Goal: Information Seeking & Learning: Learn about a topic

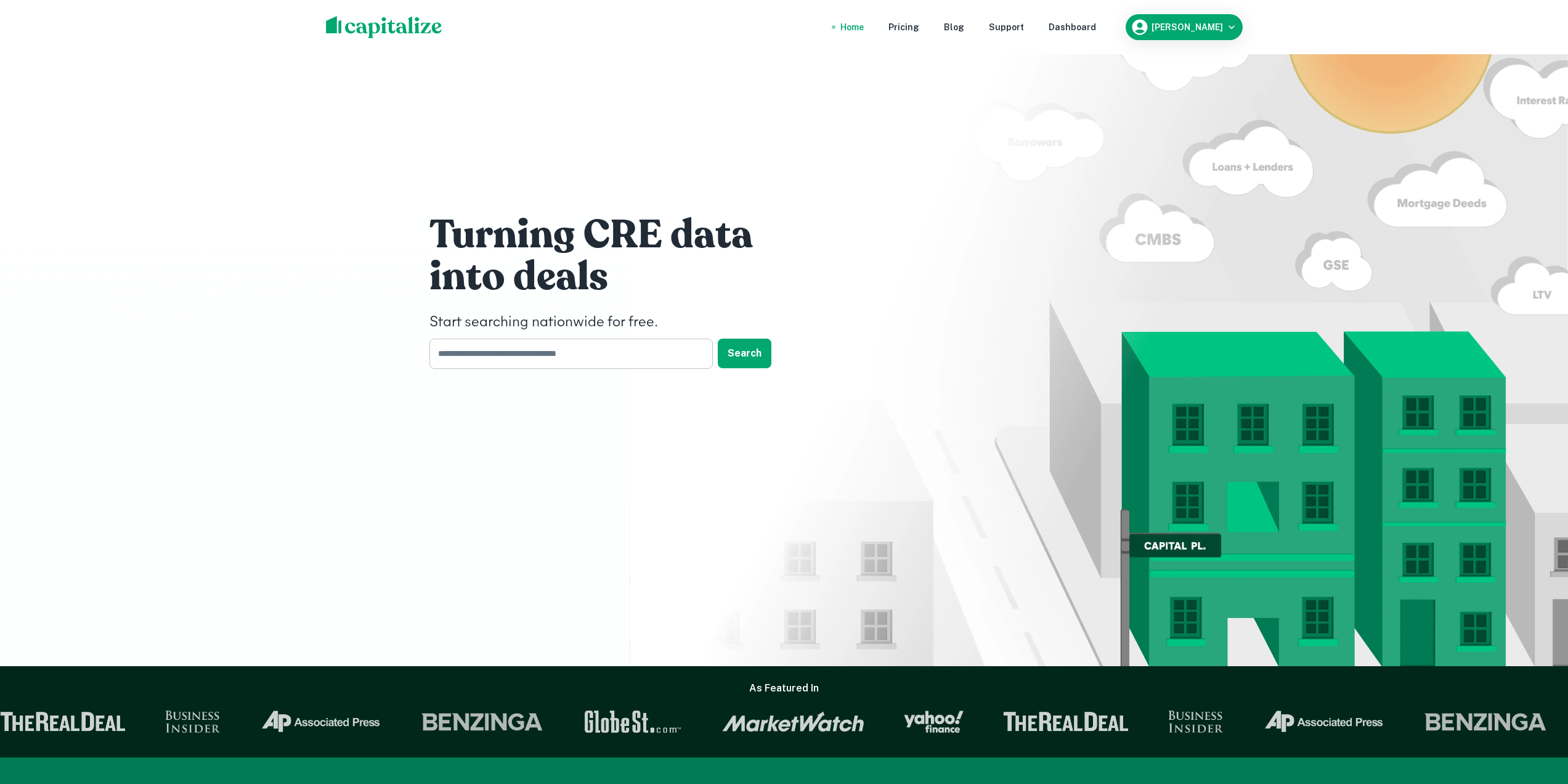
click at [547, 356] on input "text" at bounding box center [566, 354] width 275 height 30
type input "*****"
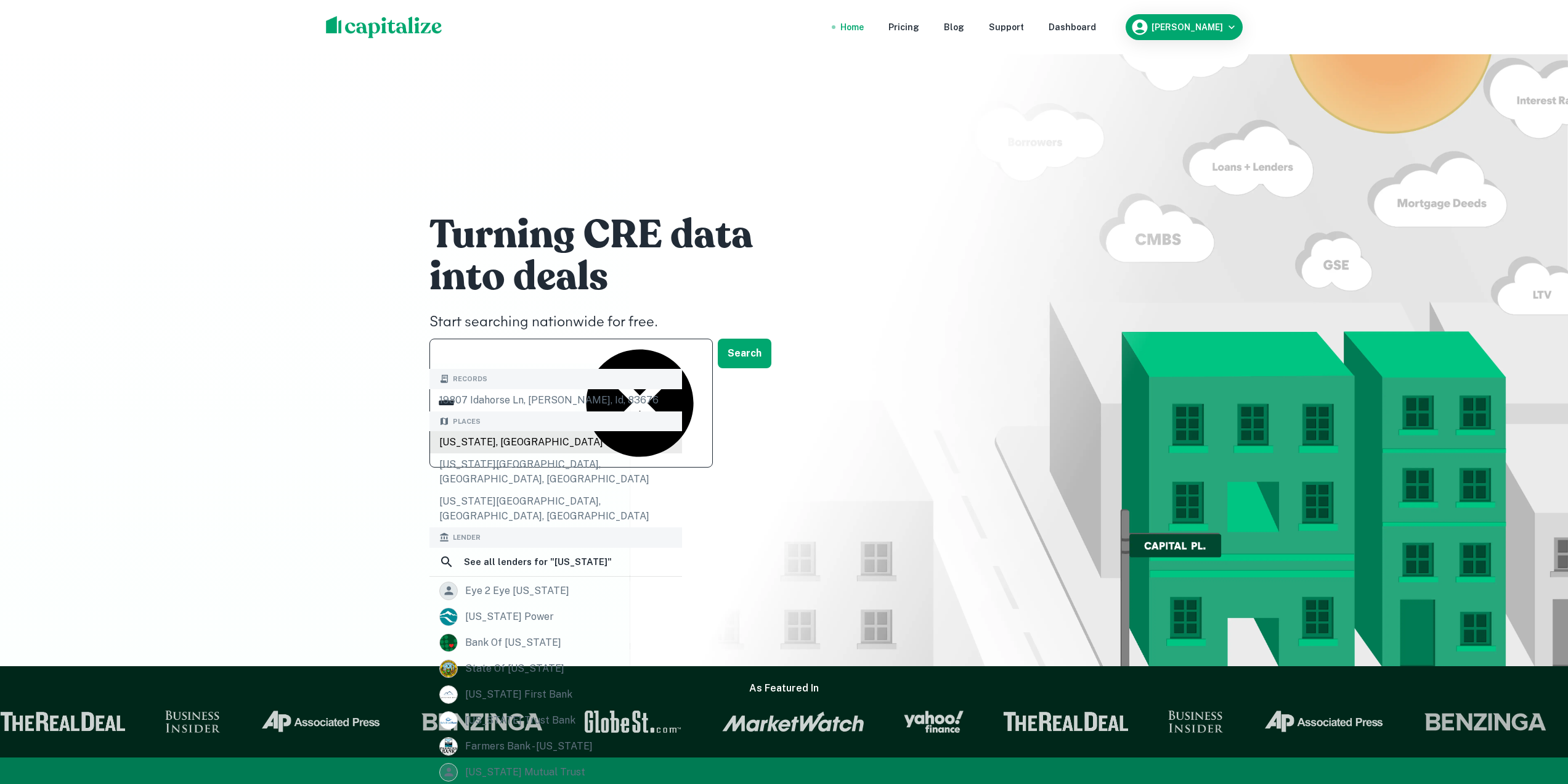
click at [543, 451] on div "[US_STATE], [GEOGRAPHIC_DATA]" at bounding box center [556, 442] width 253 height 22
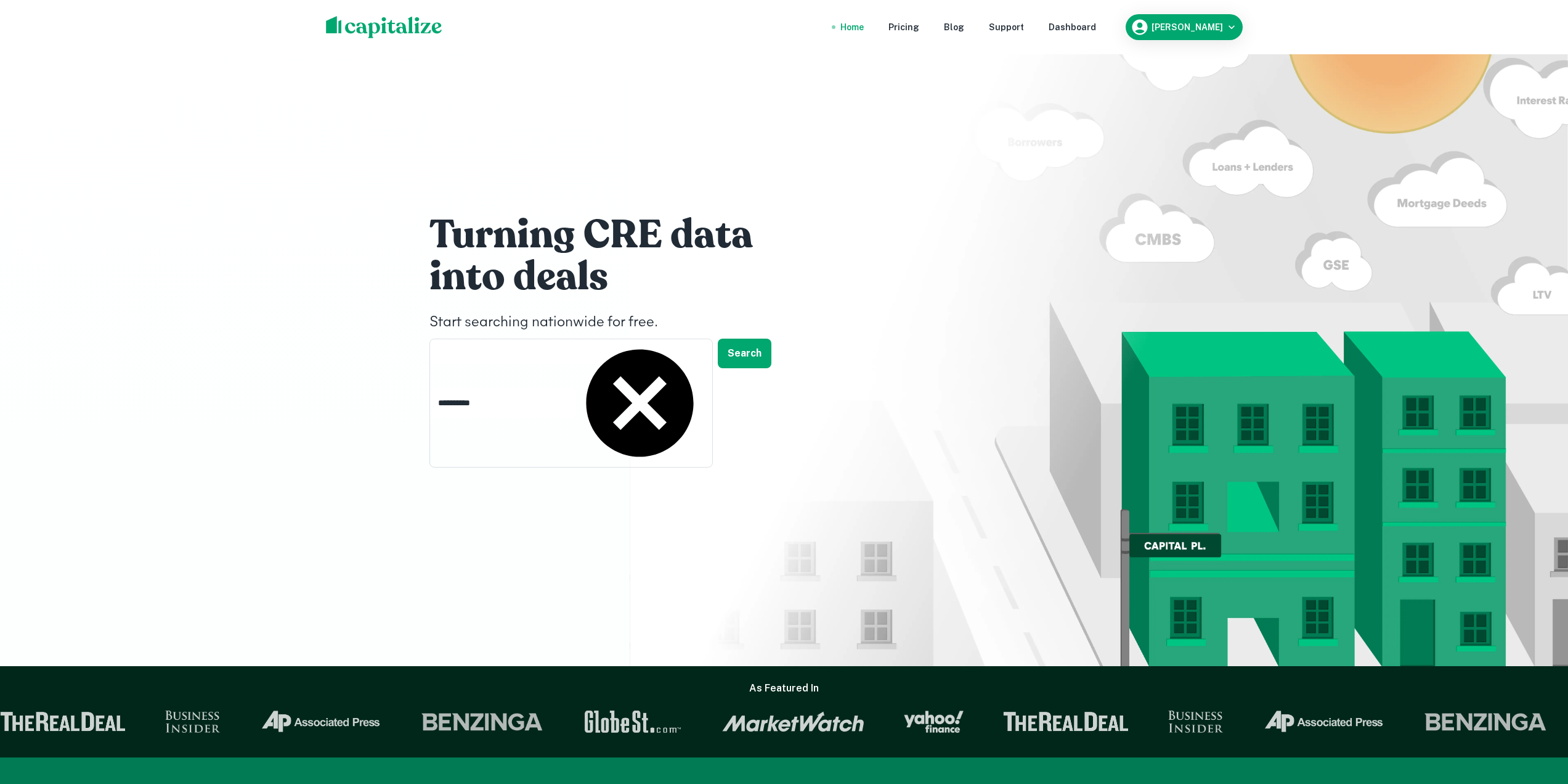
click at [781, 358] on div "**********" at bounding box center [614, 354] width 369 height 30
click at [743, 360] on button "Search" at bounding box center [744, 354] width 53 height 30
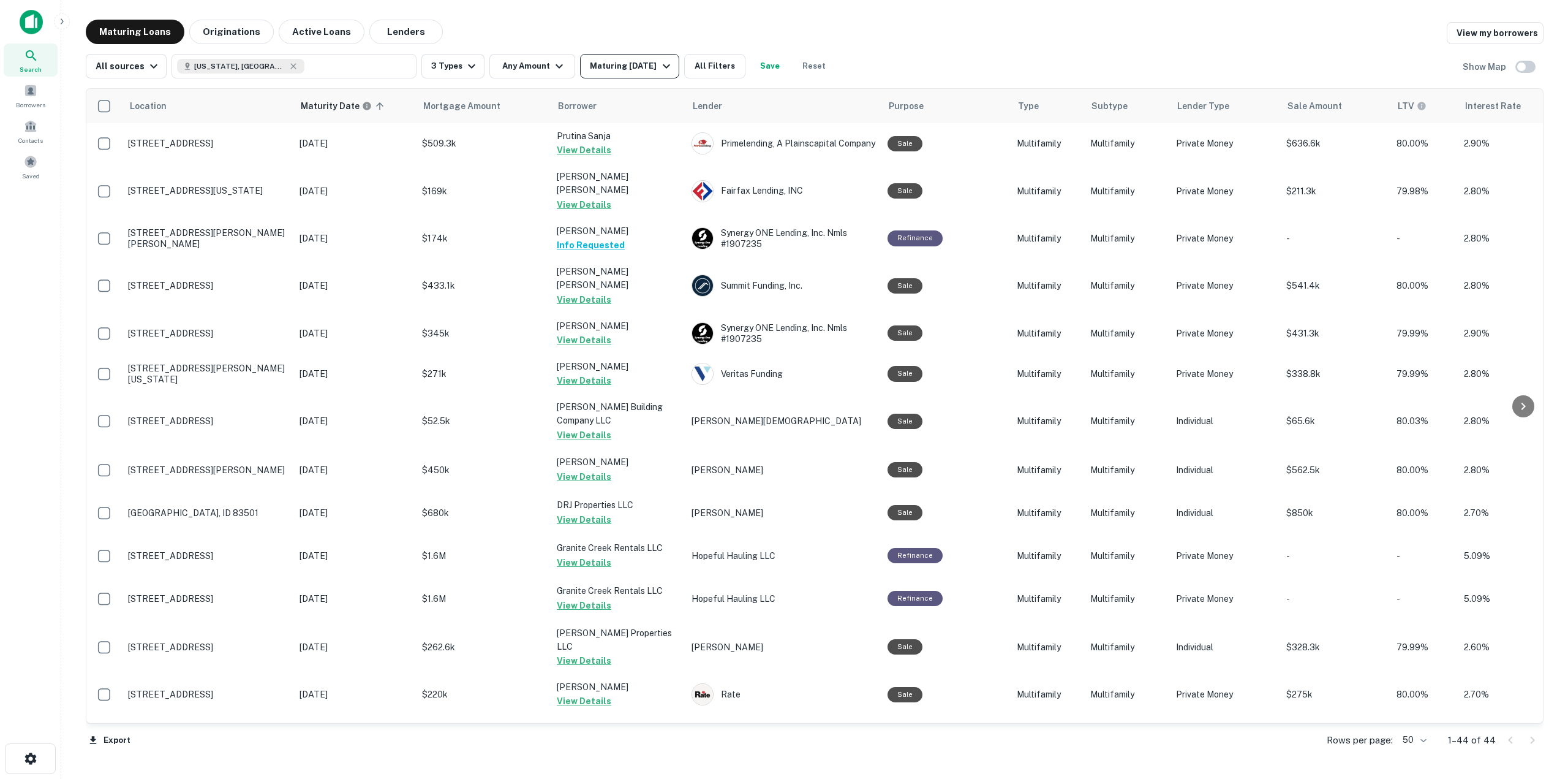
click at [608, 64] on div "Maturing [DATE]" at bounding box center [631, 66] width 83 height 15
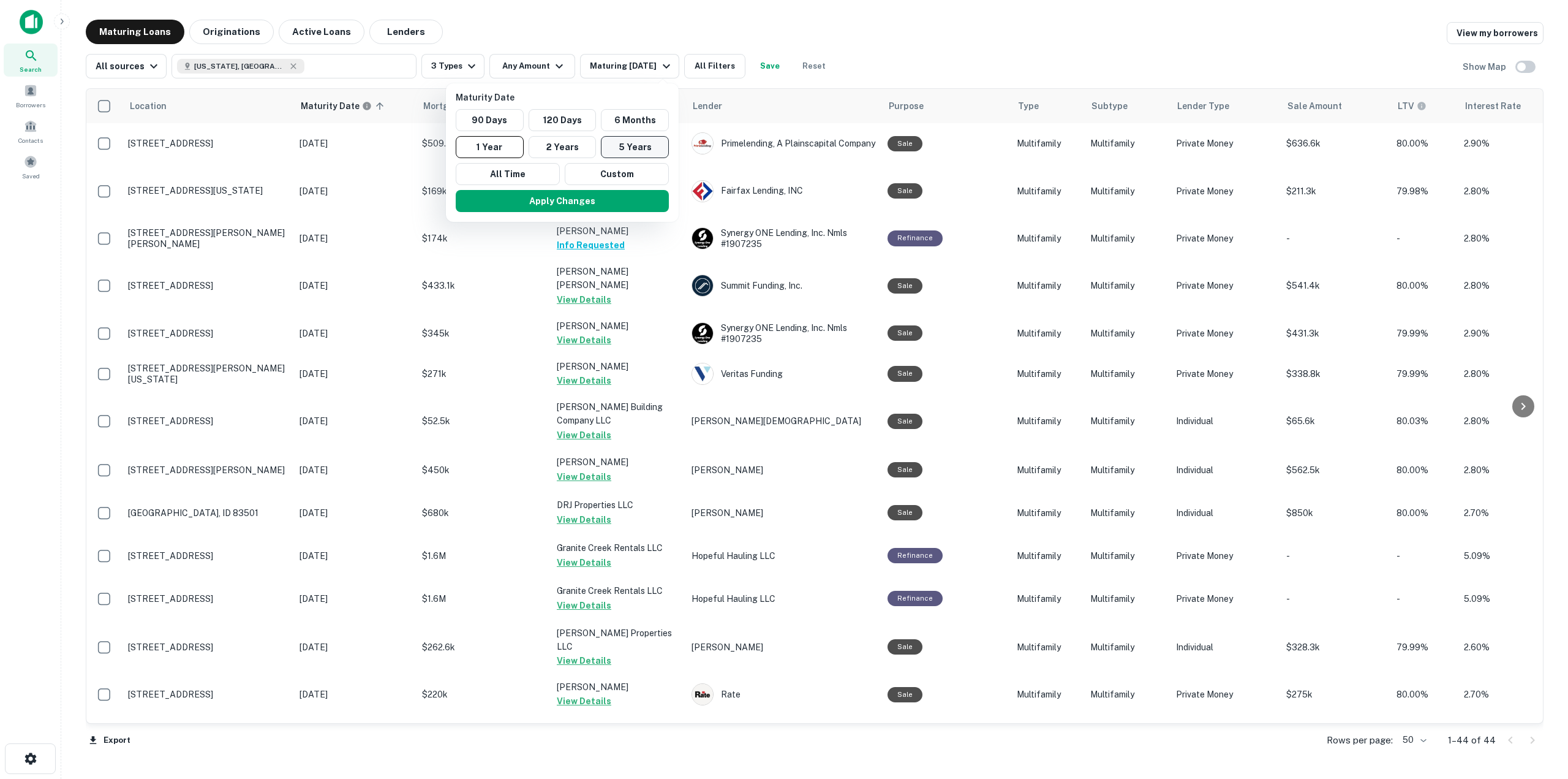
click at [659, 139] on button "5 Years" at bounding box center [635, 146] width 68 height 22
click at [626, 200] on button "Apply Changes" at bounding box center [569, 201] width 213 height 22
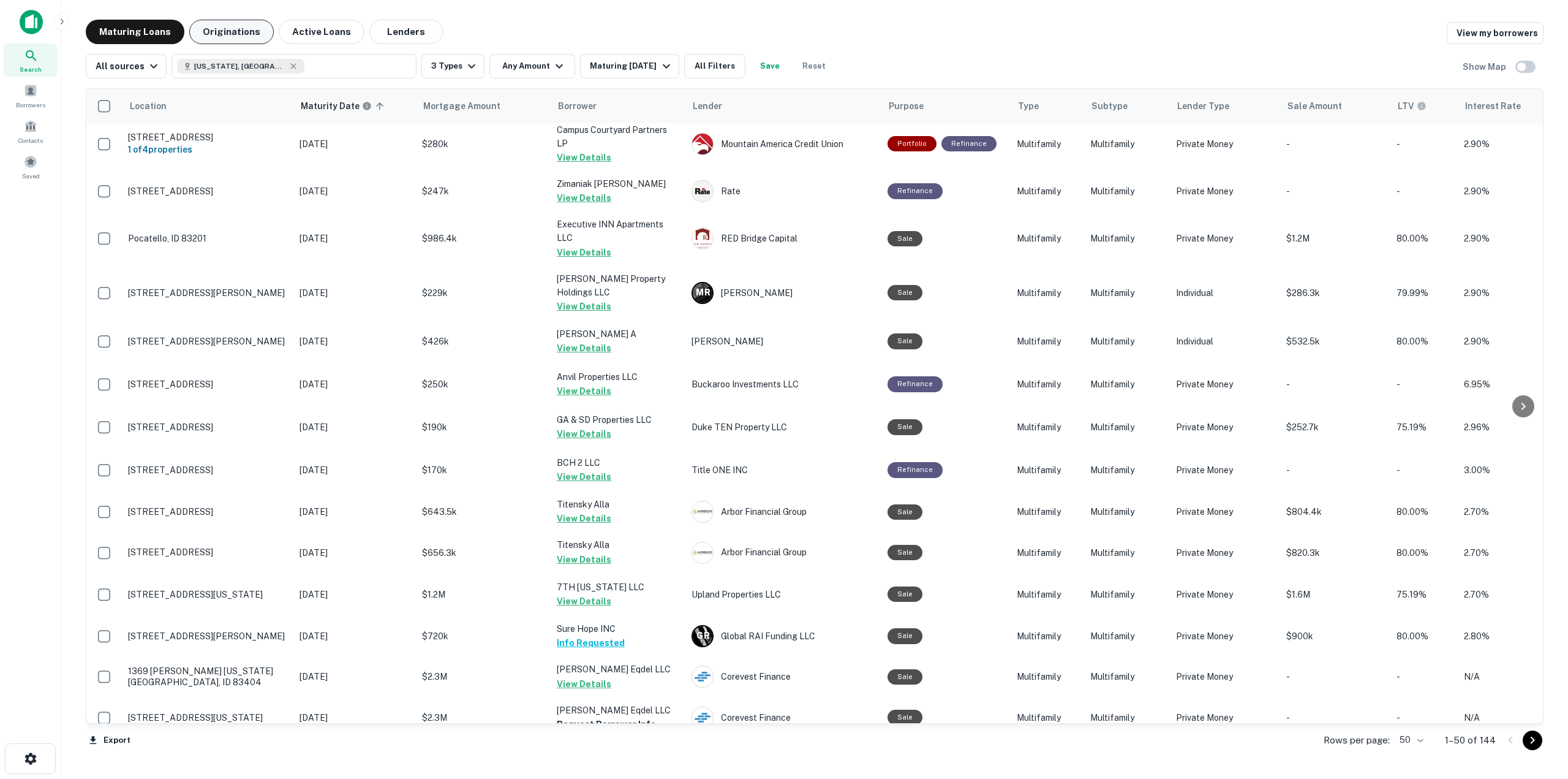
scroll to position [968, 0]
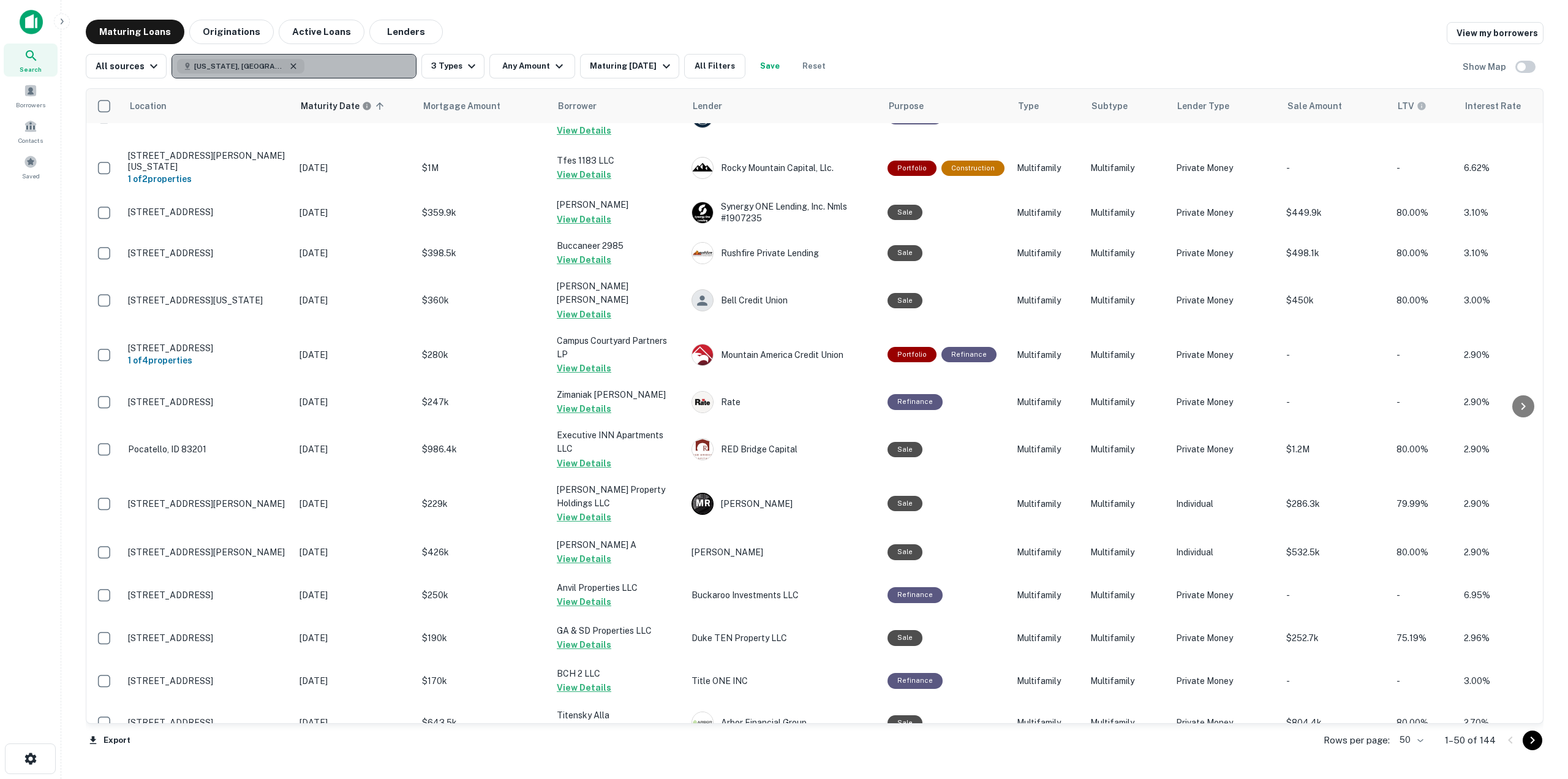
click at [288, 65] on icon "button" at bounding box center [293, 66] width 10 height 10
click at [236, 65] on p "Enter addresses, locations or lender names" at bounding box center [280, 66] width 198 height 15
click at [236, 65] on p "Enter addresses, locations or lender names" at bounding box center [280, 66] width 198 height 15
type input "*****"
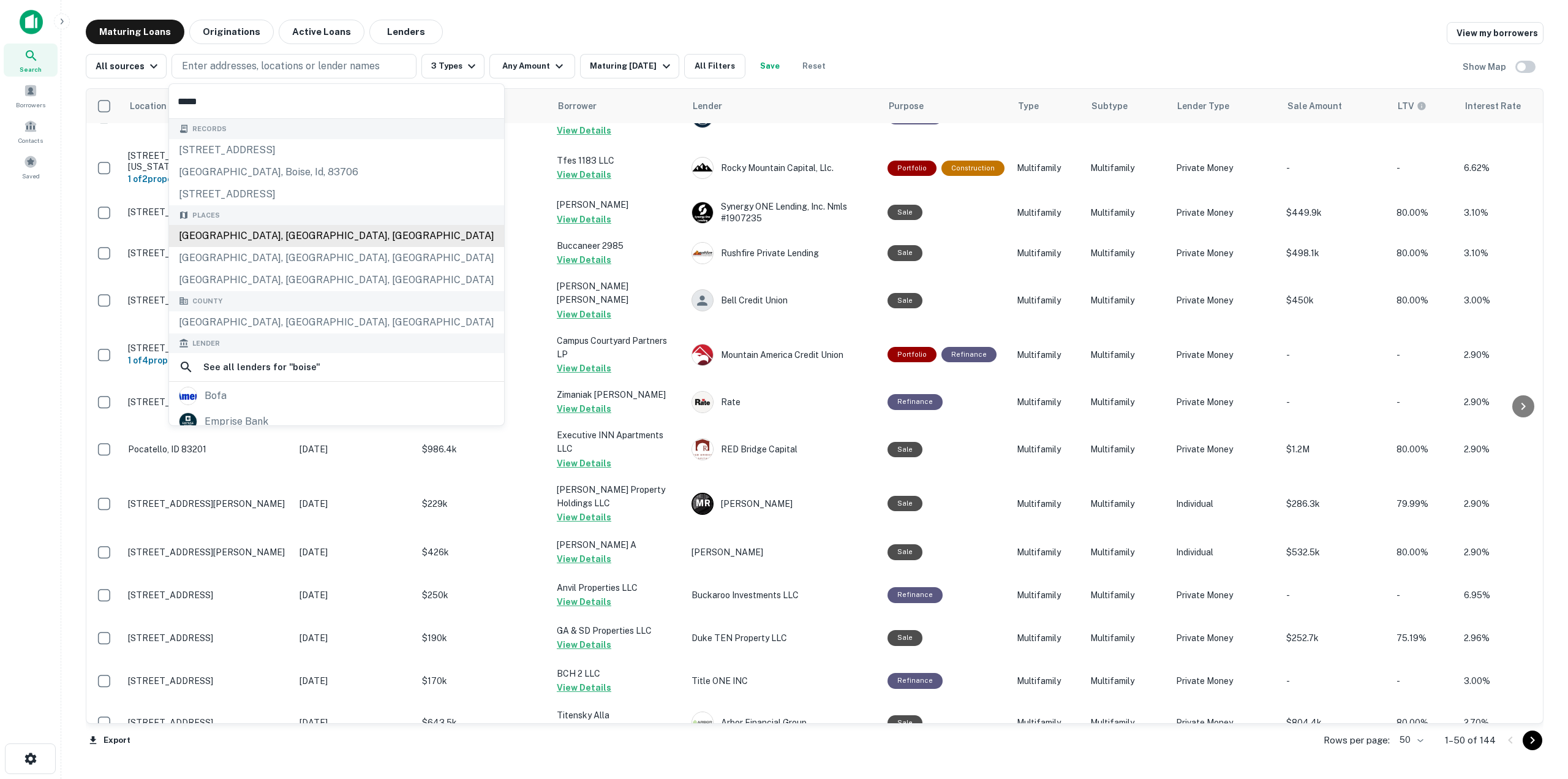
click at [291, 231] on div "[GEOGRAPHIC_DATA], [GEOGRAPHIC_DATA], [GEOGRAPHIC_DATA]" at bounding box center [336, 236] width 335 height 22
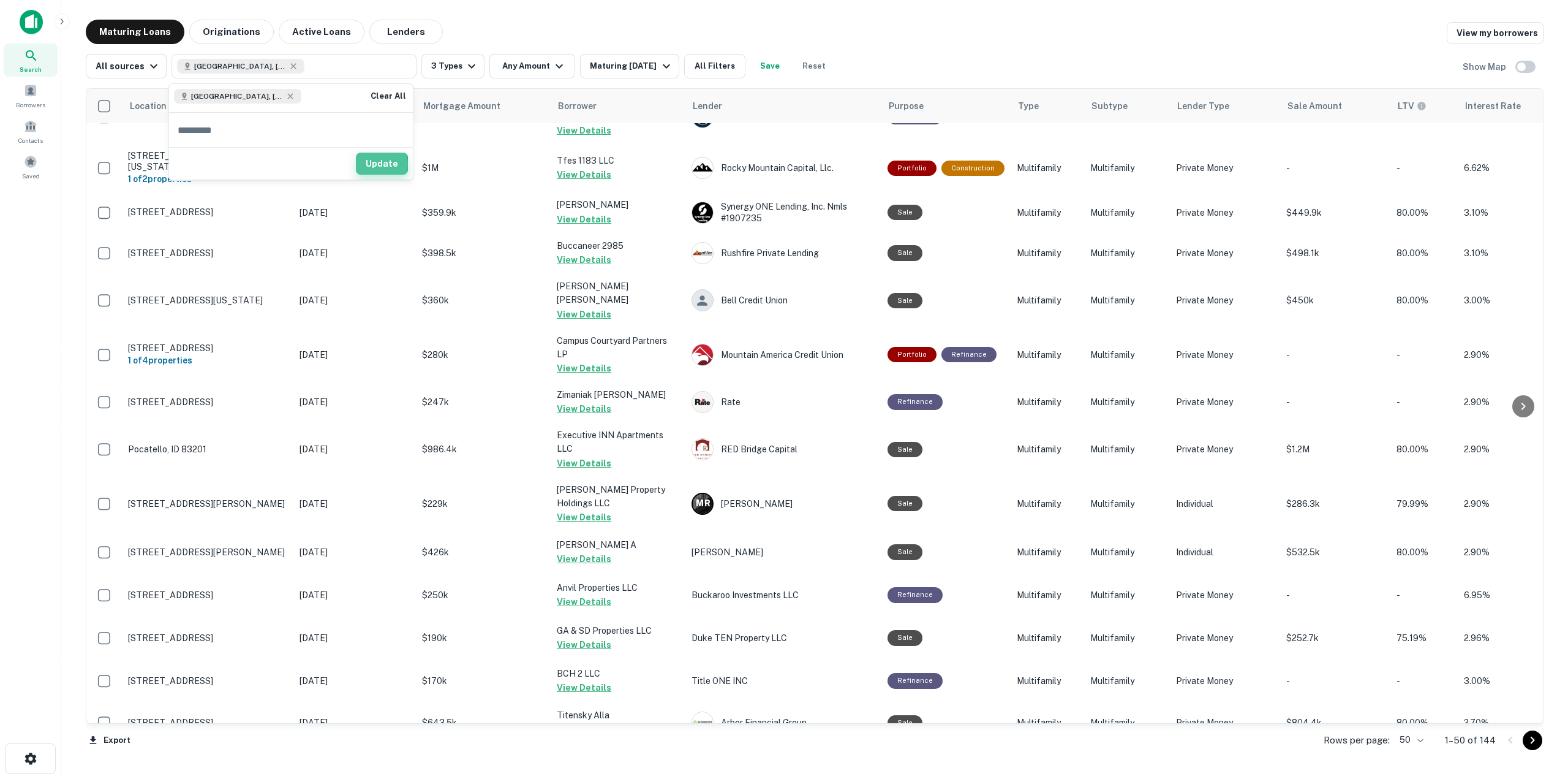
click at [361, 165] on button "Update" at bounding box center [381, 163] width 52 height 22
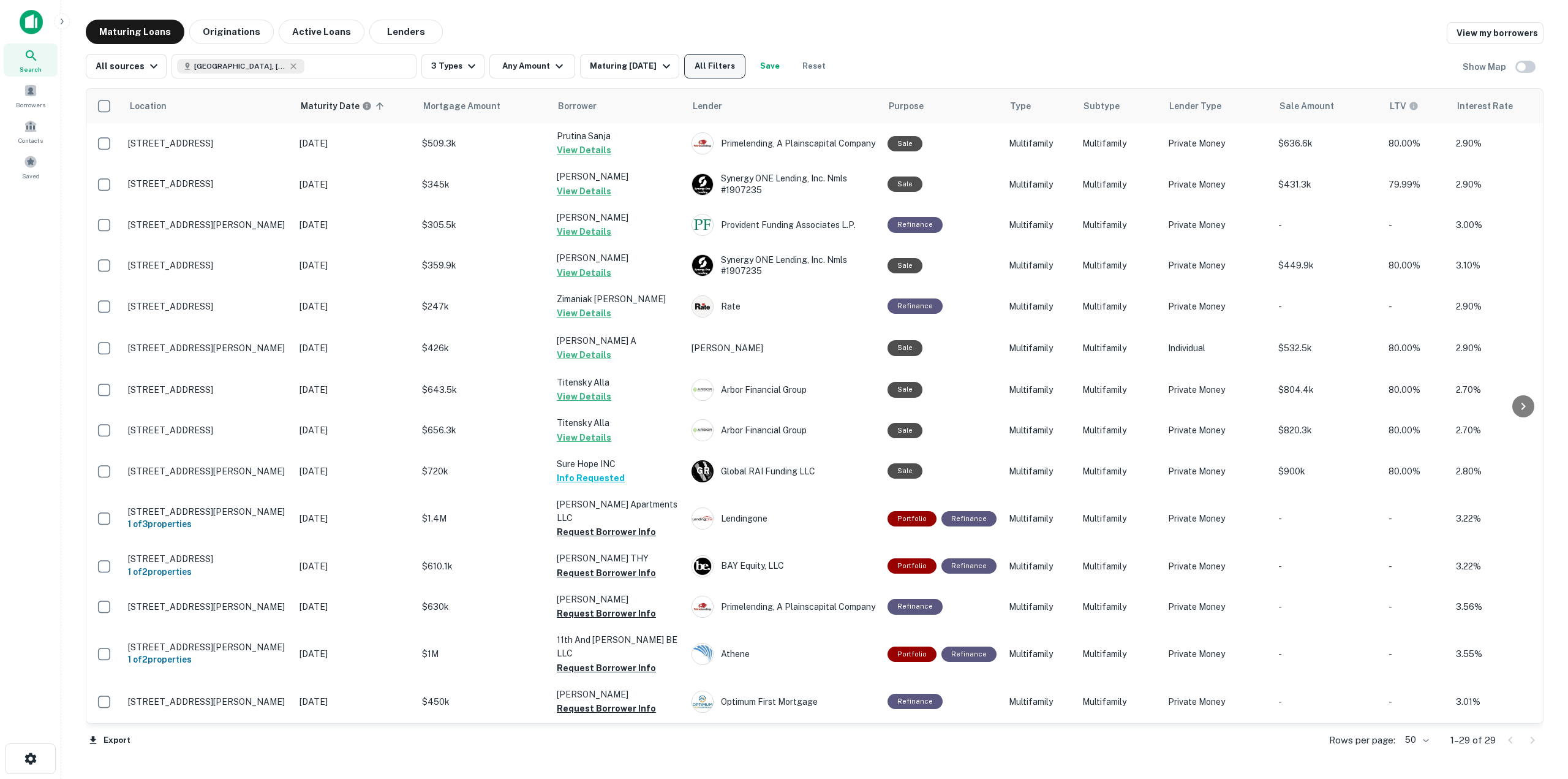
click at [731, 71] on button "All Filters" at bounding box center [714, 66] width 61 height 25
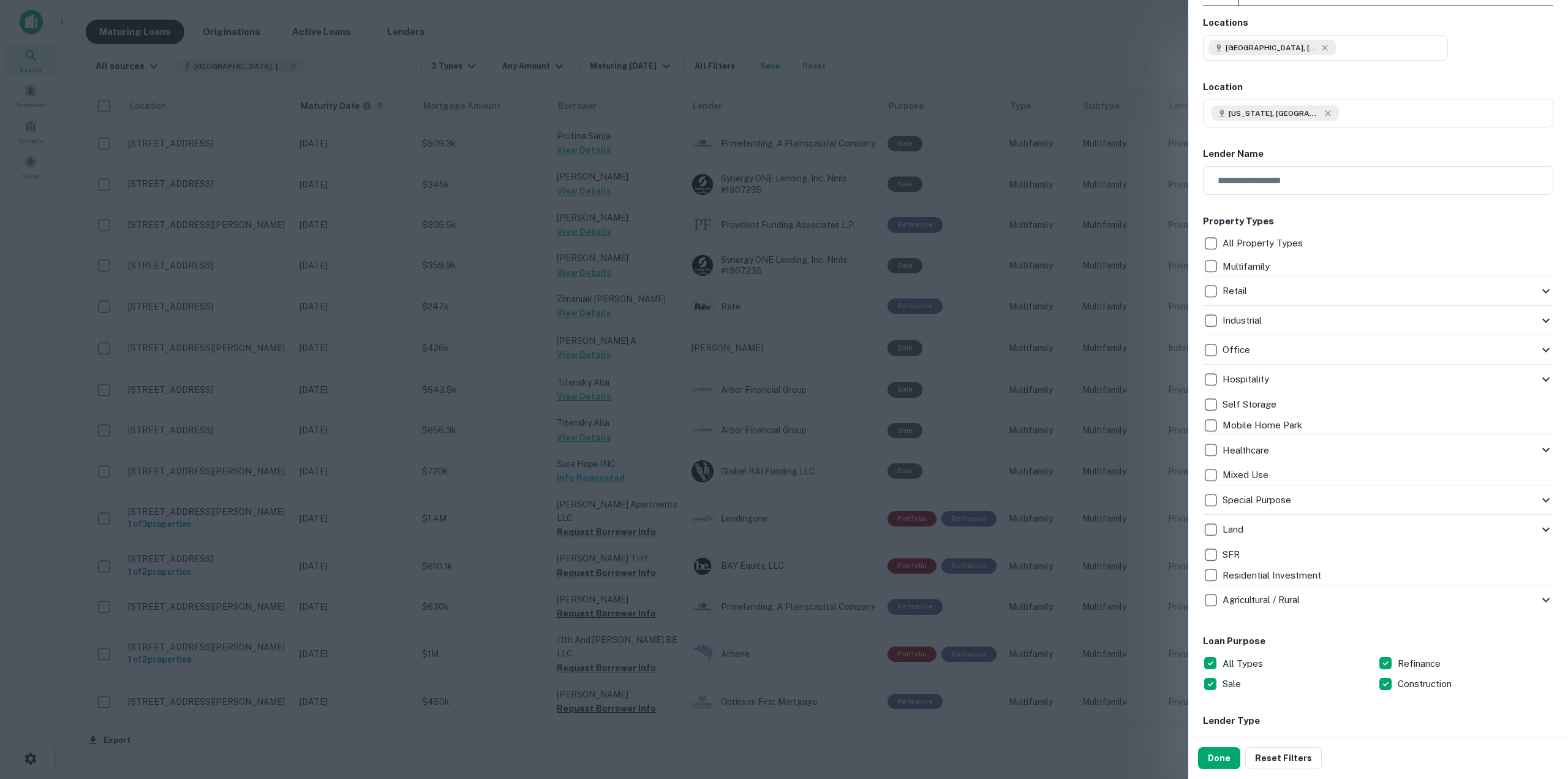
scroll to position [122, 0]
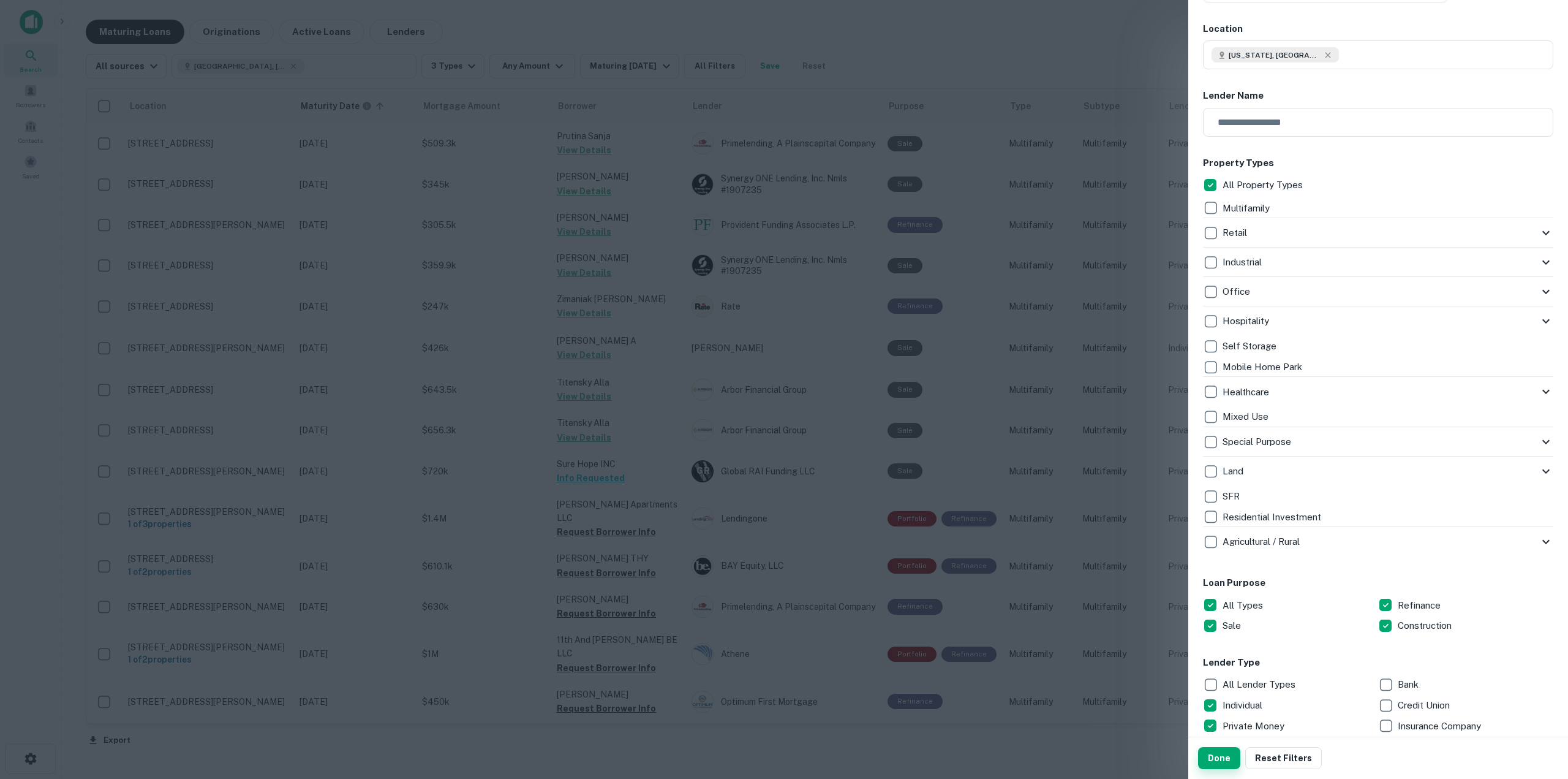
click at [1228, 757] on button "Done" at bounding box center [1218, 757] width 42 height 22
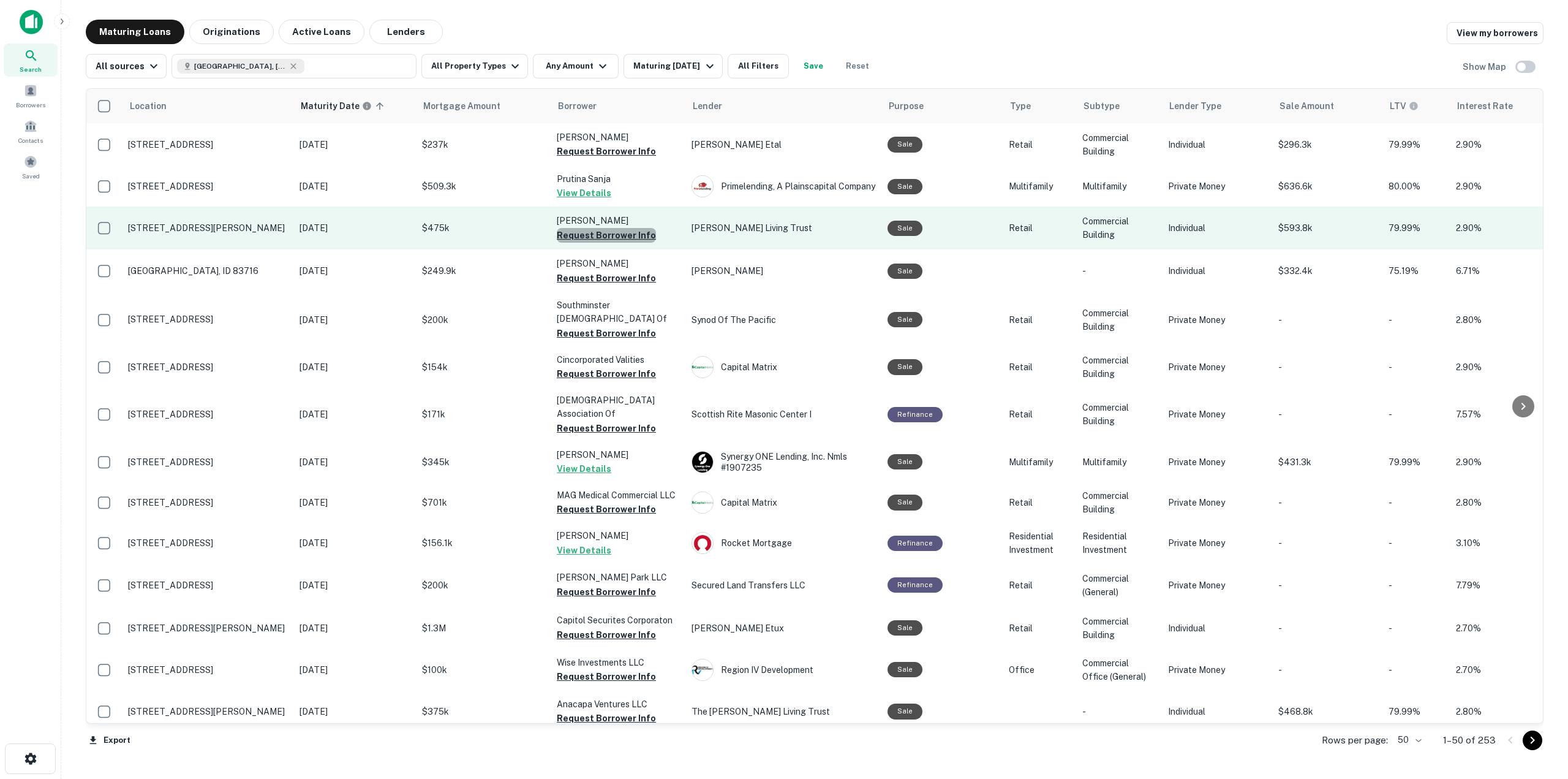
click at [619, 238] on button "Request Borrower Info" at bounding box center [606, 236] width 99 height 15
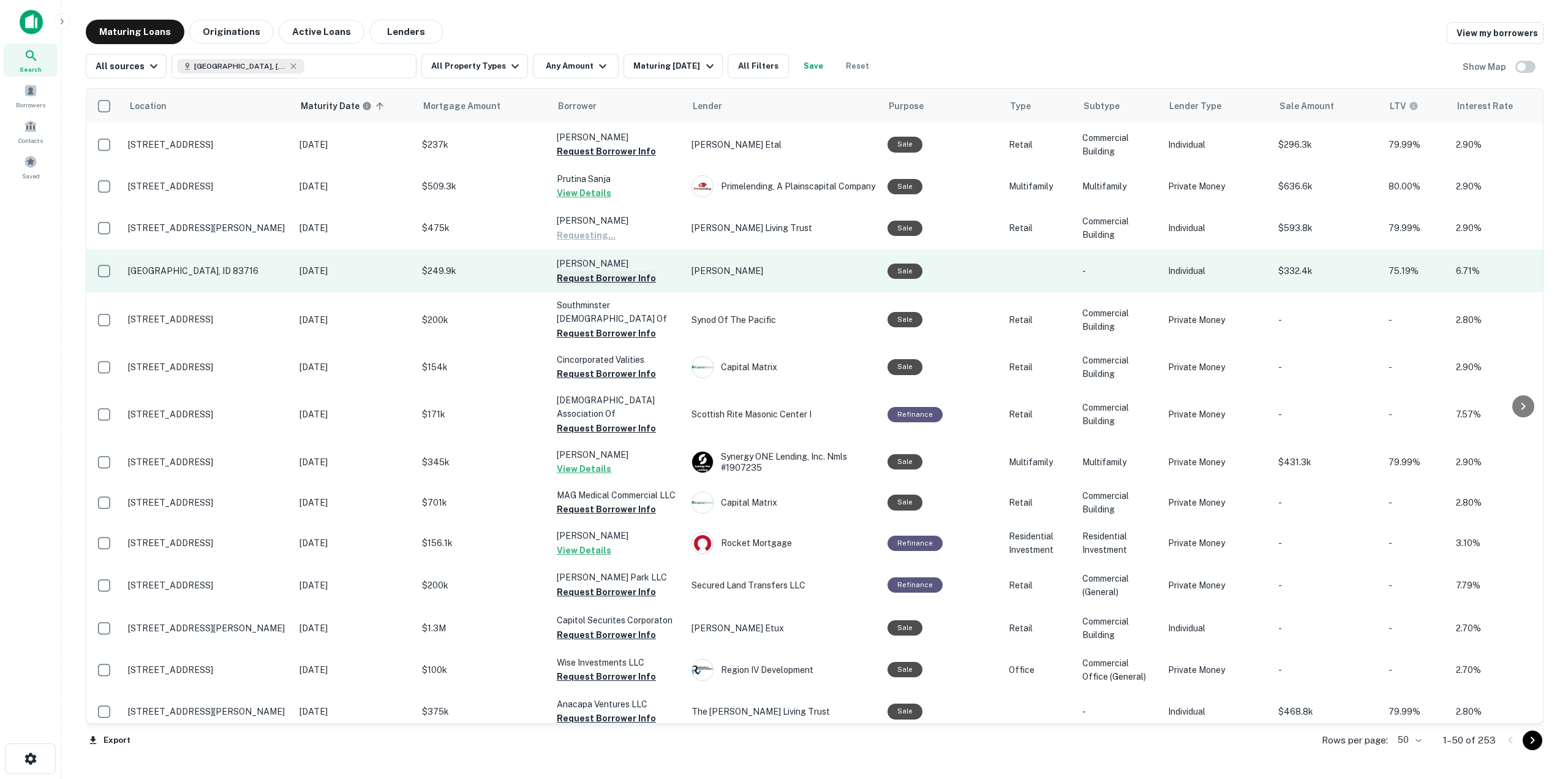
click at [620, 278] on button "Request Borrower Info" at bounding box center [606, 278] width 99 height 15
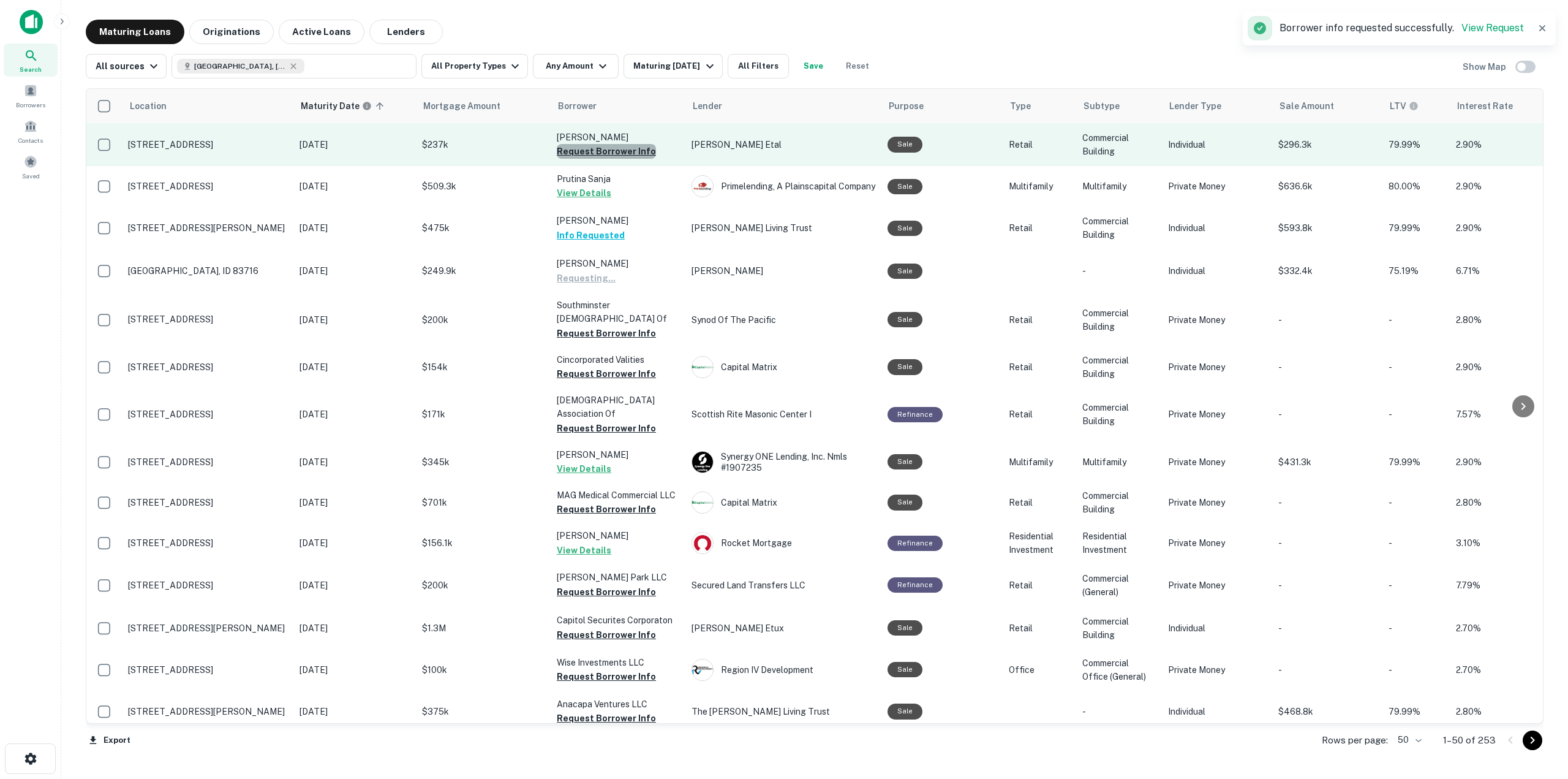
click at [625, 155] on button "Request Borrower Info" at bounding box center [606, 151] width 99 height 15
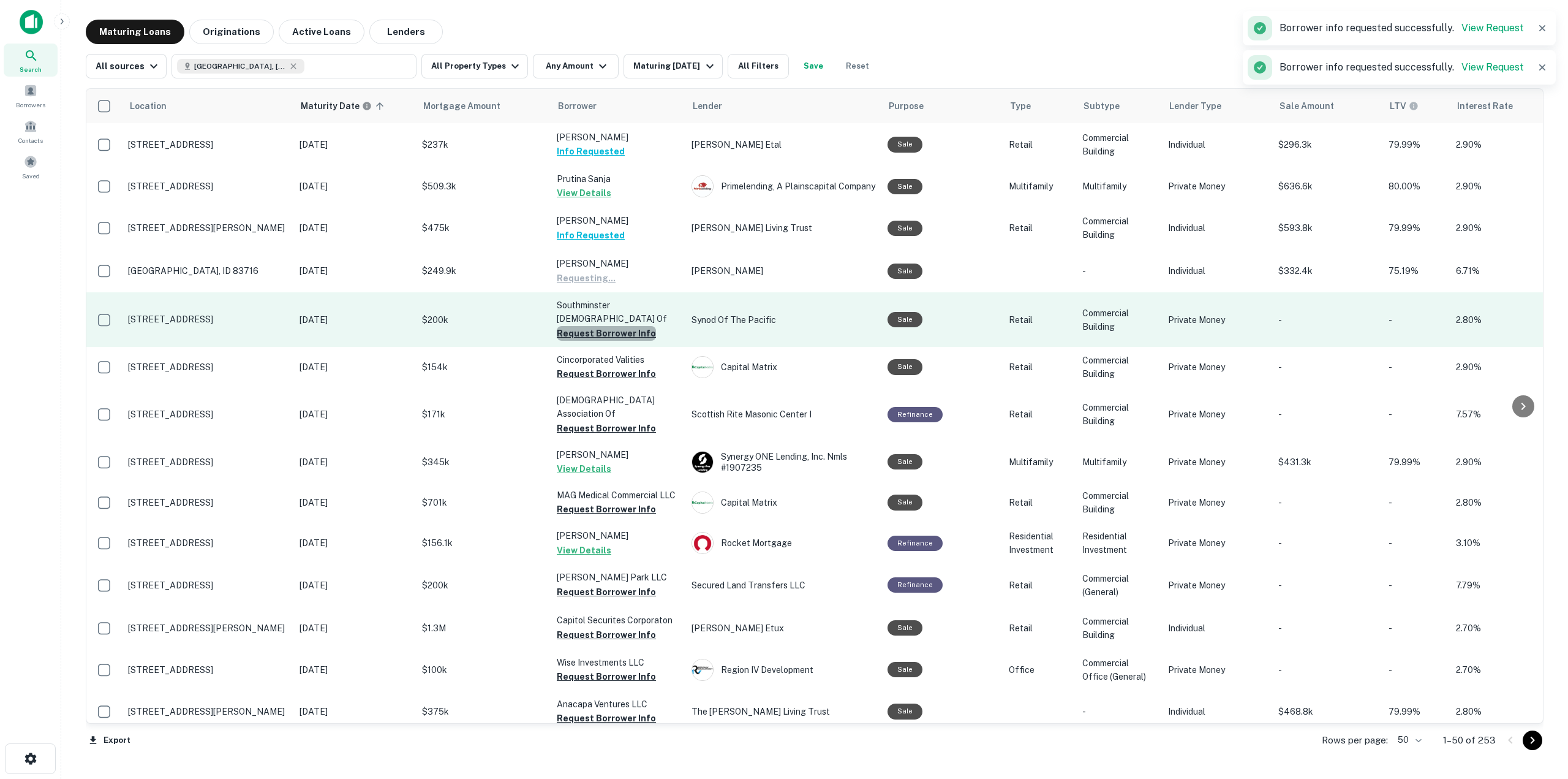
click at [618, 336] on button "Request Borrower Info" at bounding box center [606, 333] width 99 height 15
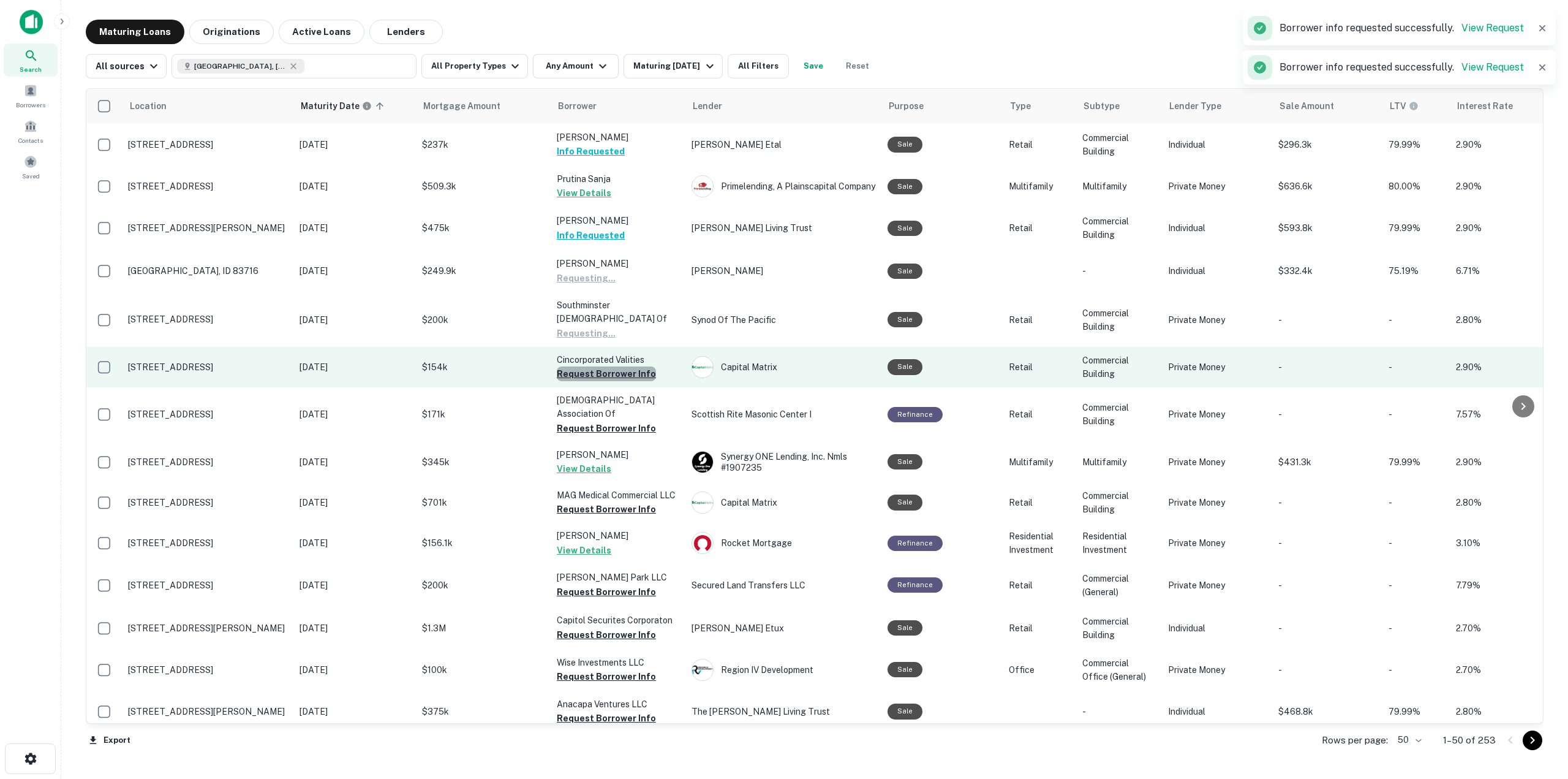
click at [632, 375] on button "Request Borrower Info" at bounding box center [606, 374] width 99 height 15
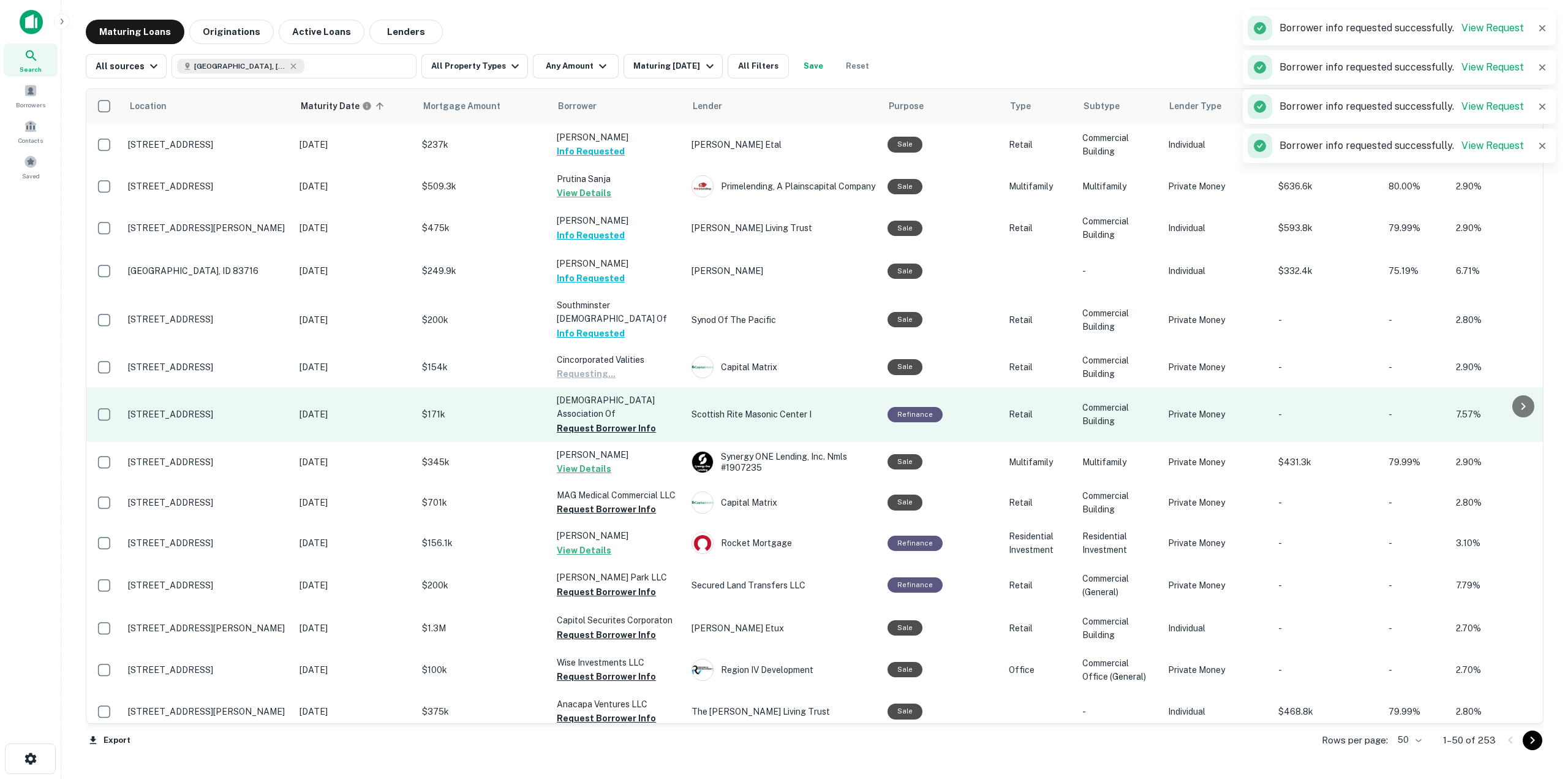
click at [636, 426] on button "Request Borrower Info" at bounding box center [606, 428] width 99 height 15
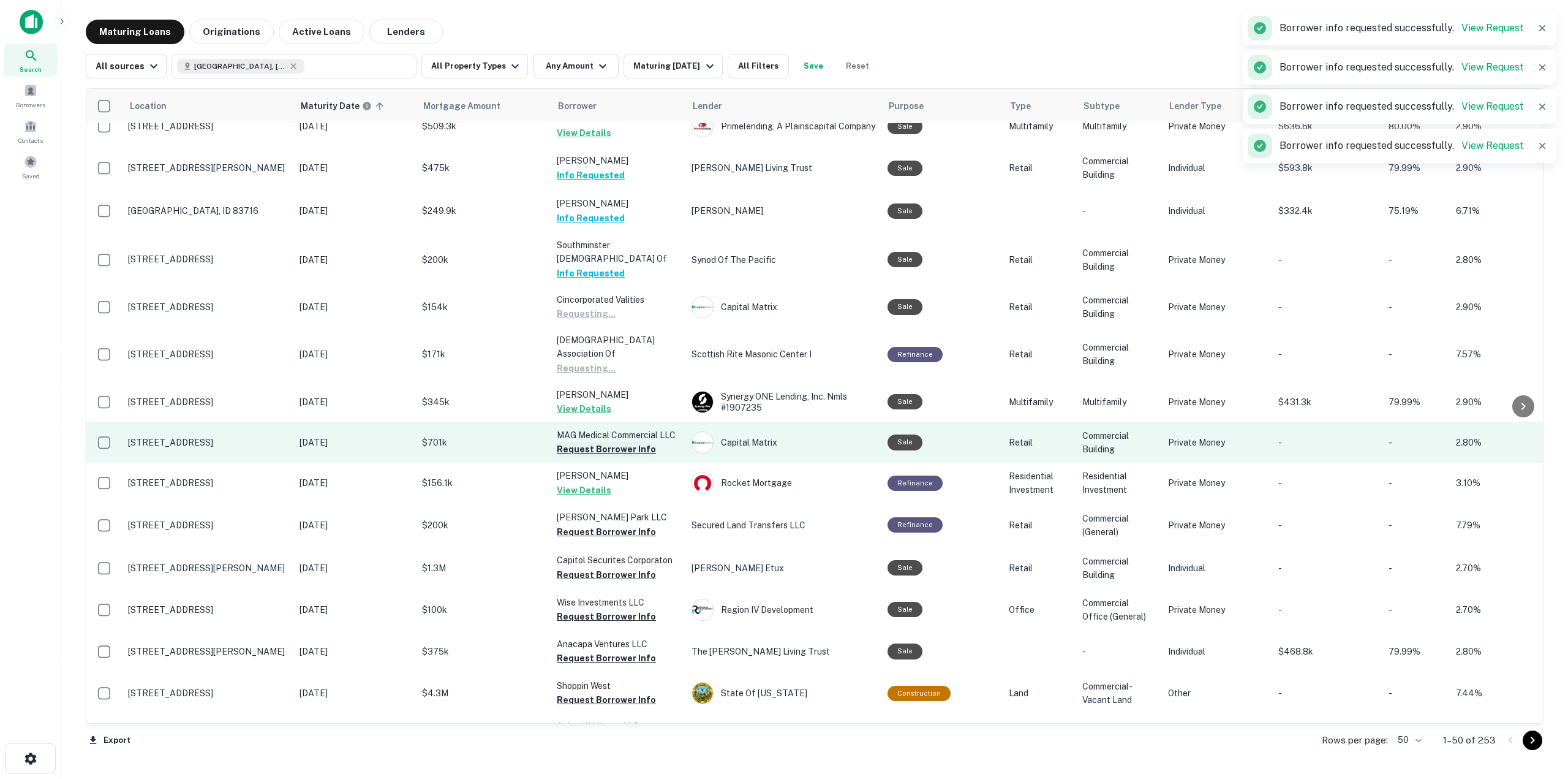
scroll to position [61, 0]
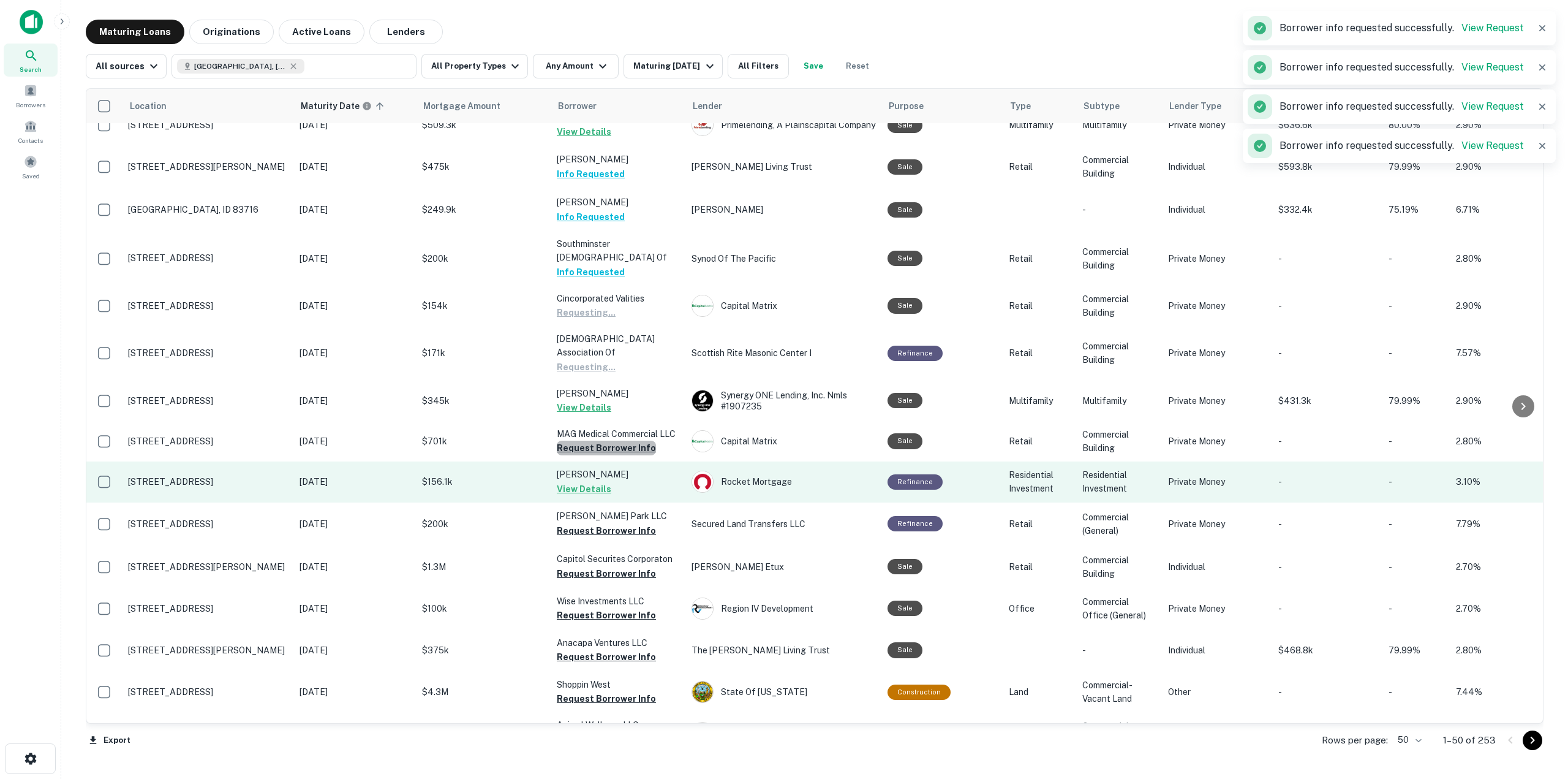
drag, startPoint x: 622, startPoint y: 451, endPoint x: 622, endPoint y: 463, distance: 12.0
click at [622, 451] on button "Request Borrower Info" at bounding box center [606, 448] width 99 height 15
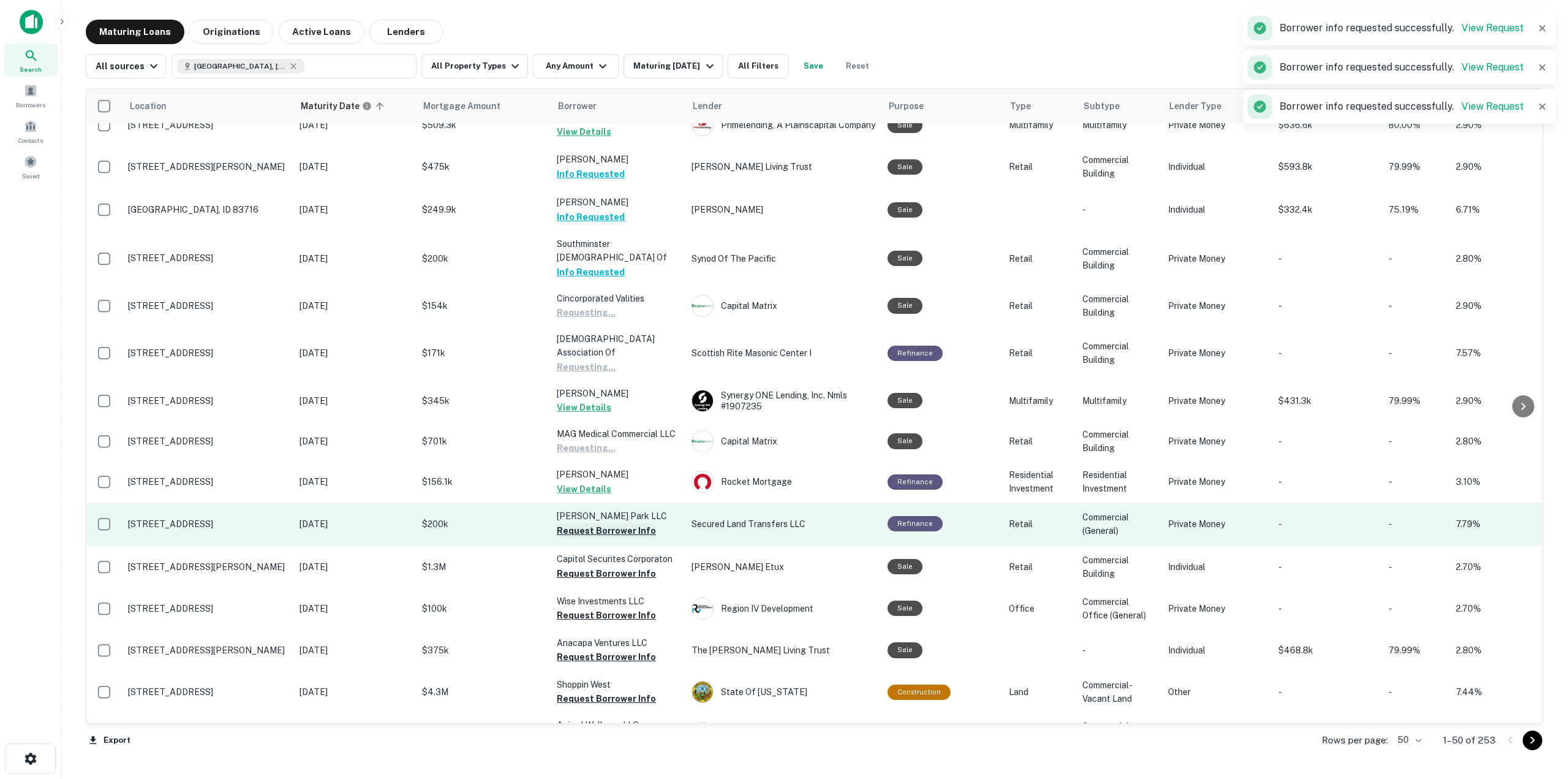
click at [622, 533] on button "Request Borrower Info" at bounding box center [606, 531] width 99 height 15
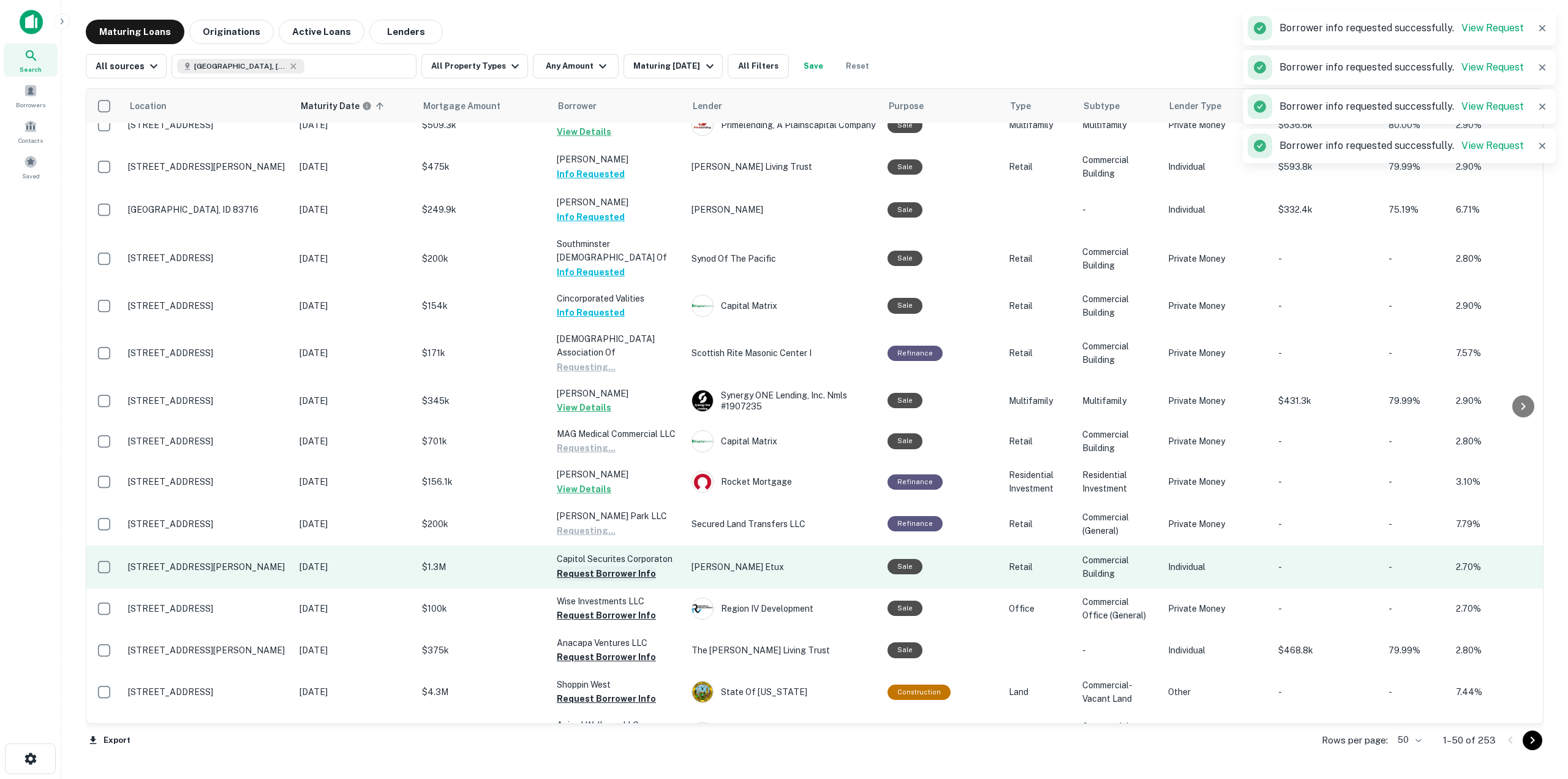
click at [635, 580] on button "Request Borrower Info" at bounding box center [606, 574] width 99 height 15
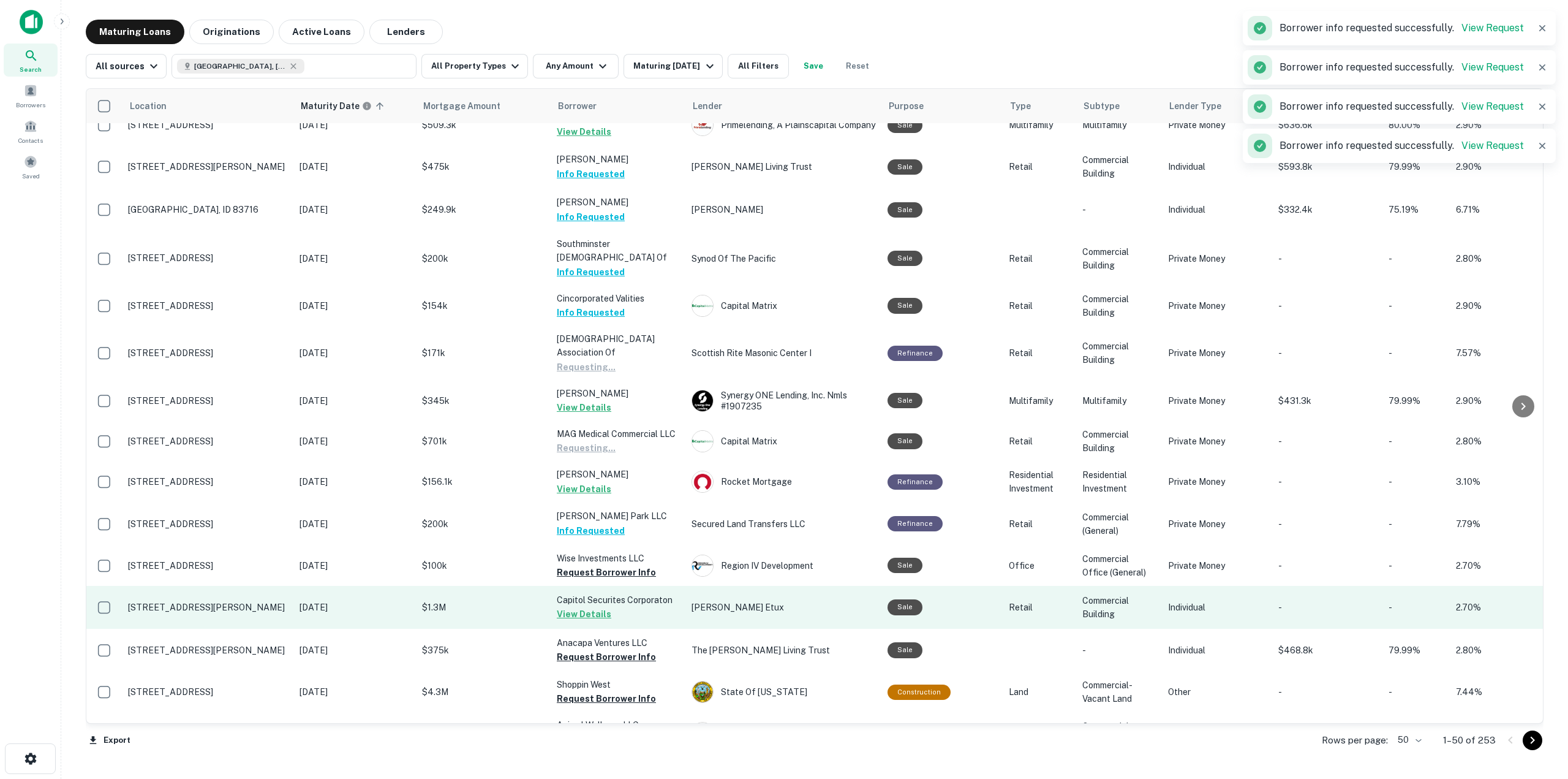
click at [644, 623] on td "Capitol Securites Corporaton View Details" at bounding box center [617, 607] width 135 height 43
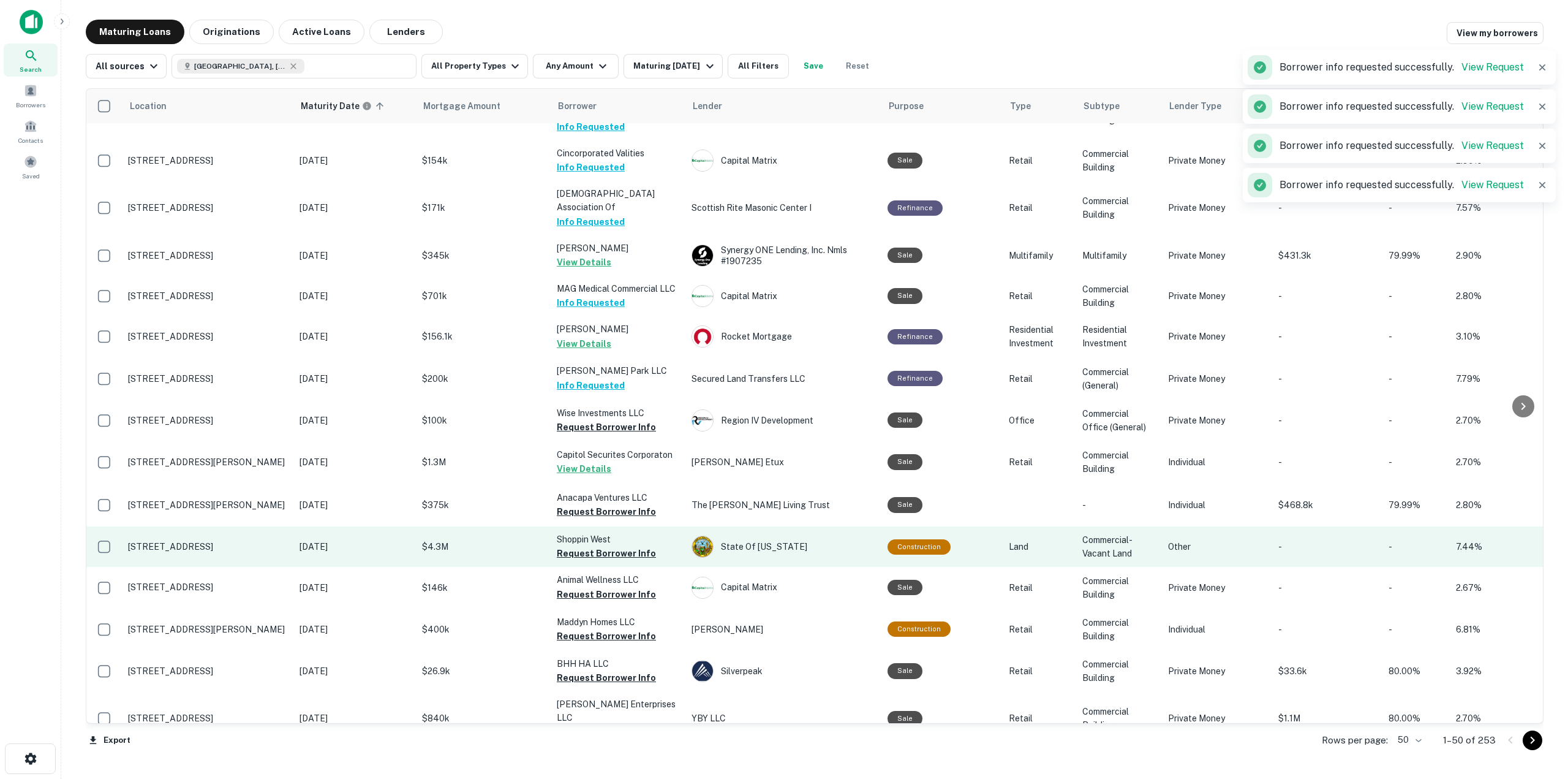
scroll to position [245, 0]
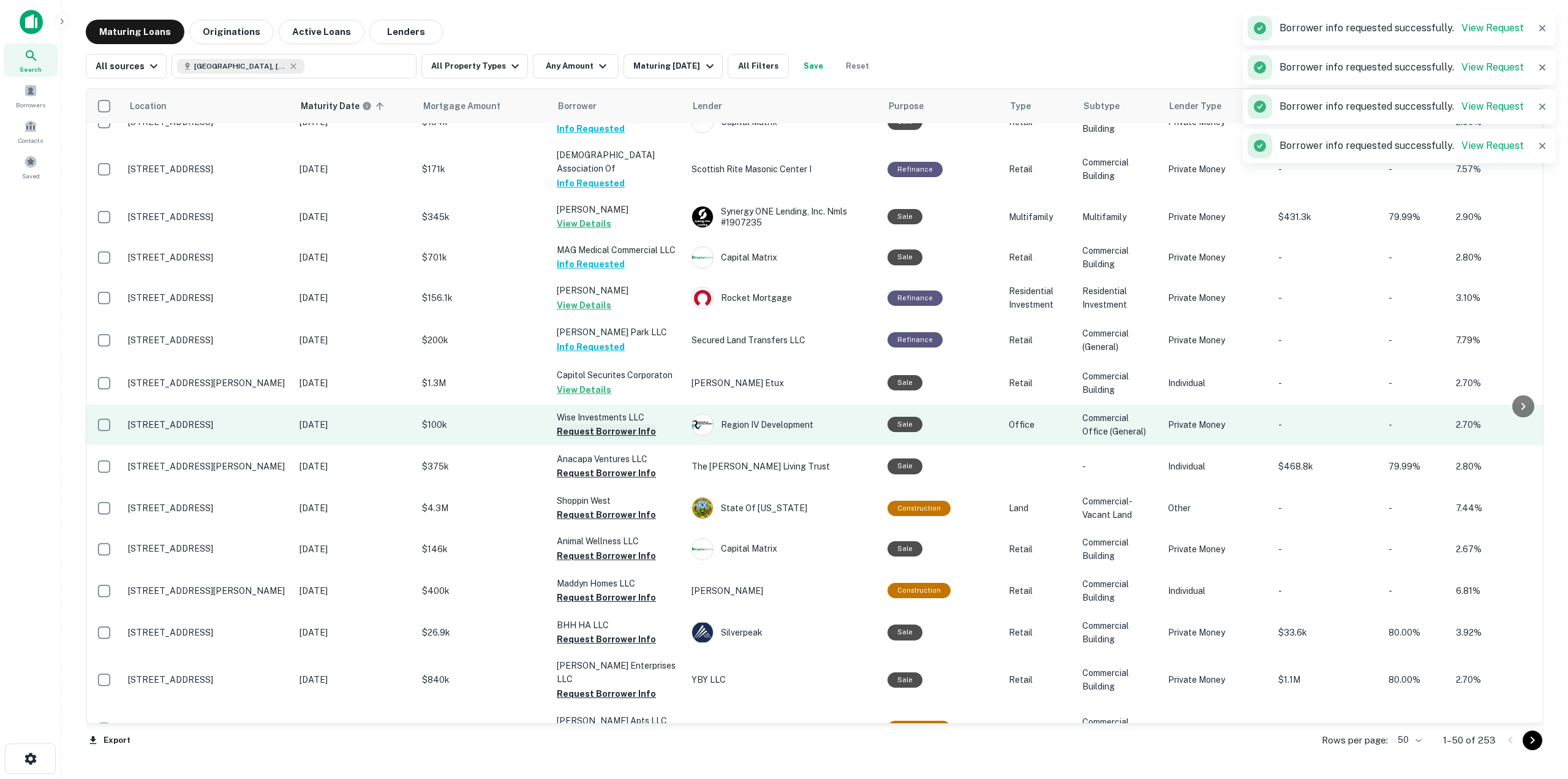
click at [630, 427] on button "Request Borrower Info" at bounding box center [606, 432] width 99 height 15
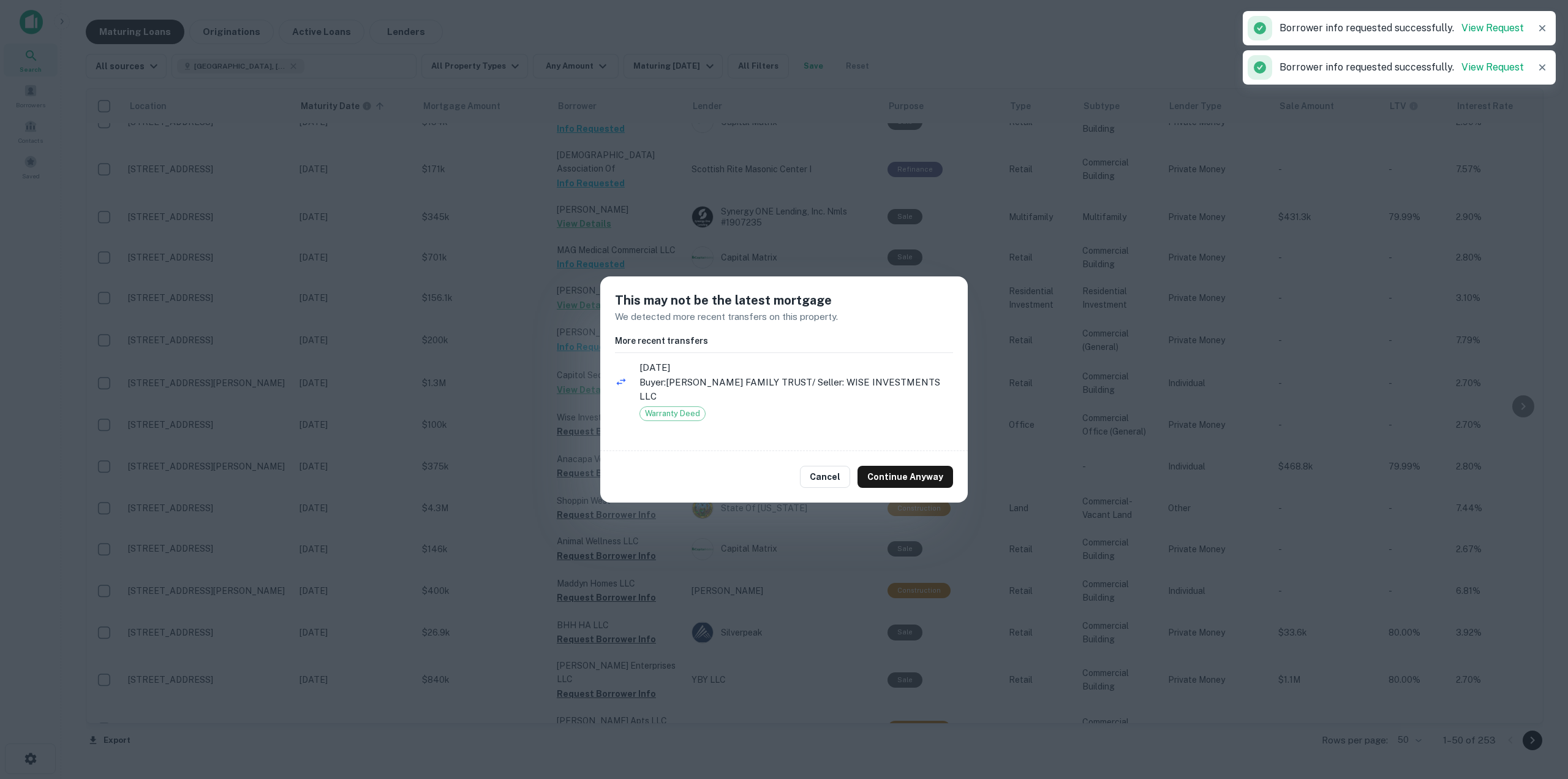
click at [894, 463] on div "Cancel Continue Anyway" at bounding box center [784, 476] width 367 height 51
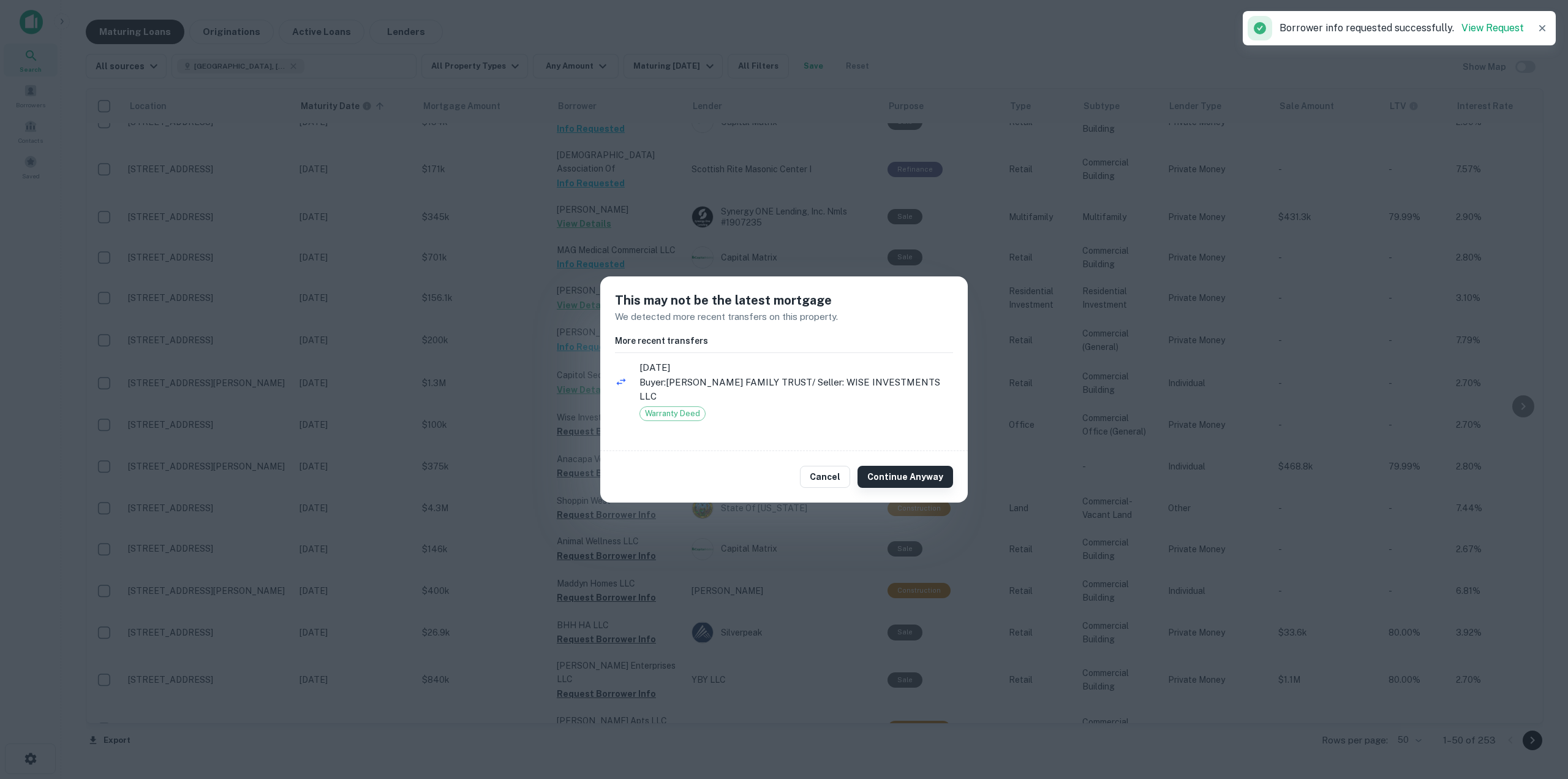
click at [893, 467] on button "Continue Anyway" at bounding box center [905, 476] width 96 height 22
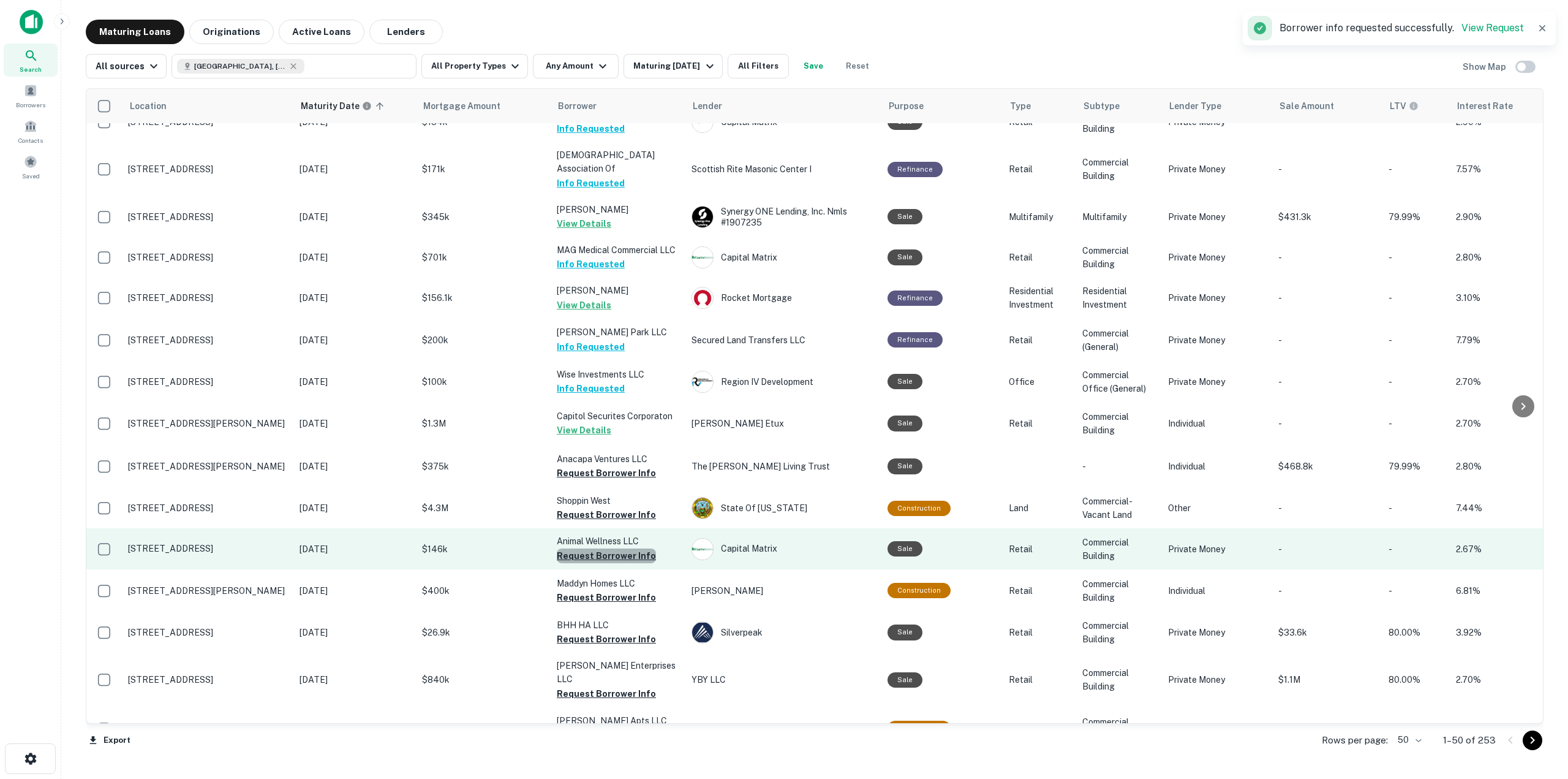
click at [641, 554] on button "Request Borrower Info" at bounding box center [606, 556] width 99 height 15
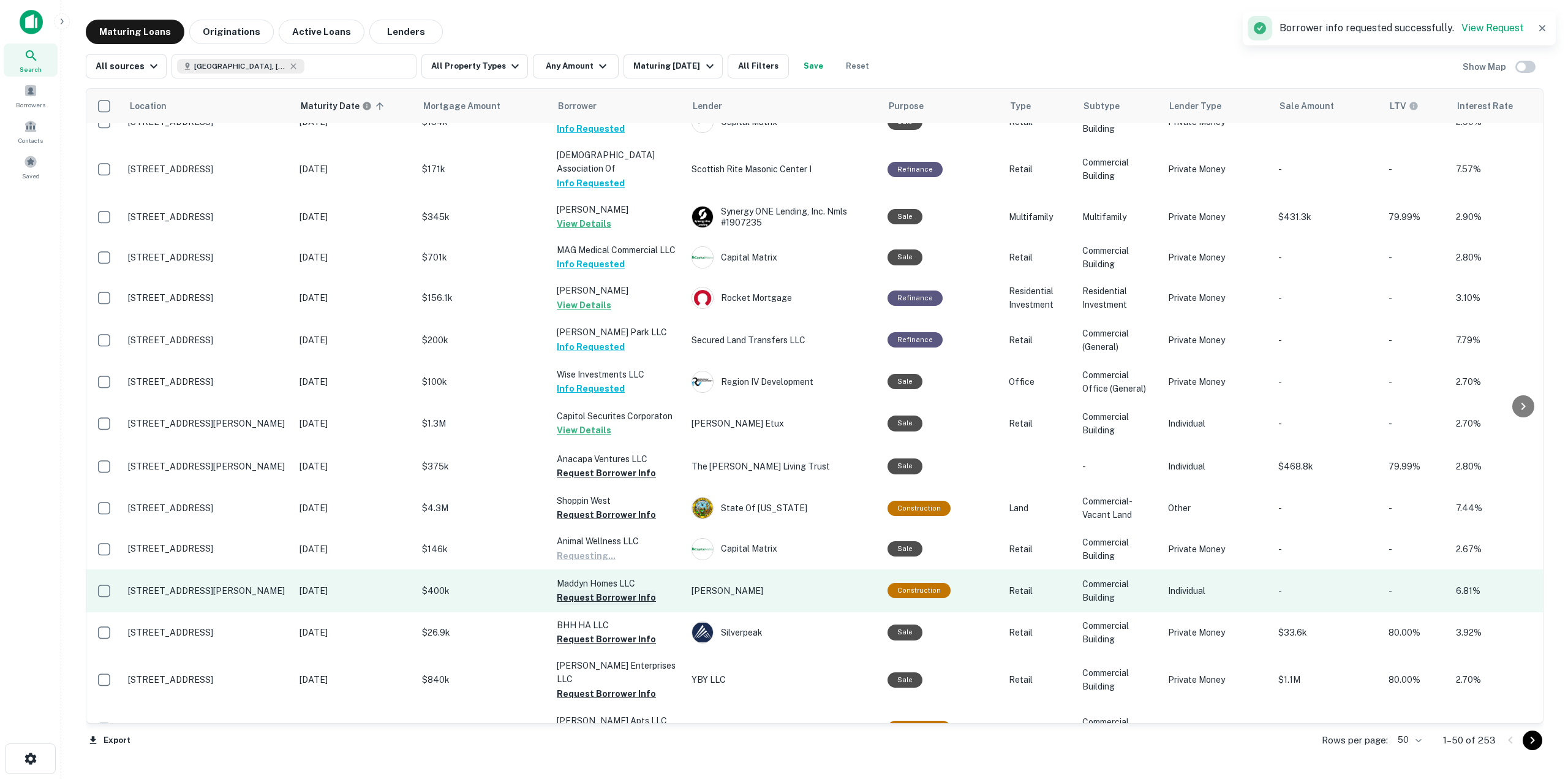
click at [641, 597] on button "Request Borrower Info" at bounding box center [606, 597] width 99 height 15
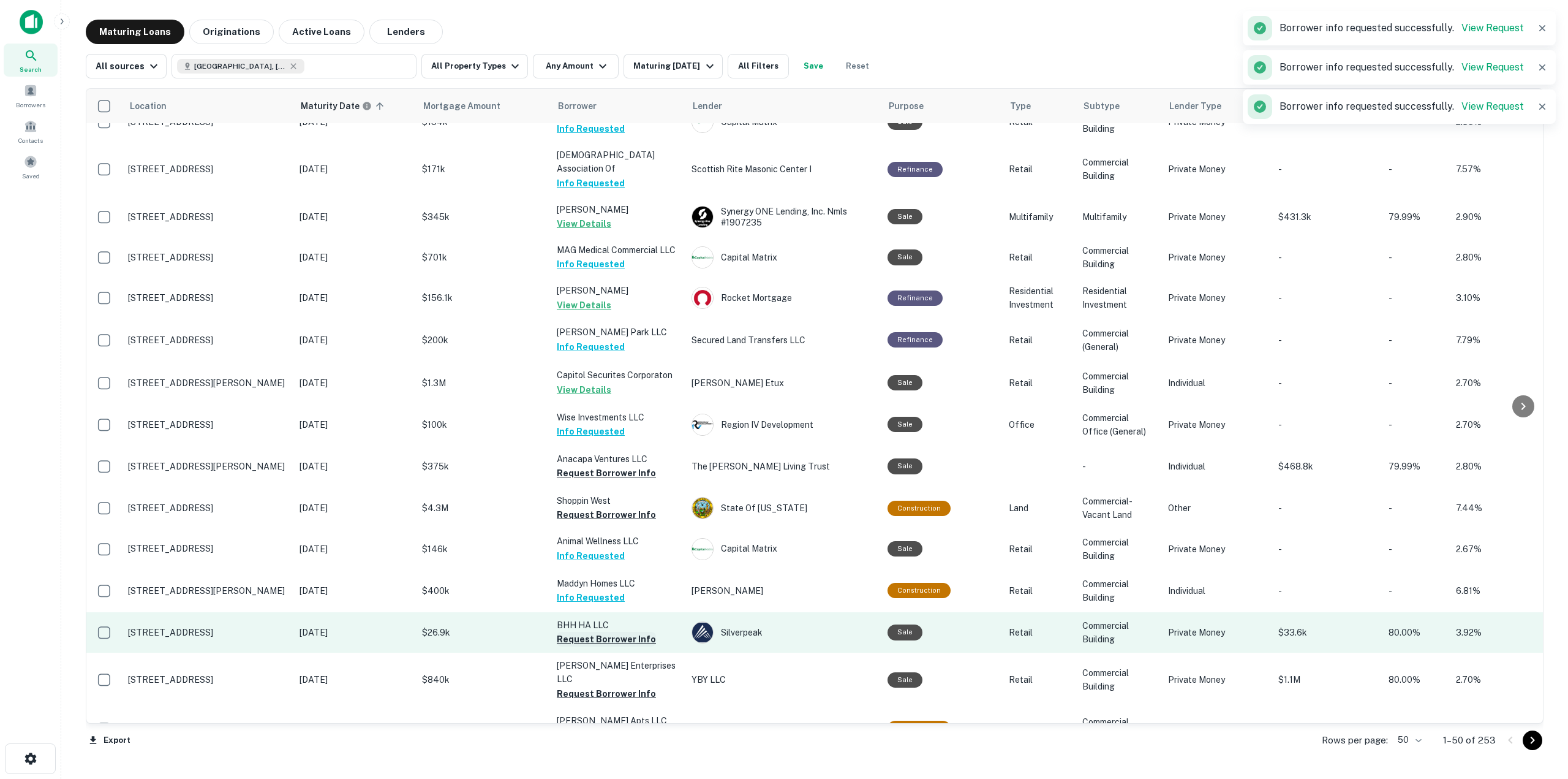
click at [640, 639] on button "Request Borrower Info" at bounding box center [606, 639] width 99 height 15
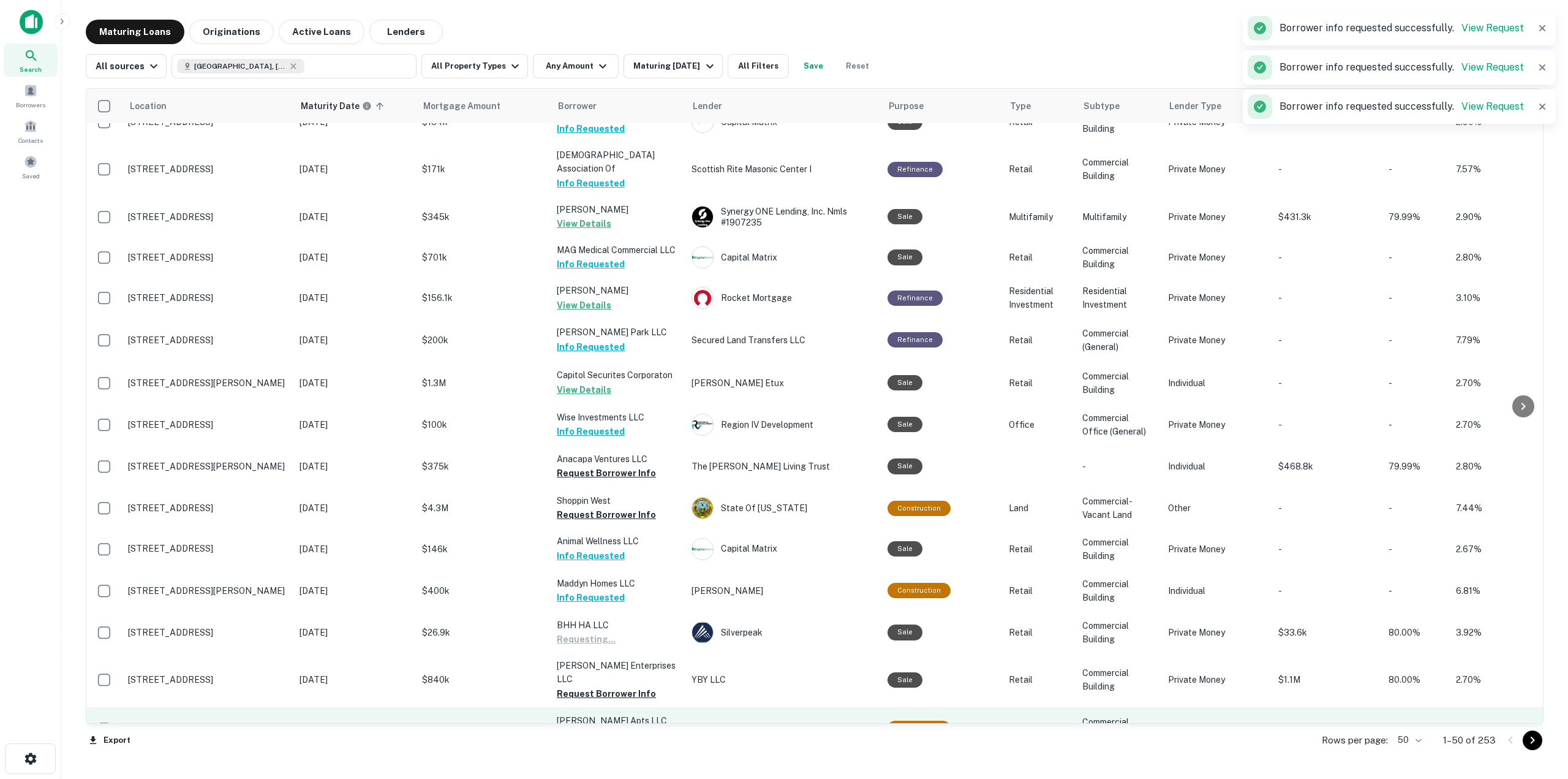
scroll to position [367, 0]
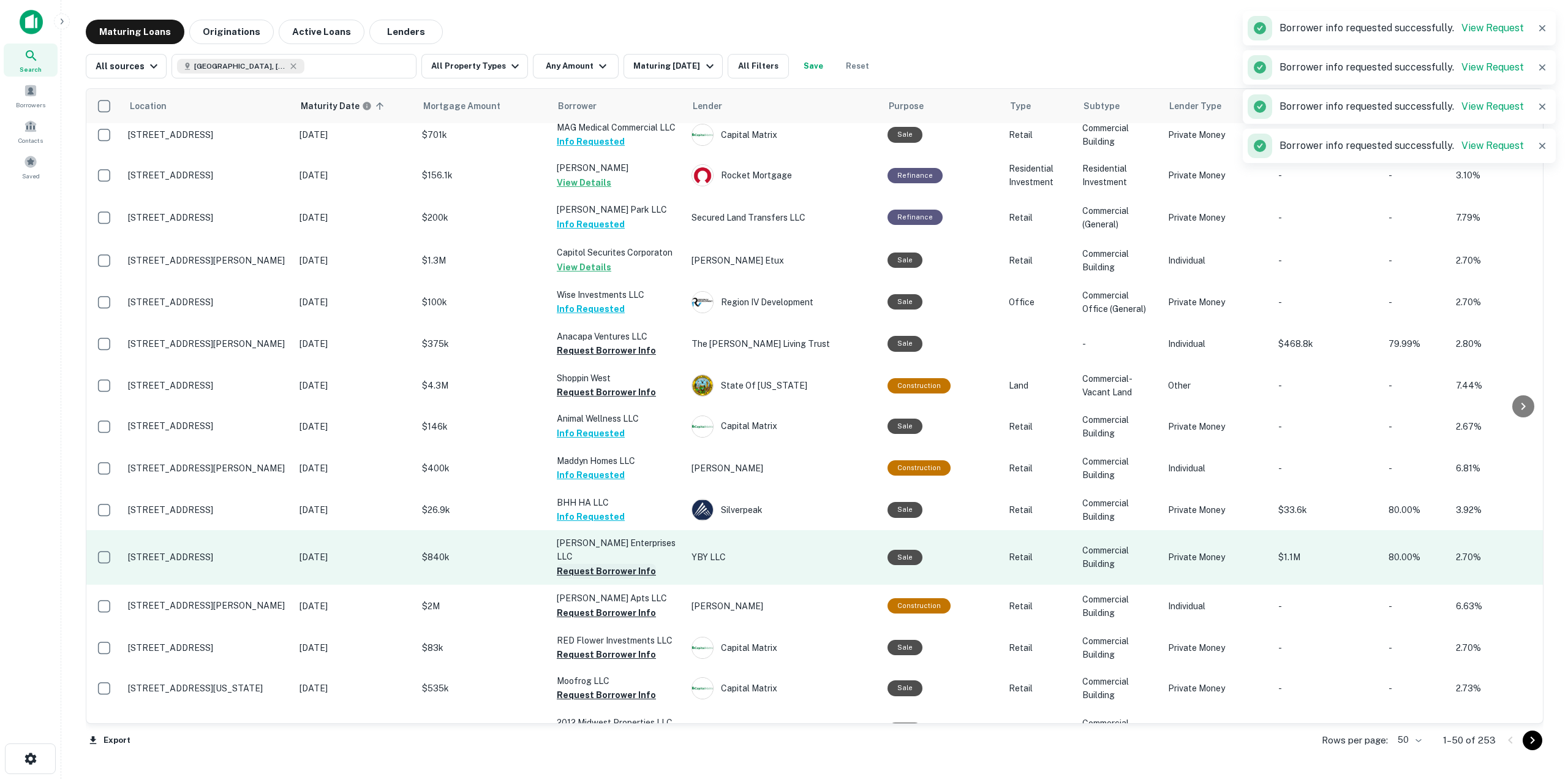
click at [603, 564] on button "Request Borrower Info" at bounding box center [606, 571] width 99 height 15
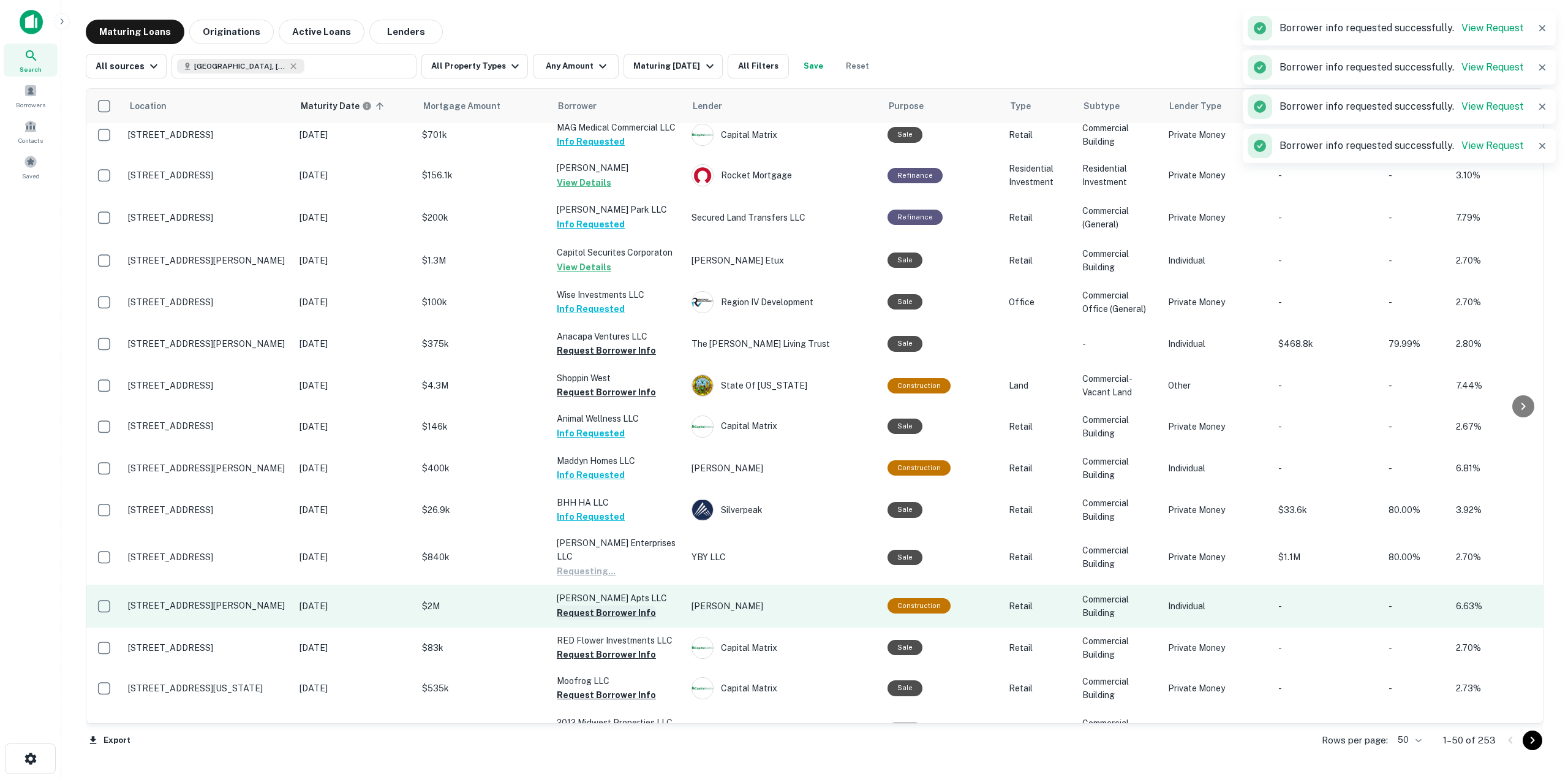
click at [619, 605] on button "Request Borrower Info" at bounding box center [606, 613] width 99 height 15
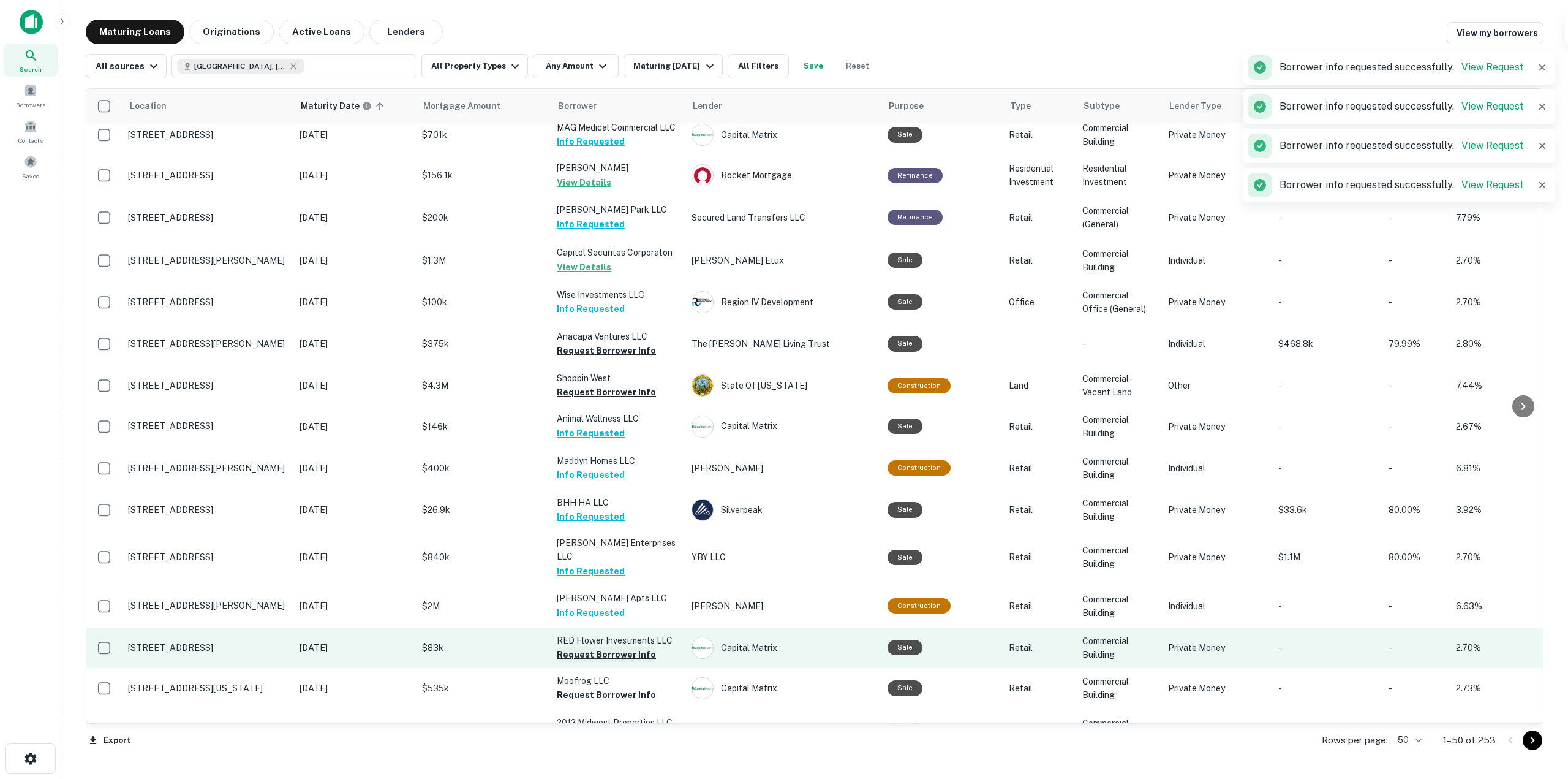
click at [631, 647] on button "Request Borrower Info" at bounding box center [606, 654] width 99 height 15
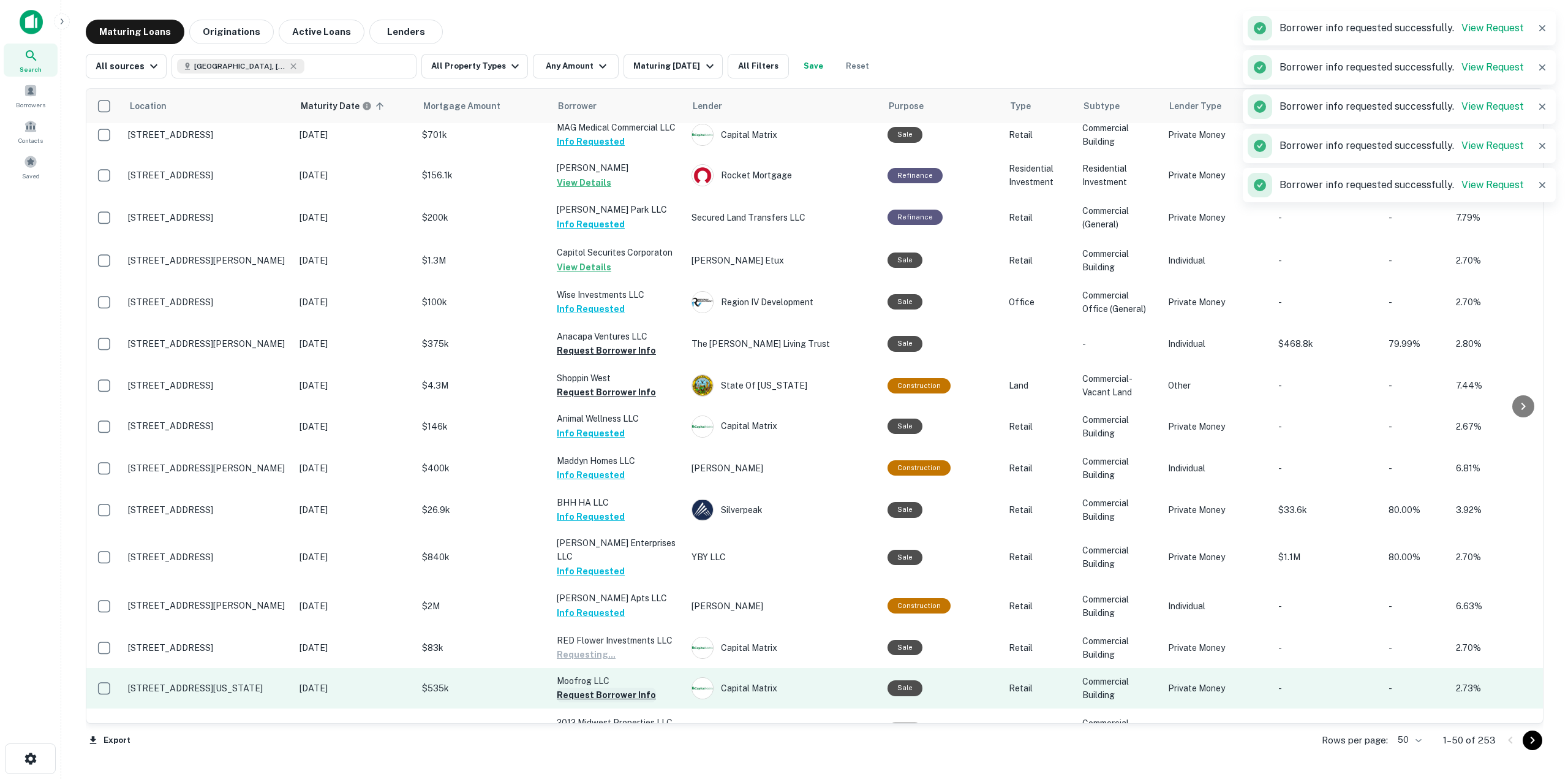
click at [646, 687] on button "Request Borrower Info" at bounding box center [606, 695] width 99 height 15
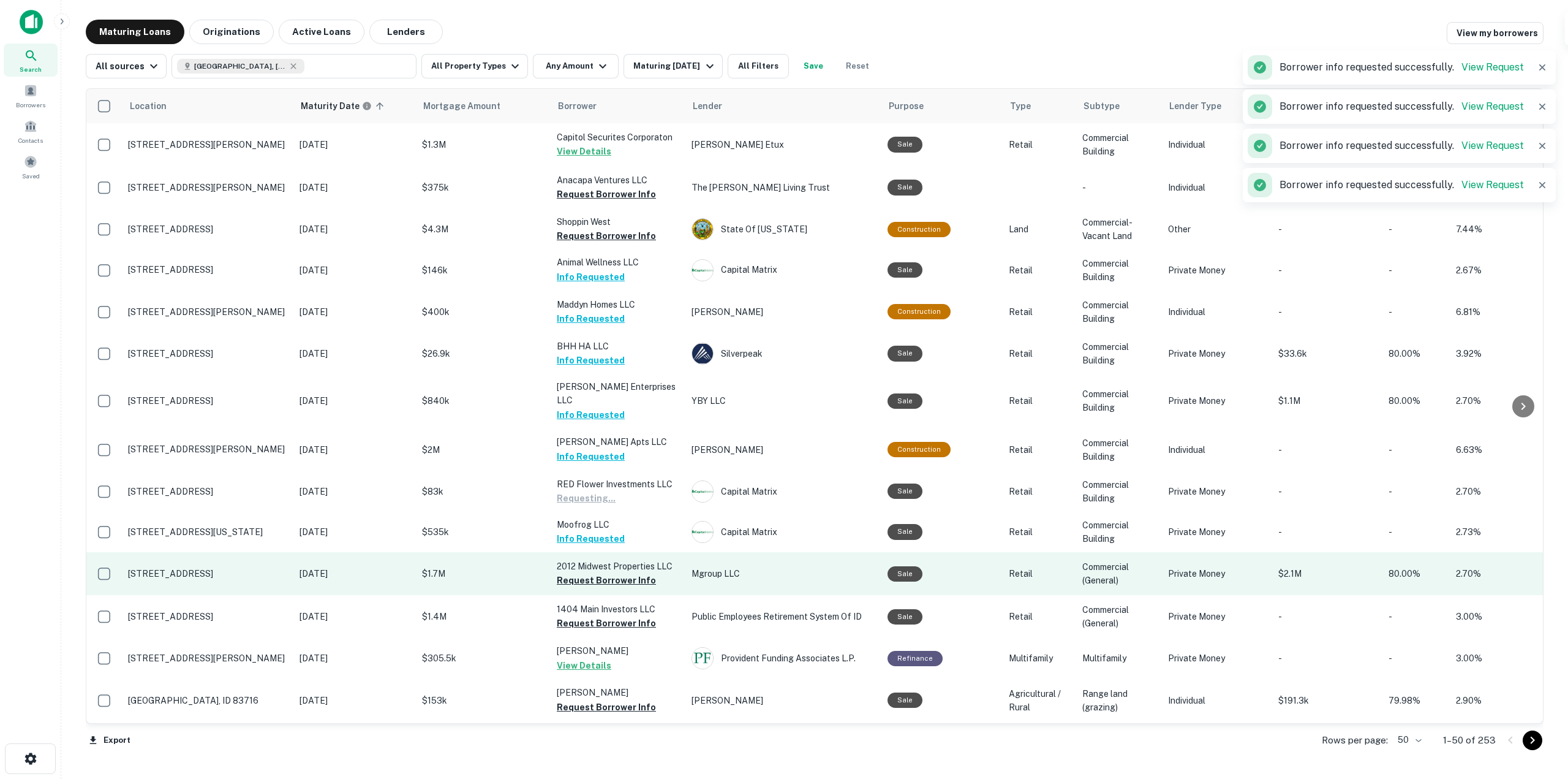
scroll to position [552, 0]
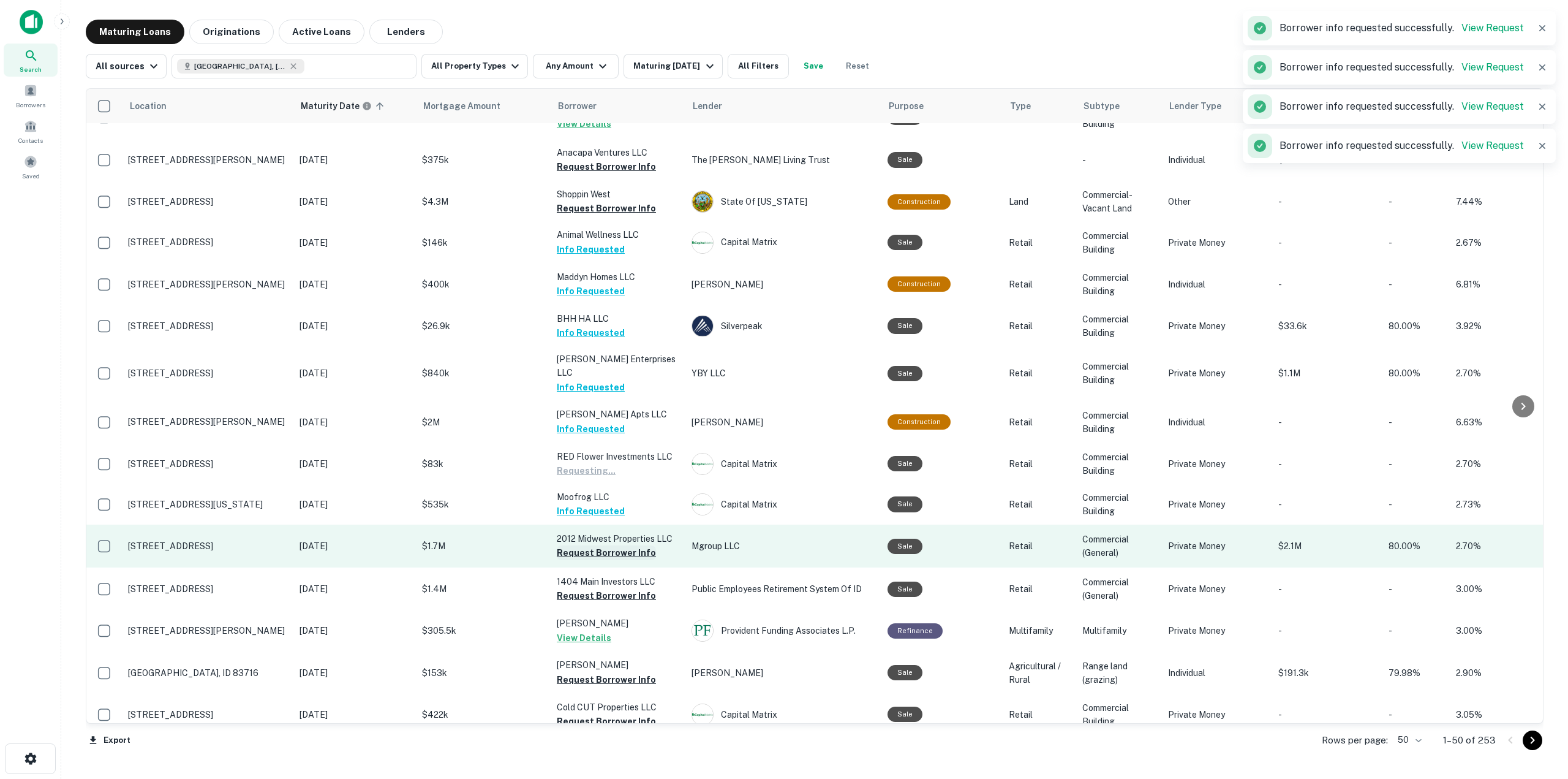
click at [629, 545] on button "Request Borrower Info" at bounding box center [606, 552] width 99 height 15
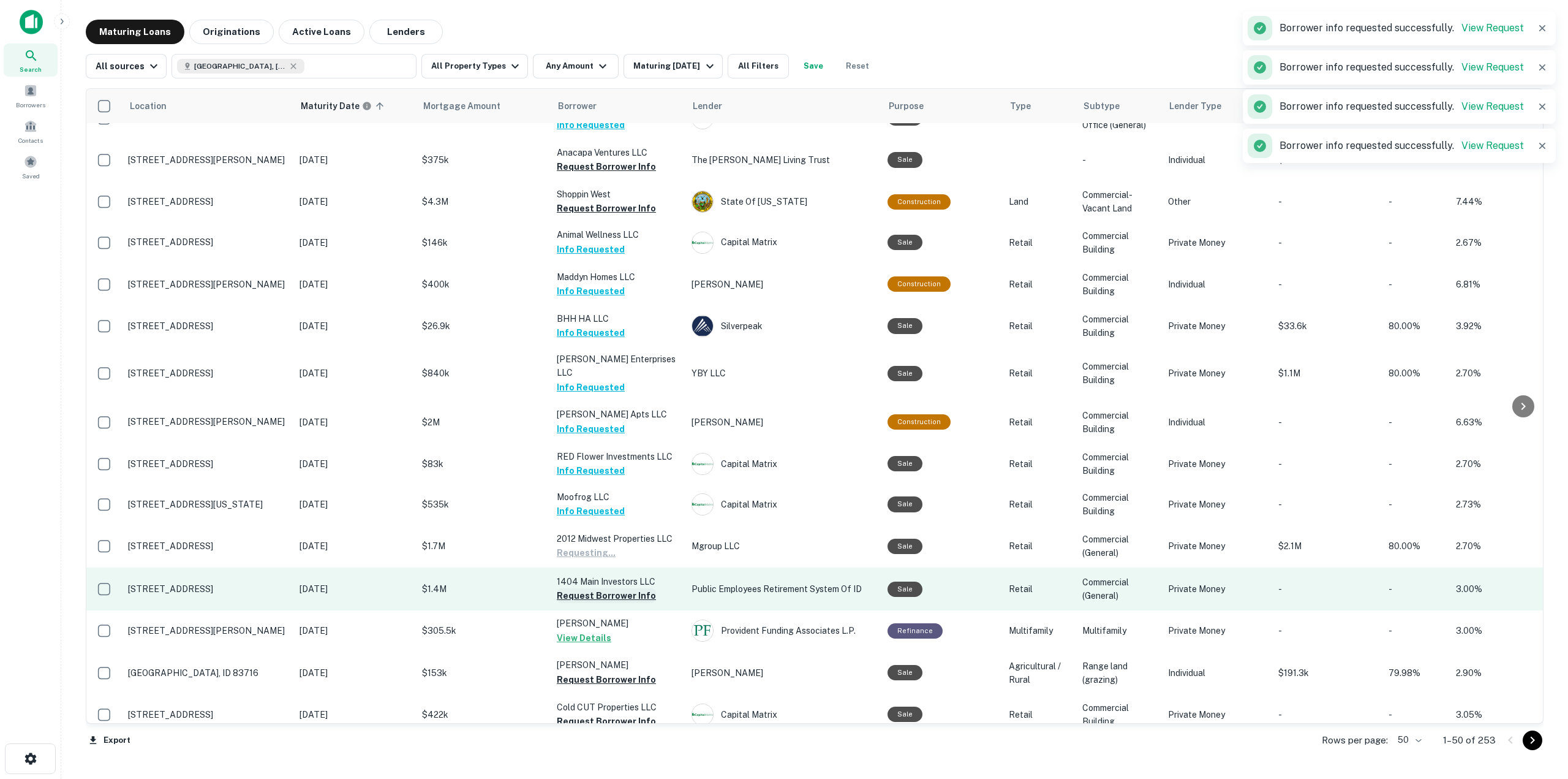
click at [639, 588] on button "Request Borrower Info" at bounding box center [606, 595] width 99 height 15
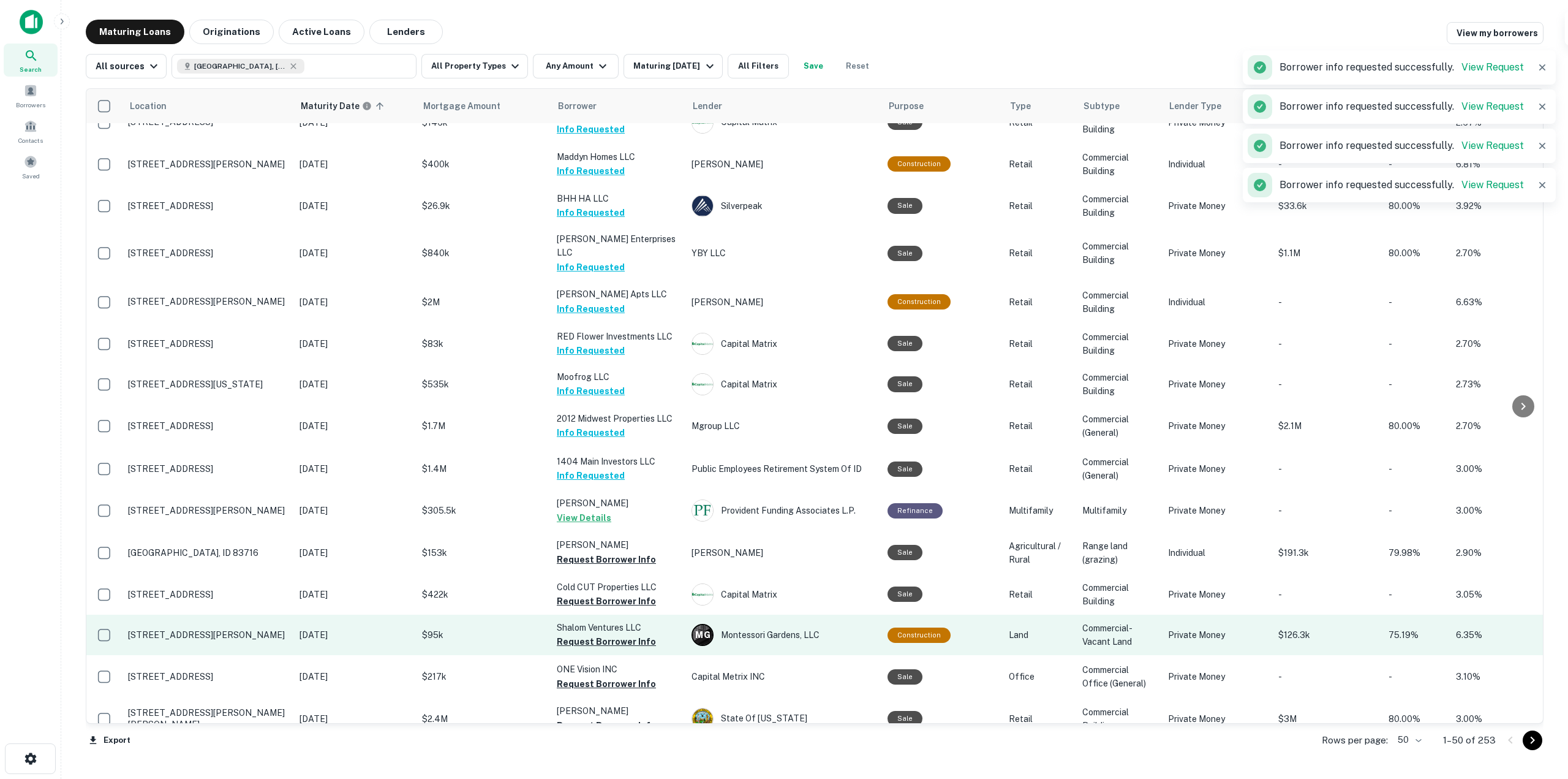
scroll to position [674, 0]
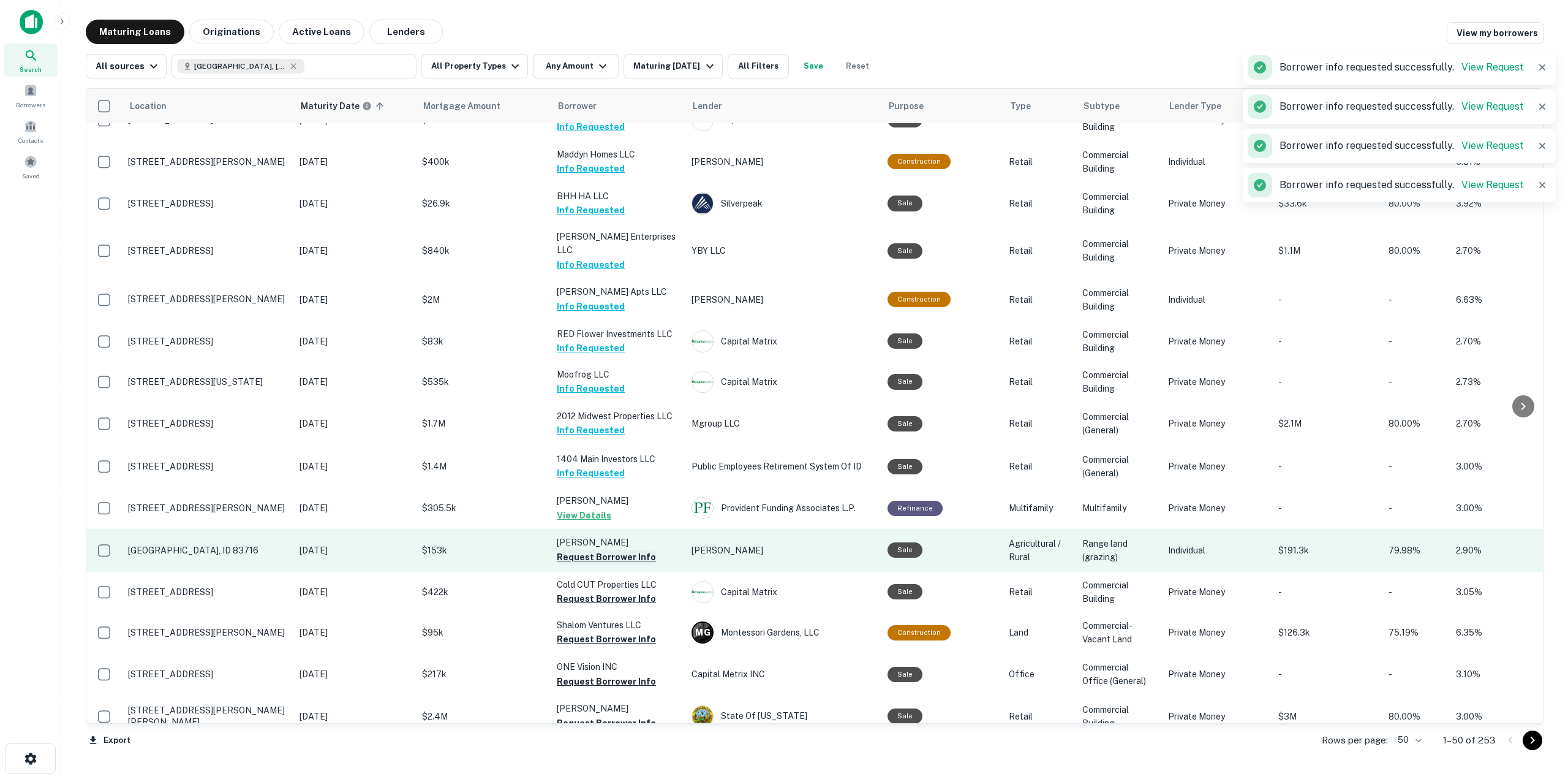
click at [621, 550] on button "Request Borrower Info" at bounding box center [606, 557] width 99 height 15
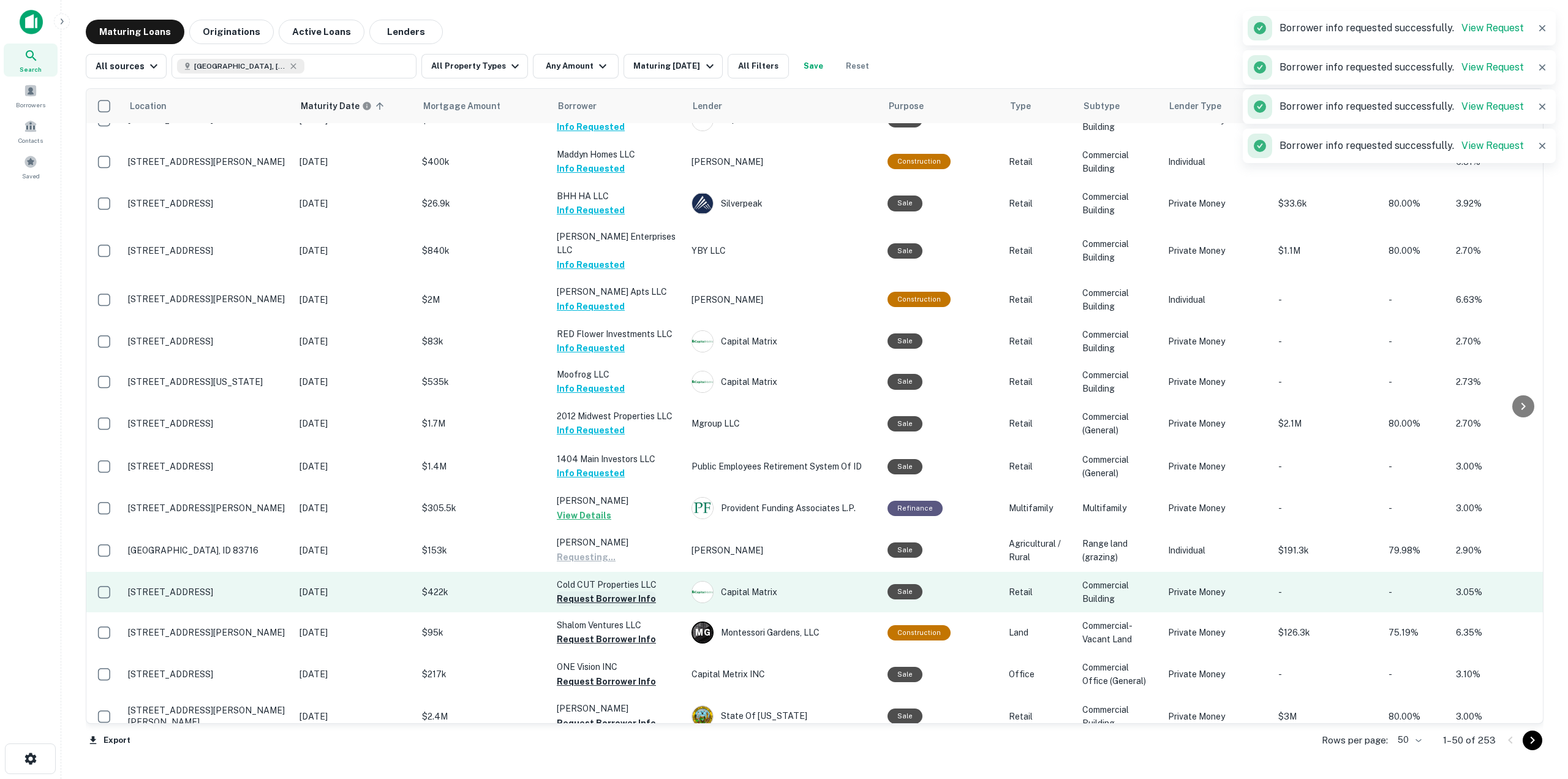
click at [626, 591] on button "Request Borrower Info" at bounding box center [606, 599] width 99 height 15
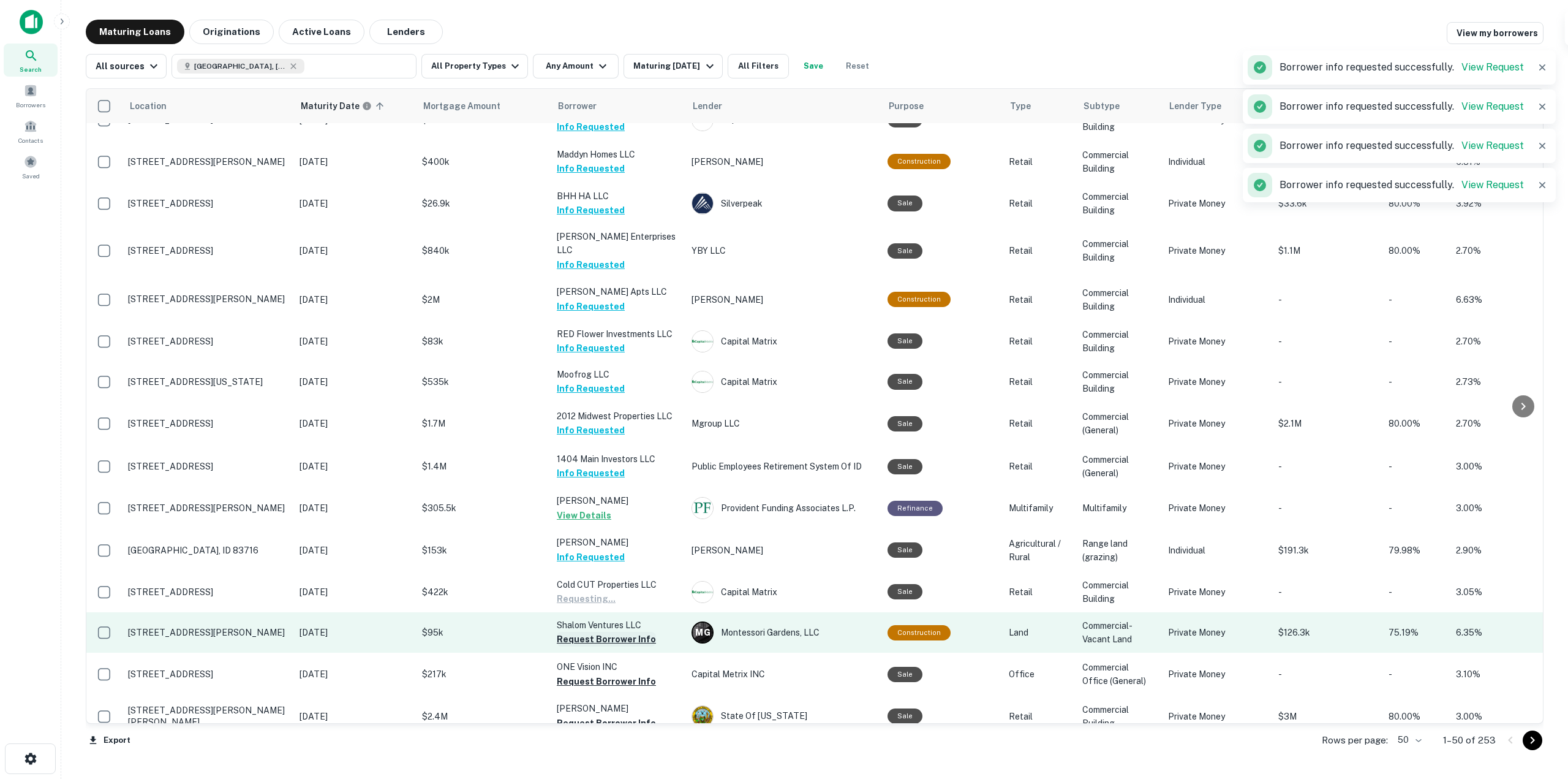
click at [640, 634] on button "Request Borrower Info" at bounding box center [606, 639] width 99 height 15
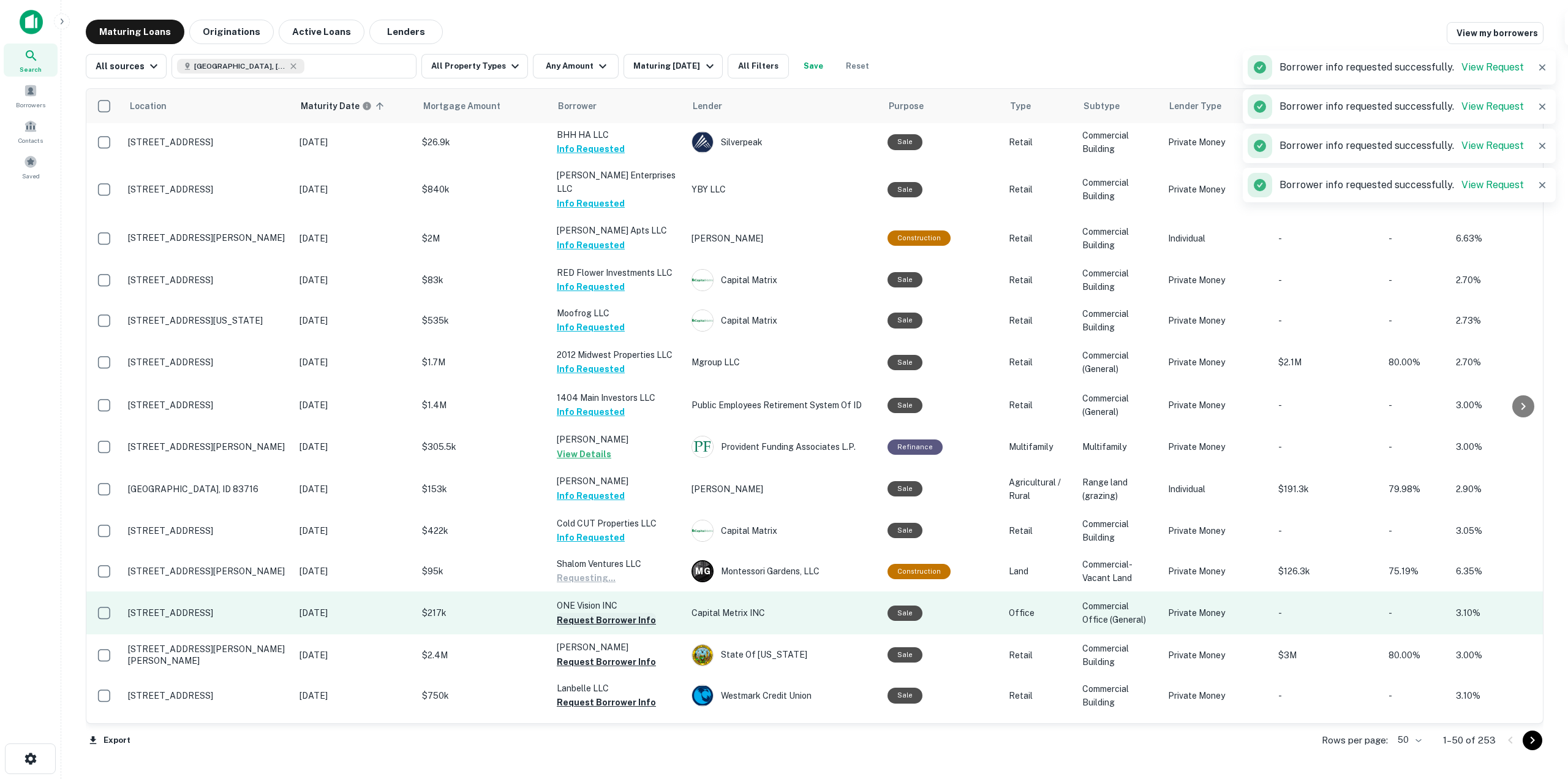
click at [632, 613] on button "Request Borrower Info" at bounding box center [606, 620] width 99 height 15
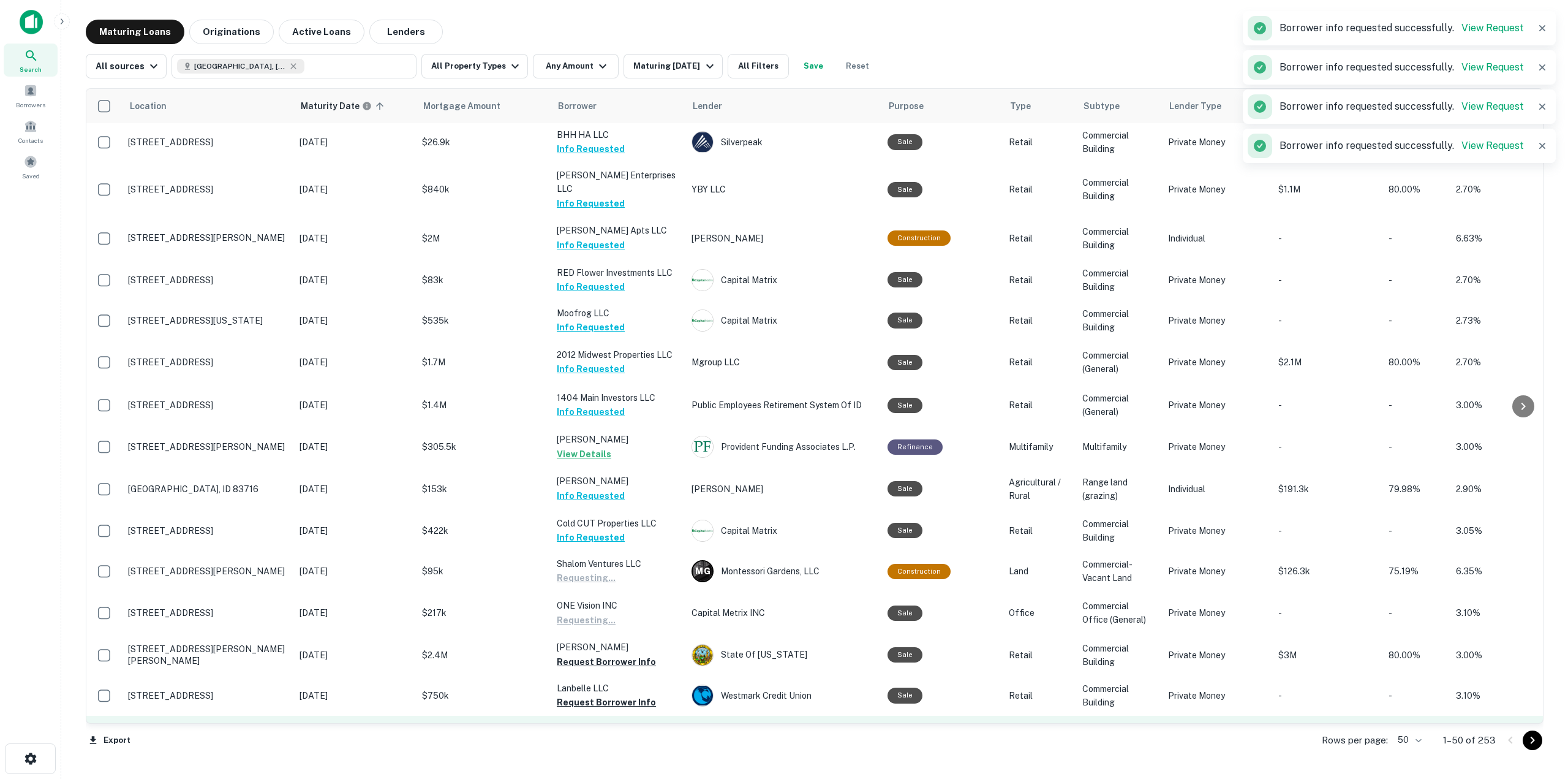
scroll to position [858, 0]
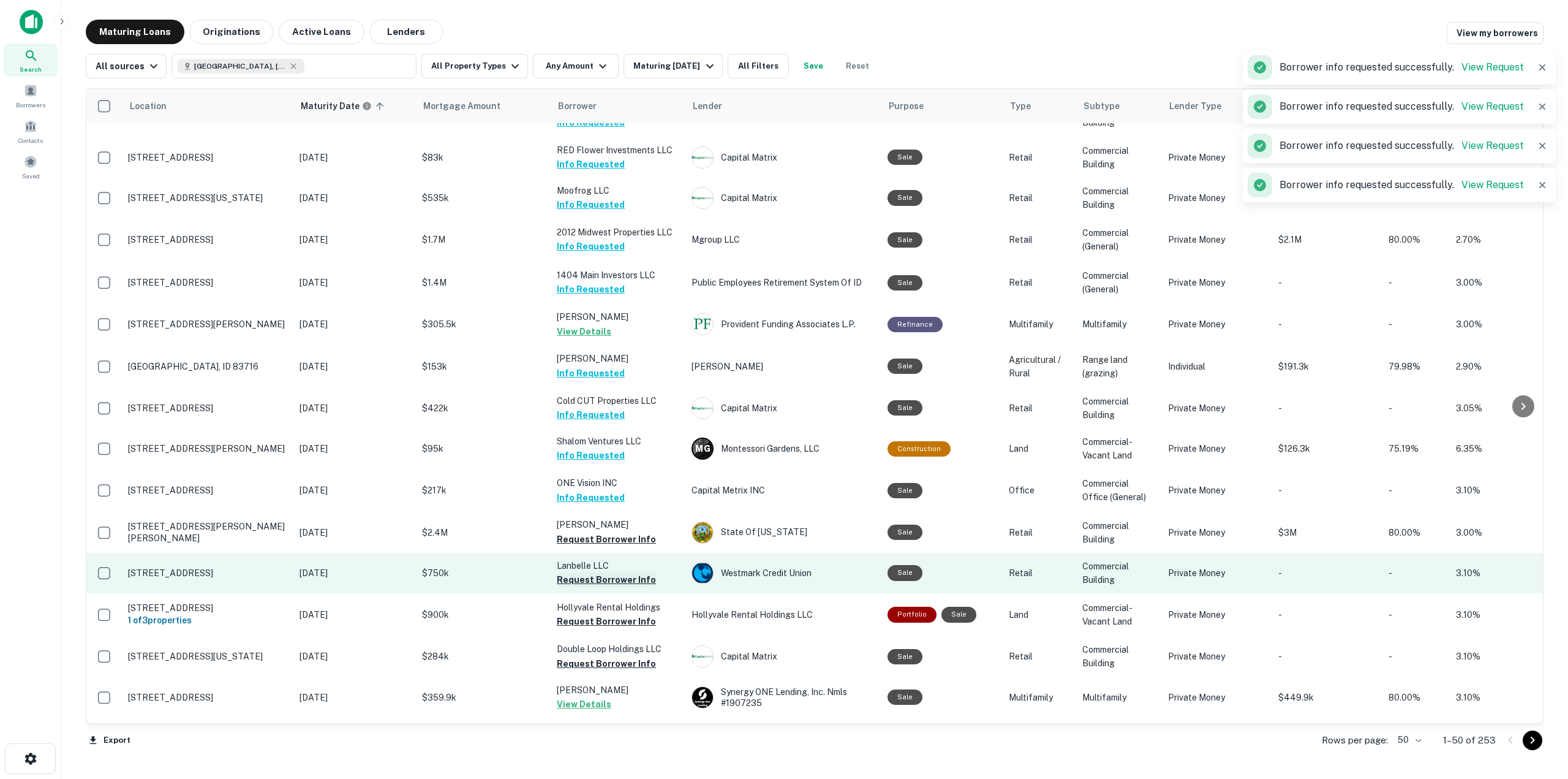
click at [631, 572] on button "Request Borrower Info" at bounding box center [606, 580] width 99 height 15
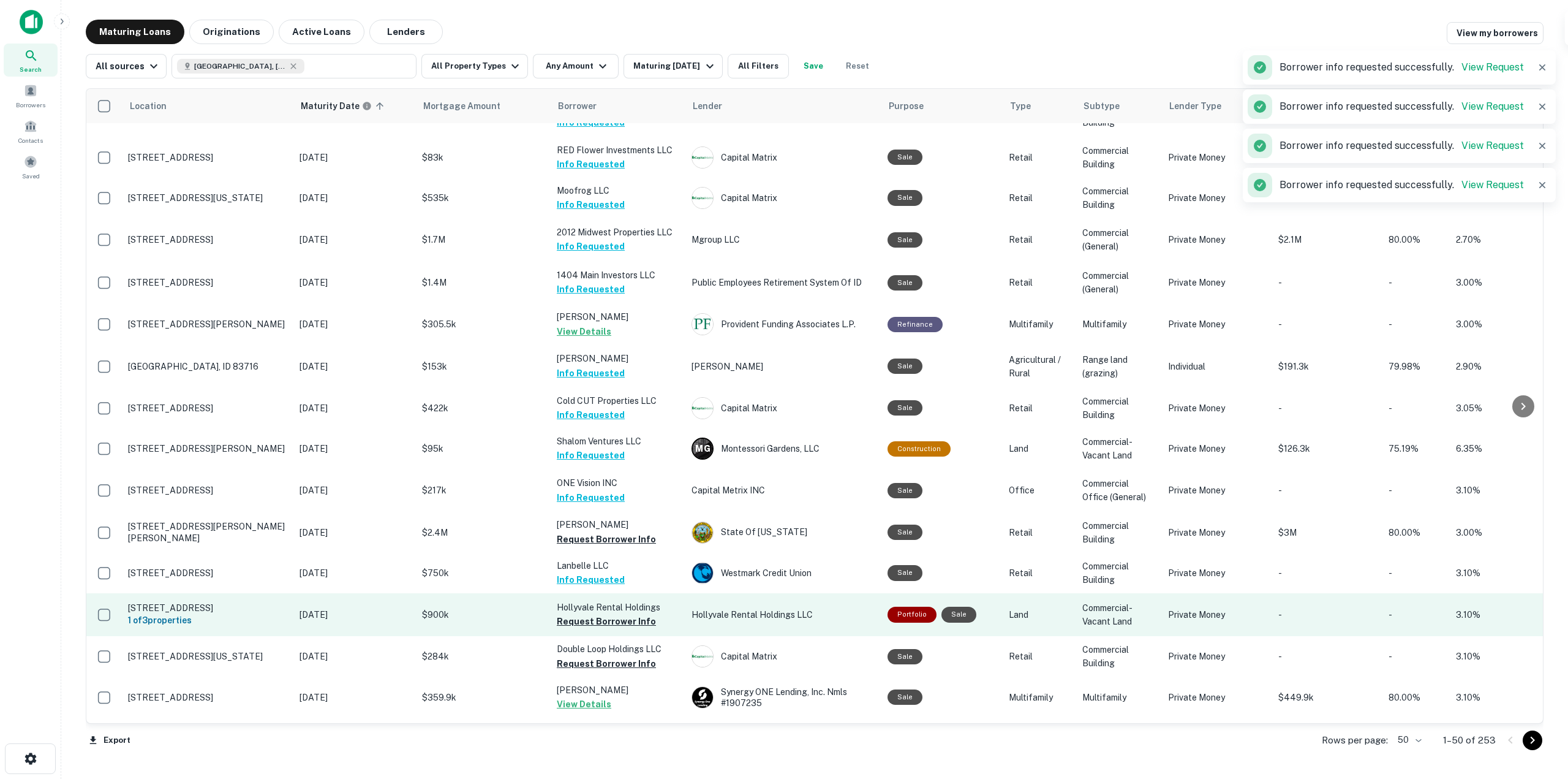
click at [639, 618] on td "Hollyvale Rental Holdings Request Borrower Info" at bounding box center [617, 614] width 135 height 43
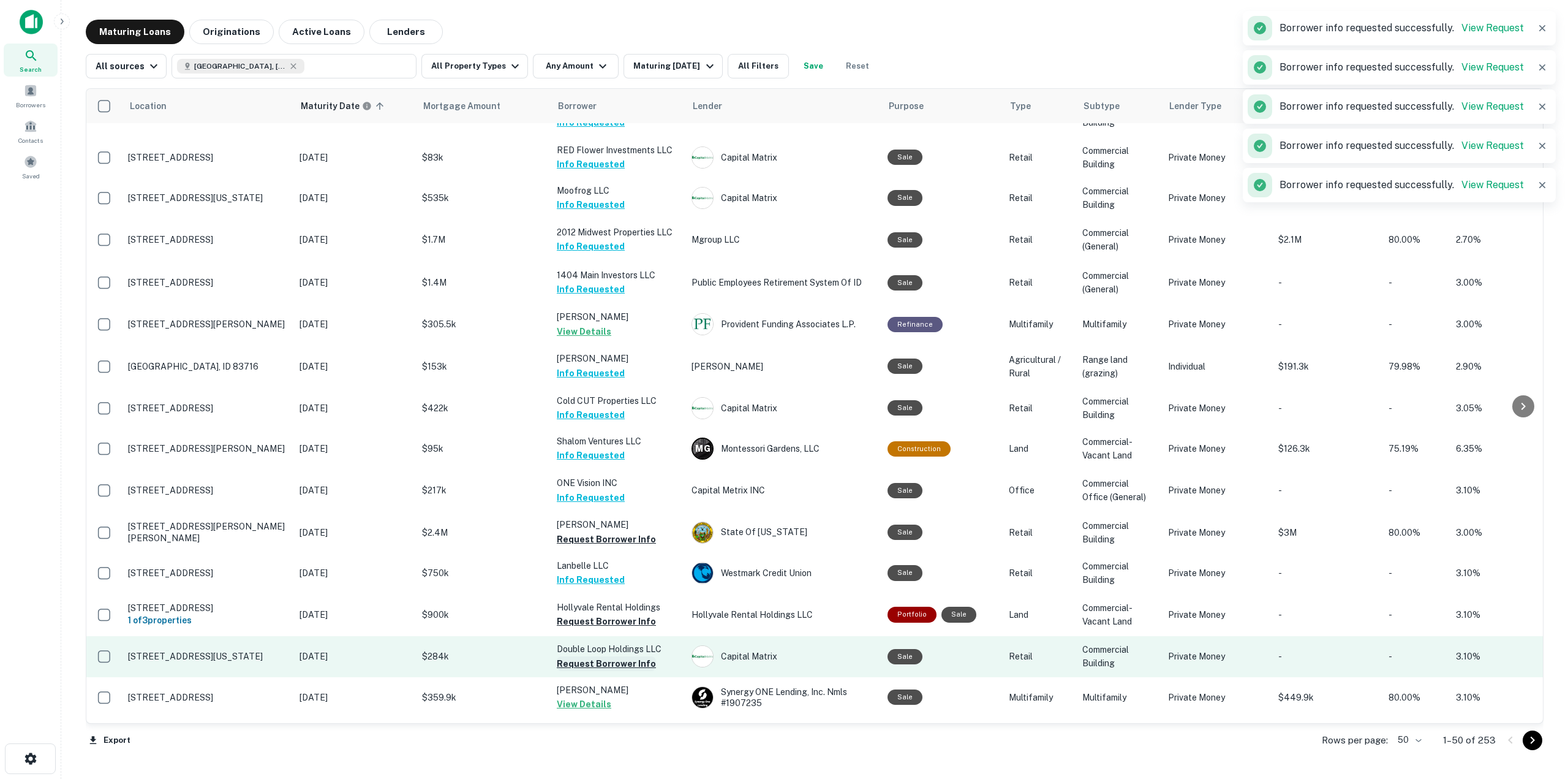
click at [641, 656] on button "Request Borrower Info" at bounding box center [606, 663] width 99 height 15
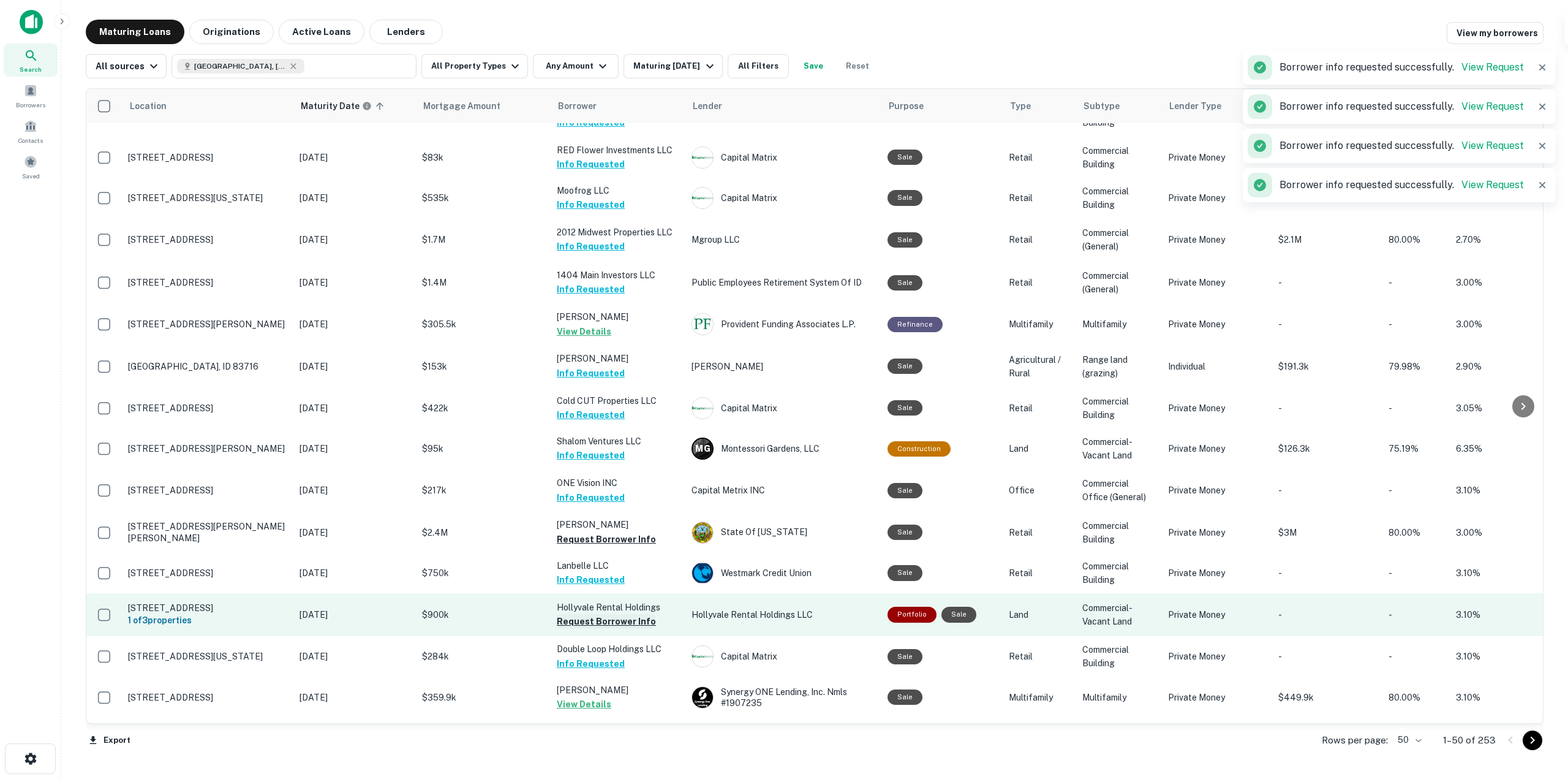
click at [641, 614] on button "Request Borrower Info" at bounding box center [606, 621] width 99 height 15
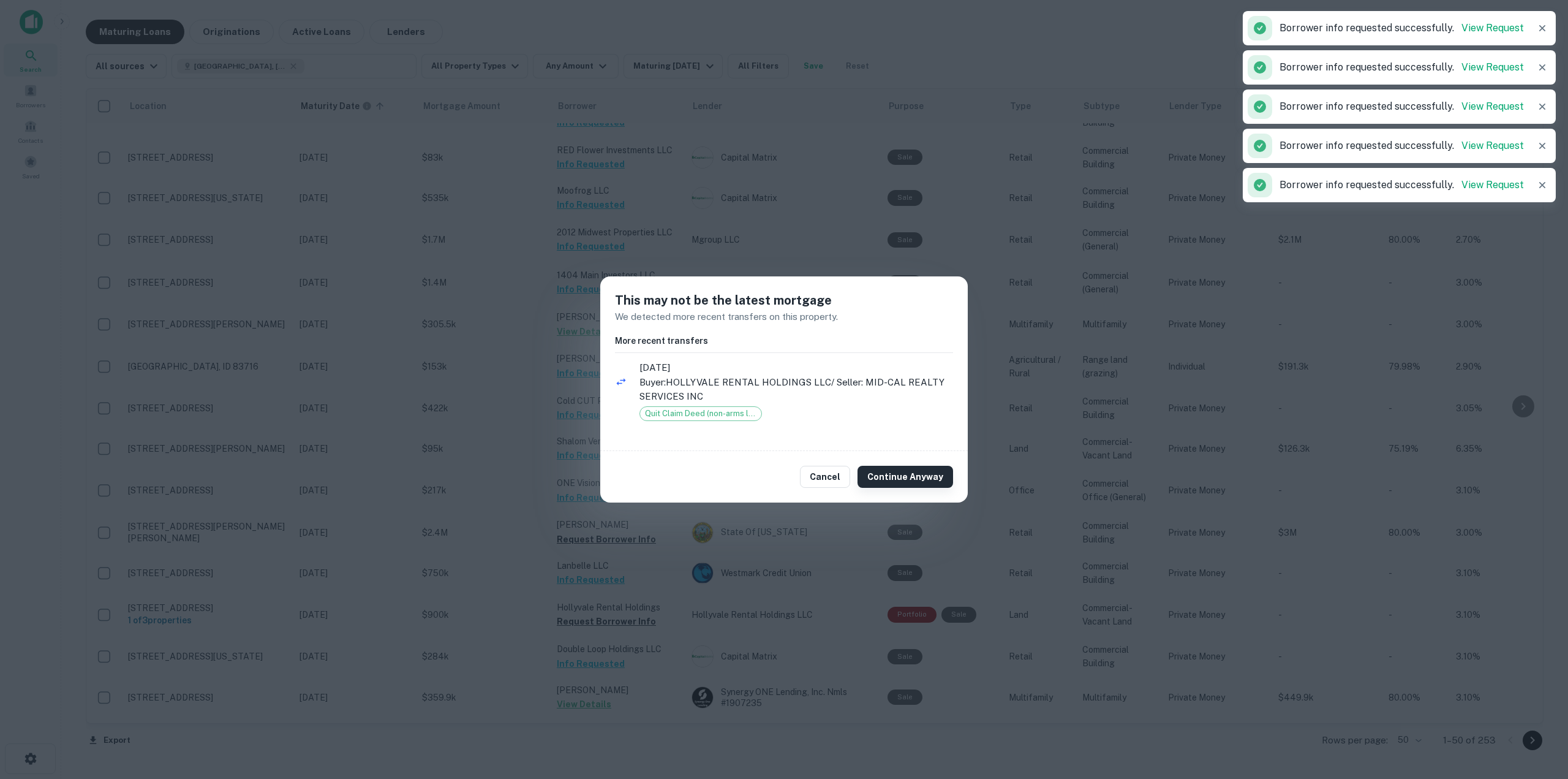
click at [894, 466] on button "Continue Anyway" at bounding box center [905, 476] width 96 height 22
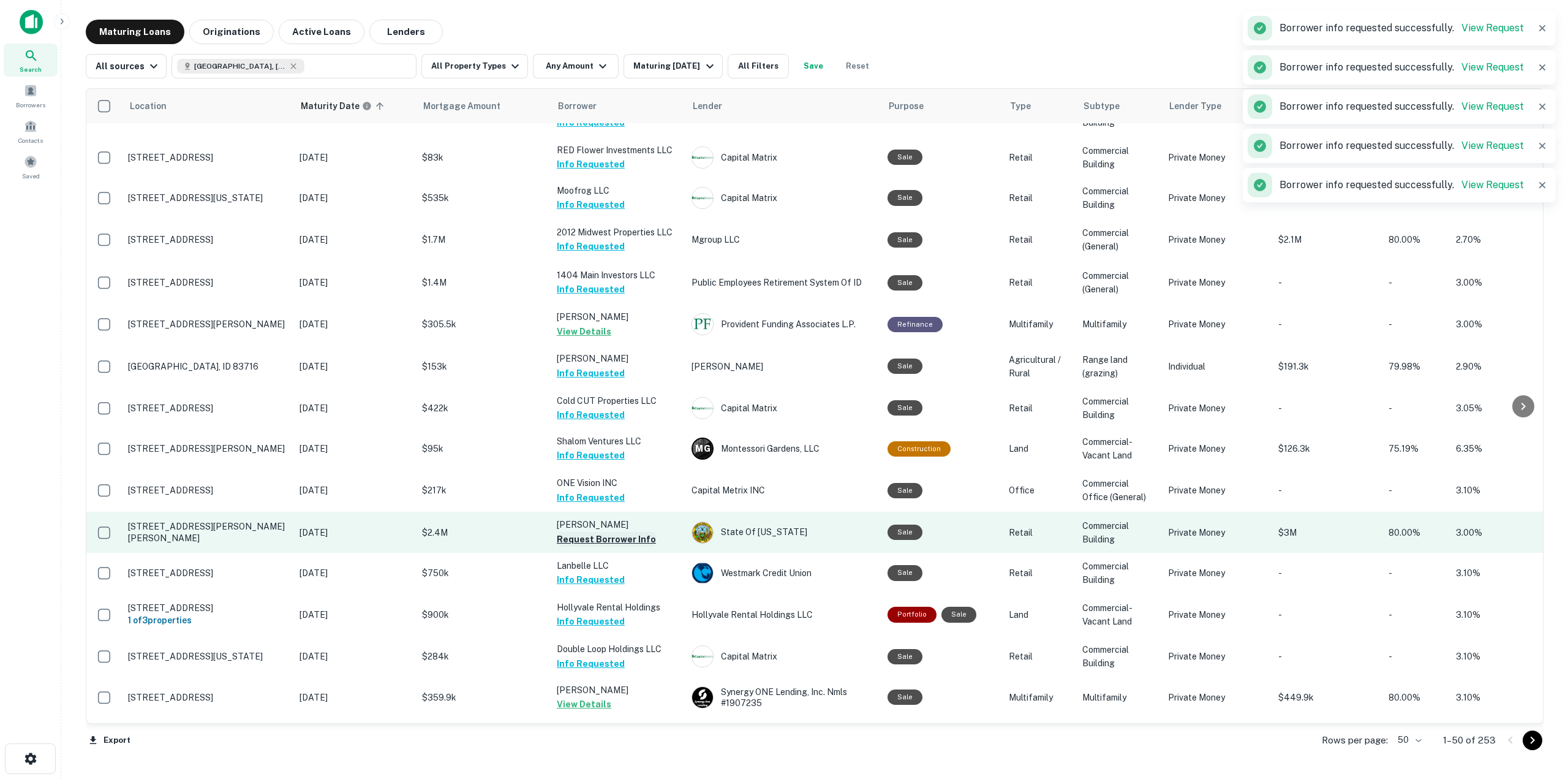
click at [638, 532] on button "Request Borrower Info" at bounding box center [606, 539] width 99 height 15
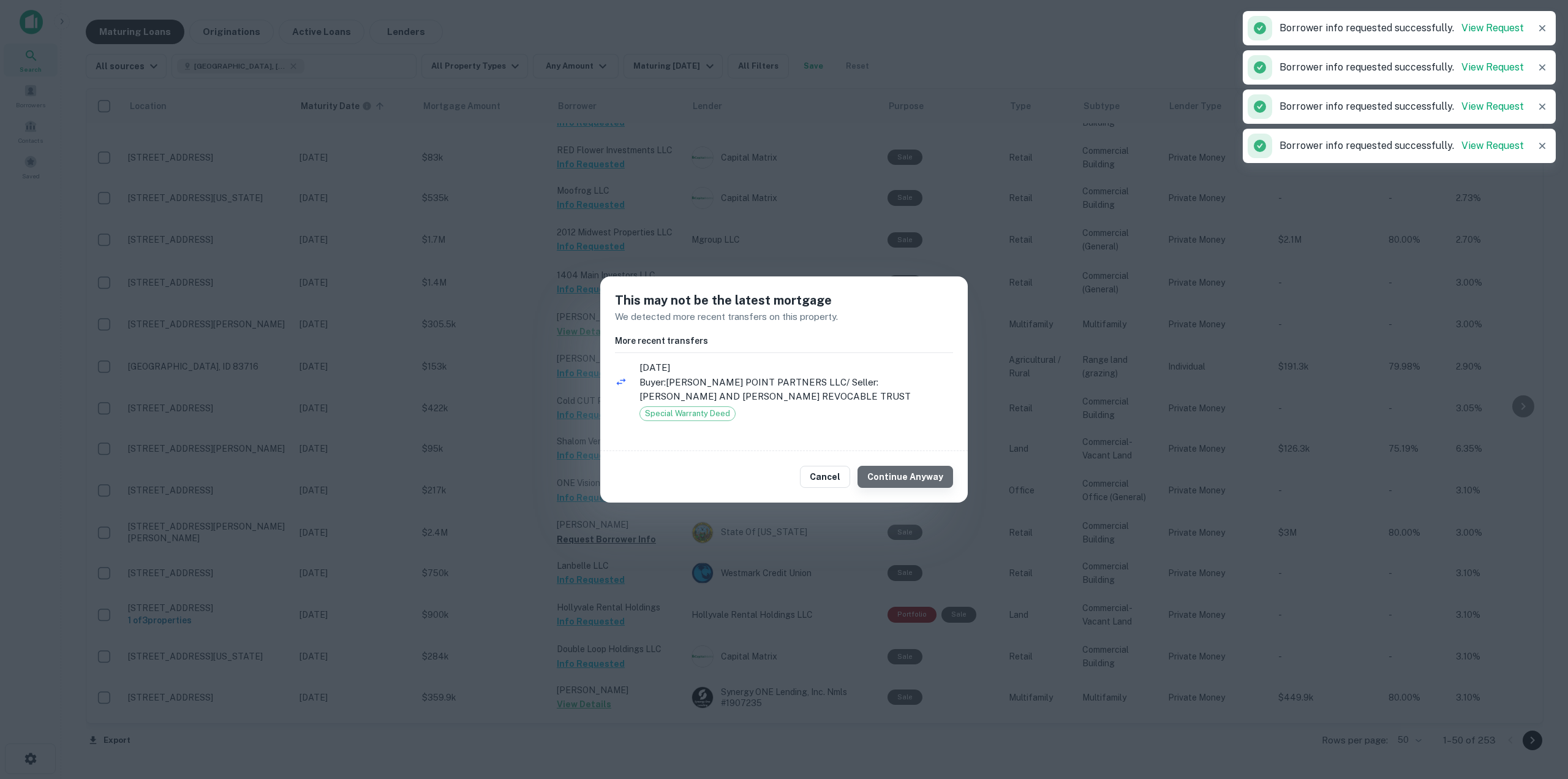
click at [917, 480] on button "Continue Anyway" at bounding box center [905, 476] width 96 height 22
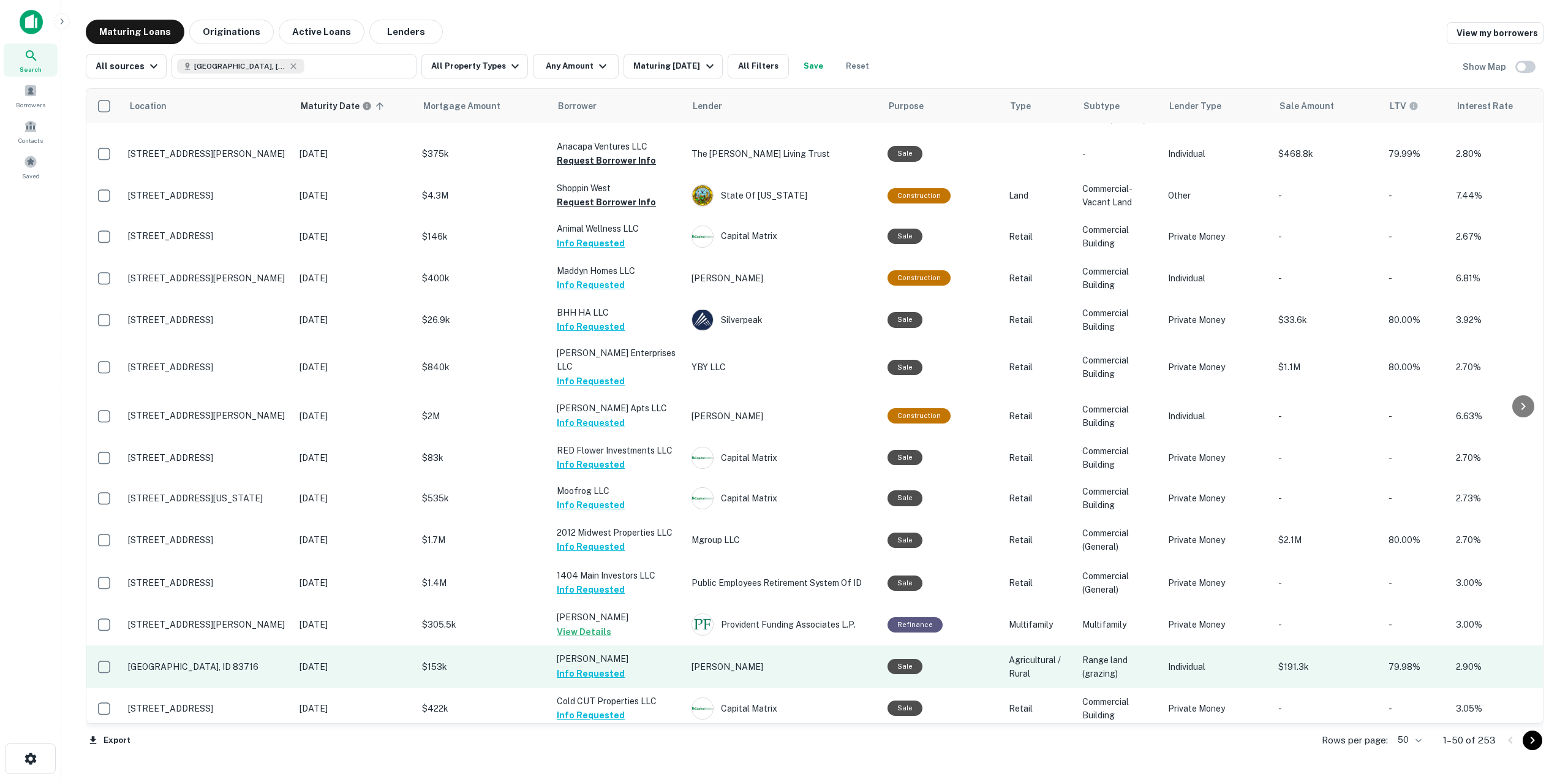
scroll to position [735, 0]
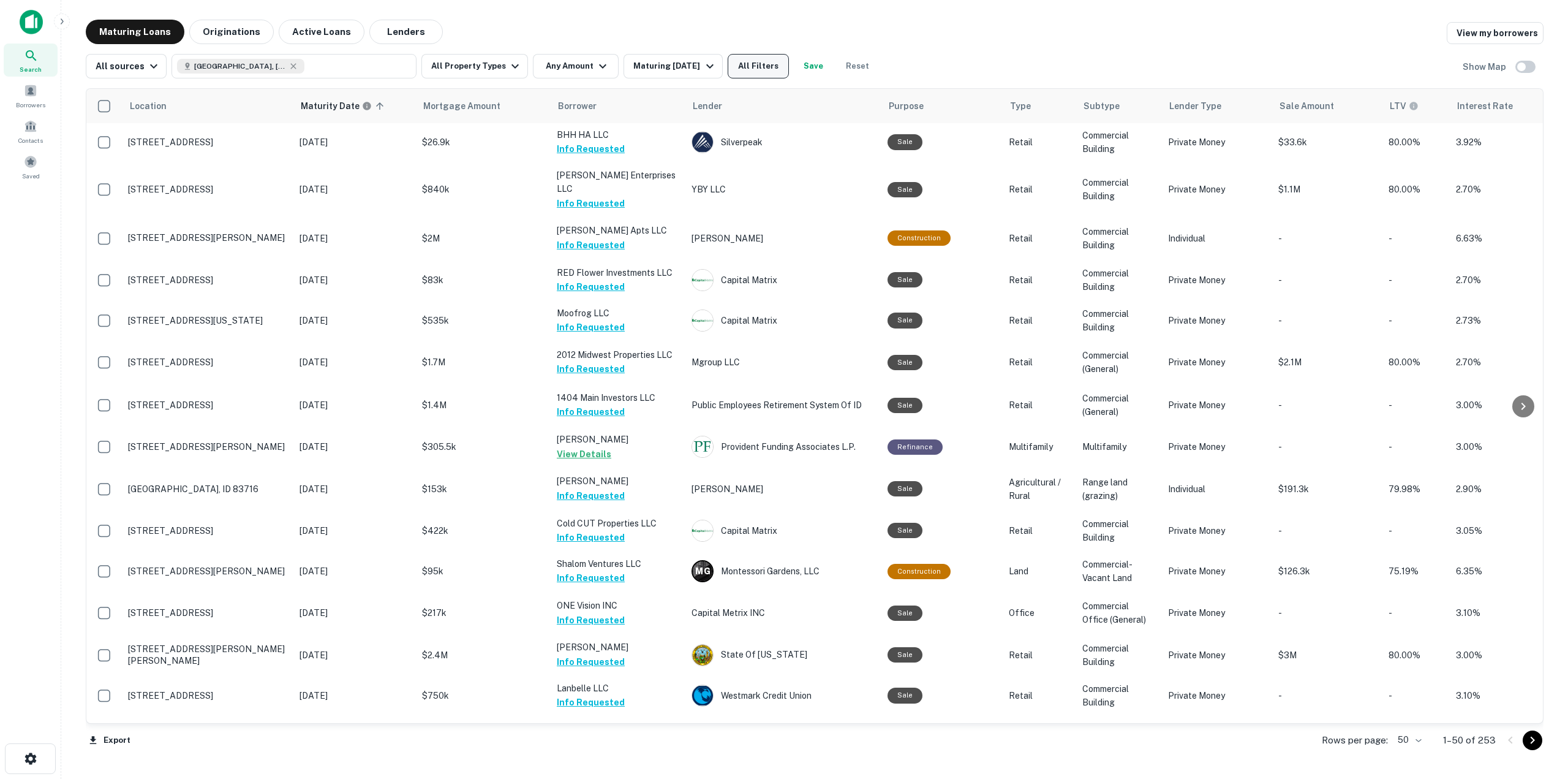
click at [761, 69] on button "All Filters" at bounding box center [758, 66] width 61 height 25
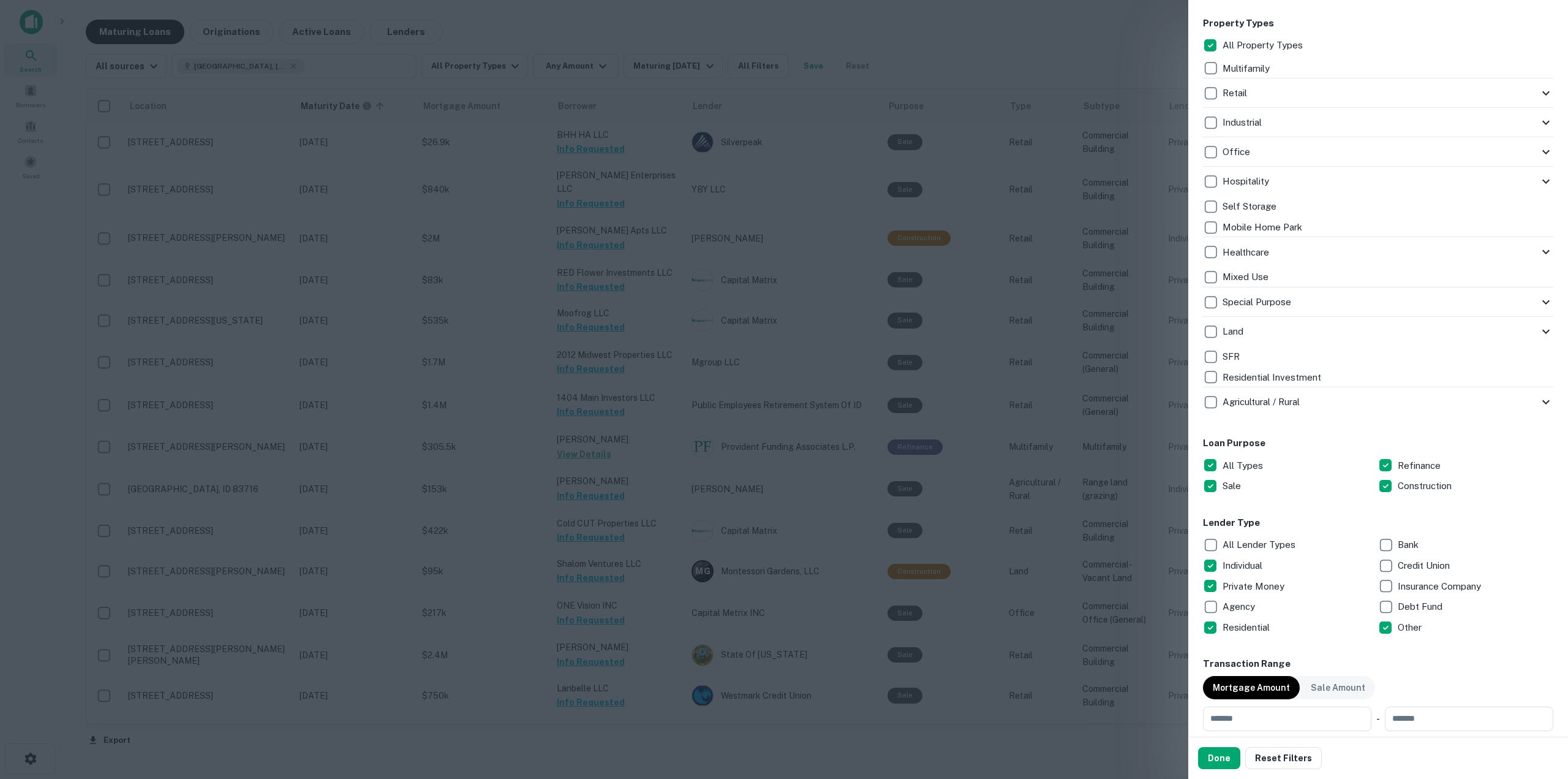
scroll to position [245, 0]
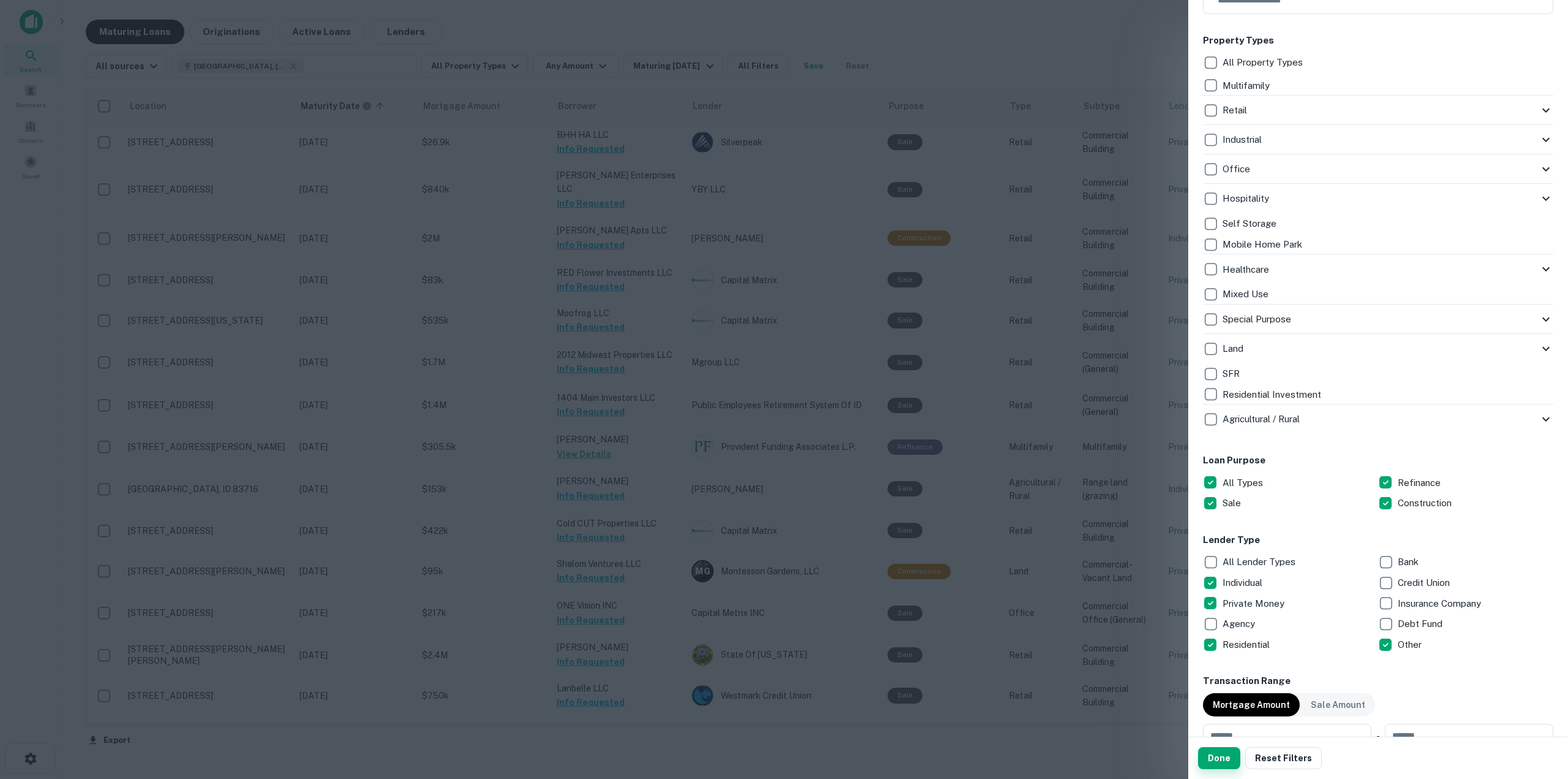
click at [1227, 767] on button "Done" at bounding box center [1218, 757] width 42 height 22
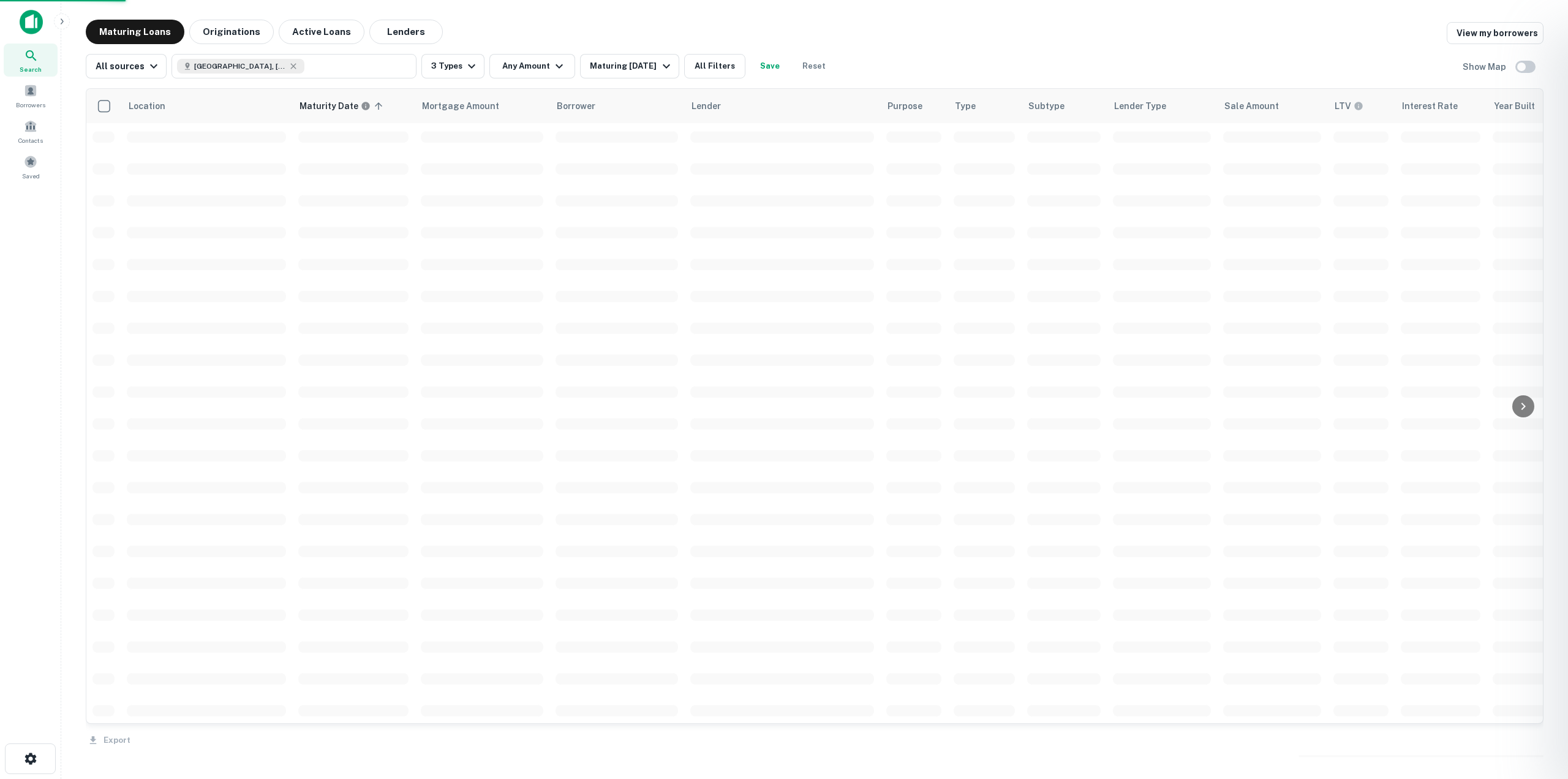
click at [1558, 764] on button "Done" at bounding box center [1598, 757] width 42 height 22
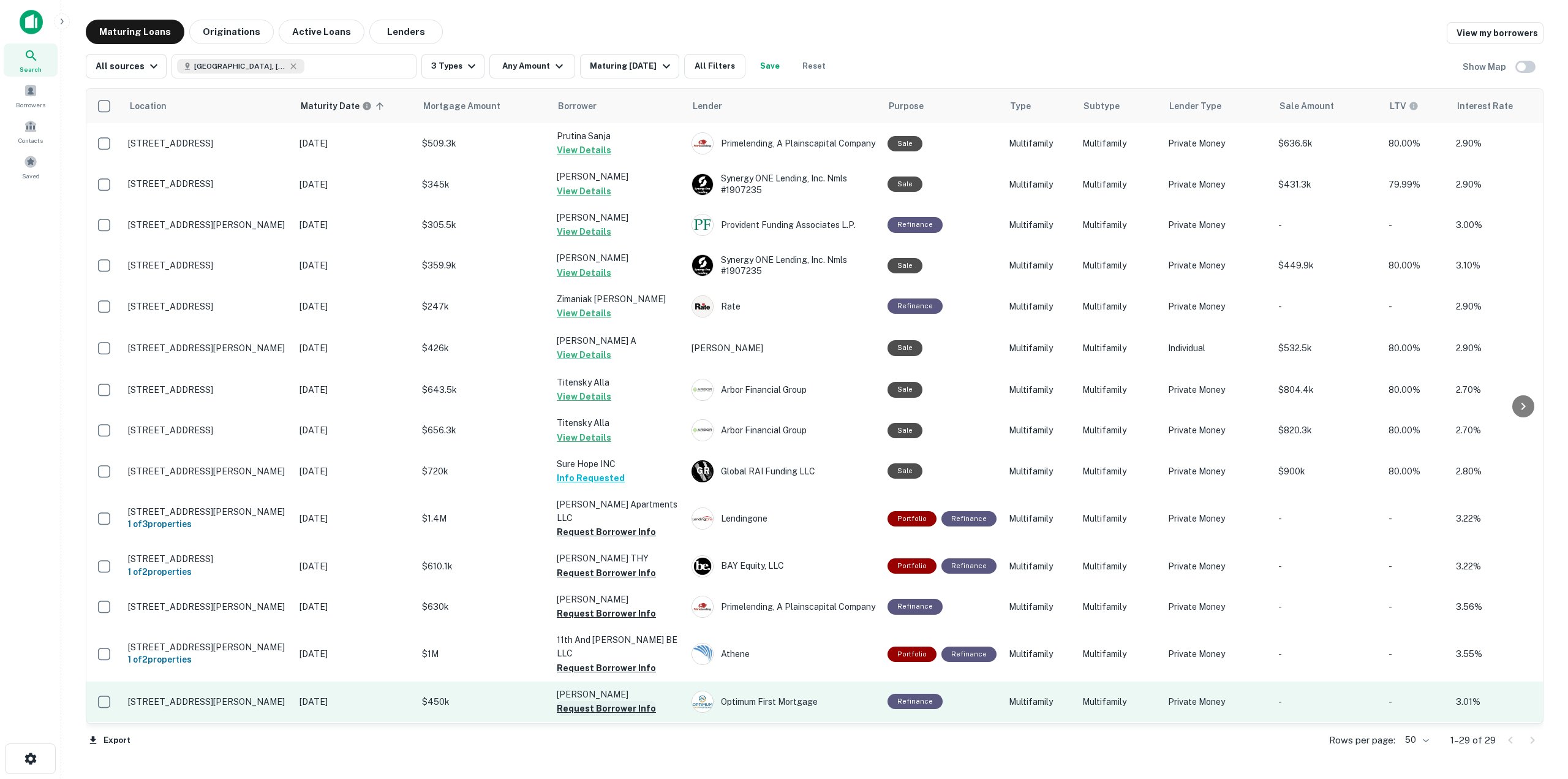
scroll to position [245, 0]
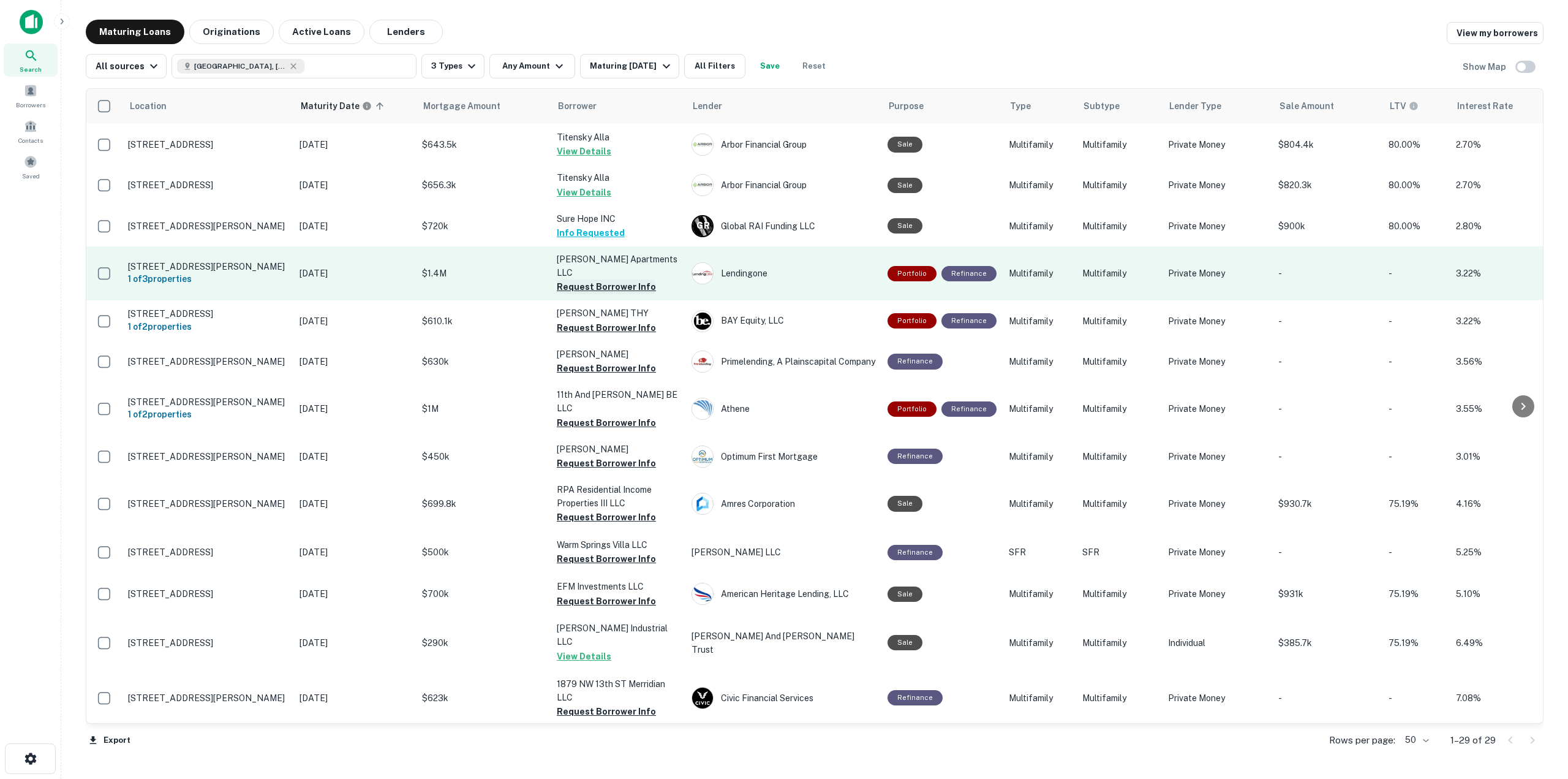
click at [613, 280] on button "Request Borrower Info" at bounding box center [606, 287] width 99 height 15
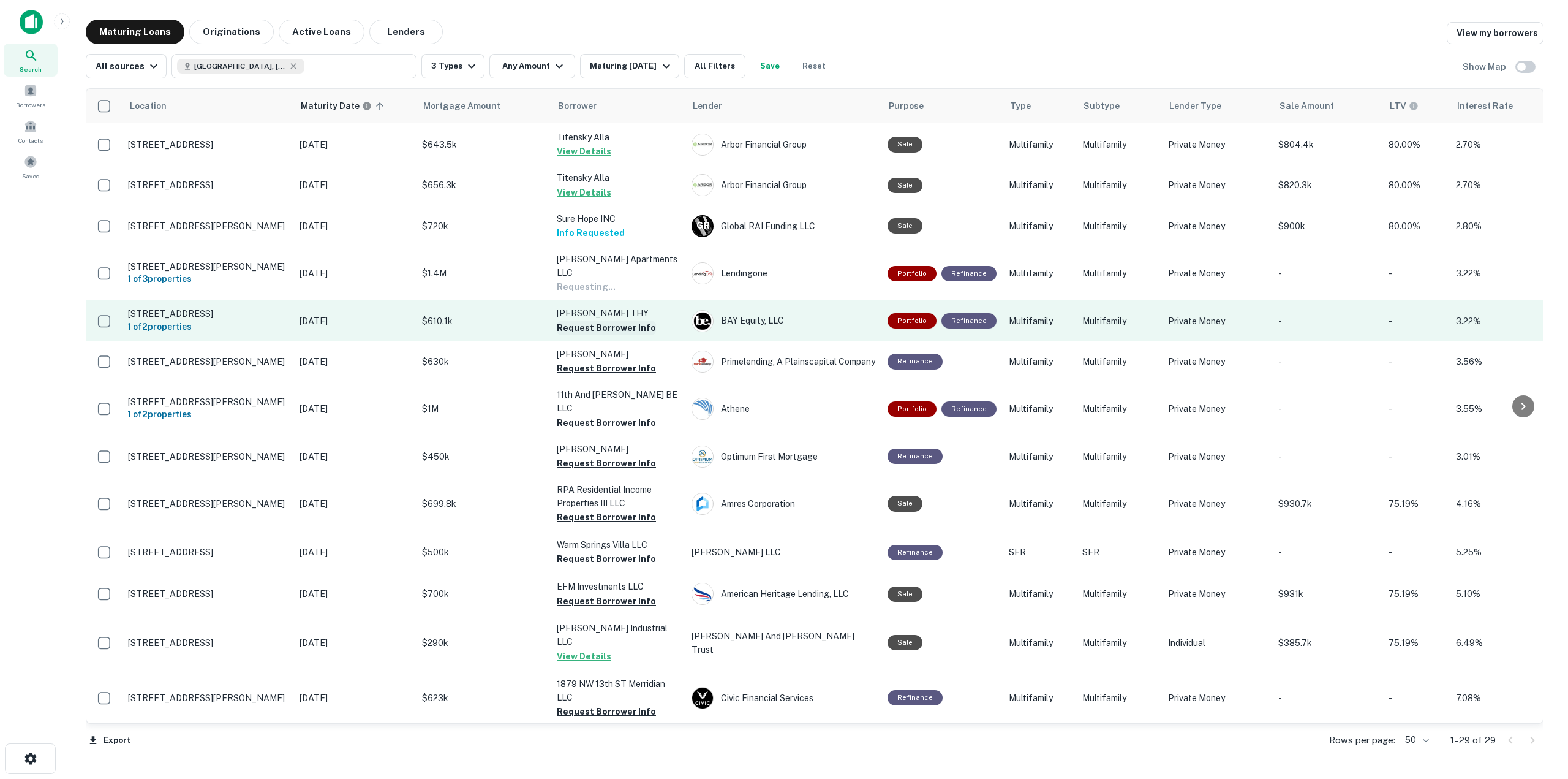
click at [611, 320] on button "Request Borrower Info" at bounding box center [606, 327] width 99 height 15
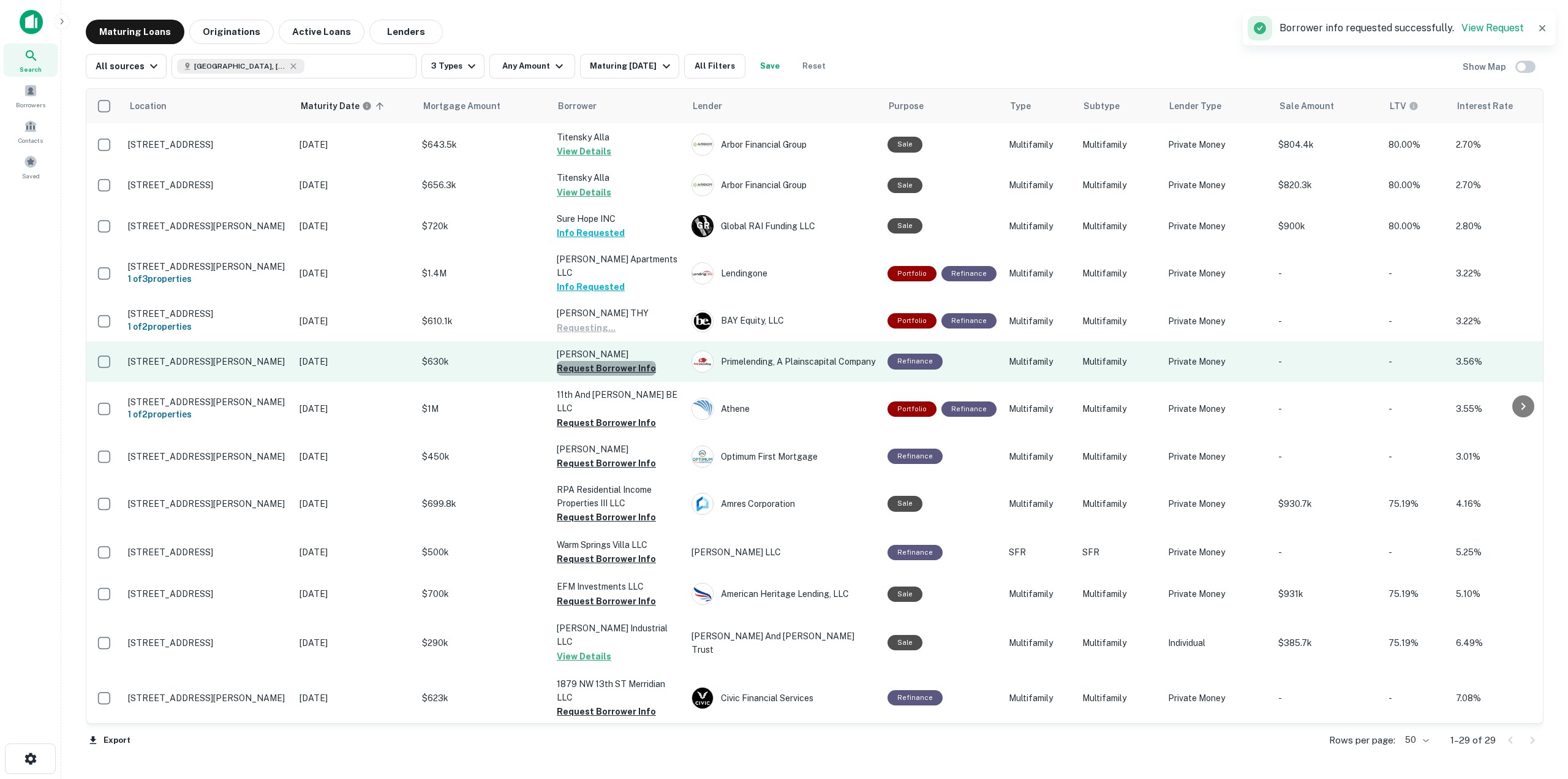
click at [617, 361] on button "Request Borrower Info" at bounding box center [606, 368] width 99 height 15
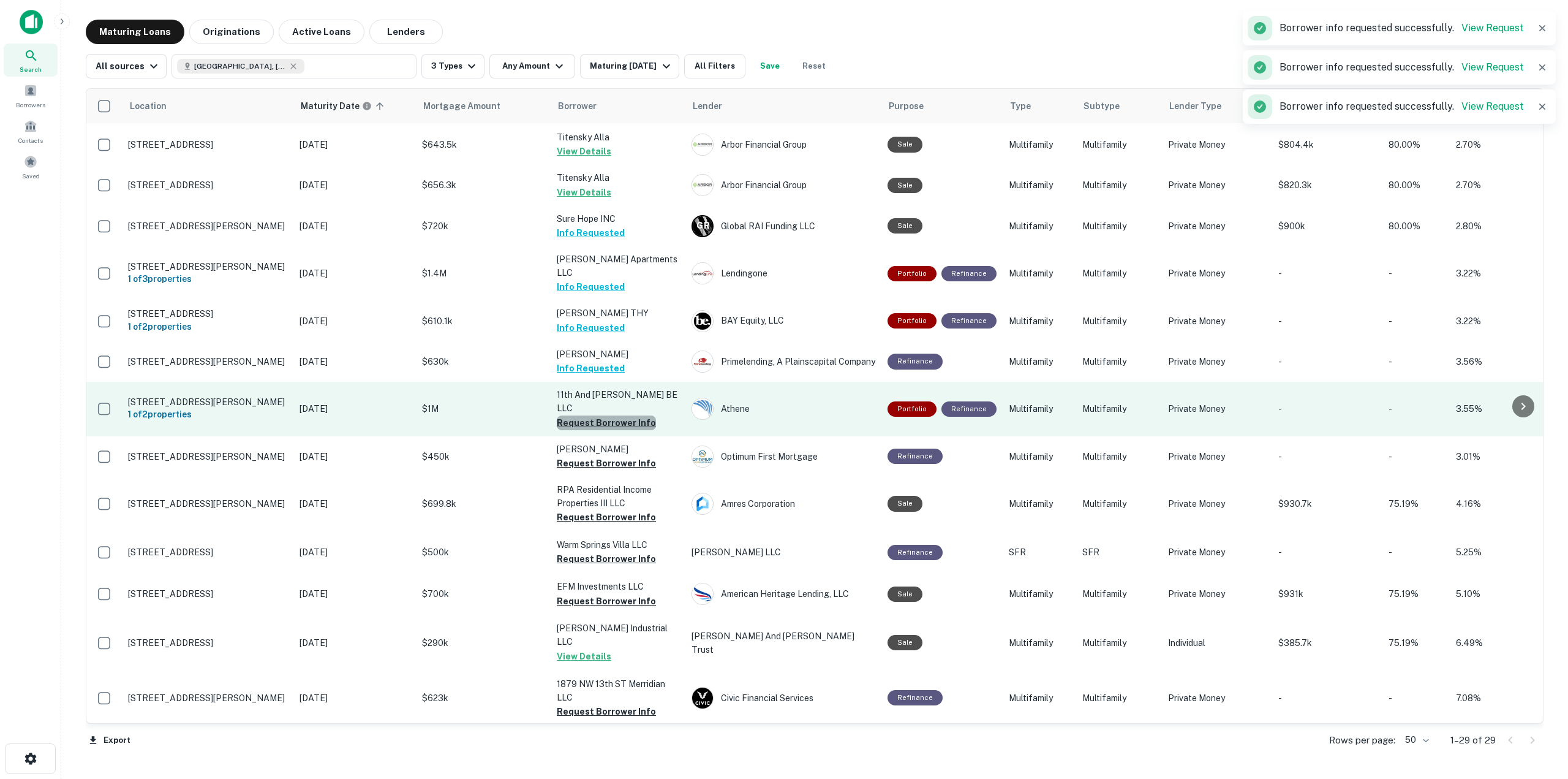
click at [622, 415] on button "Request Borrower Info" at bounding box center [606, 423] width 99 height 15
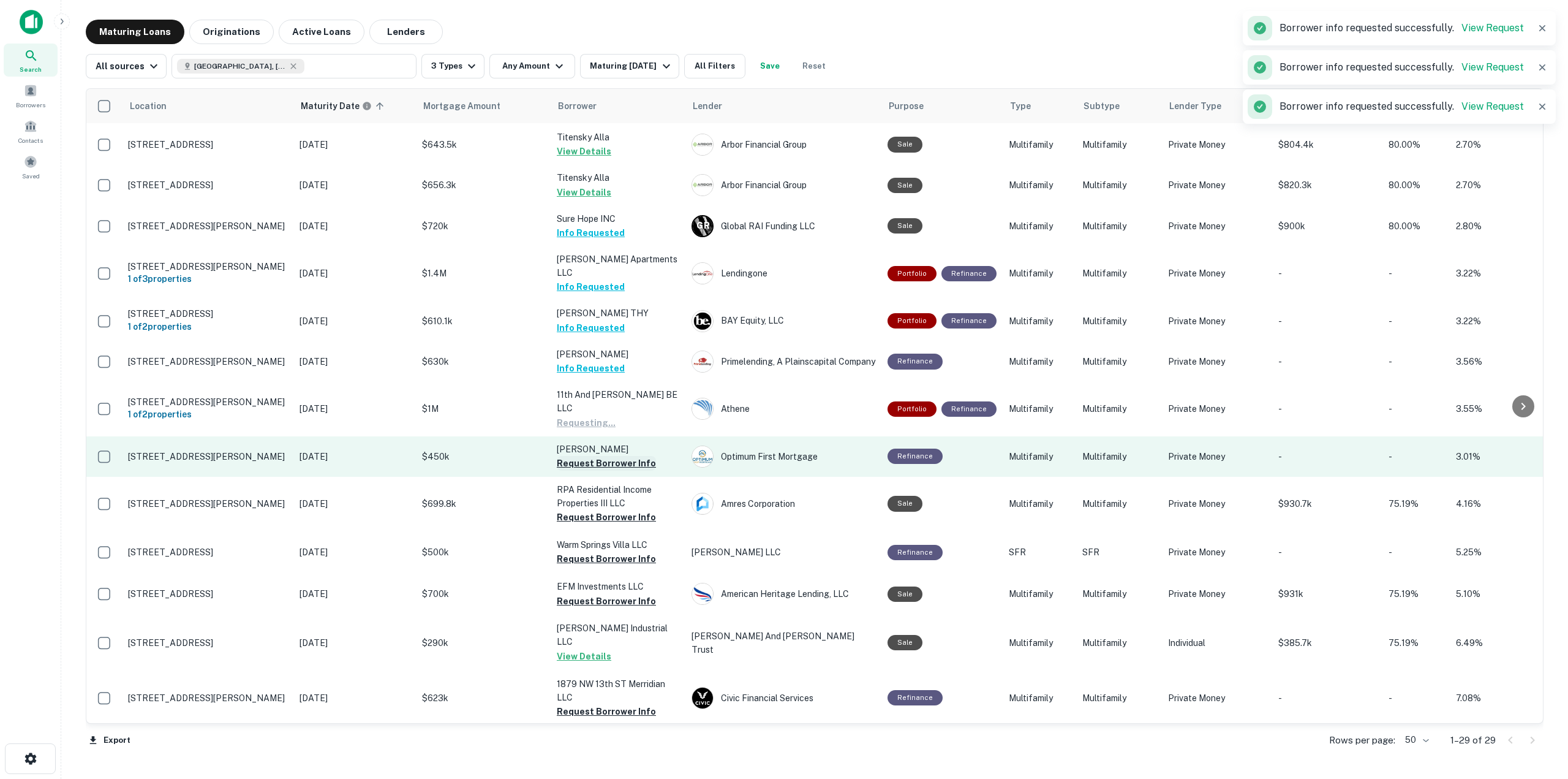
click at [621, 456] on button "Request Borrower Info" at bounding box center [606, 463] width 99 height 15
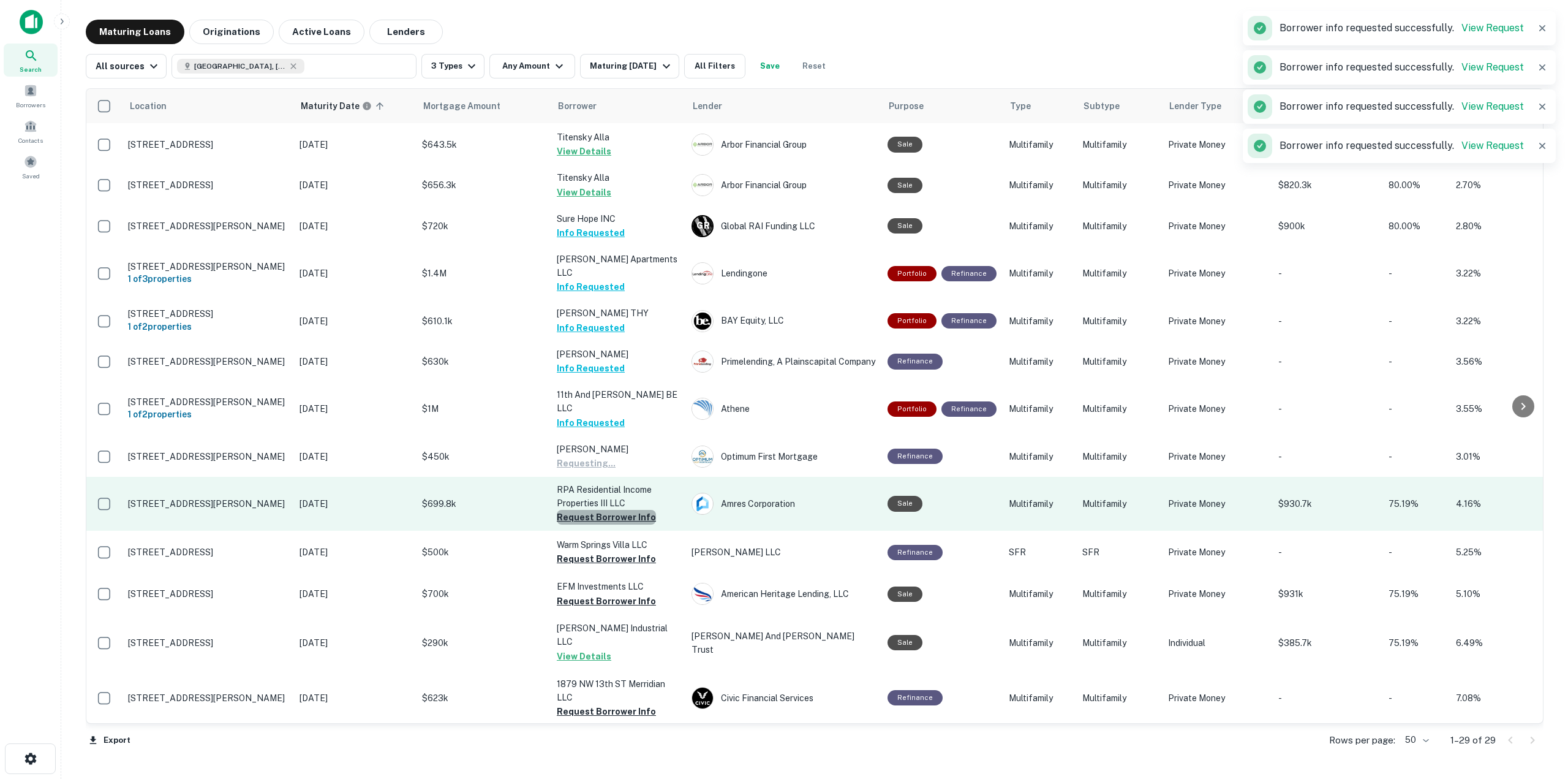
click at [619, 509] on button "Request Borrower Info" at bounding box center [606, 517] width 99 height 15
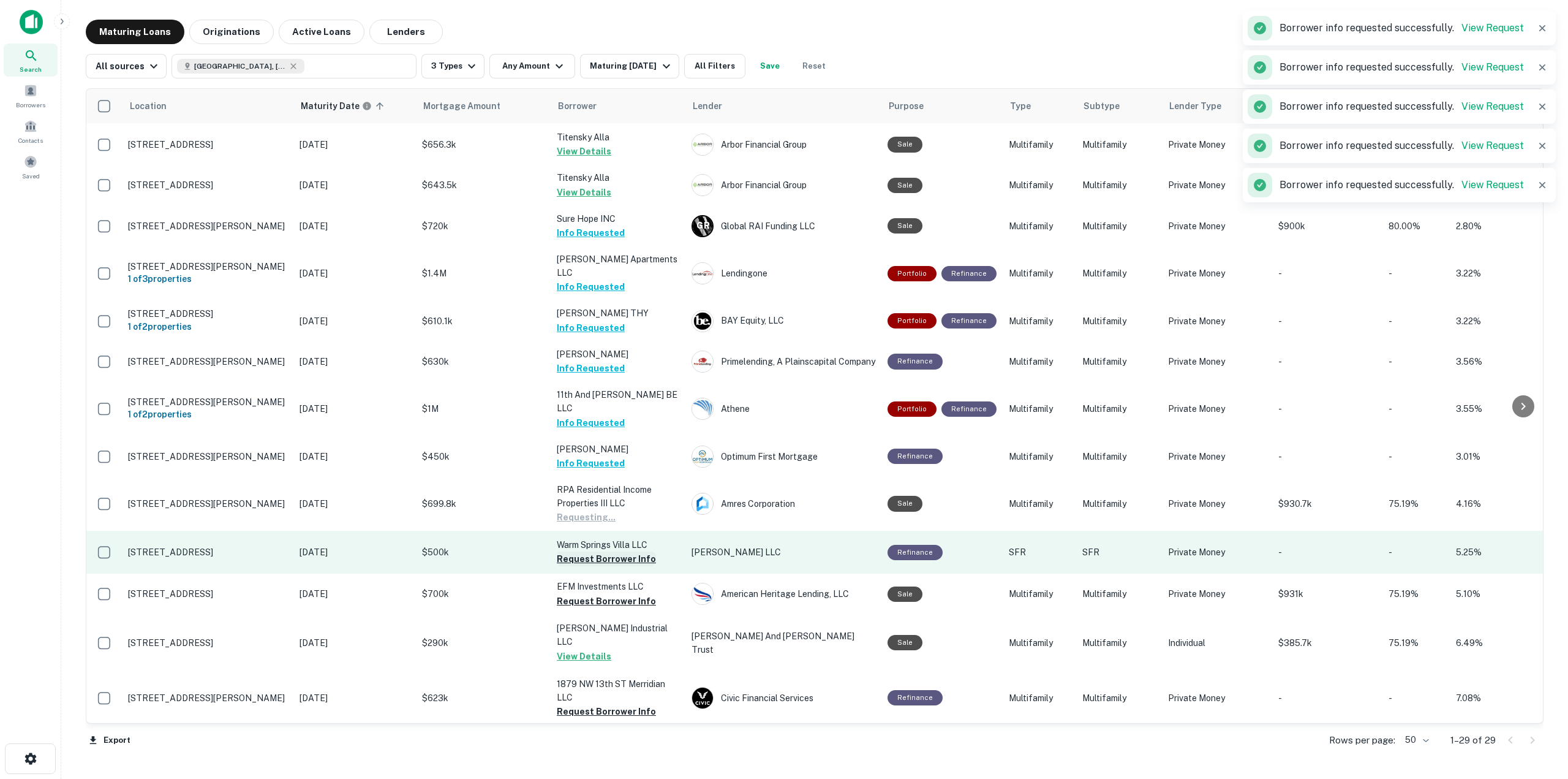
click at [605, 552] on button "Request Borrower Info" at bounding box center [606, 559] width 99 height 15
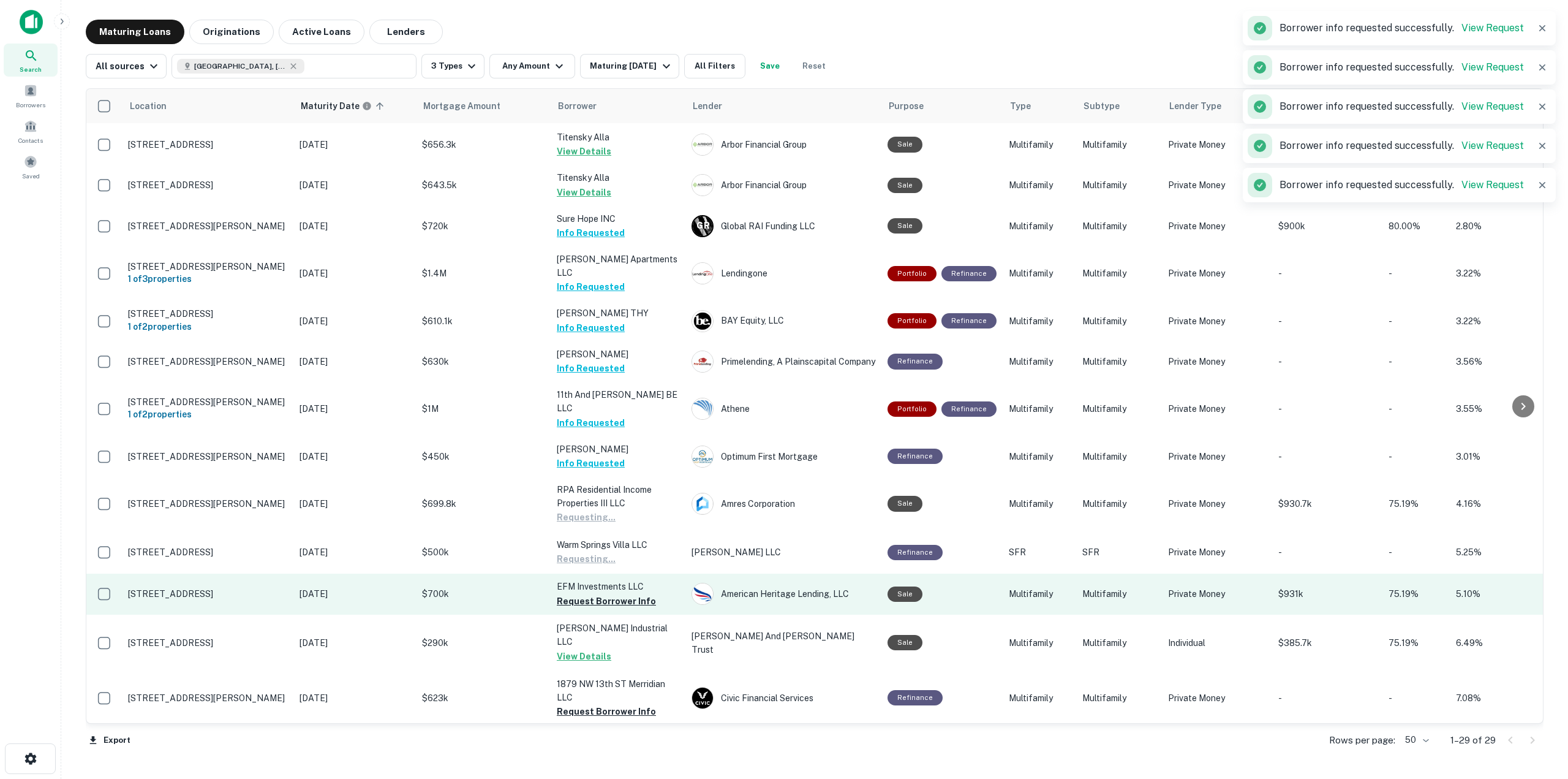
click at [610, 594] on button "Request Borrower Info" at bounding box center [606, 601] width 99 height 15
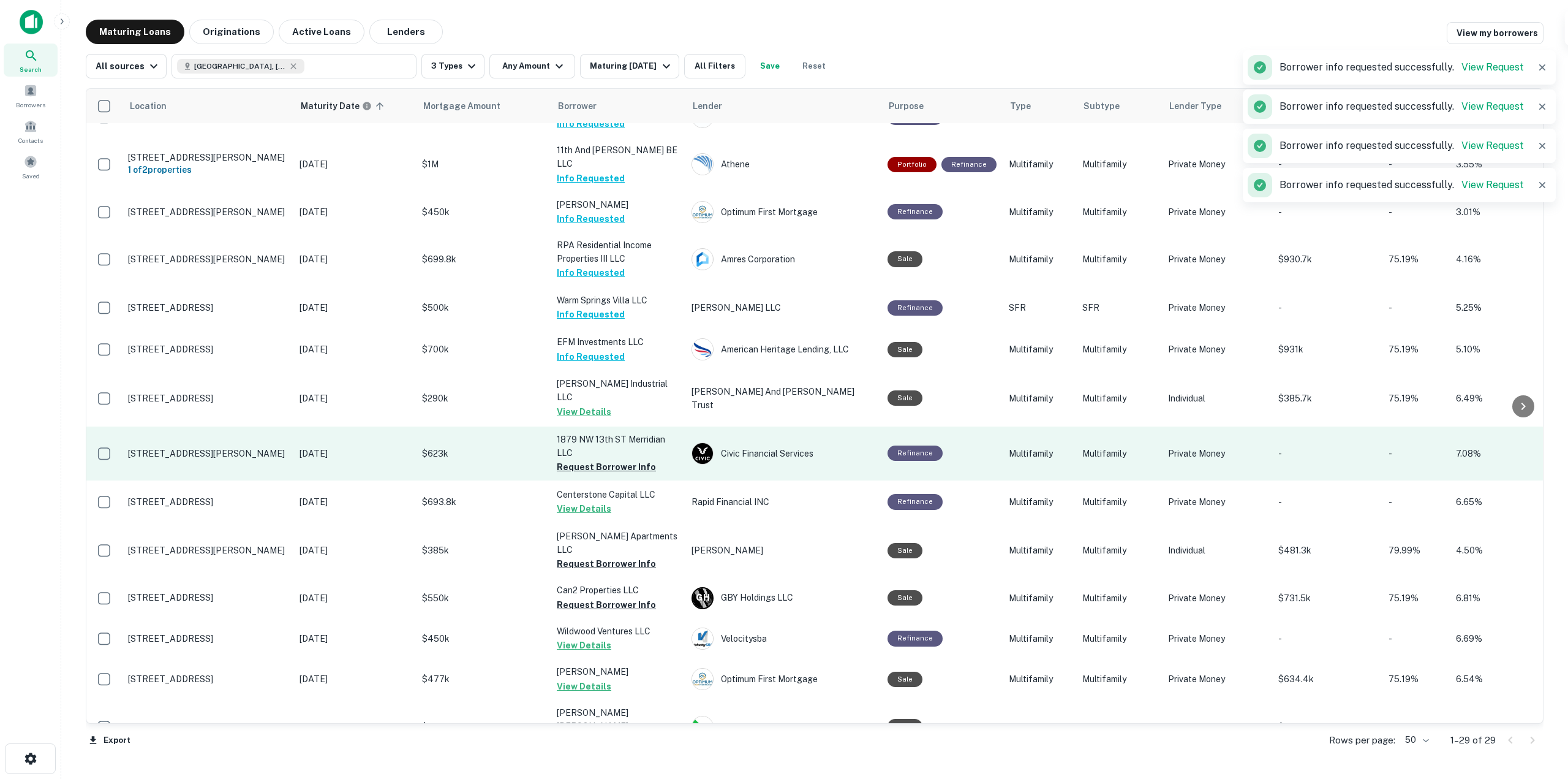
scroll to position [490, 0]
click at [612, 459] on button "Request Borrower Info" at bounding box center [606, 466] width 99 height 15
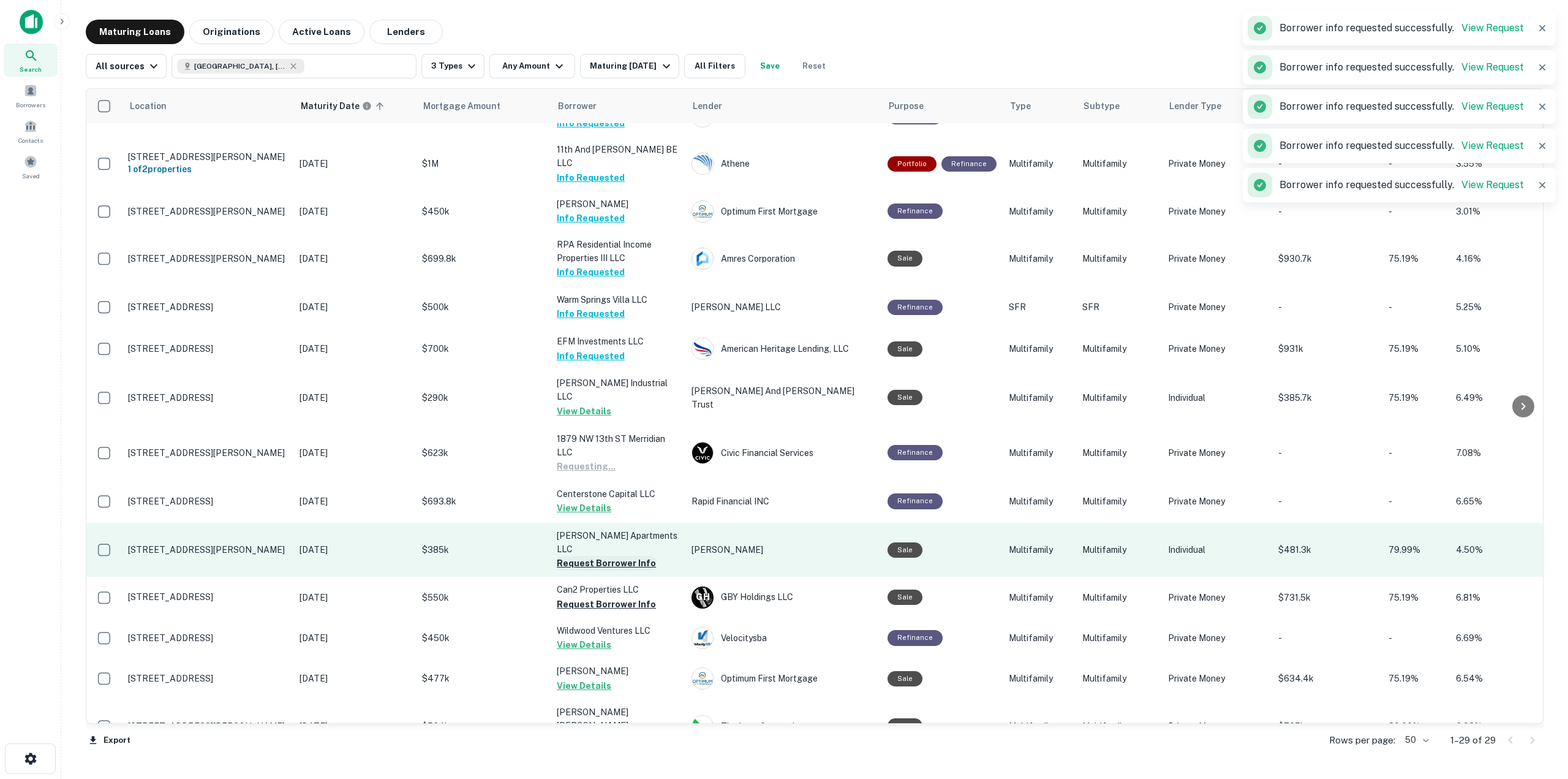
click at [620, 556] on button "Request Borrower Info" at bounding box center [606, 563] width 99 height 15
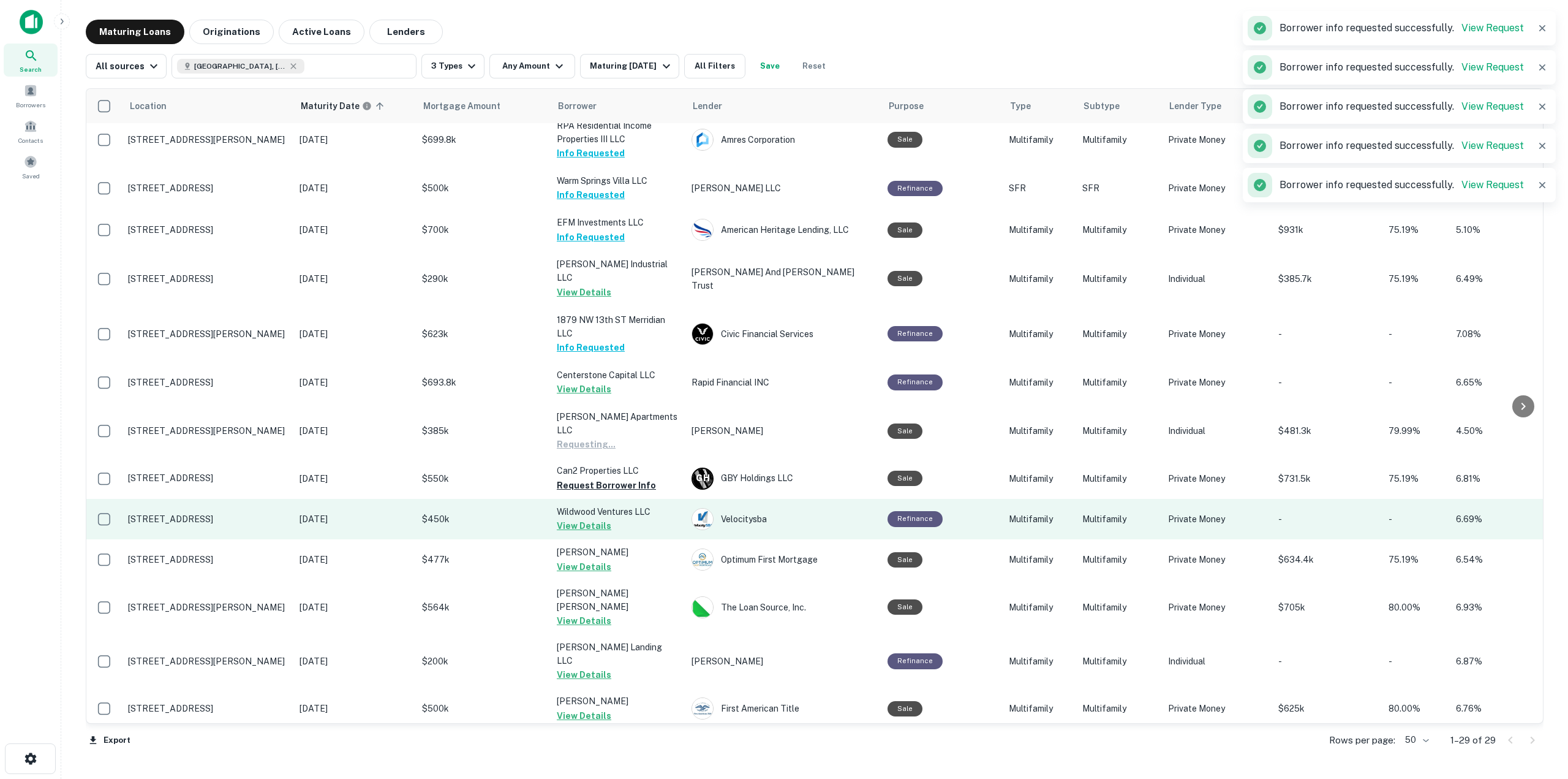
scroll to position [629, 0]
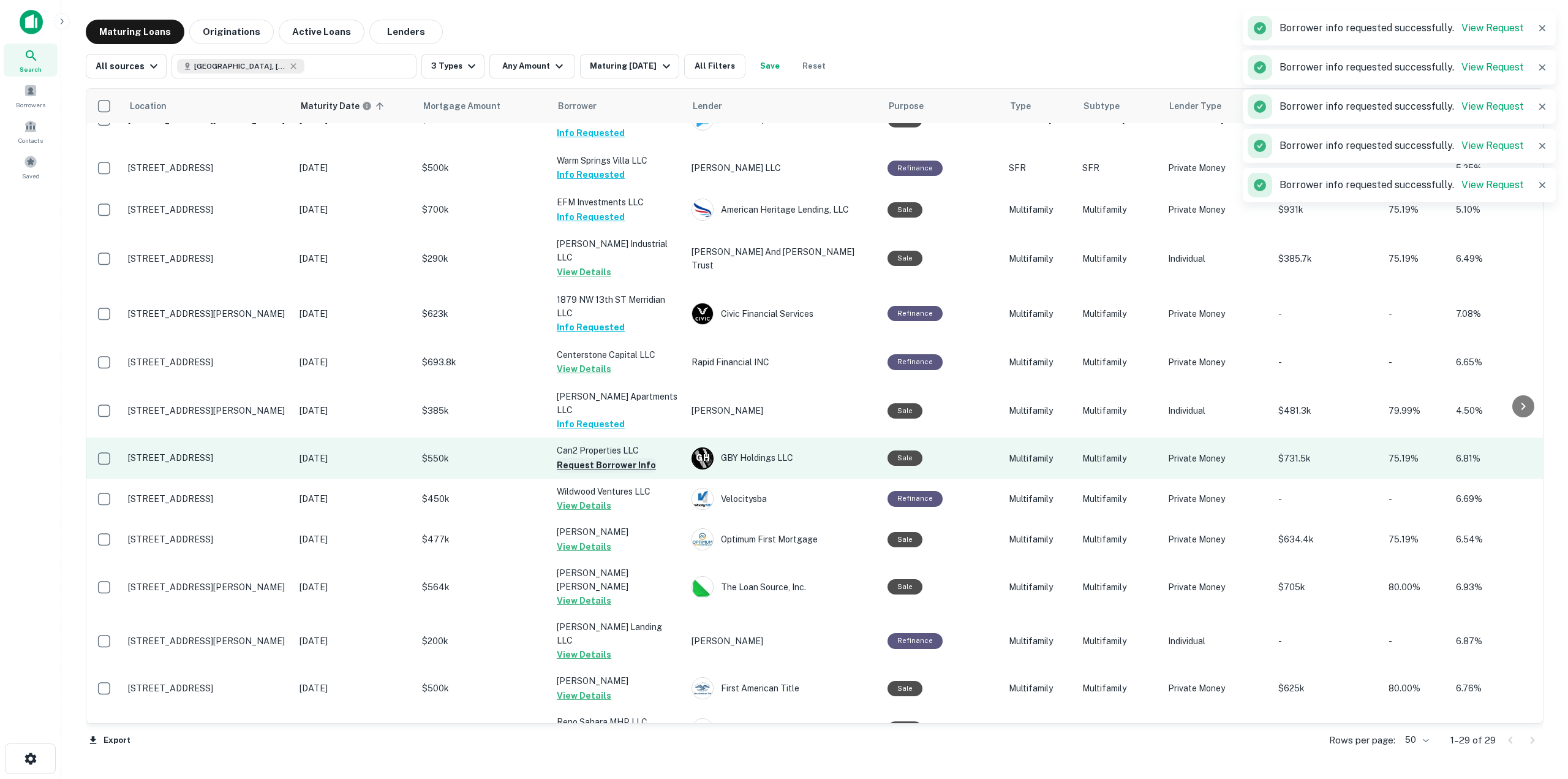
click at [632, 457] on button "Request Borrower Info" at bounding box center [606, 465] width 99 height 15
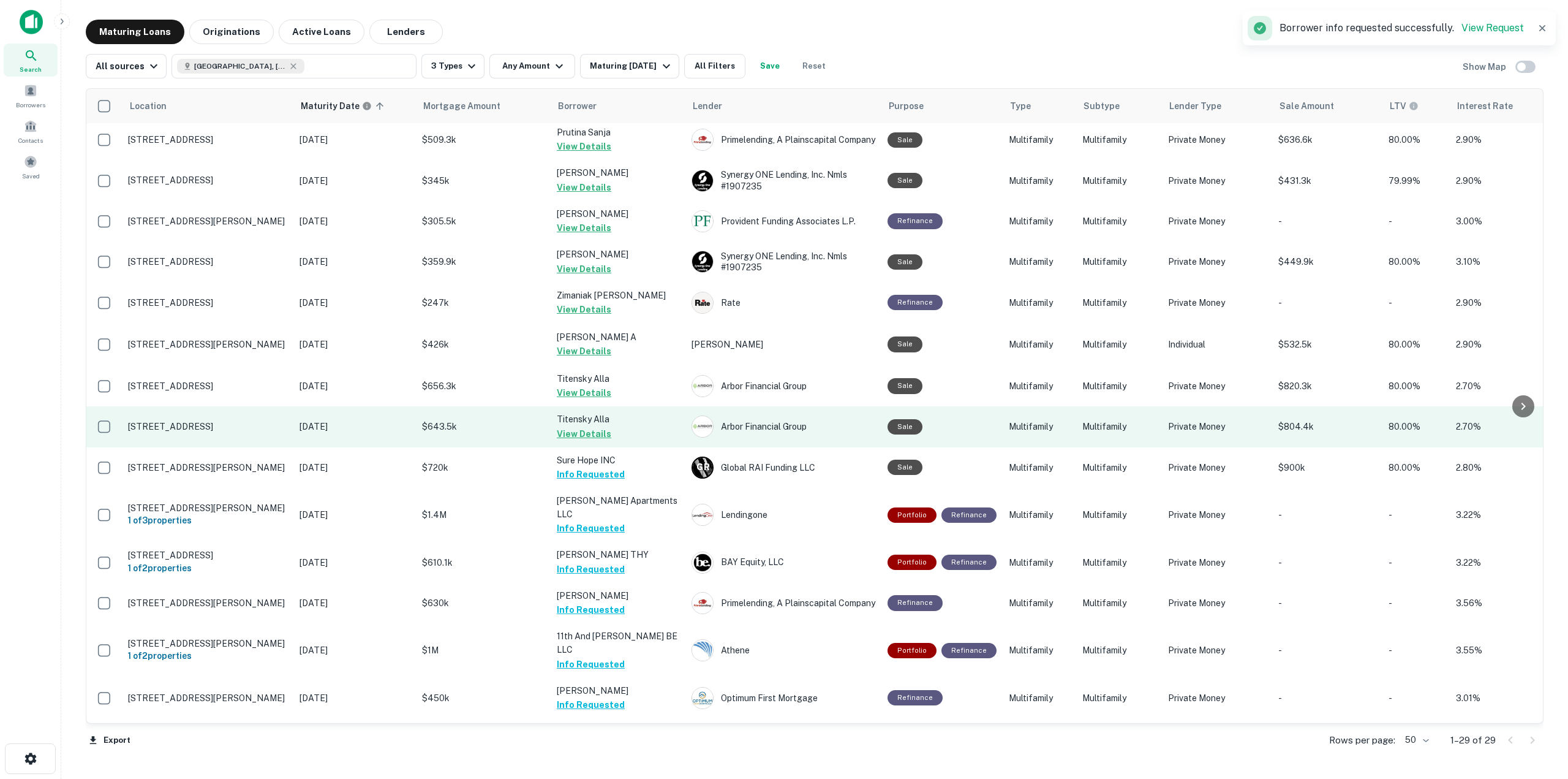
scroll to position [0, 0]
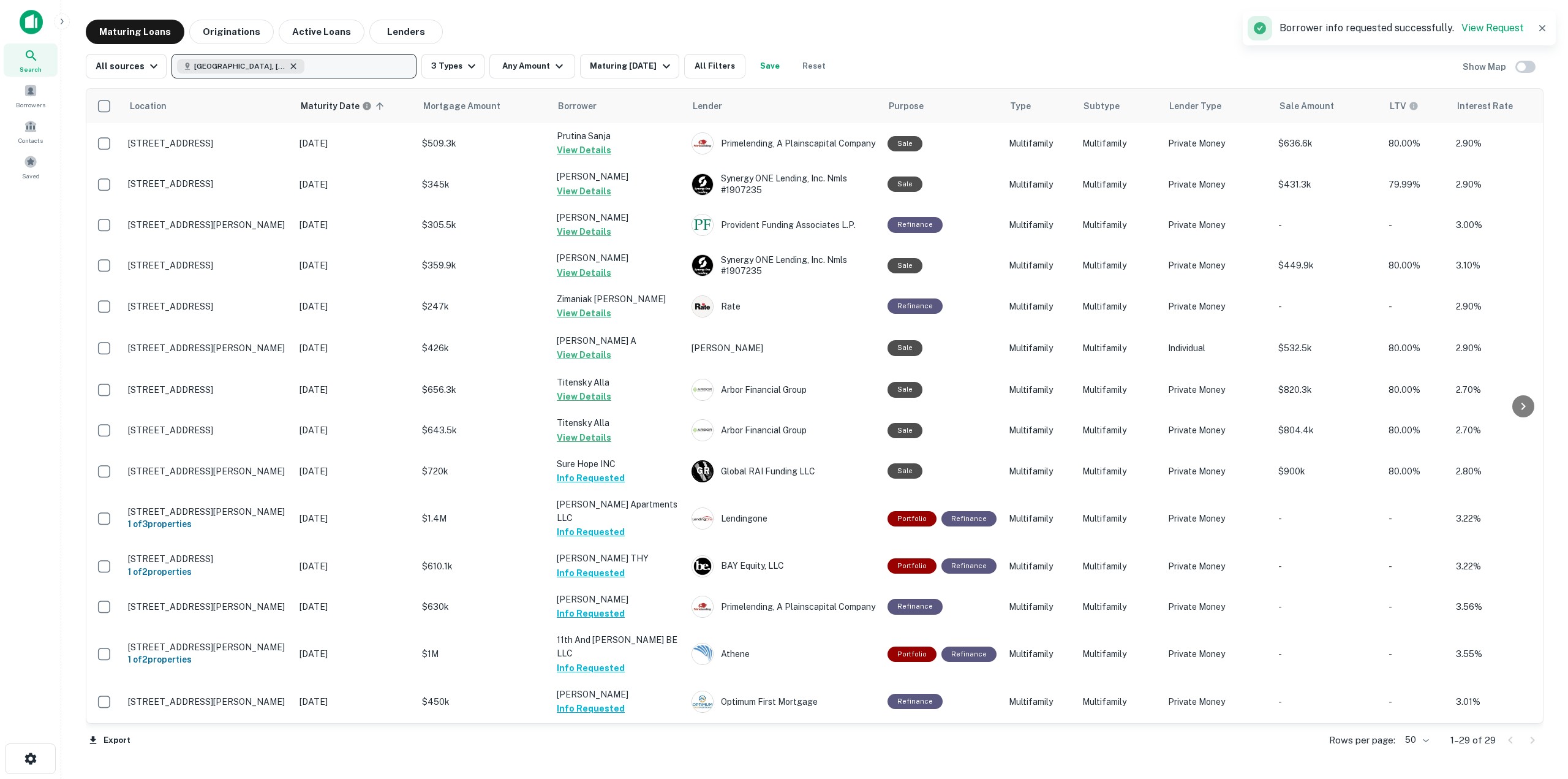
click at [291, 67] on icon "button" at bounding box center [293, 65] width 6 height 6
click at [250, 65] on p "Enter addresses, locations or lender names" at bounding box center [280, 66] width 198 height 15
click at [253, 65] on p "Enter addresses, locations or lender names" at bounding box center [280, 66] width 198 height 15
type input "**********"
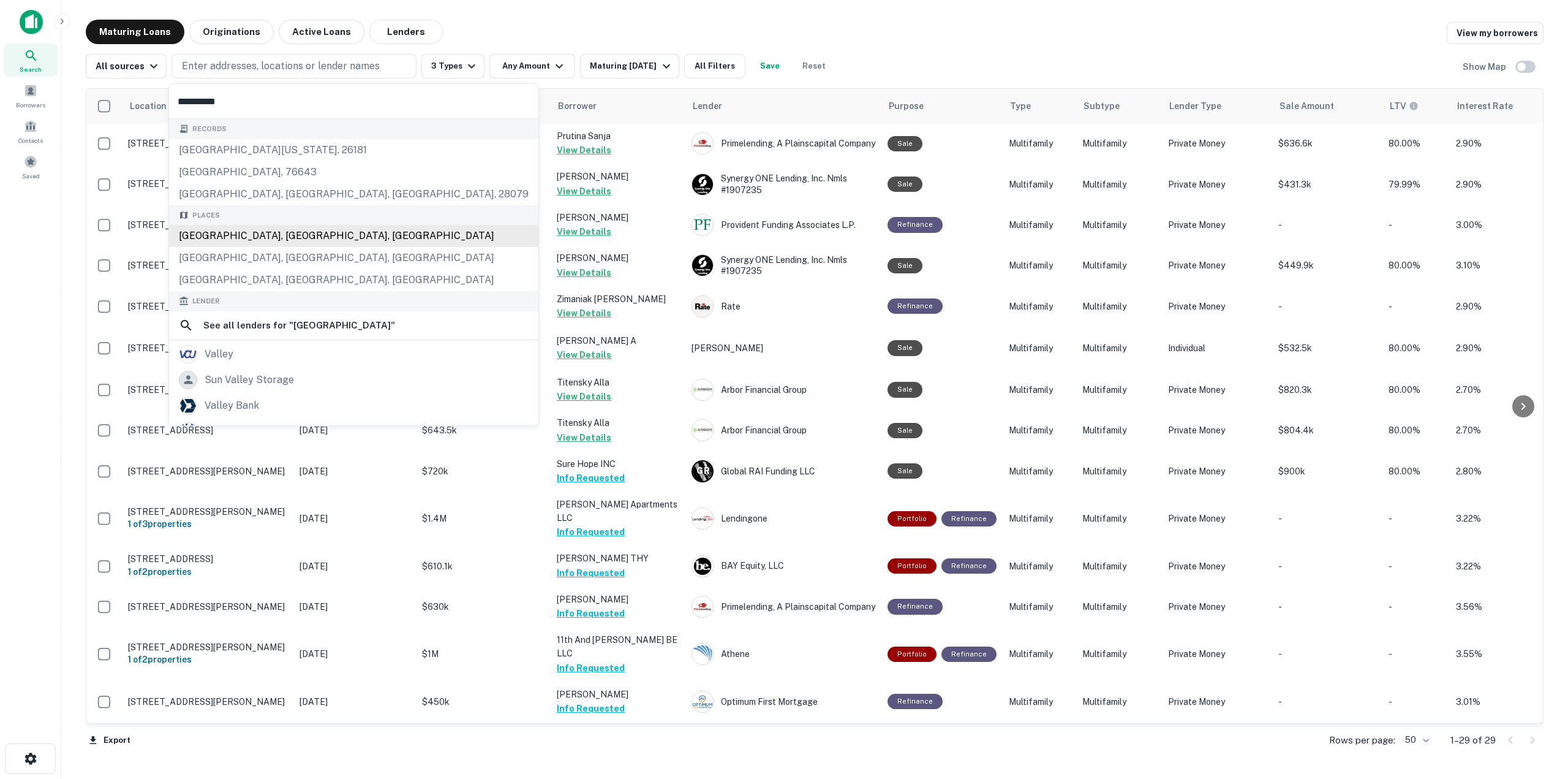
click at [273, 242] on div "[GEOGRAPHIC_DATA], [GEOGRAPHIC_DATA], [GEOGRAPHIC_DATA]" at bounding box center [353, 236] width 369 height 22
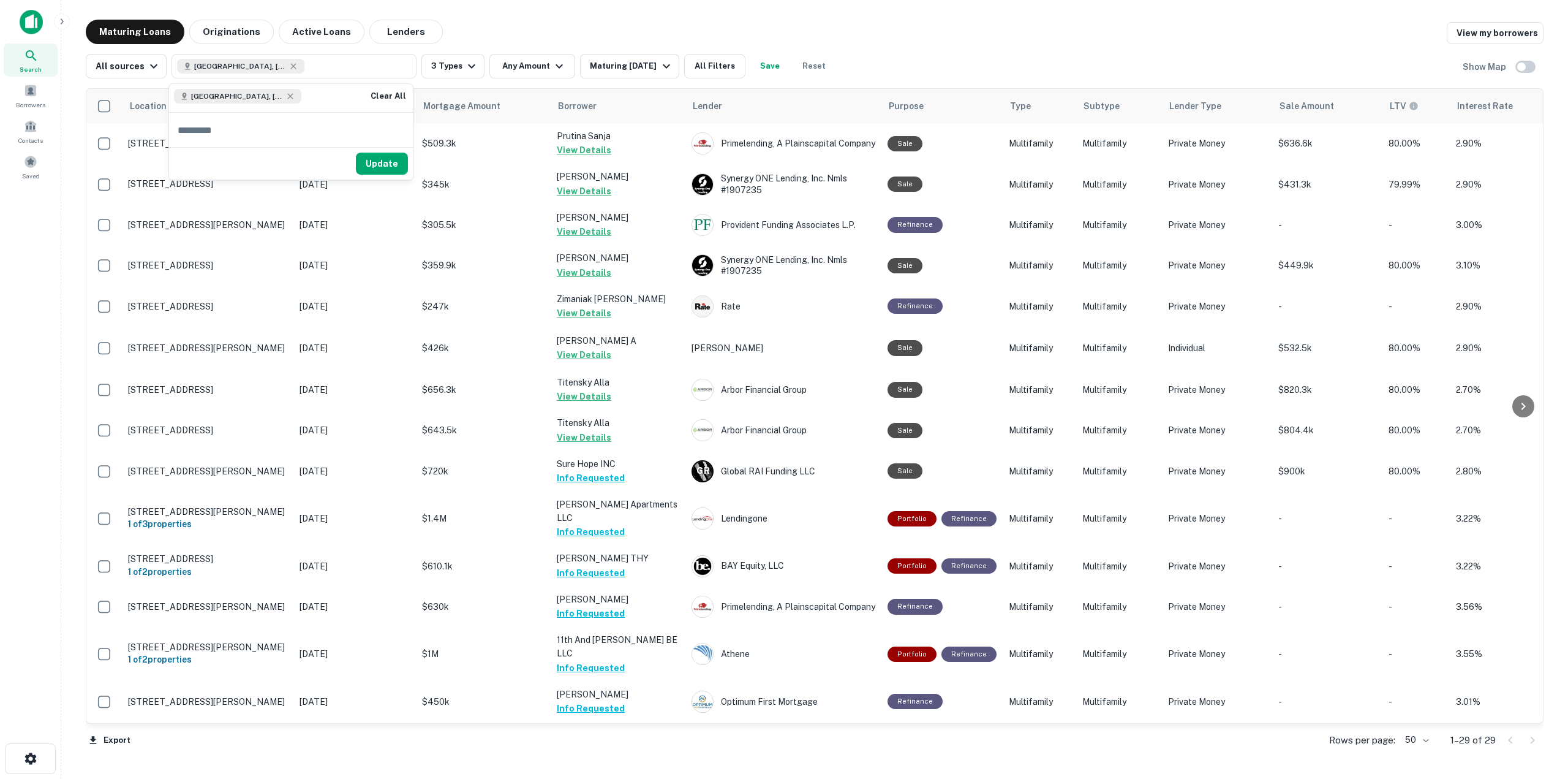
click at [412, 165] on div "Update" at bounding box center [290, 163] width 244 height 32
click at [392, 169] on button "Update" at bounding box center [381, 163] width 52 height 22
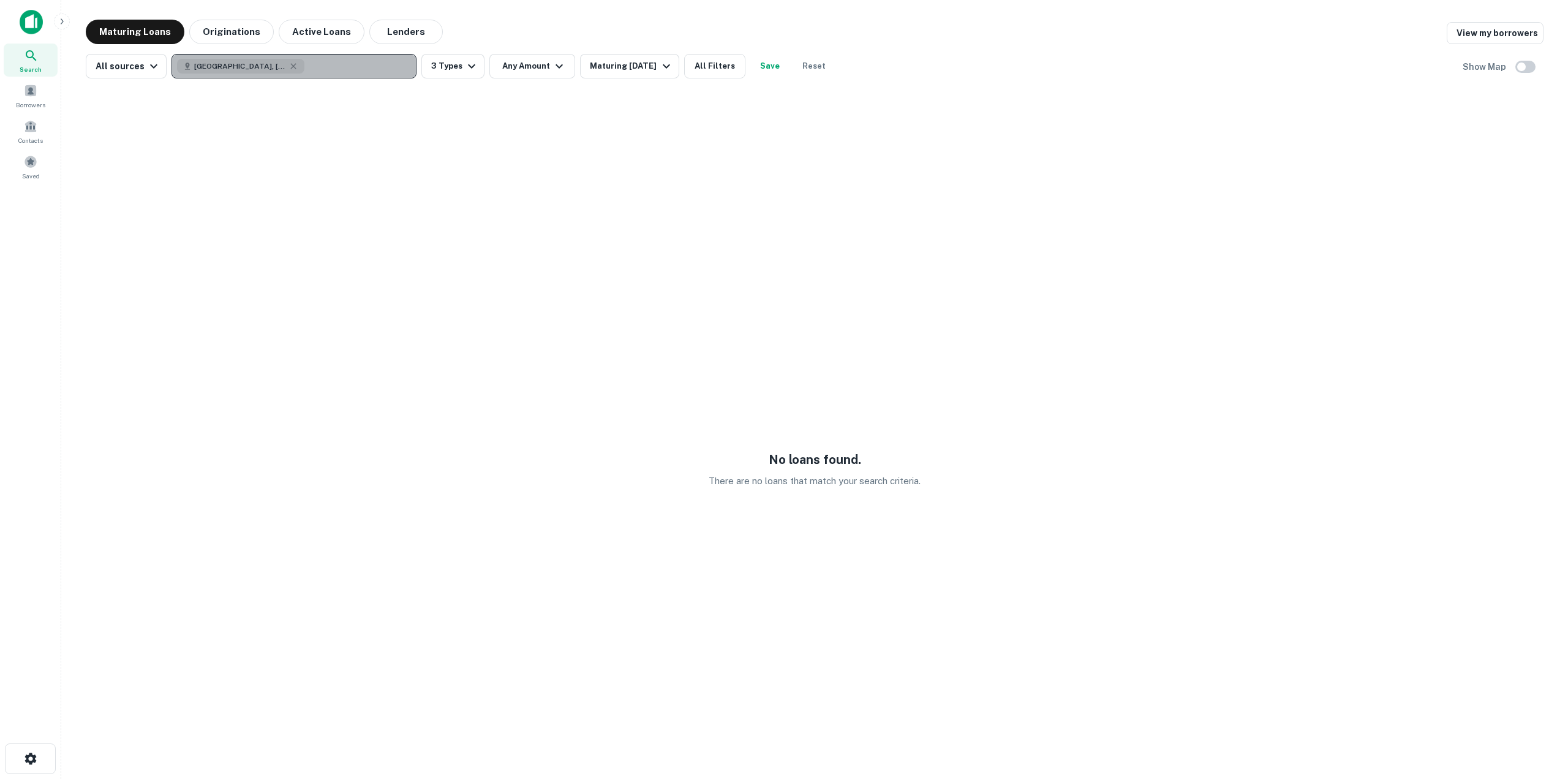
drag, startPoint x: 368, startPoint y: 65, endPoint x: 392, endPoint y: 62, distance: 24.2
click at [368, 64] on button "[GEOGRAPHIC_DATA], [GEOGRAPHIC_DATA], [GEOGRAPHIC_DATA]" at bounding box center [293, 66] width 245 height 25
click at [288, 62] on icon "button" at bounding box center [293, 66] width 10 height 10
click at [171, 54] on button "Enter addresses, locations or lender names" at bounding box center [293, 66] width 245 height 25
type input "*"
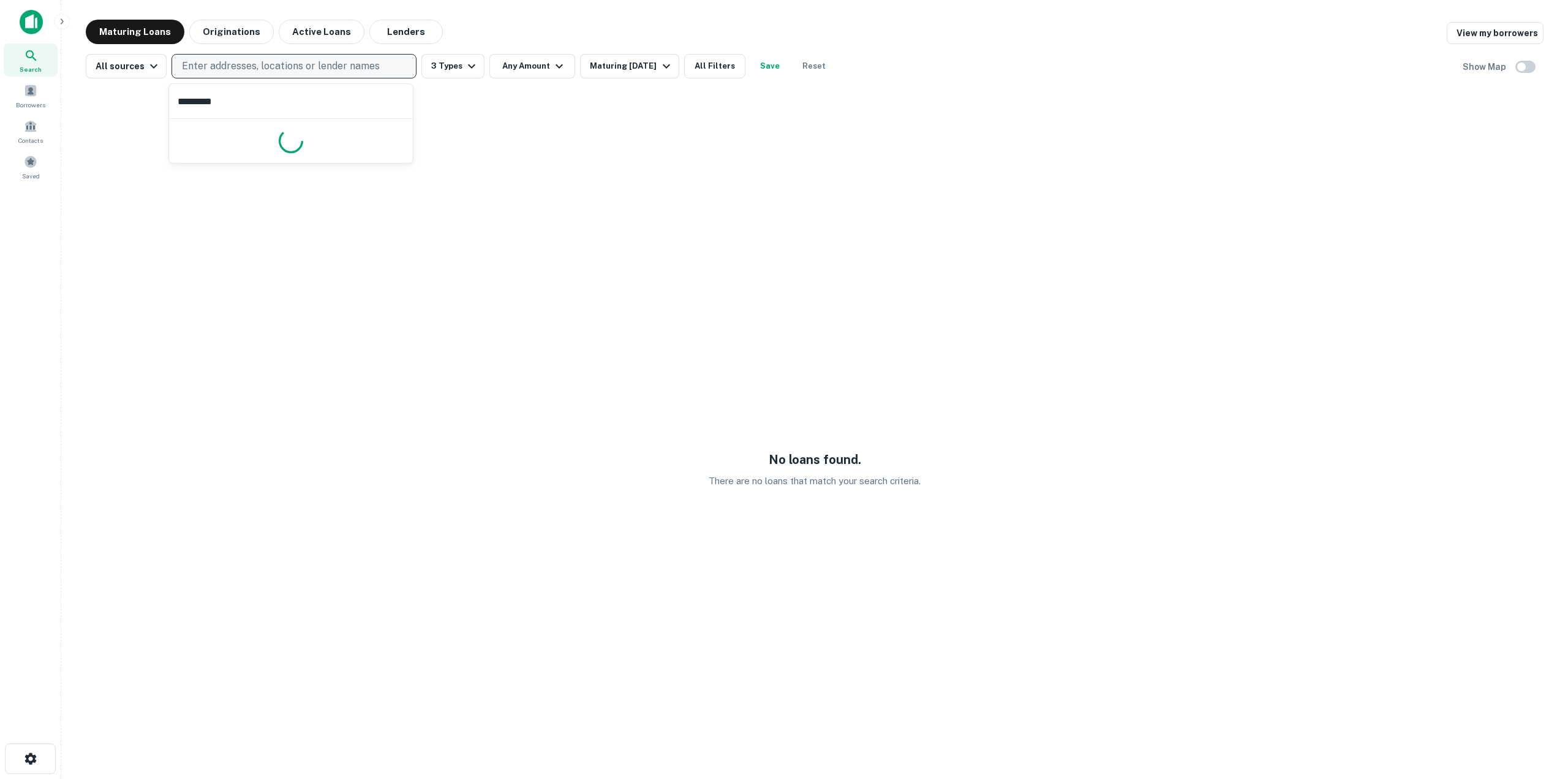
type input "**********"
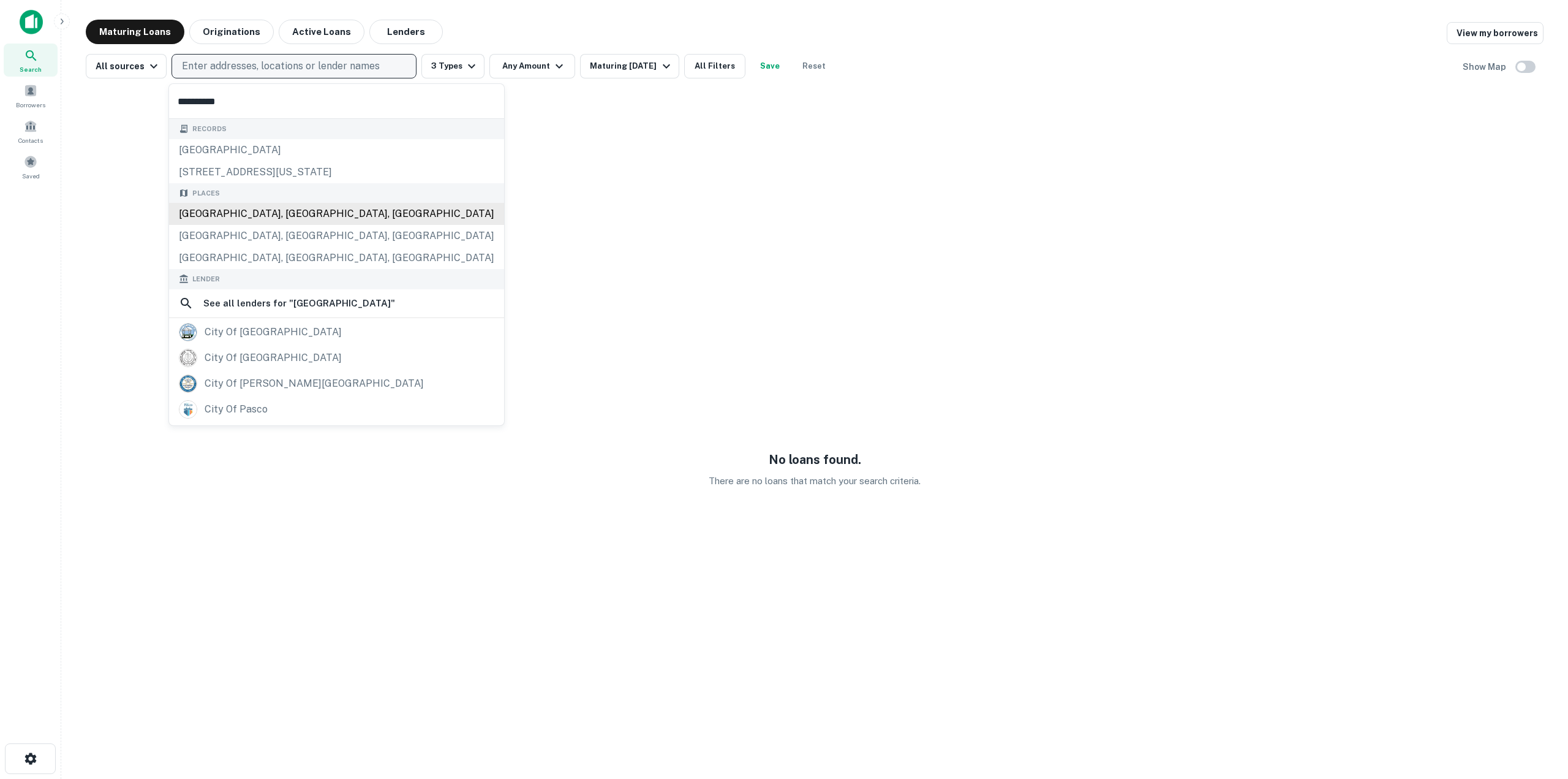
click at [301, 213] on div "[GEOGRAPHIC_DATA], [GEOGRAPHIC_DATA], [GEOGRAPHIC_DATA]" at bounding box center [336, 213] width 335 height 22
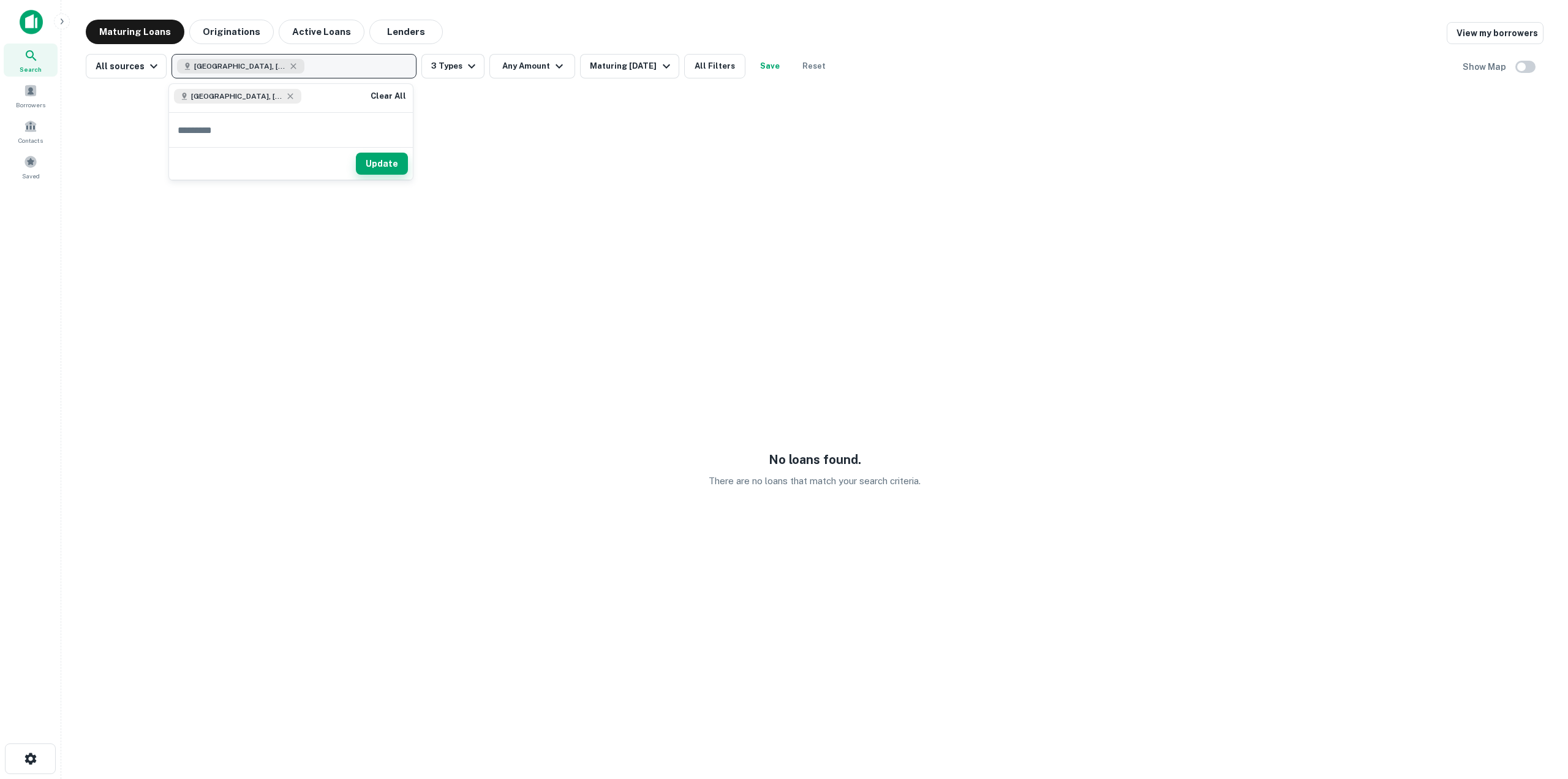
click at [404, 163] on button "Update" at bounding box center [381, 163] width 52 height 22
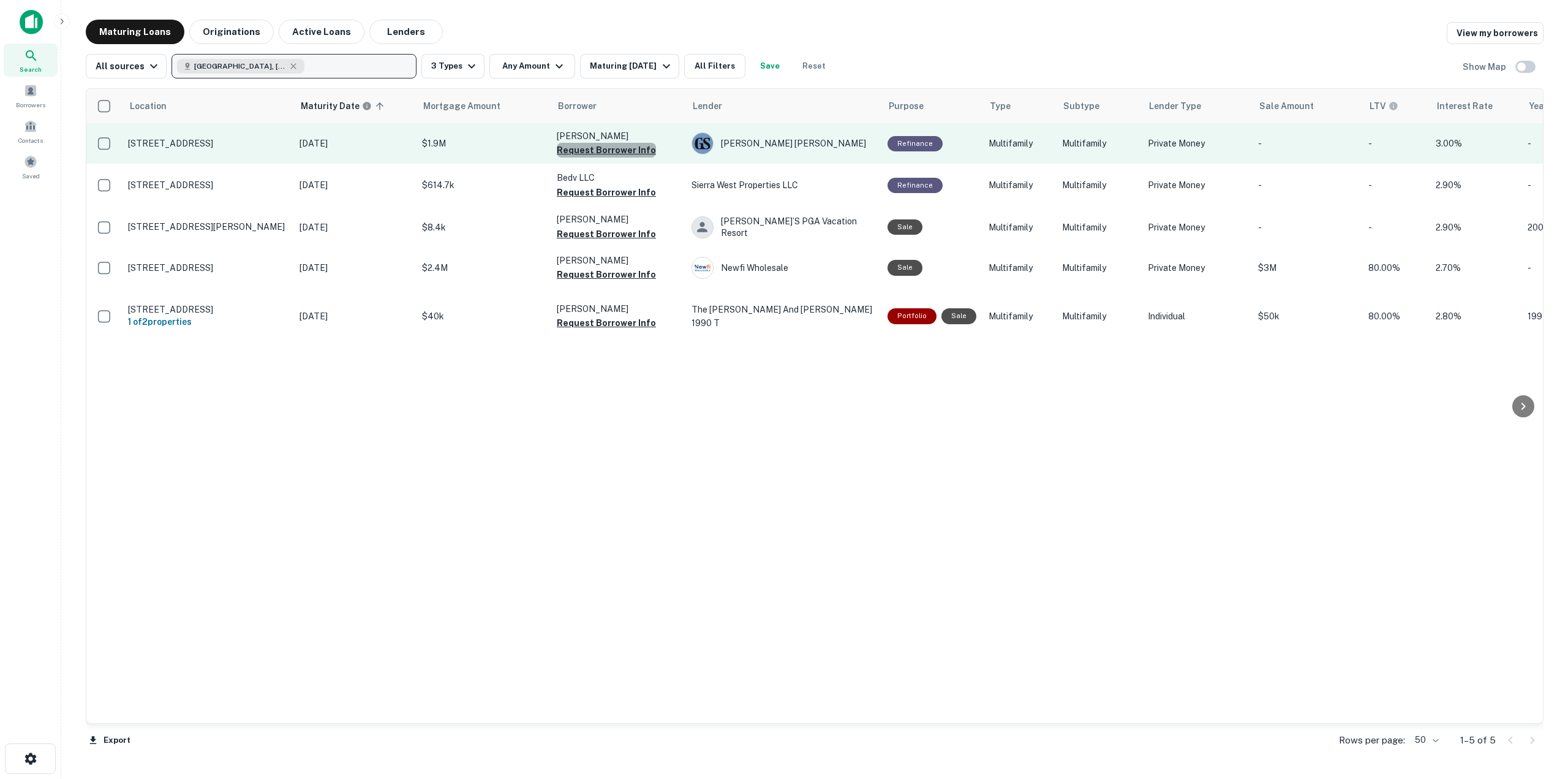
click at [619, 155] on button "Request Borrower Info" at bounding box center [606, 151] width 99 height 15
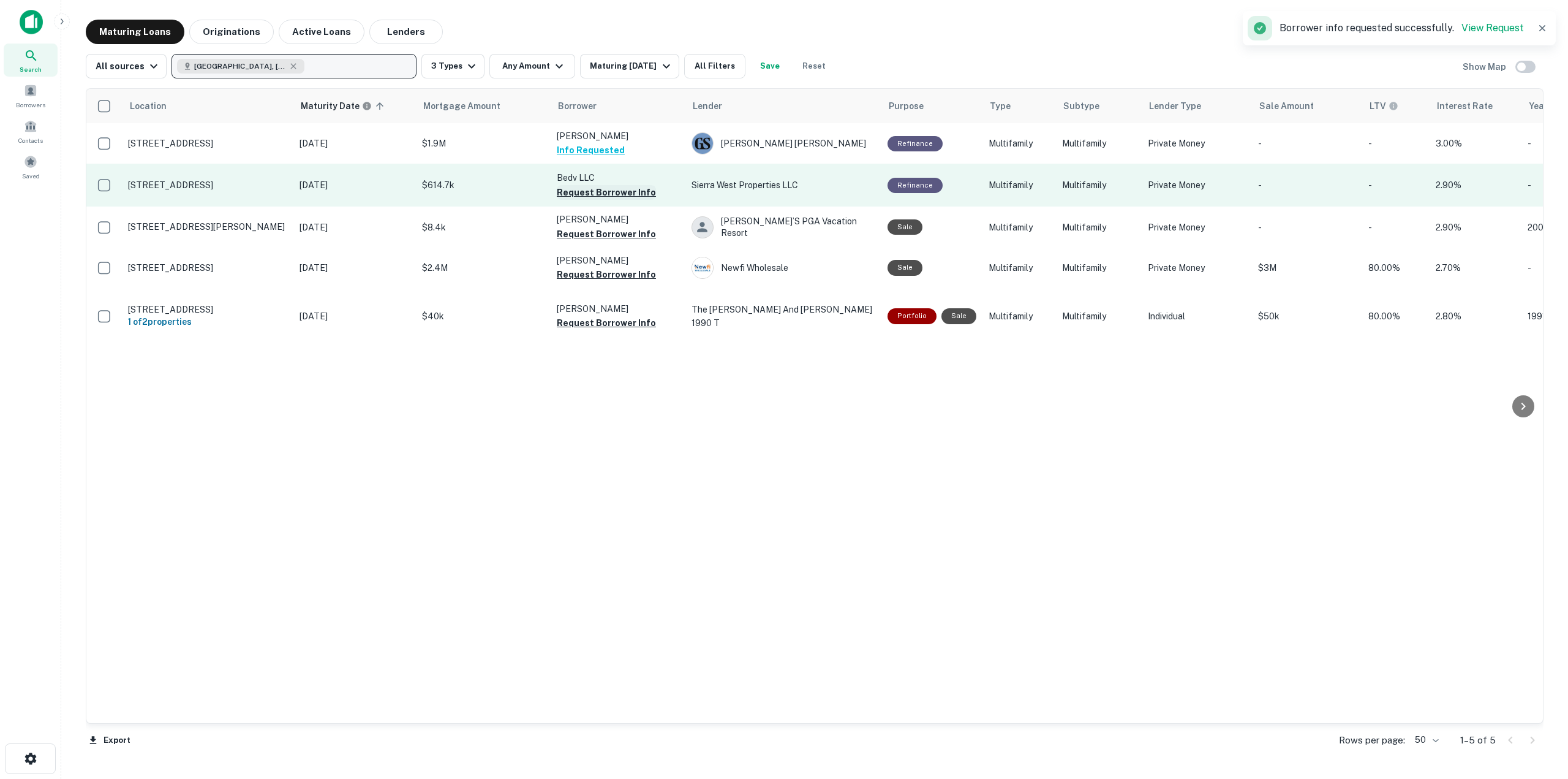
click at [632, 190] on button "Request Borrower Info" at bounding box center [606, 193] width 99 height 15
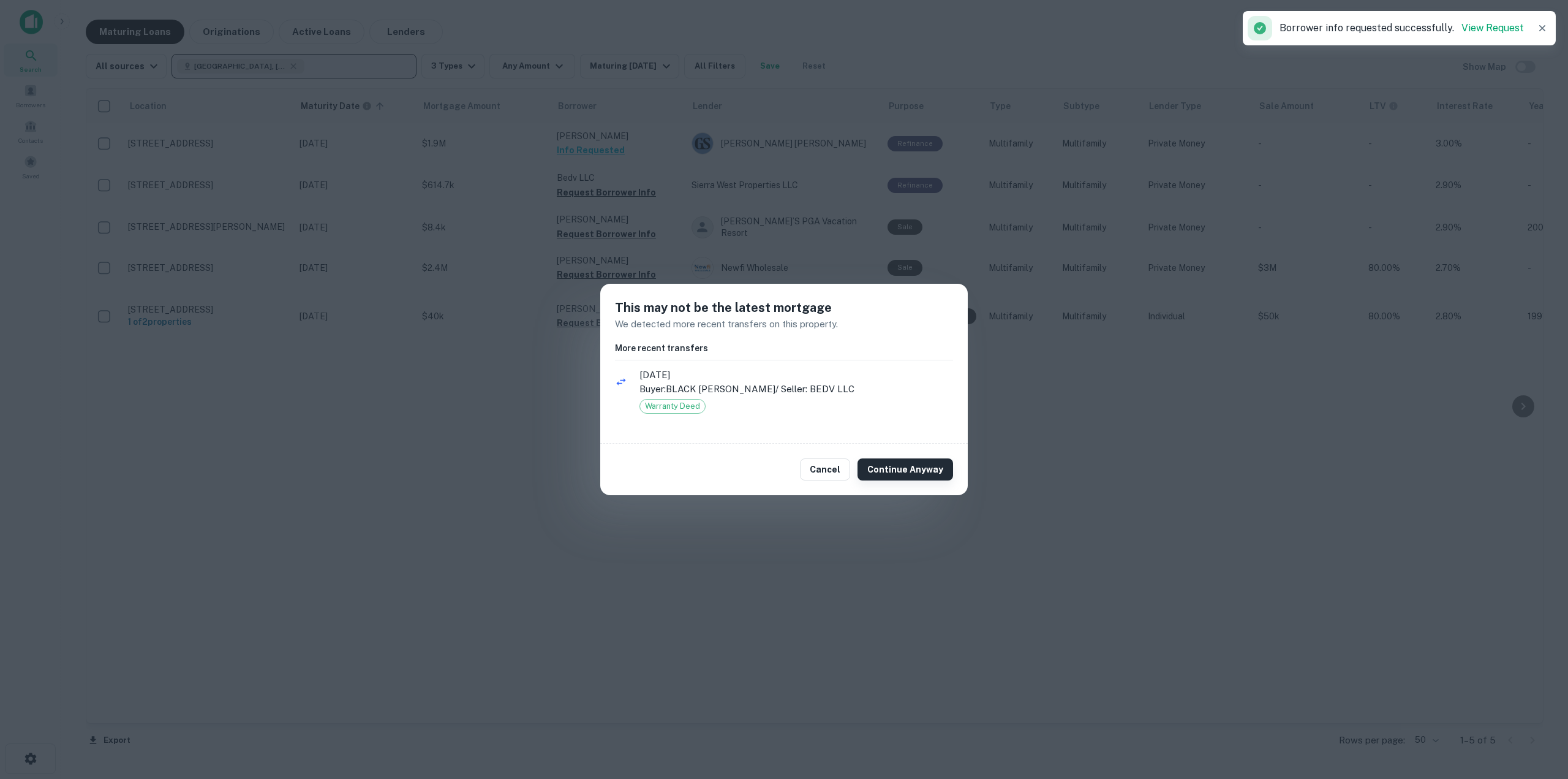
click at [932, 479] on button "Continue Anyway" at bounding box center [905, 469] width 96 height 22
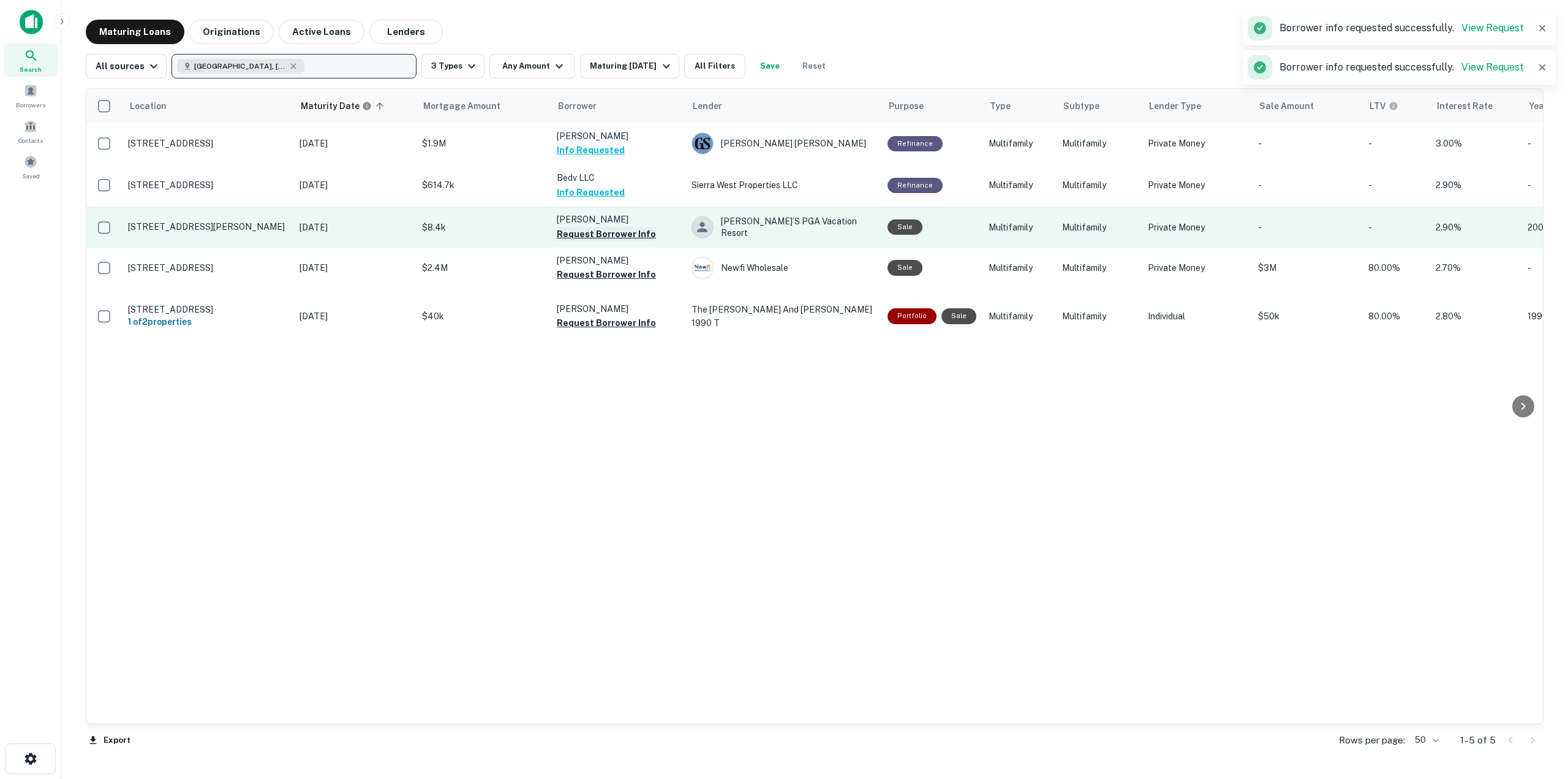
click at [644, 240] on button "Request Borrower Info" at bounding box center [606, 234] width 99 height 15
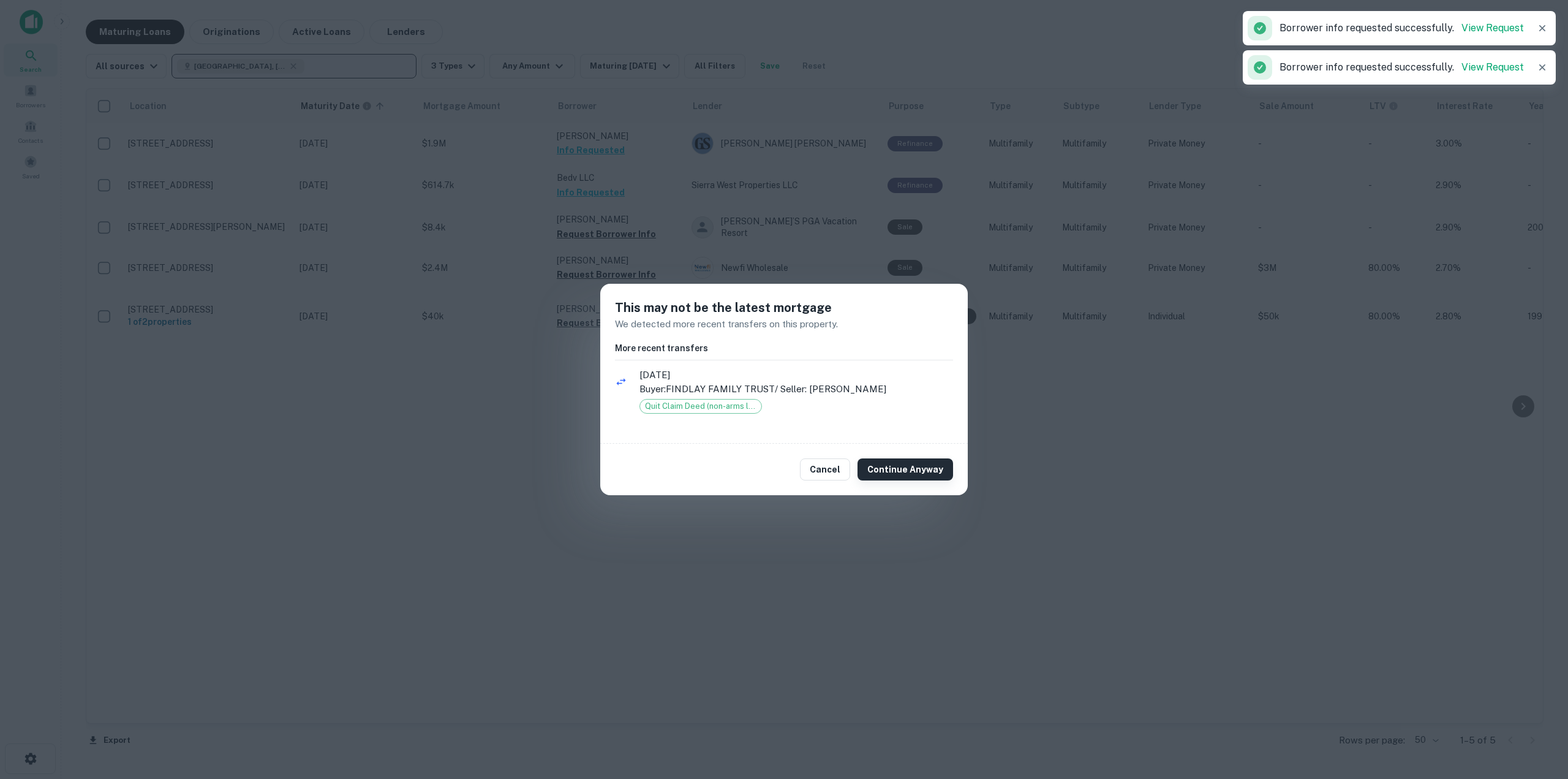
click at [911, 465] on button "Continue Anyway" at bounding box center [905, 469] width 96 height 22
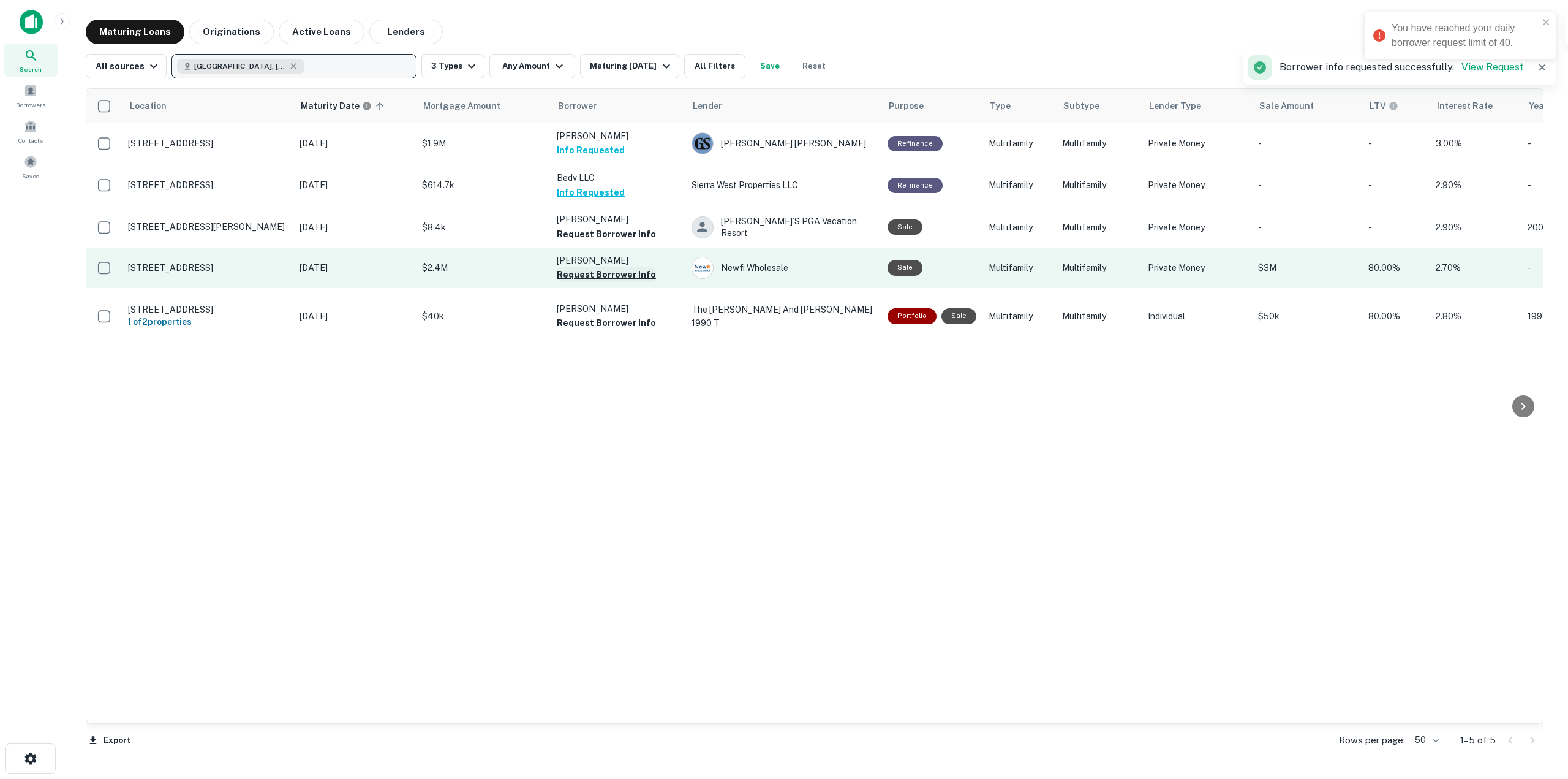
click at [617, 276] on button "Request Borrower Info" at bounding box center [606, 275] width 99 height 15
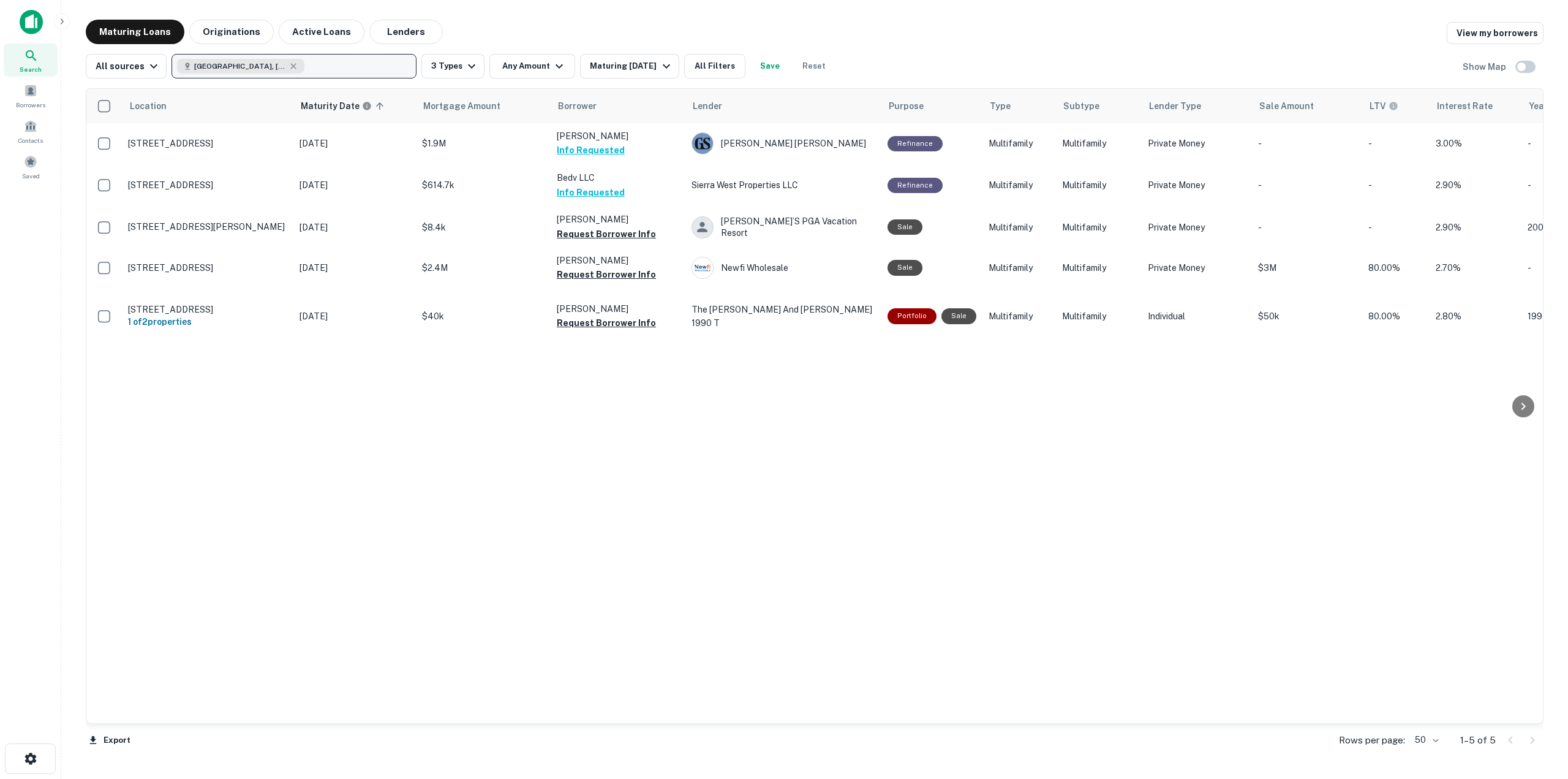
click at [41, 1] on div "Search Borrowers Contacts Saved" at bounding box center [31, 96] width 61 height 193
click at [30, 32] on img at bounding box center [31, 22] width 23 height 25
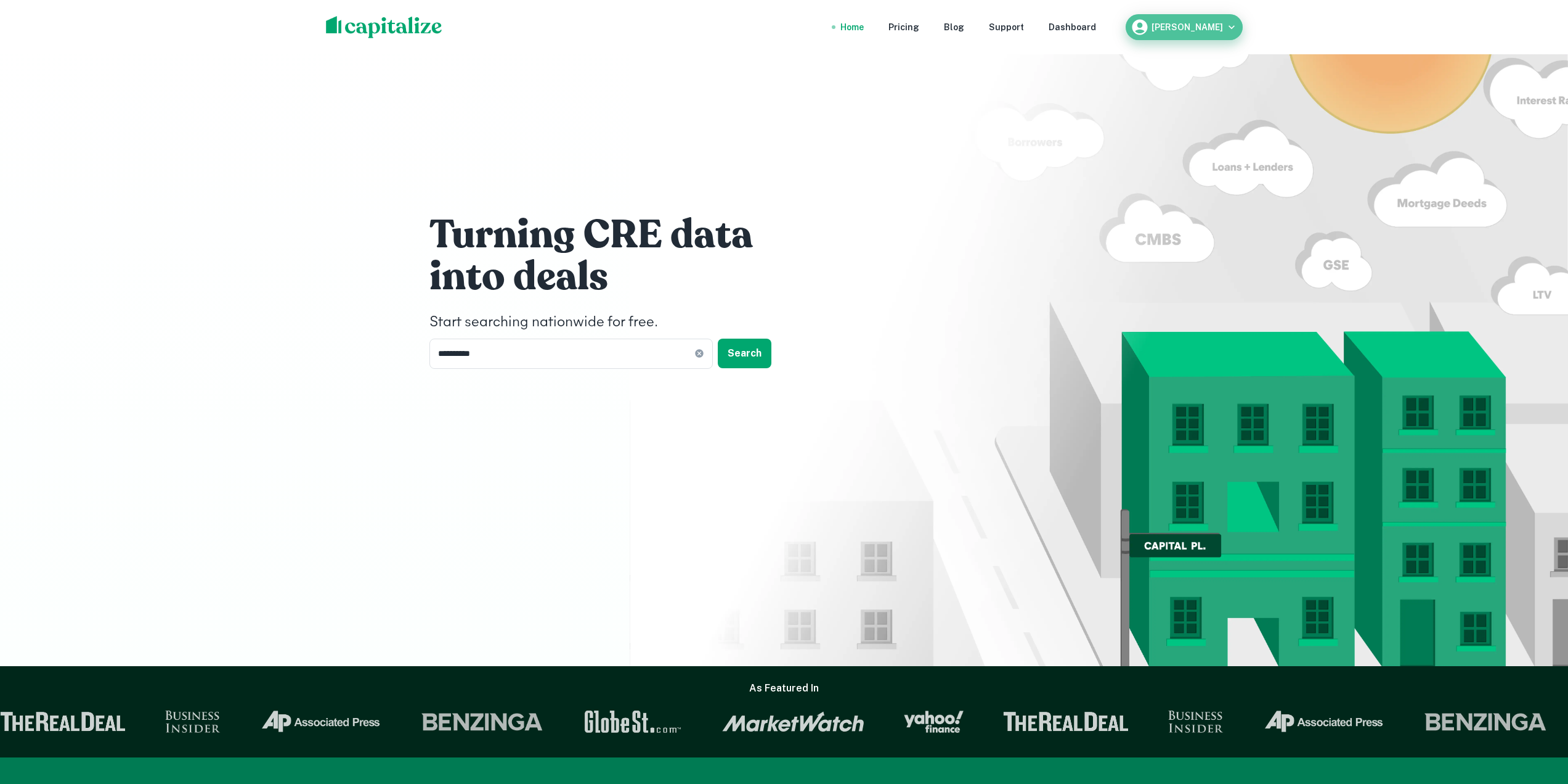
click at [1242, 29] on button "[PERSON_NAME]" at bounding box center [1184, 27] width 117 height 26
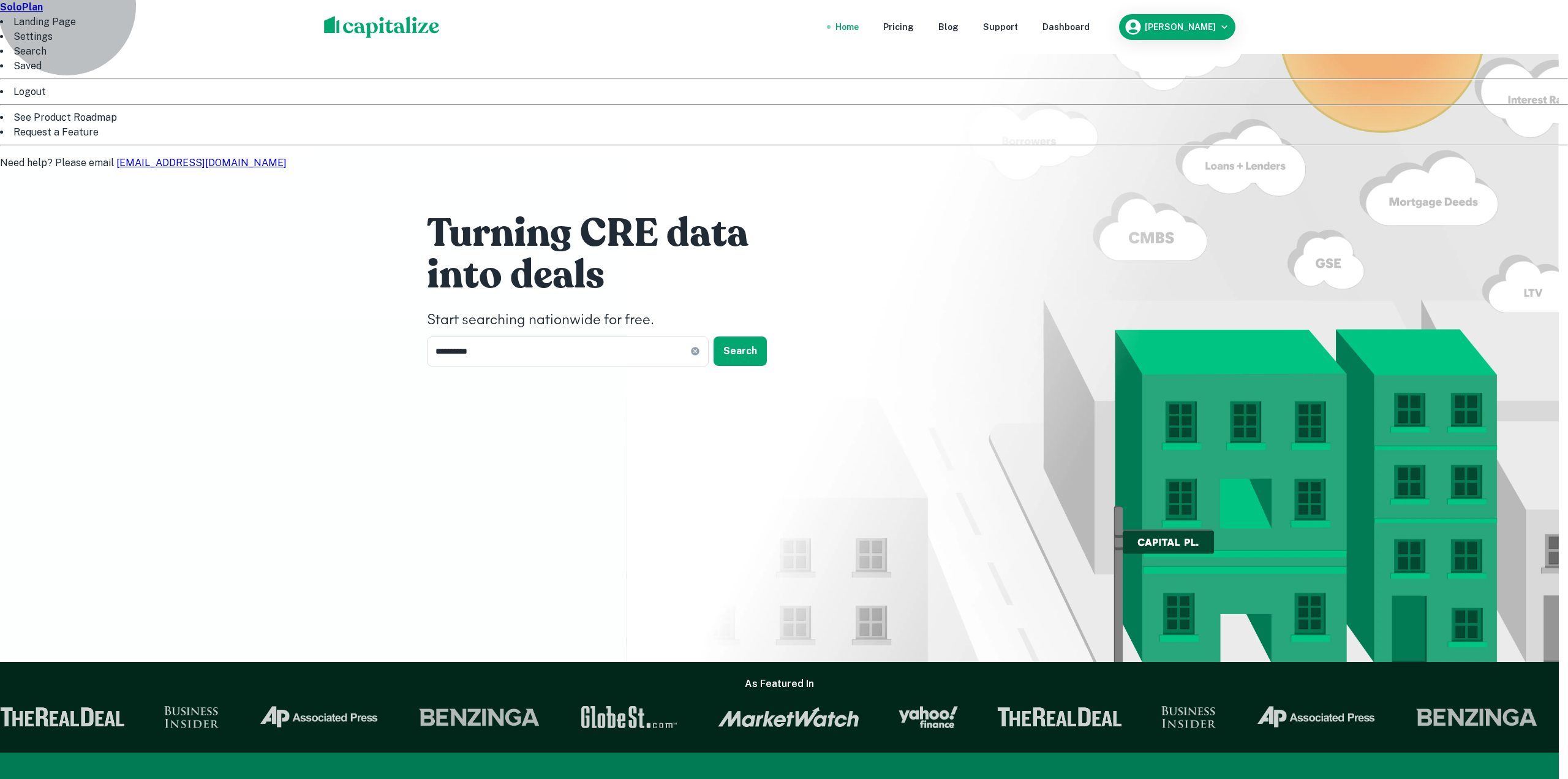
click at [1167, 99] on li "Logout" at bounding box center [784, 92] width 1568 height 15
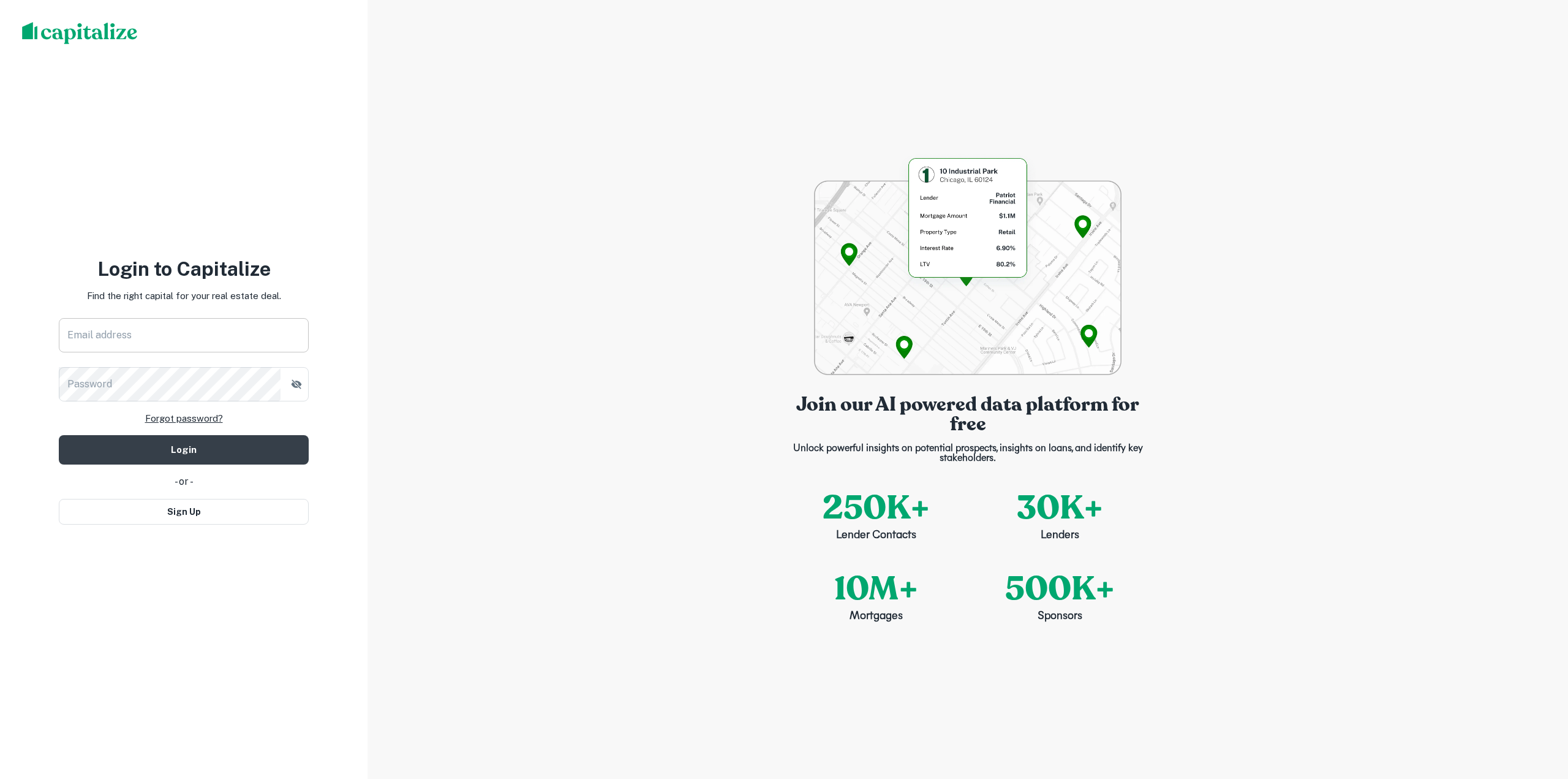
click at [254, 321] on input "Email address" at bounding box center [183, 334] width 250 height 34
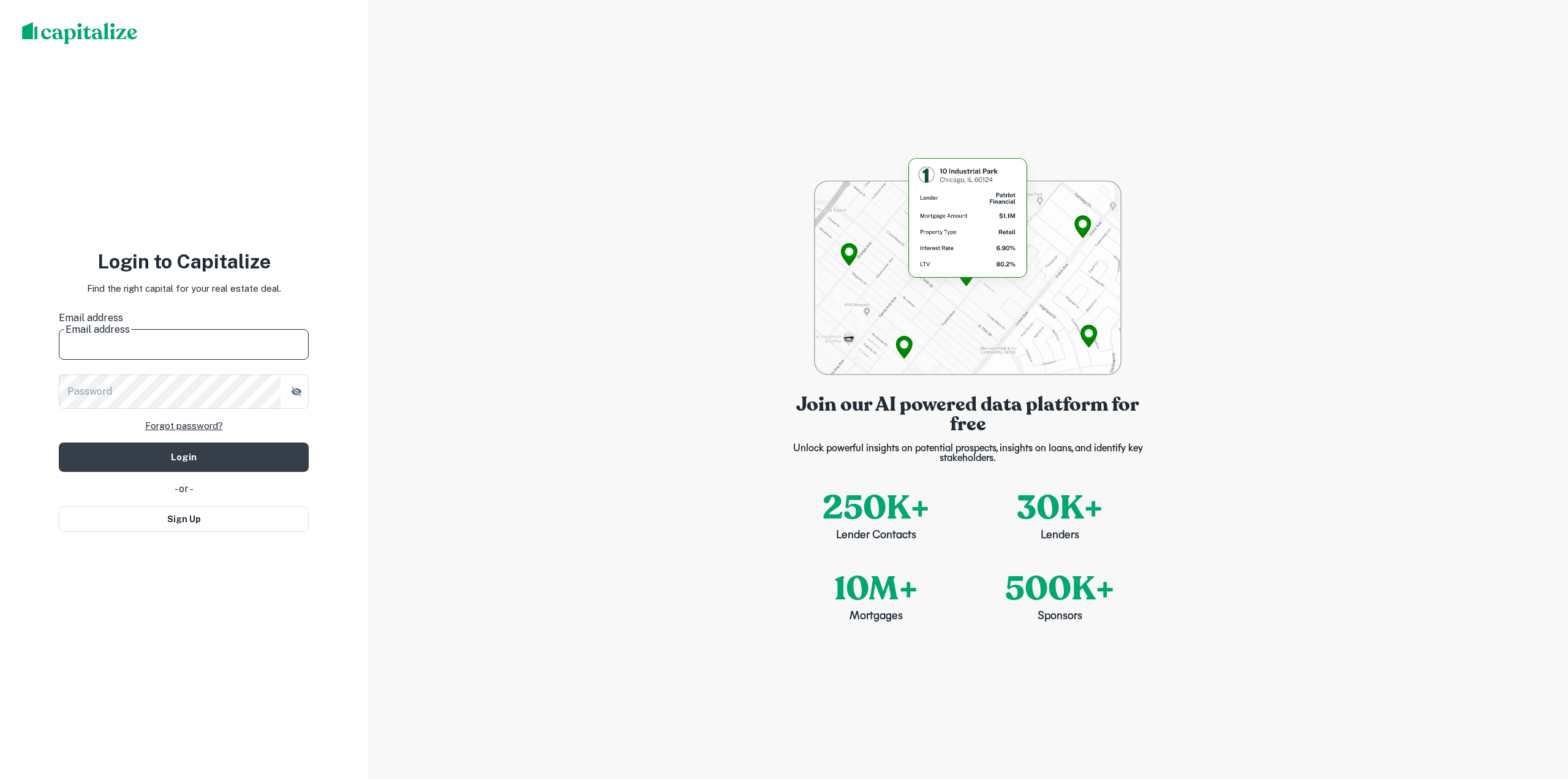
type input "**********"
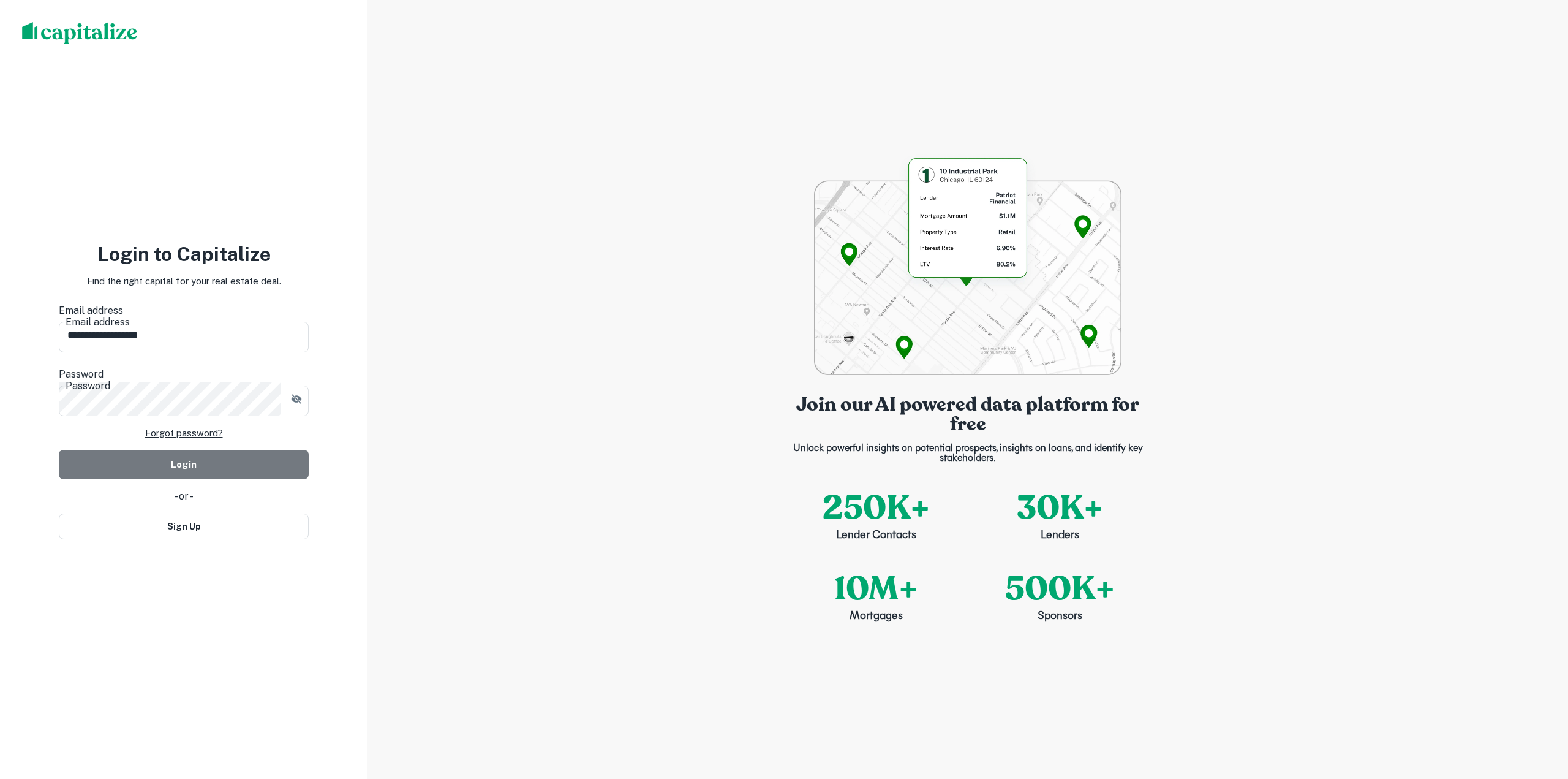
click at [186, 452] on button "Login" at bounding box center [183, 465] width 250 height 30
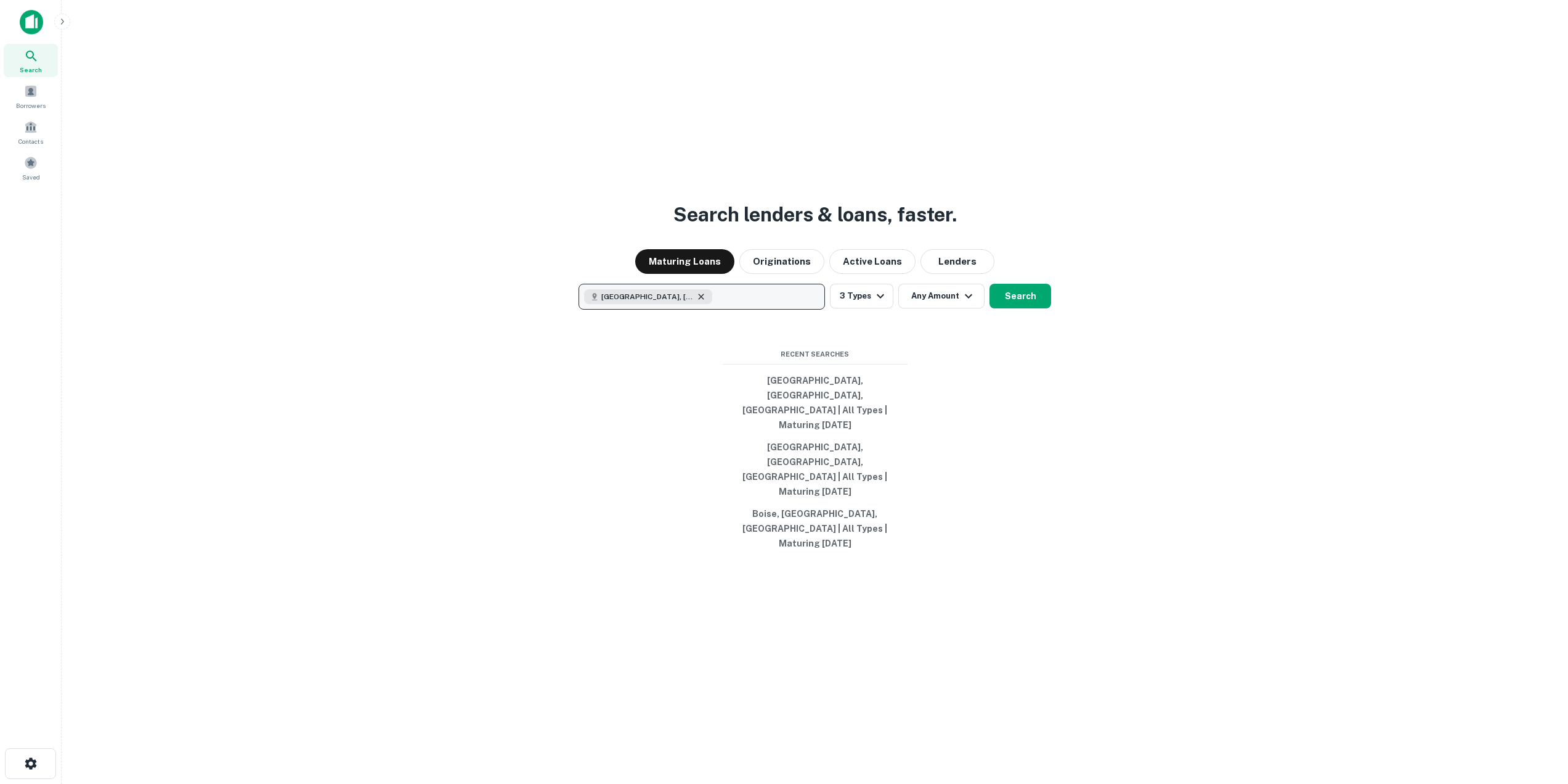
click at [696, 301] on icon "button" at bounding box center [701, 296] width 10 height 10
click at [713, 304] on p "Enter addresses, locations or lender names" at bounding box center [688, 296] width 199 height 15
type input "*********"
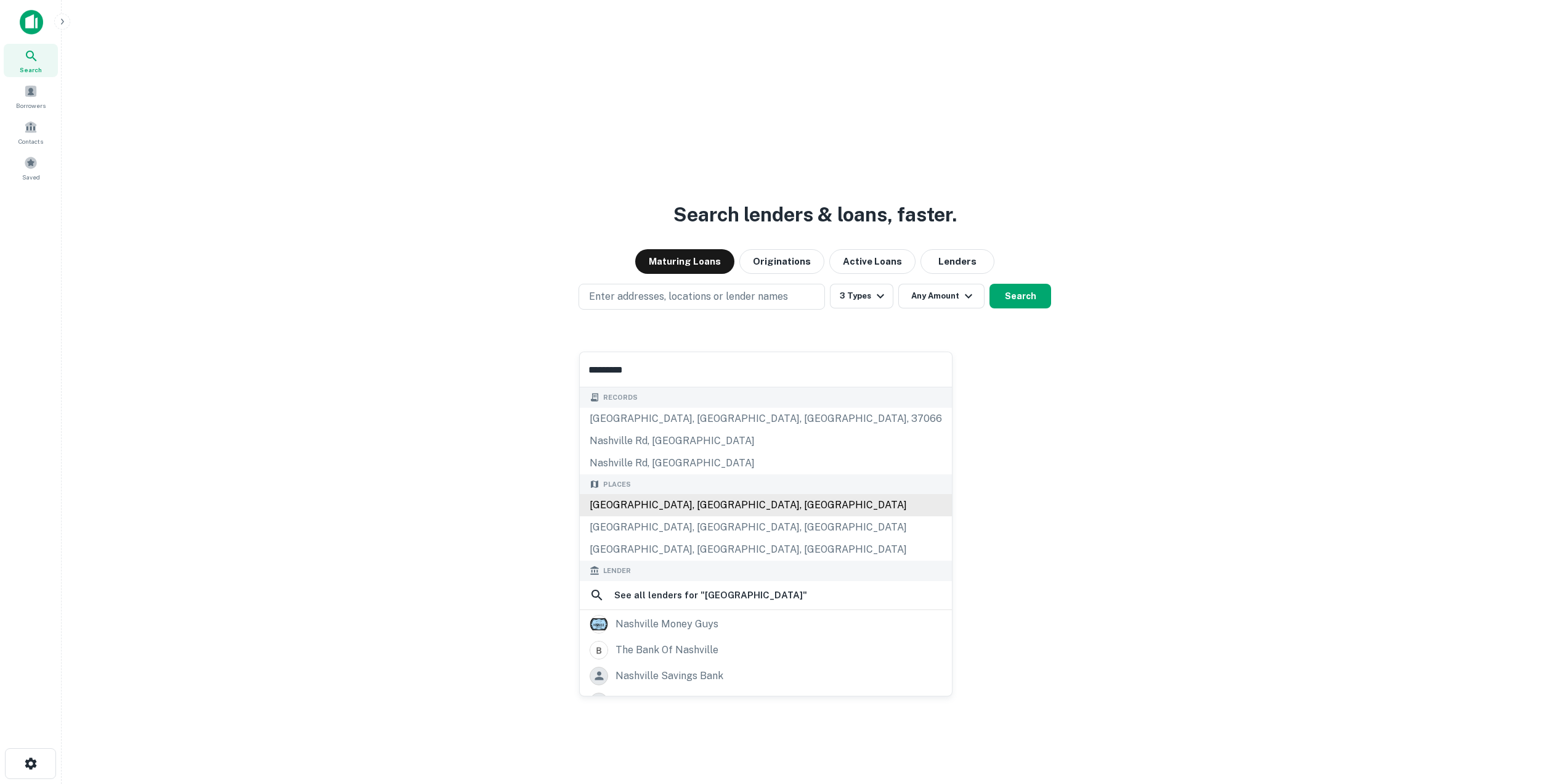
click at [710, 509] on div "[GEOGRAPHIC_DATA], [GEOGRAPHIC_DATA], [GEOGRAPHIC_DATA]" at bounding box center [765, 504] width 372 height 22
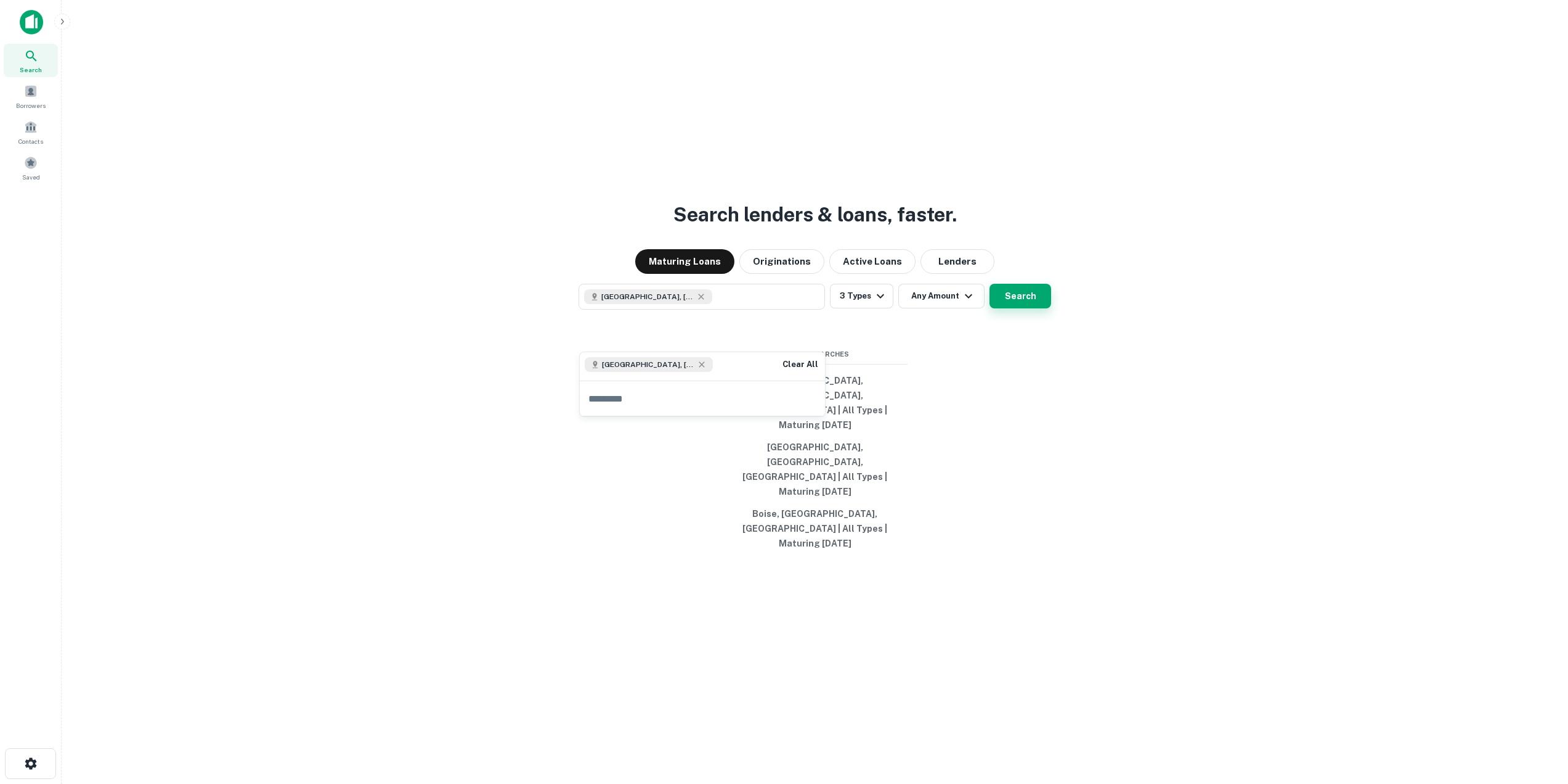
click at [1023, 308] on button "Search" at bounding box center [1021, 296] width 62 height 25
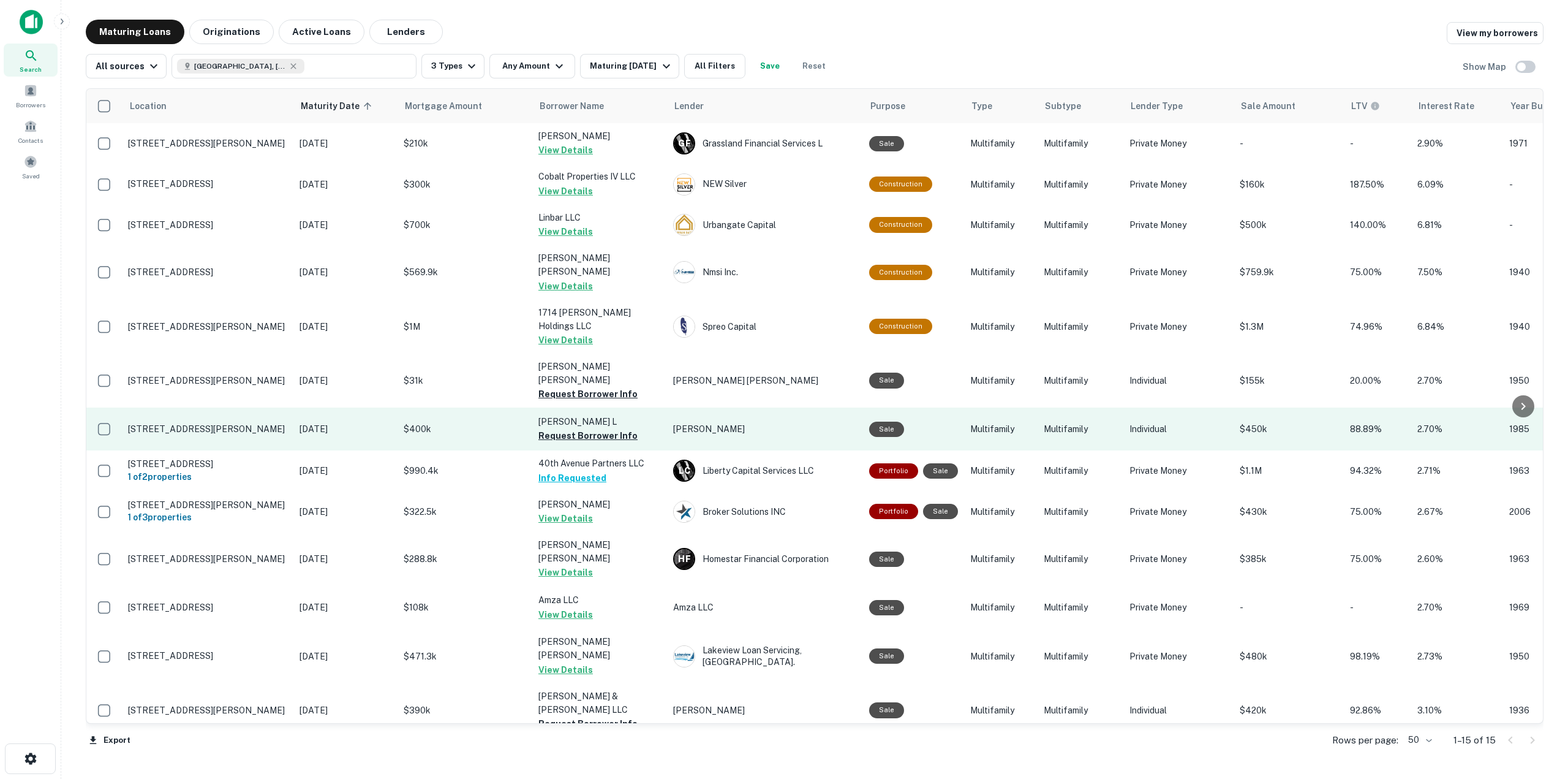
scroll to position [28, 0]
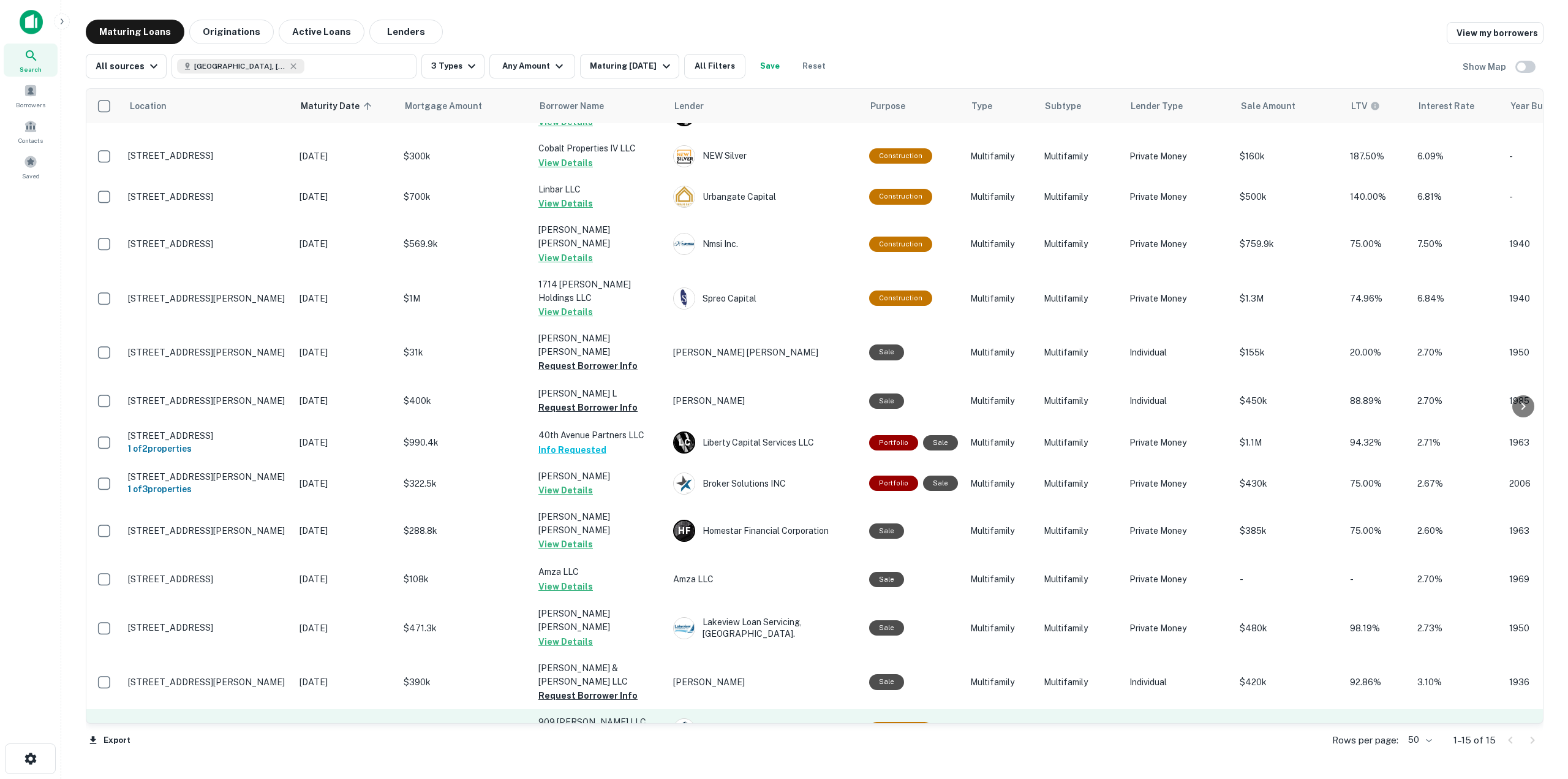
click at [590, 729] on button "Request Borrower Info" at bounding box center [588, 737] width 99 height 15
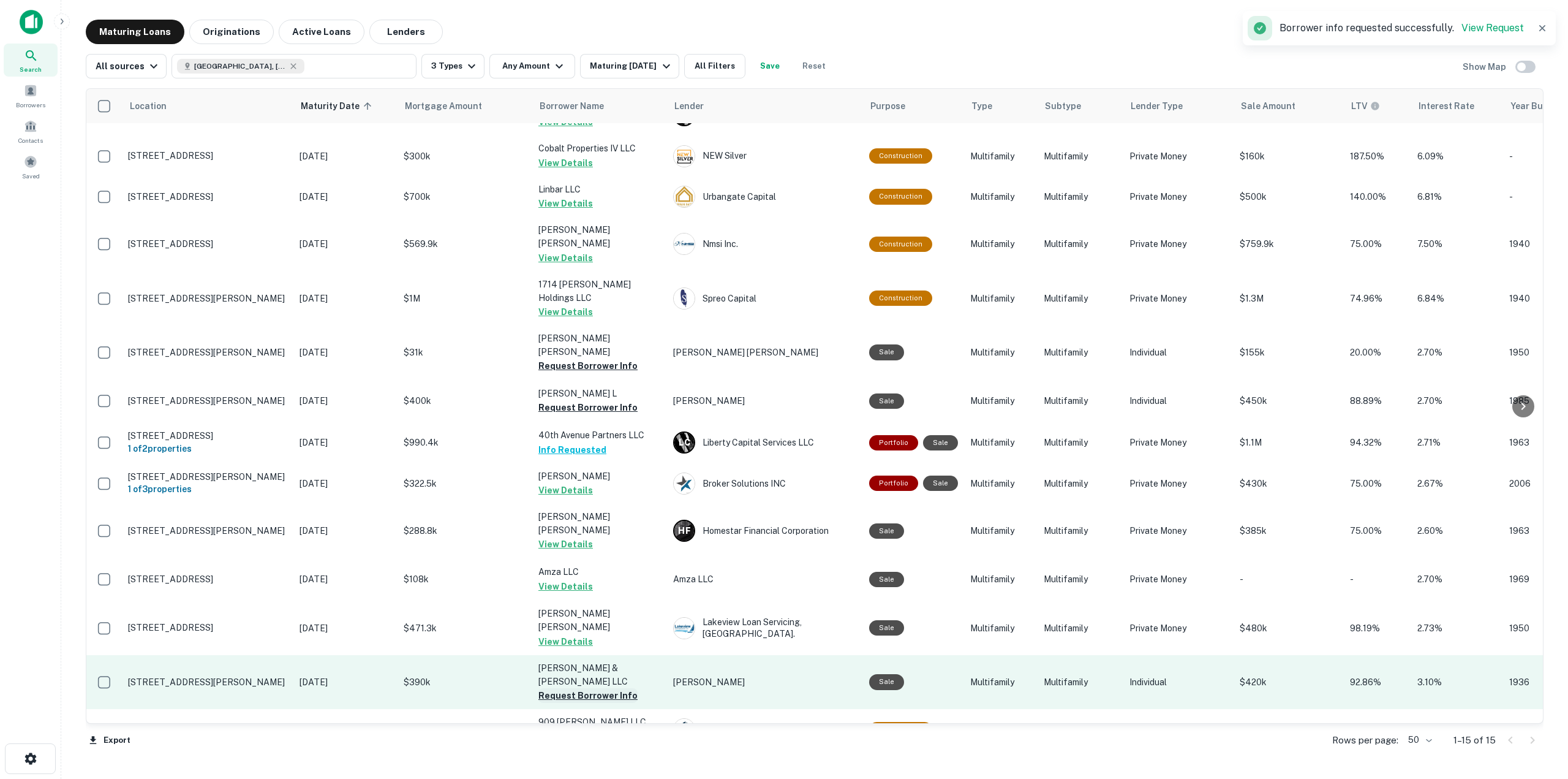
click at [604, 688] on button "Request Borrower Info" at bounding box center [588, 695] width 99 height 15
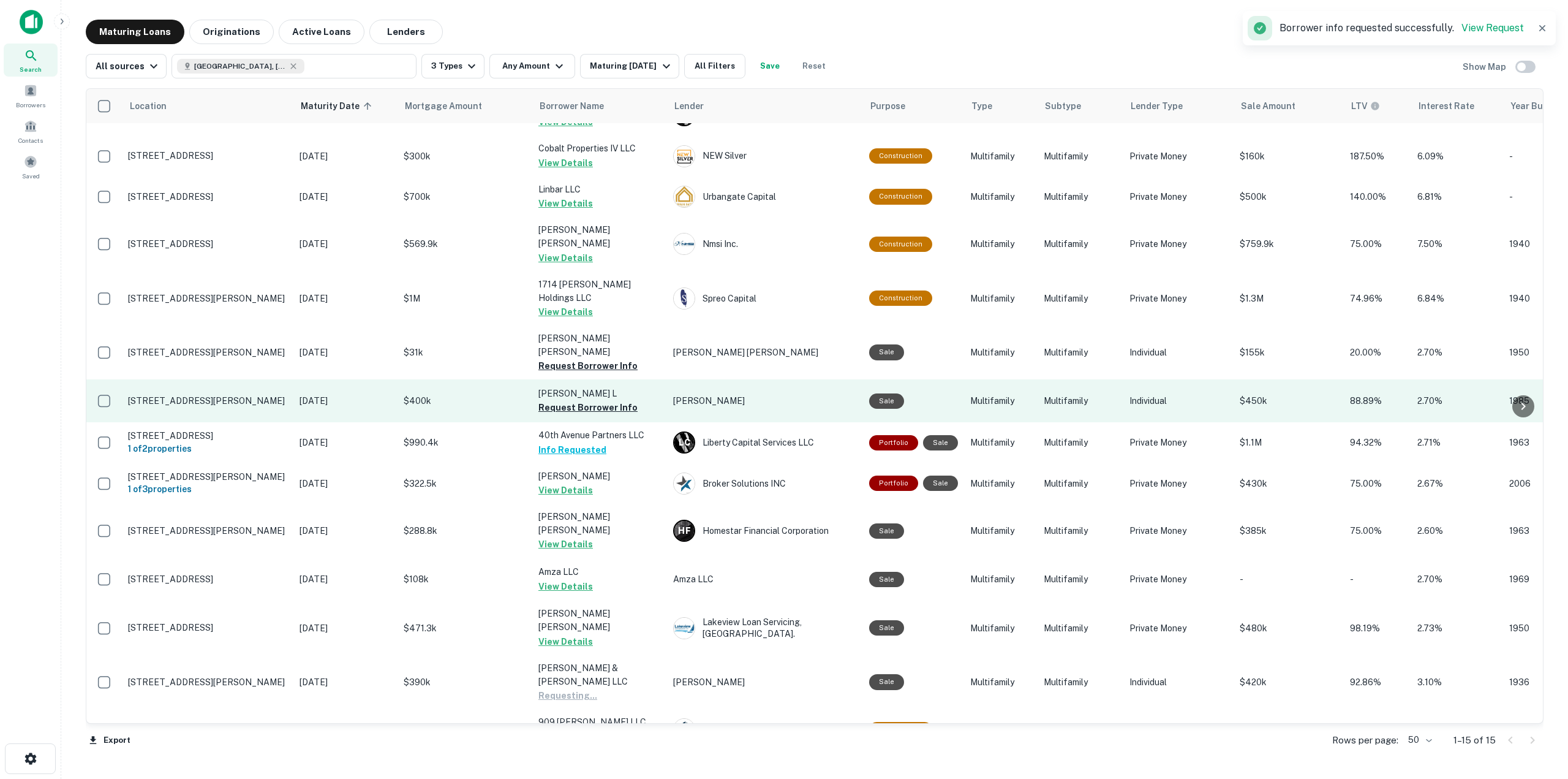
click at [611, 400] on button "Request Borrower Info" at bounding box center [588, 408] width 99 height 15
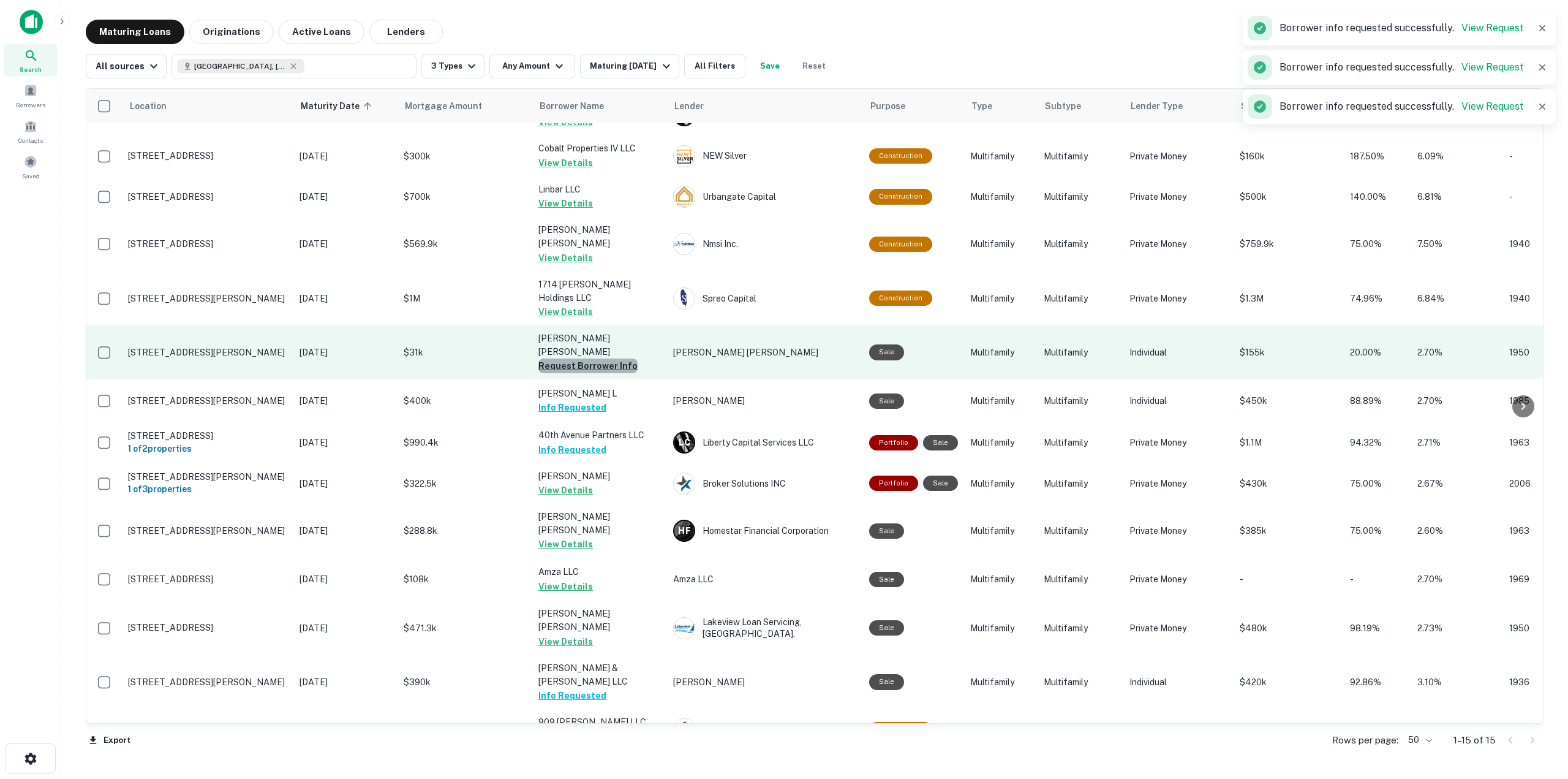
click at [611, 358] on button "Request Borrower Info" at bounding box center [588, 366] width 99 height 15
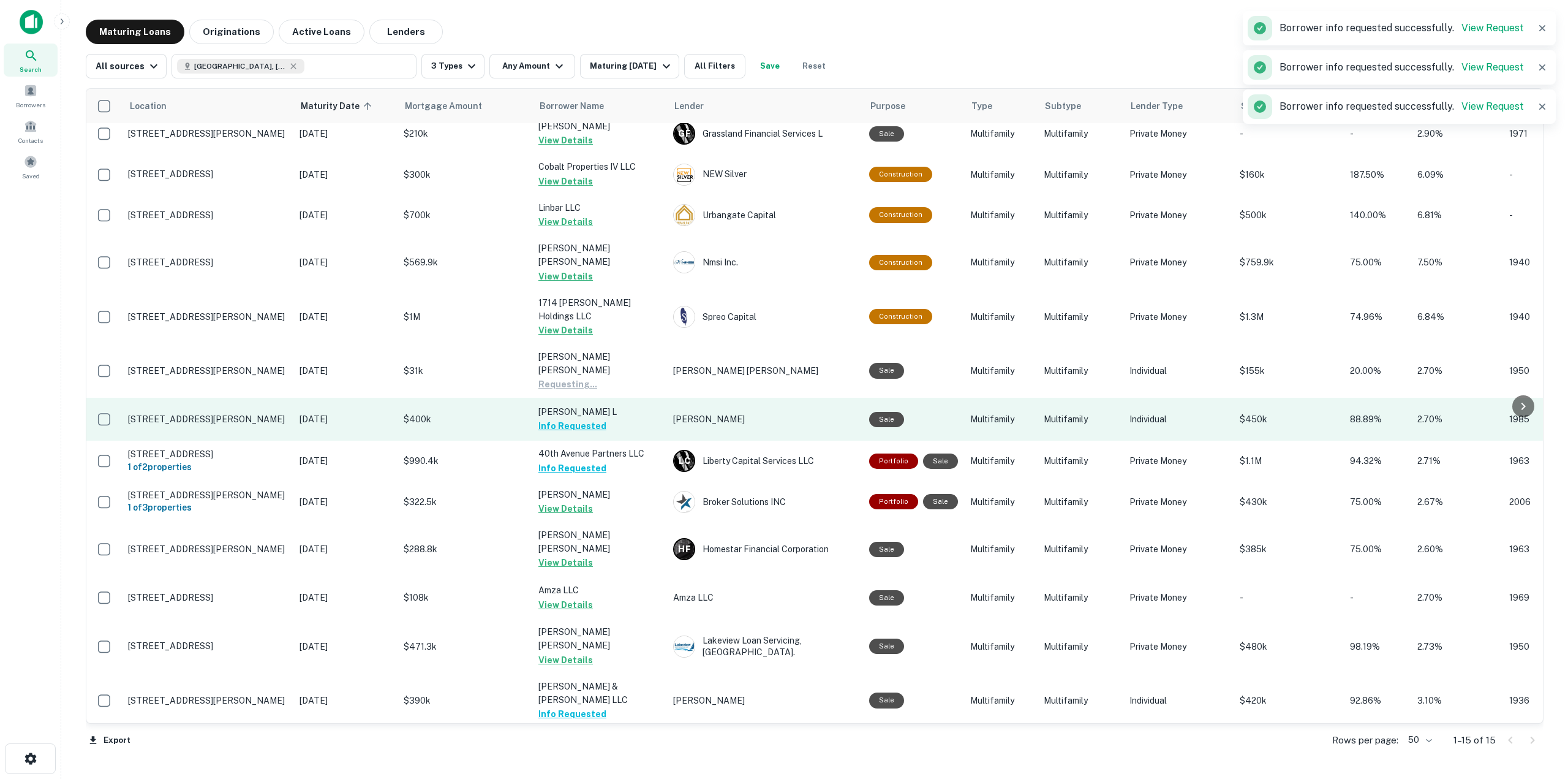
scroll to position [0, 0]
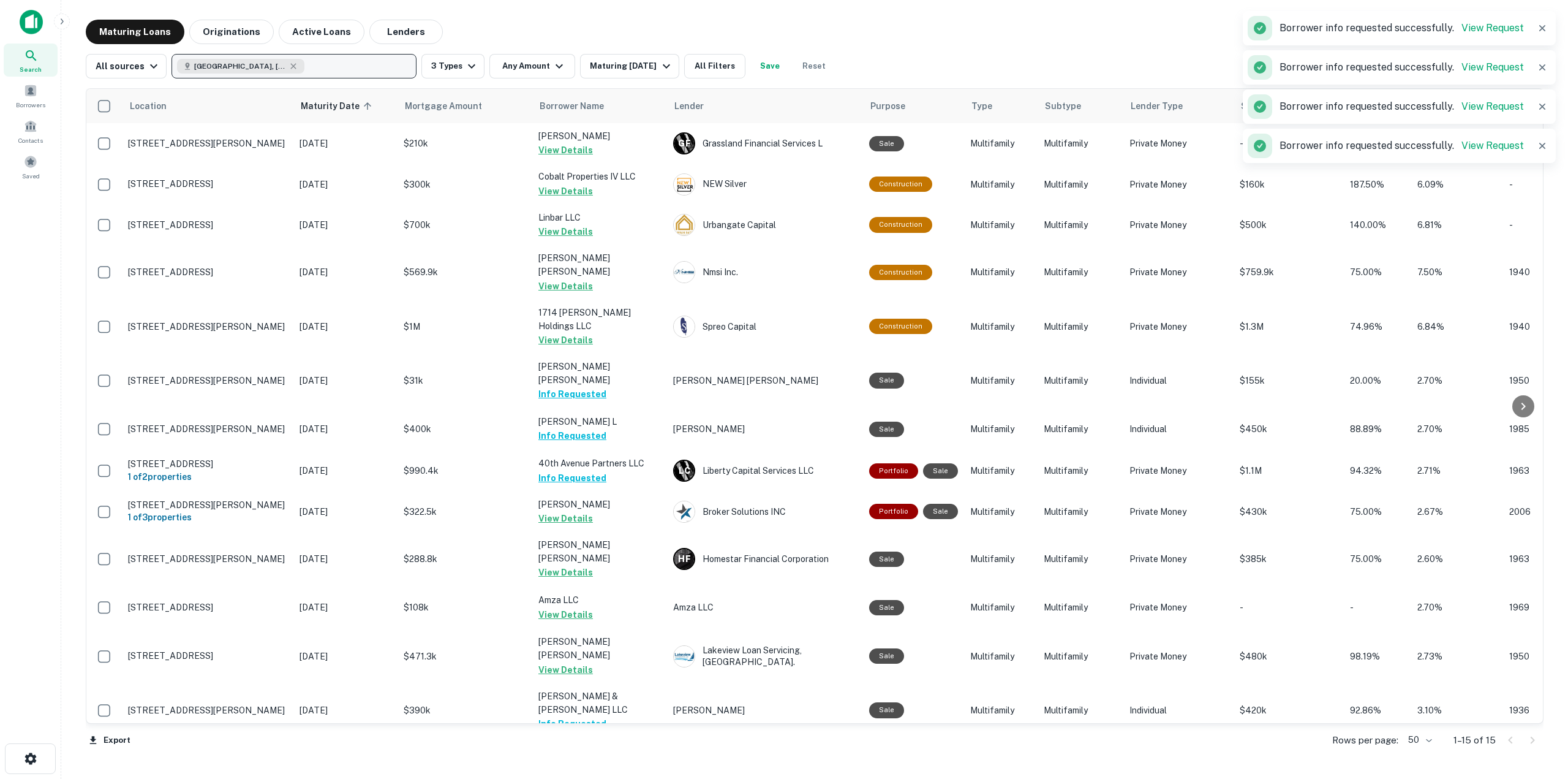
drag, startPoint x: 344, startPoint y: 67, endPoint x: 337, endPoint y: 68, distance: 7.1
click at [344, 67] on button "[GEOGRAPHIC_DATA], [GEOGRAPHIC_DATA], [GEOGRAPHIC_DATA]" at bounding box center [293, 66] width 245 height 25
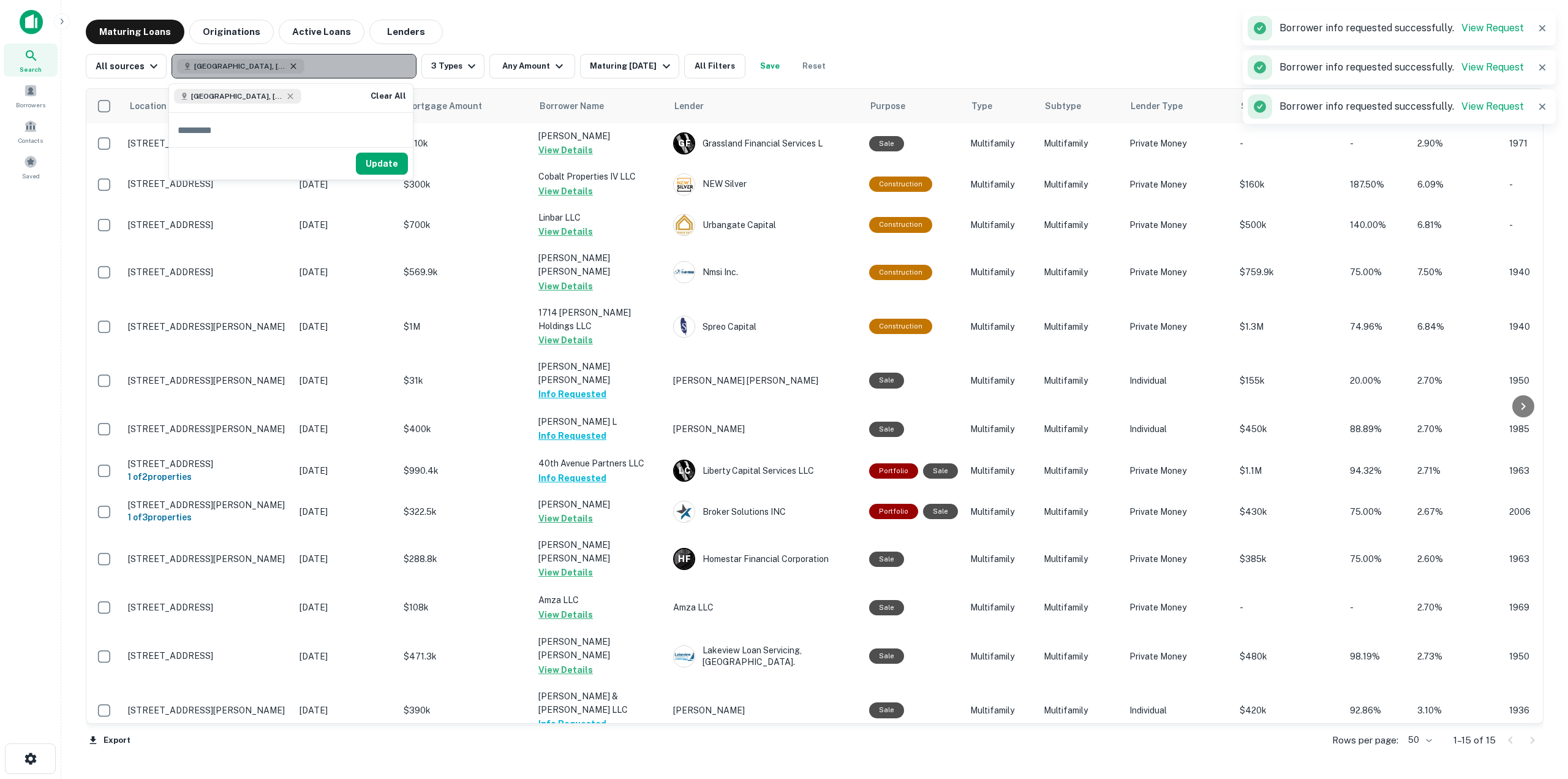
click at [291, 65] on icon "button" at bounding box center [293, 65] width 6 height 6
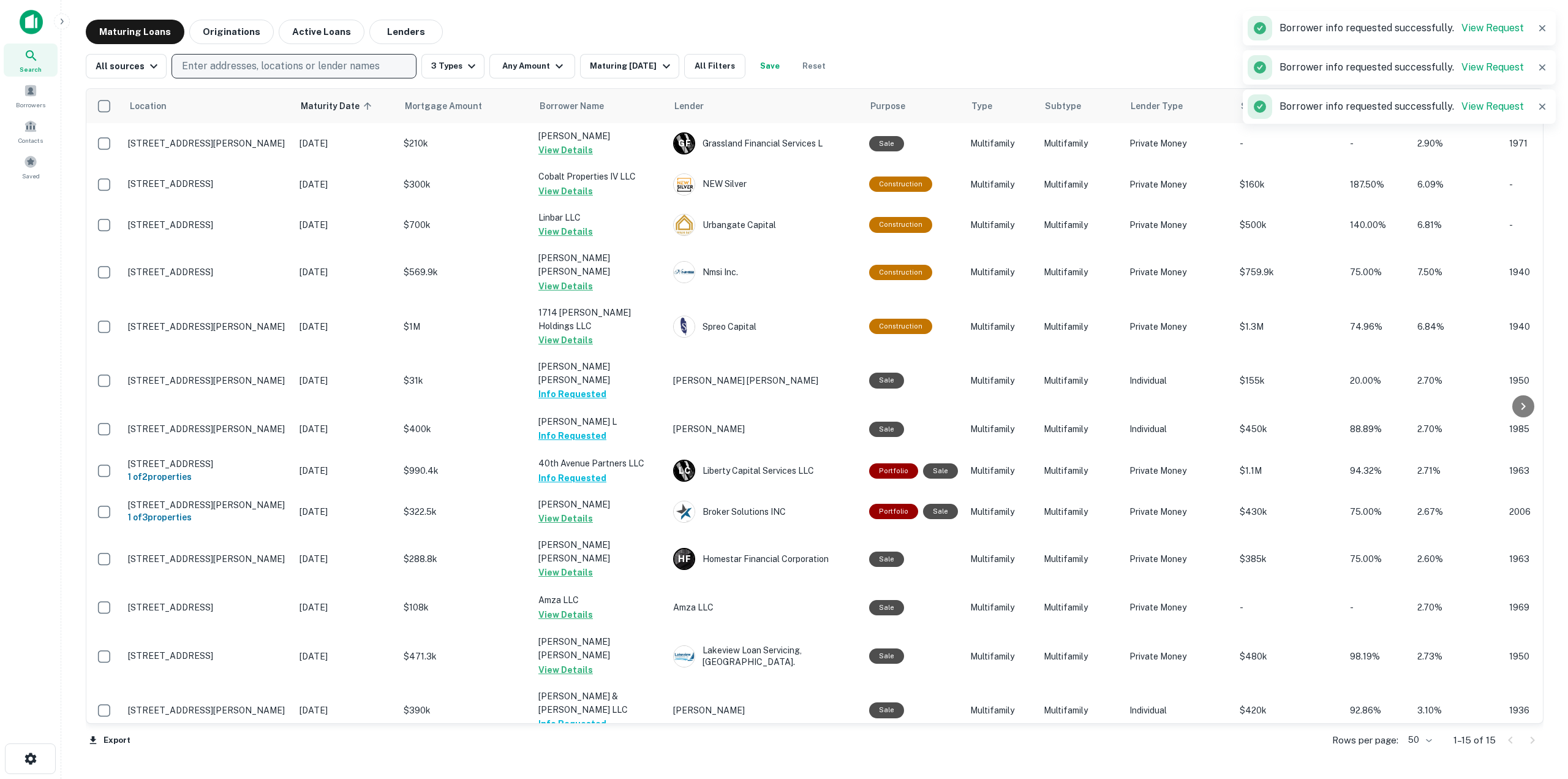
click at [270, 67] on p "Enter addresses, locations or lender names" at bounding box center [280, 66] width 198 height 15
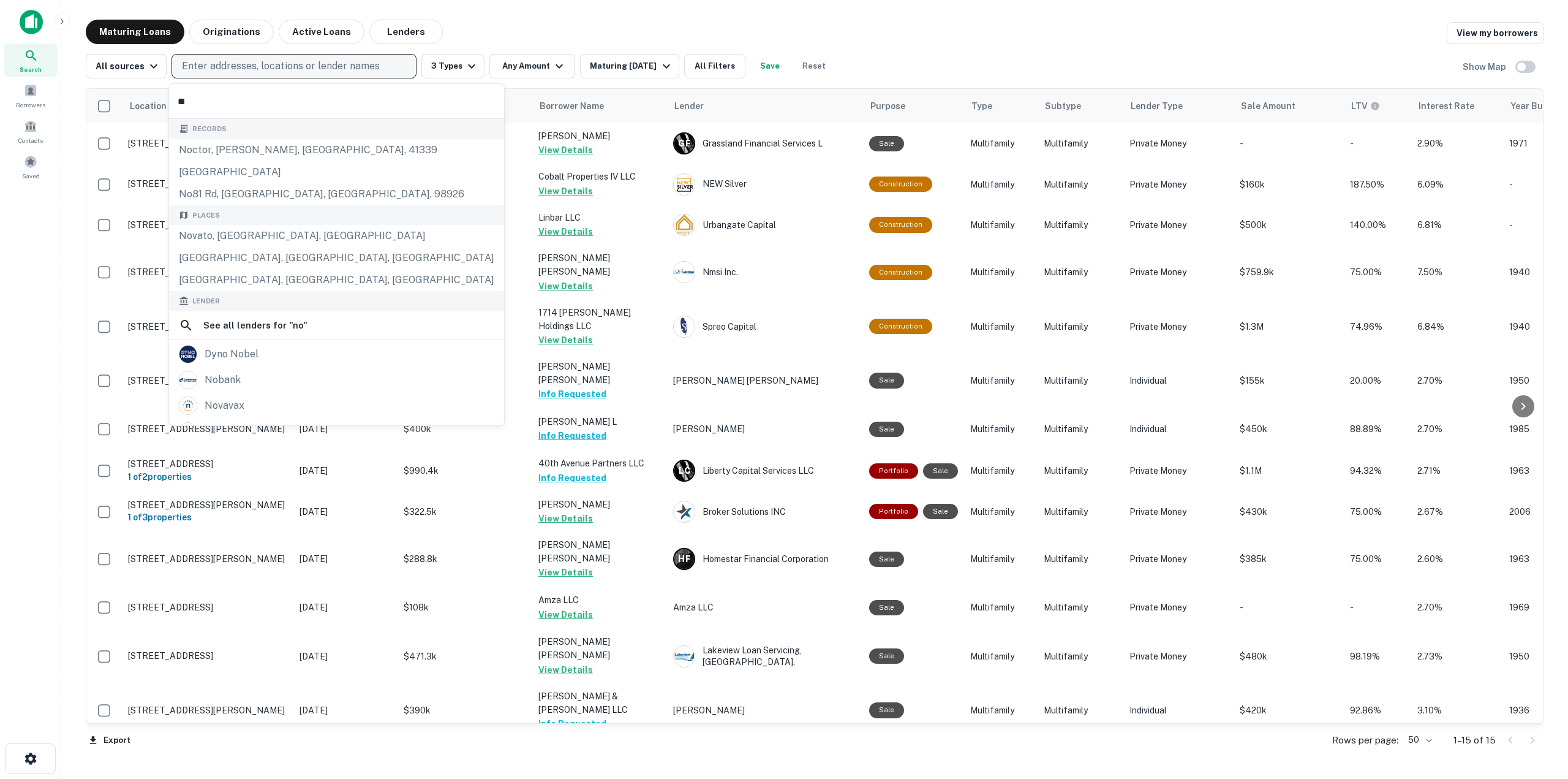
type input "*"
type input "****"
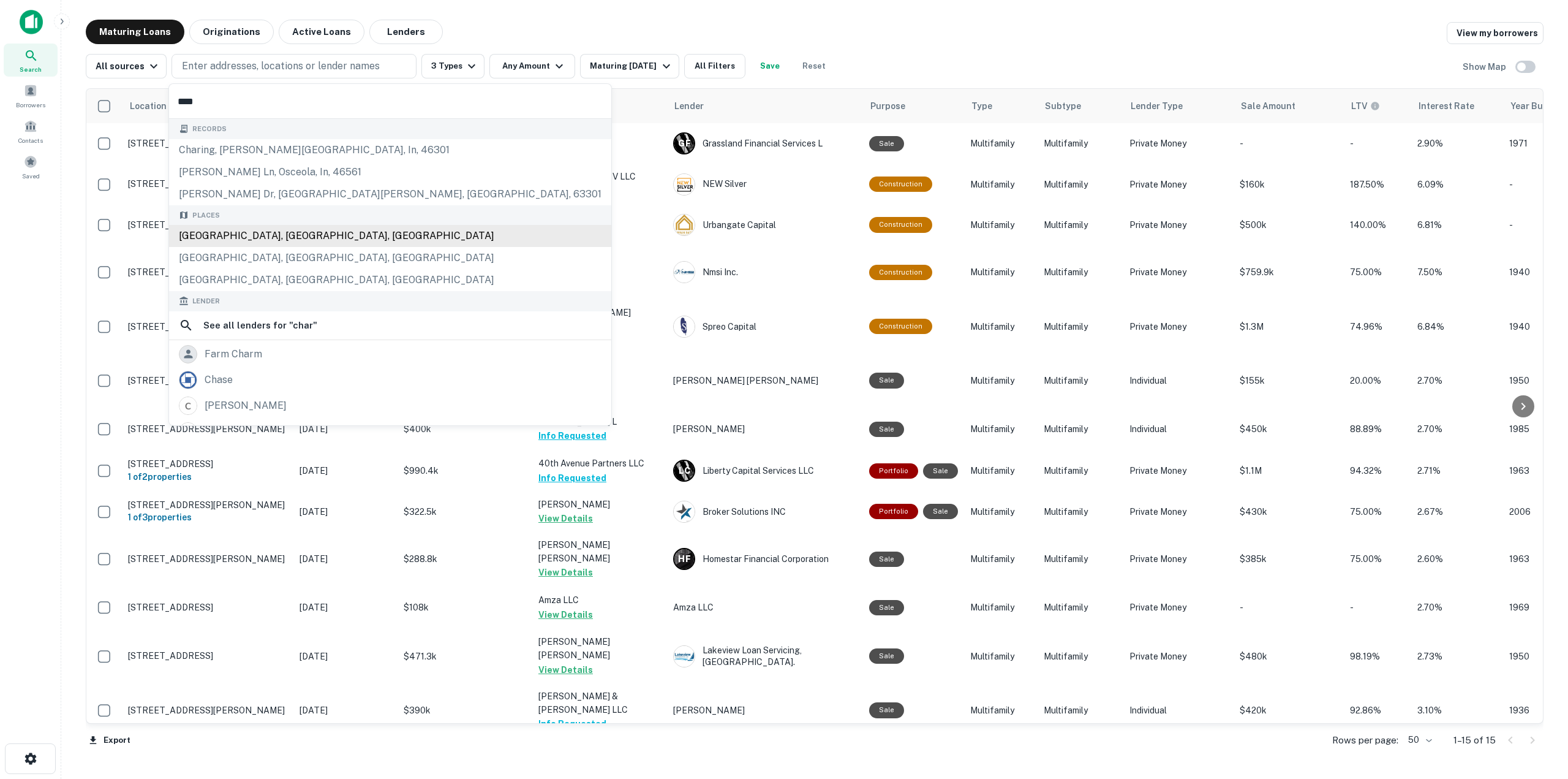
click at [231, 233] on div "[GEOGRAPHIC_DATA], [GEOGRAPHIC_DATA], [GEOGRAPHIC_DATA]" at bounding box center [389, 236] width 442 height 22
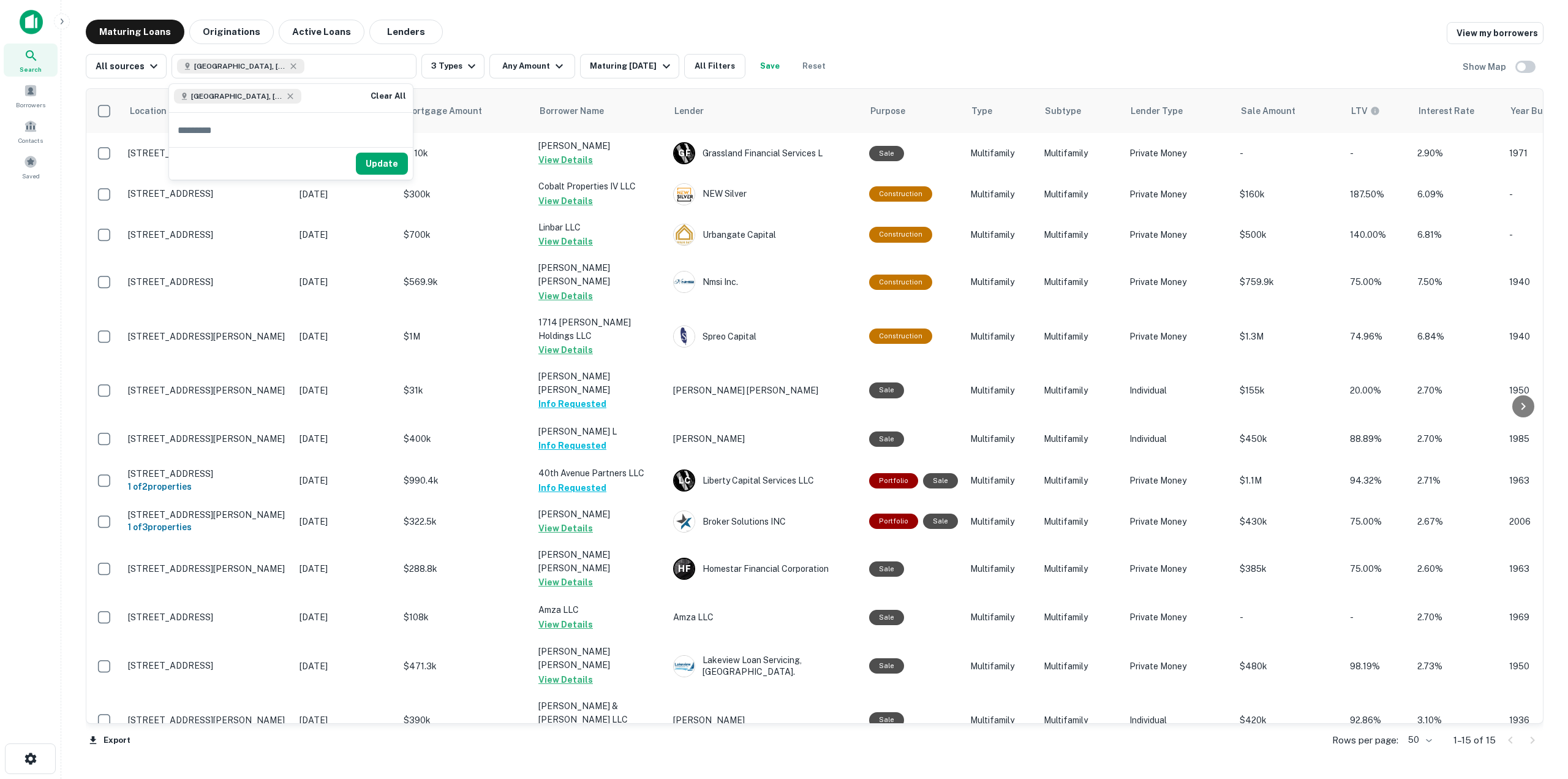
drag, startPoint x: 374, startPoint y: 157, endPoint x: 346, endPoint y: 103, distance: 60.8
click at [374, 157] on button "Update" at bounding box center [381, 163] width 52 height 22
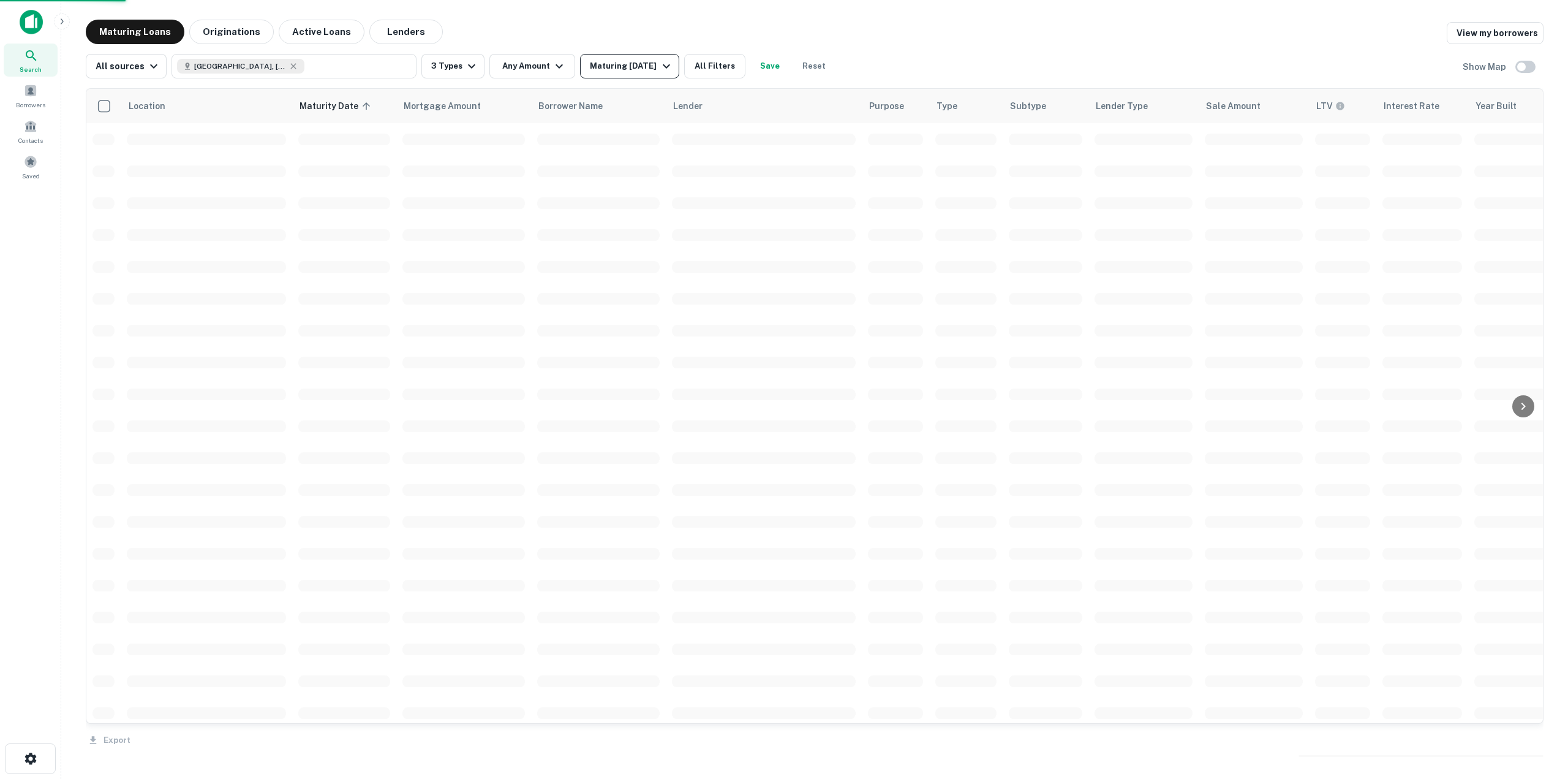
click at [632, 67] on div "Maturing [DATE]" at bounding box center [631, 66] width 83 height 15
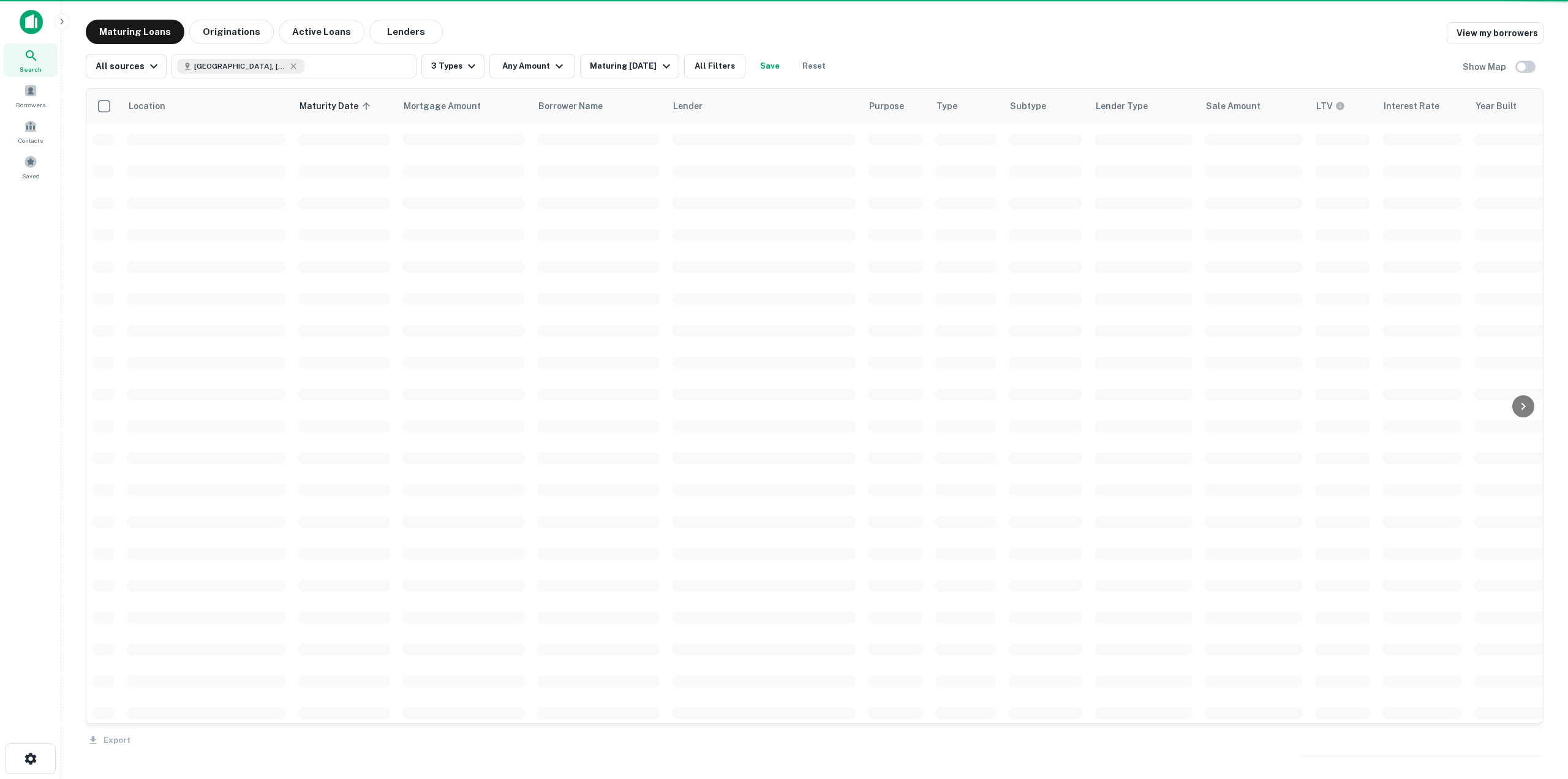
click at [641, 74] on div at bounding box center [784, 390] width 1568 height 779
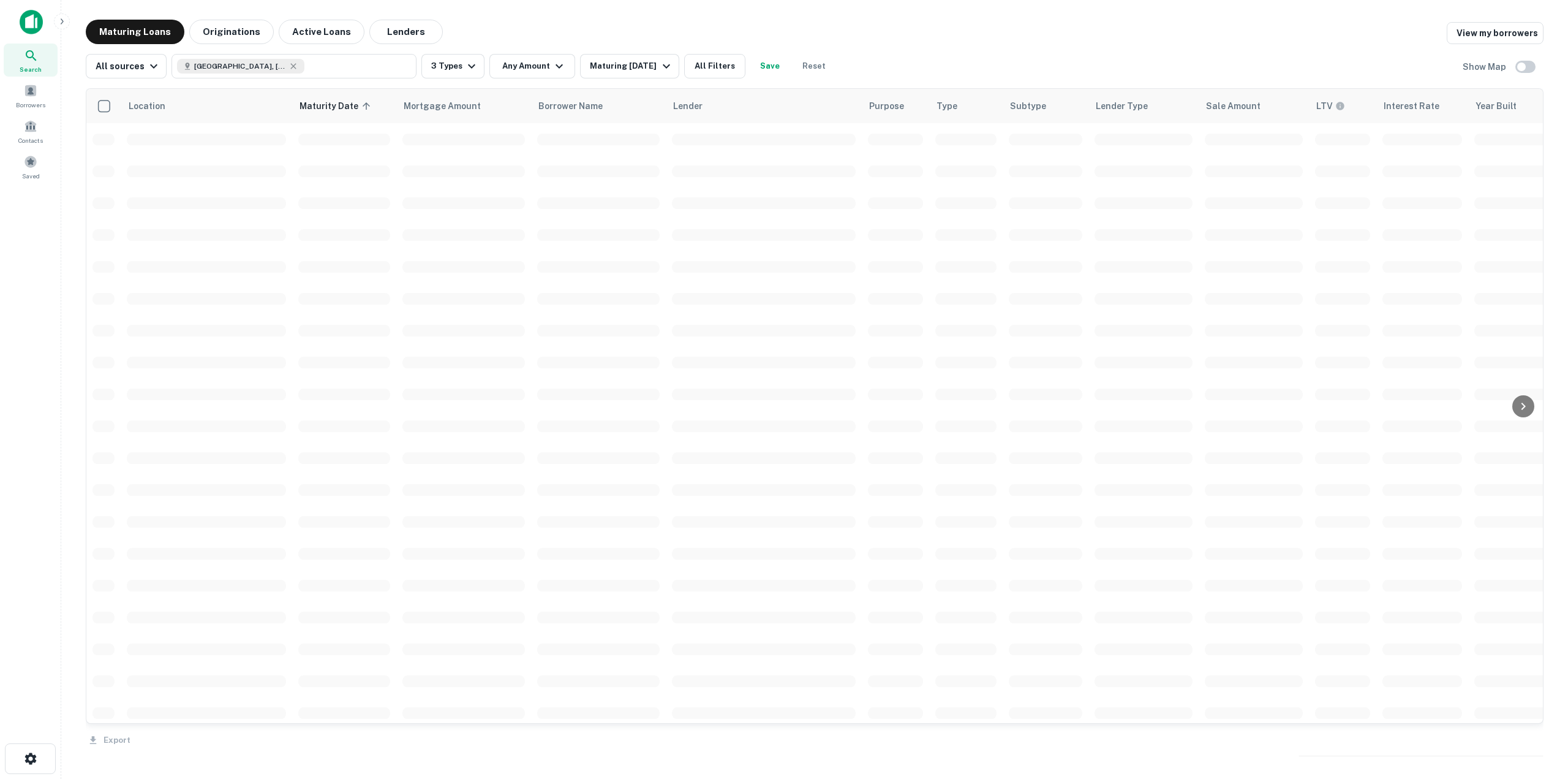
click at [645, 65] on div at bounding box center [784, 390] width 1568 height 779
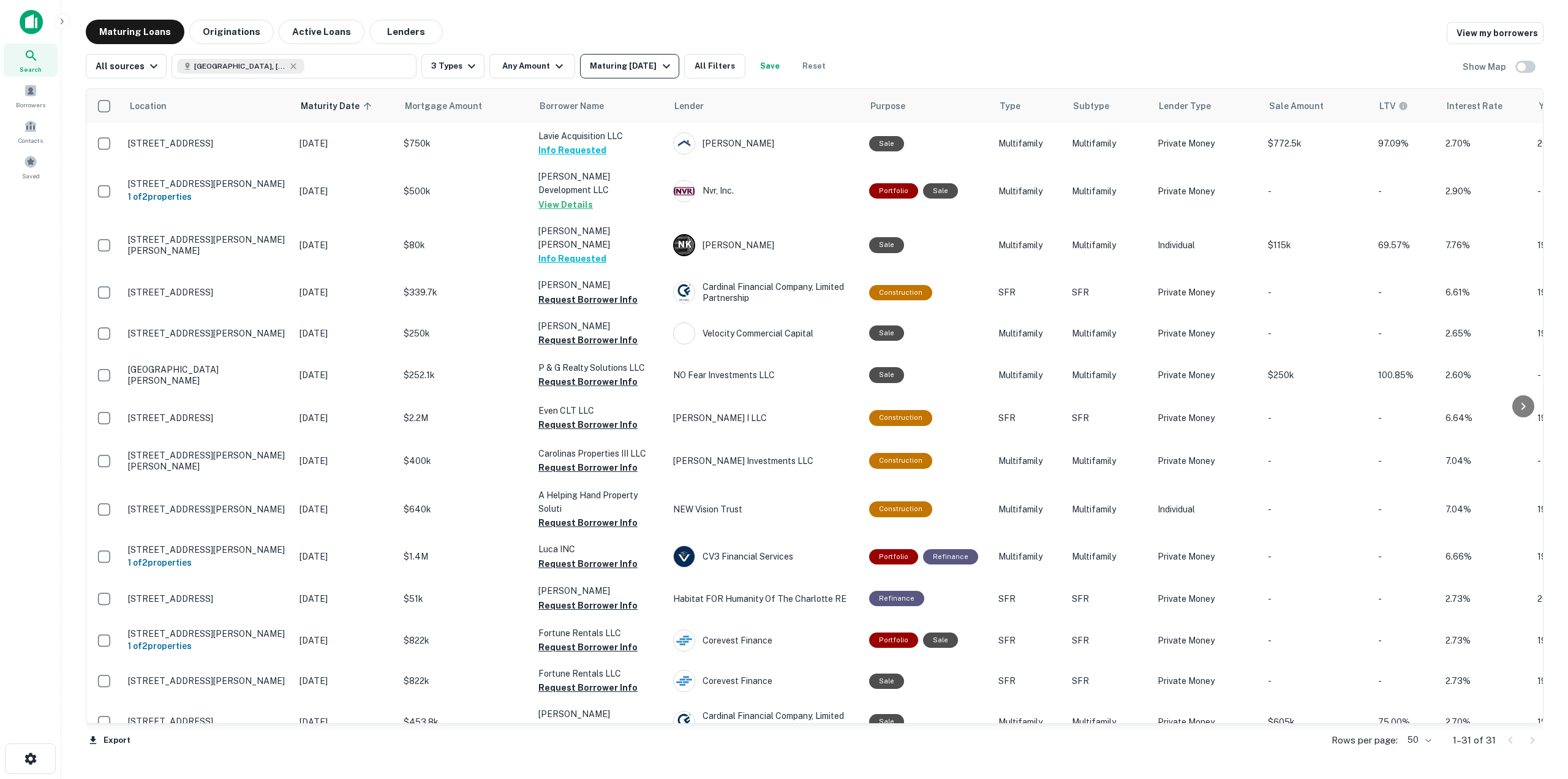
click at [659, 63] on icon "button" at bounding box center [666, 66] width 15 height 15
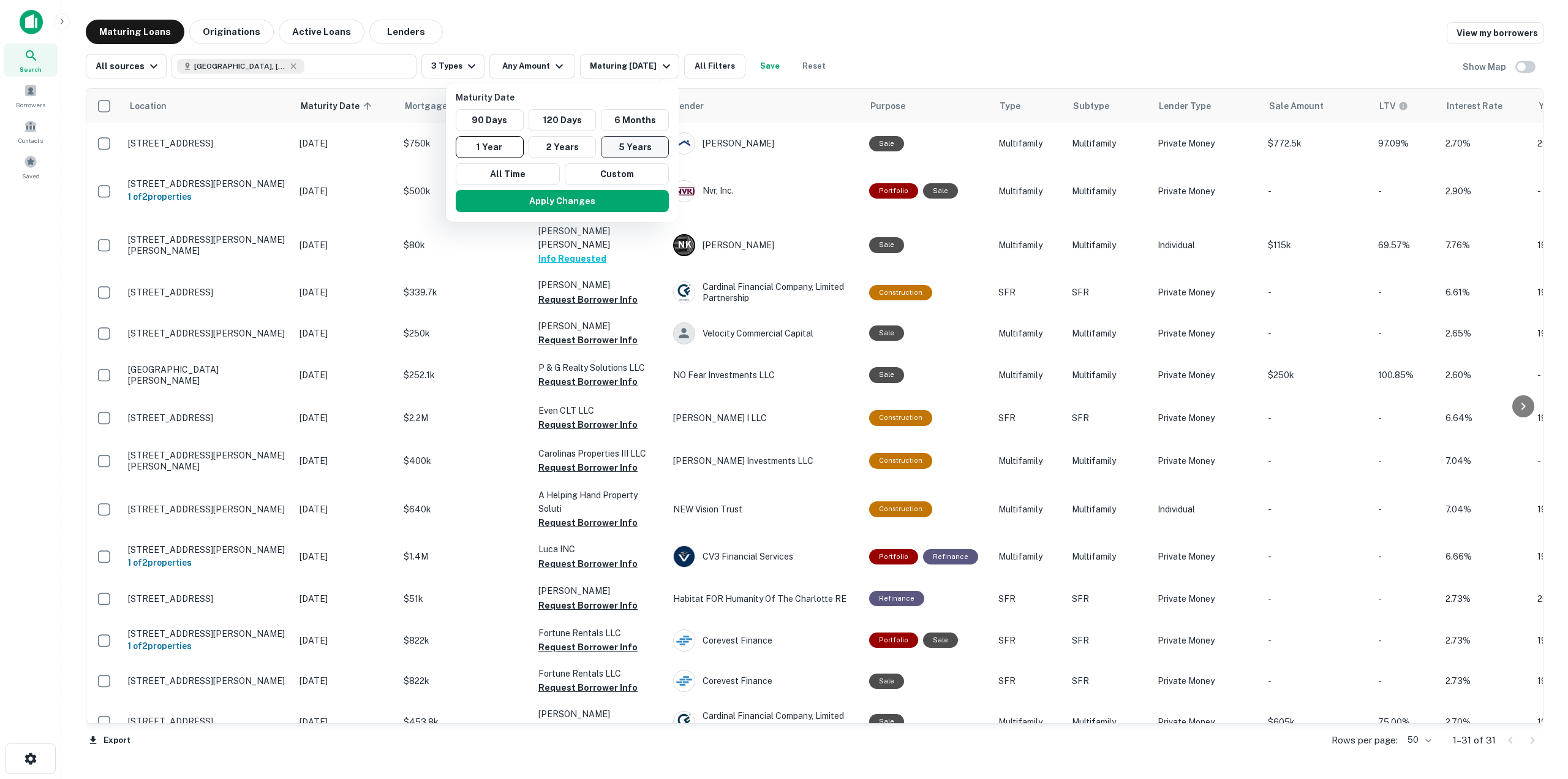
click at [643, 136] on button "5 Years" at bounding box center [635, 146] width 68 height 22
click at [618, 196] on button "Apply Changes" at bounding box center [569, 201] width 213 height 22
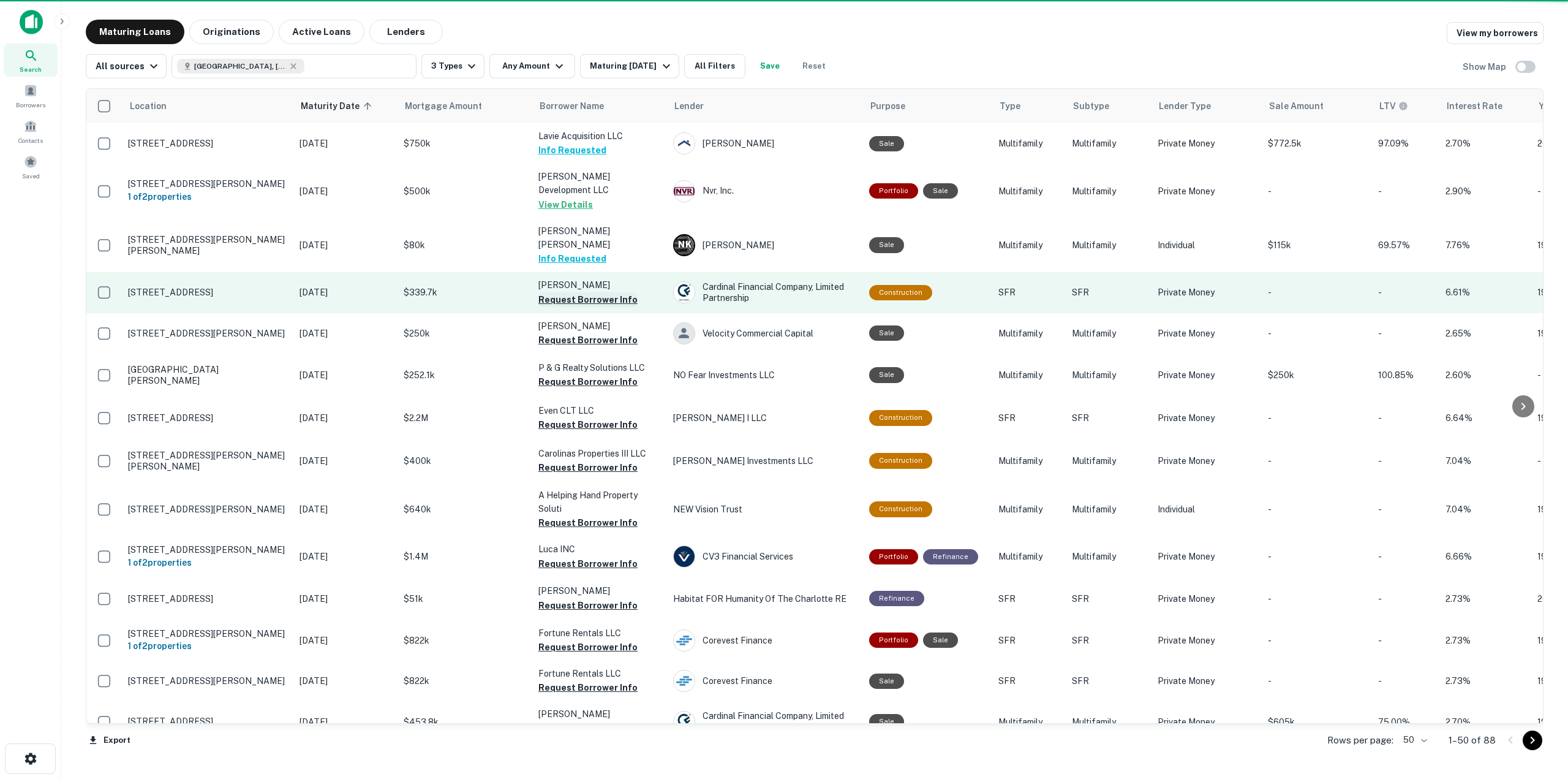
click at [601, 292] on button "Request Borrower Info" at bounding box center [588, 299] width 99 height 15
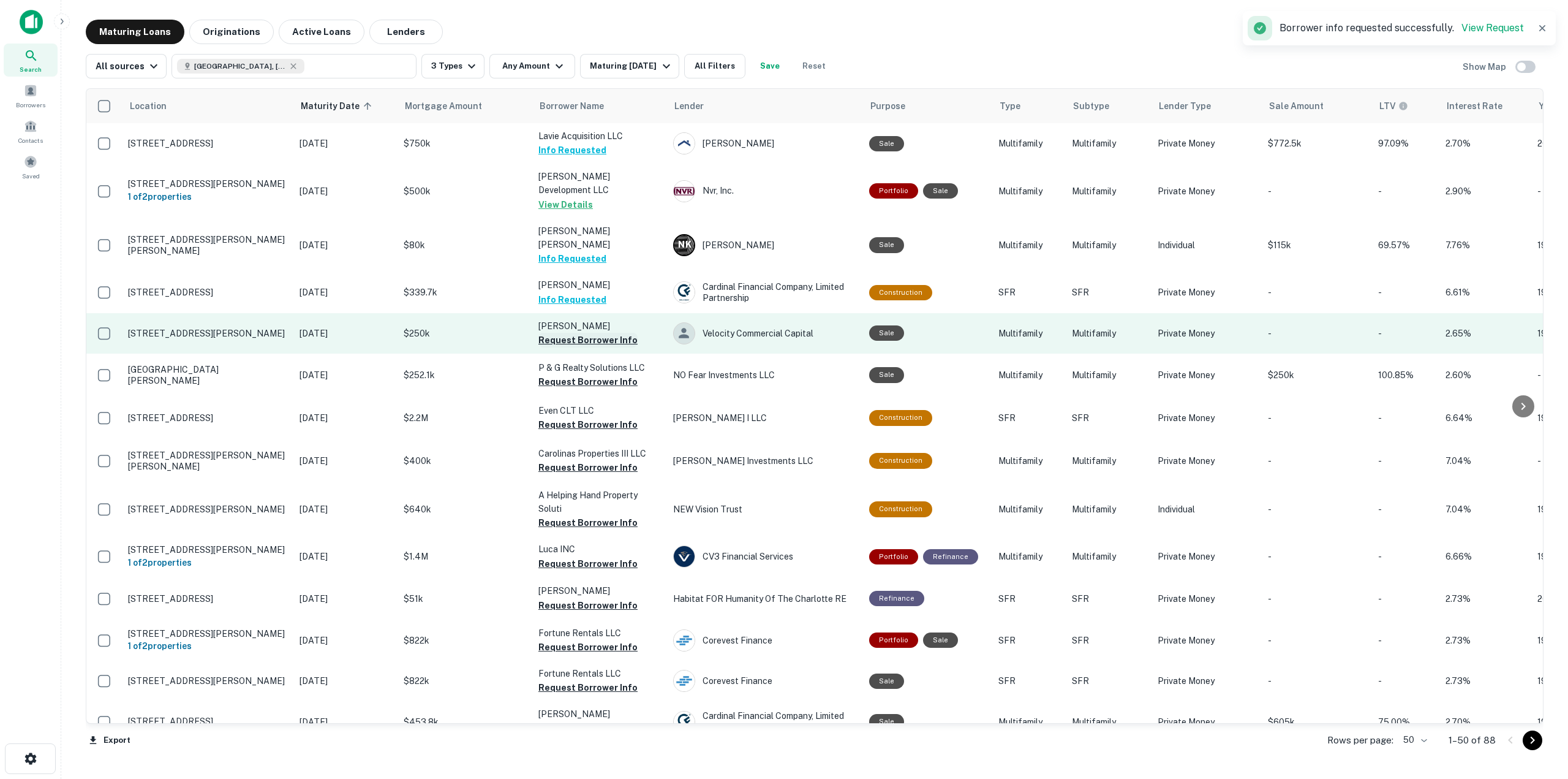
click at [602, 332] on button "Request Borrower Info" at bounding box center [588, 340] width 99 height 15
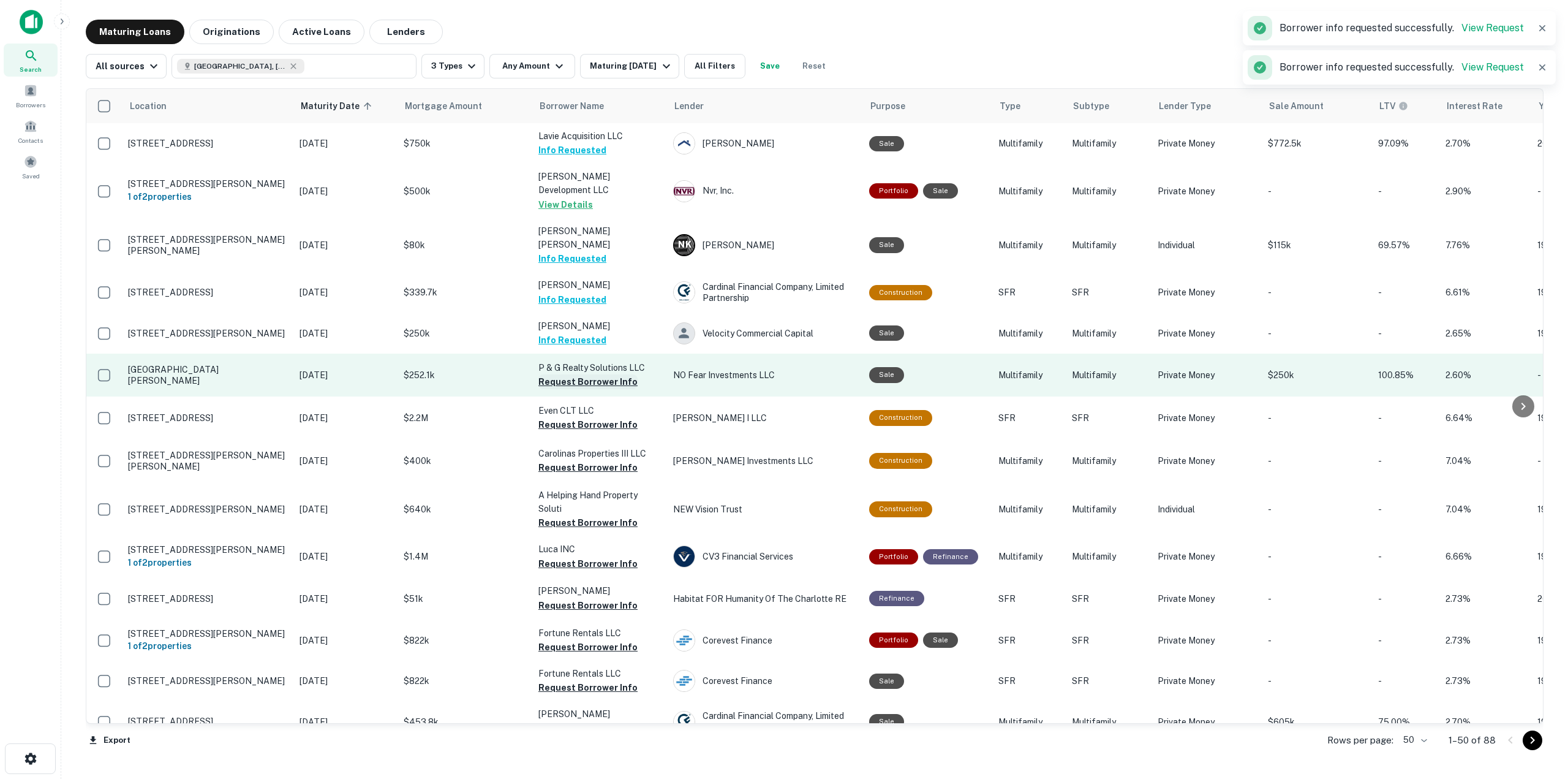
click at [608, 375] on button "Request Borrower Info" at bounding box center [588, 382] width 99 height 15
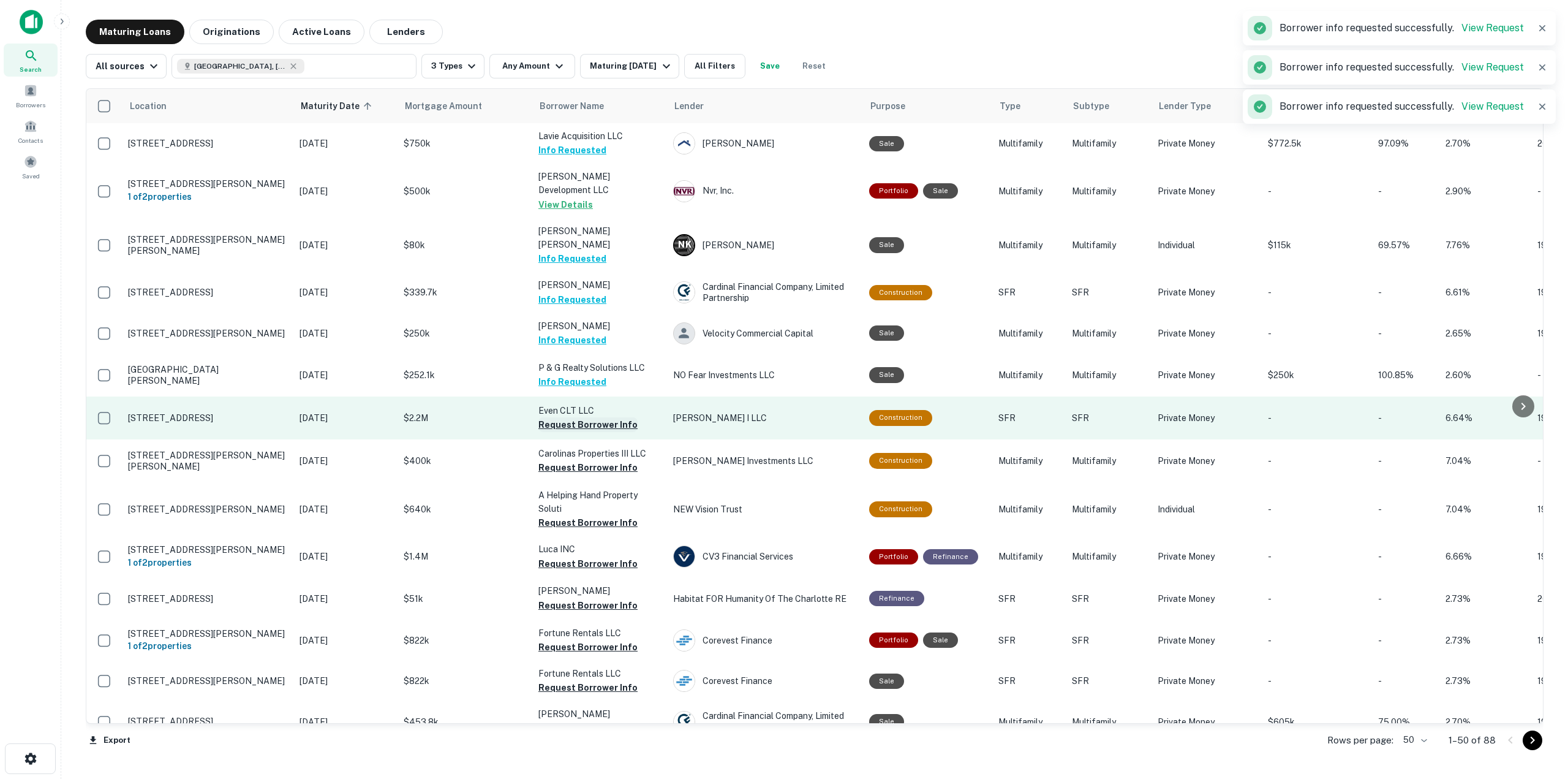
click at [608, 417] on button "Request Borrower Info" at bounding box center [588, 424] width 99 height 15
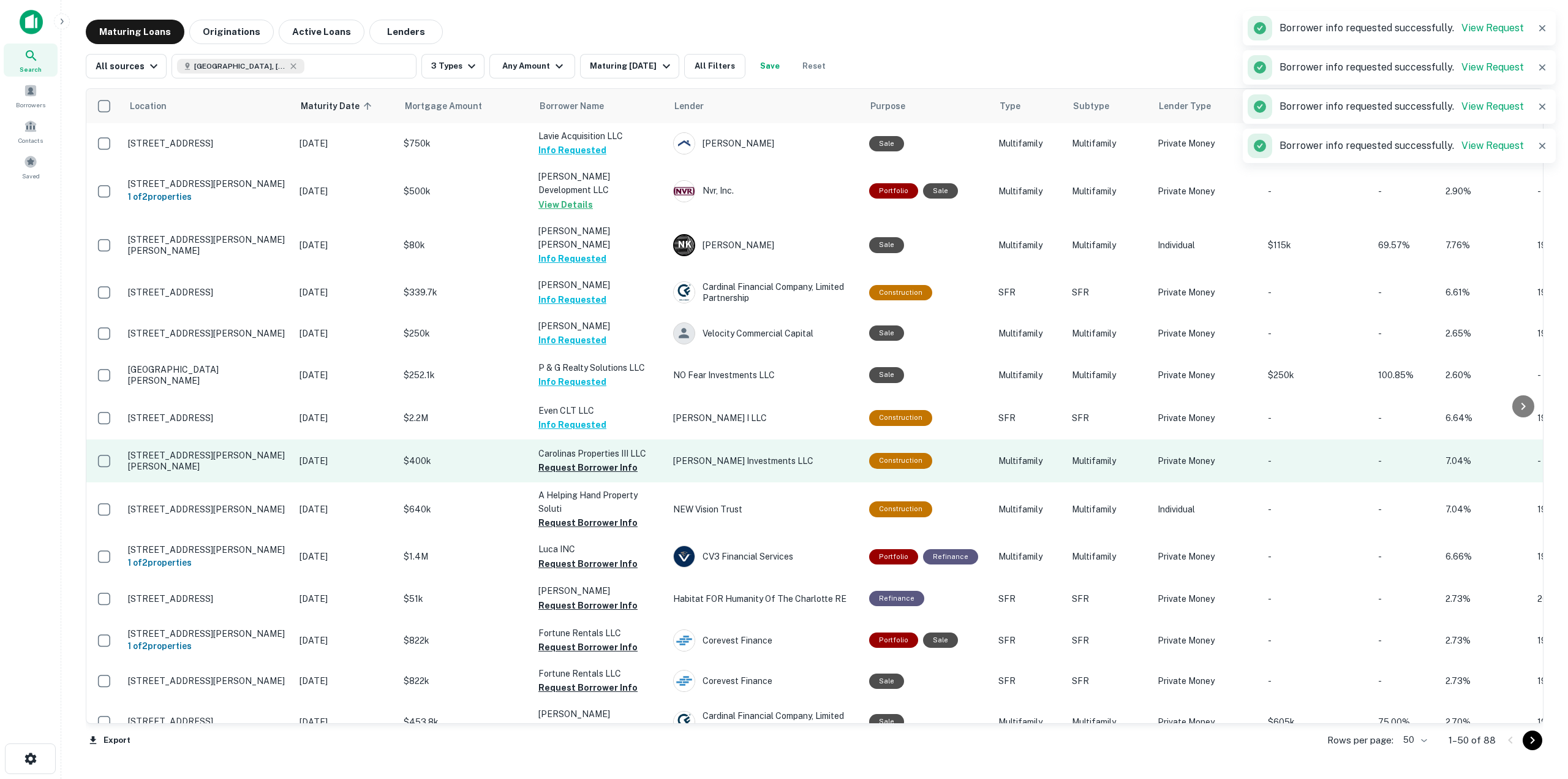
click at [617, 448] on td "Carolinas Properties III LLC Request Borrower Info" at bounding box center [599, 461] width 135 height 43
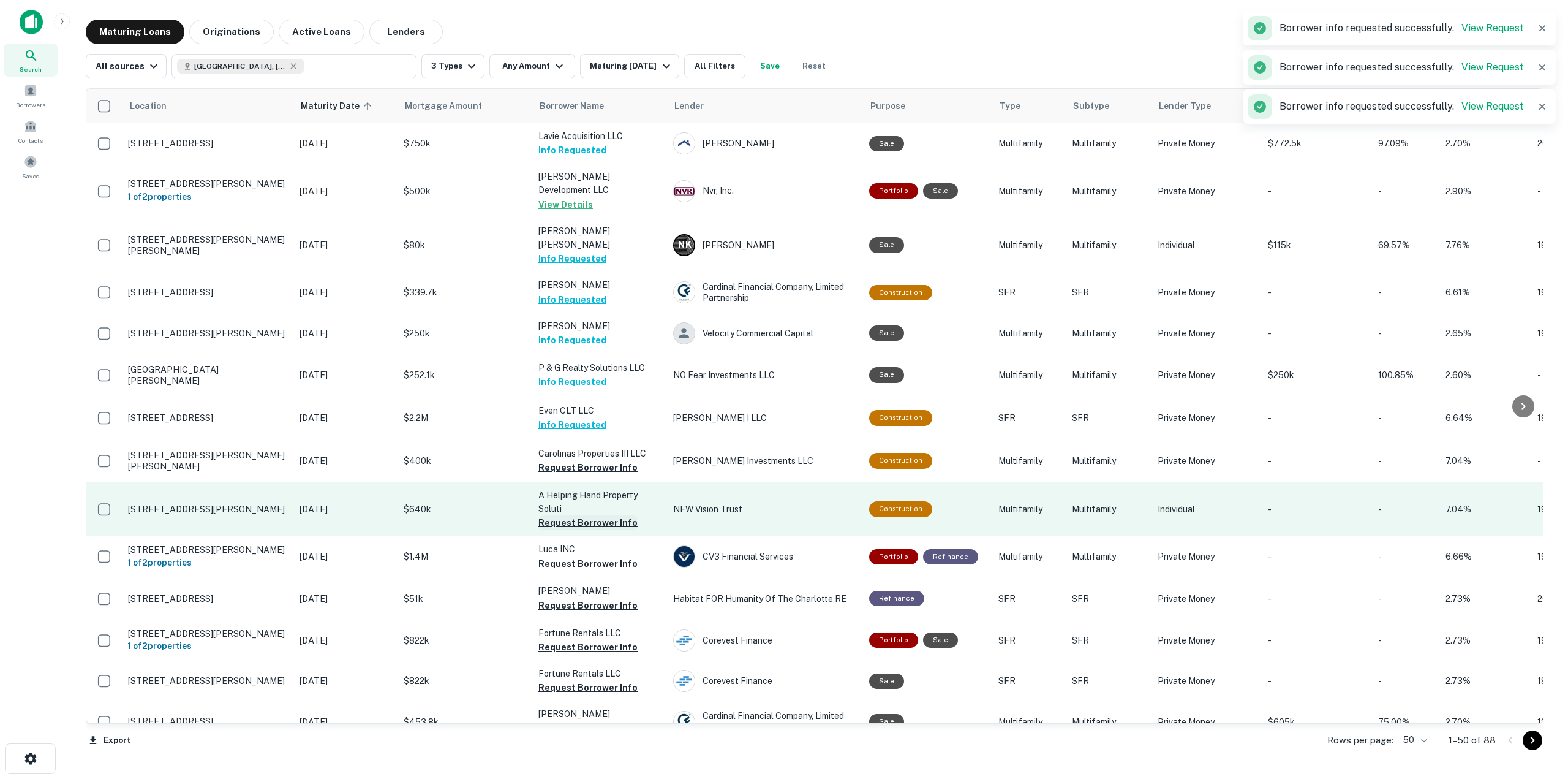
click at [613, 515] on button "Request Borrower Info" at bounding box center [588, 523] width 99 height 15
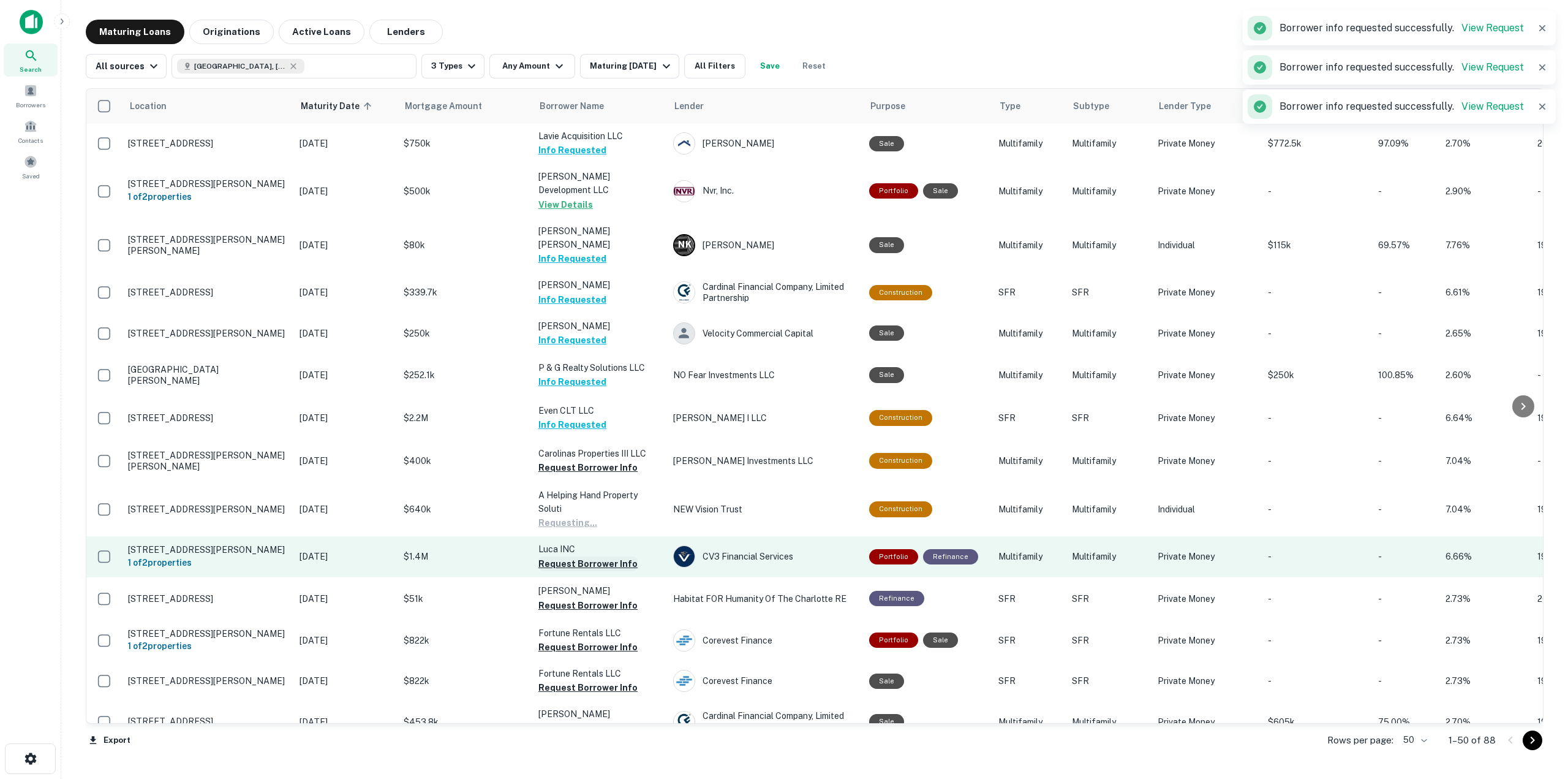
click at [611, 557] on button "Request Borrower Info" at bounding box center [588, 564] width 99 height 15
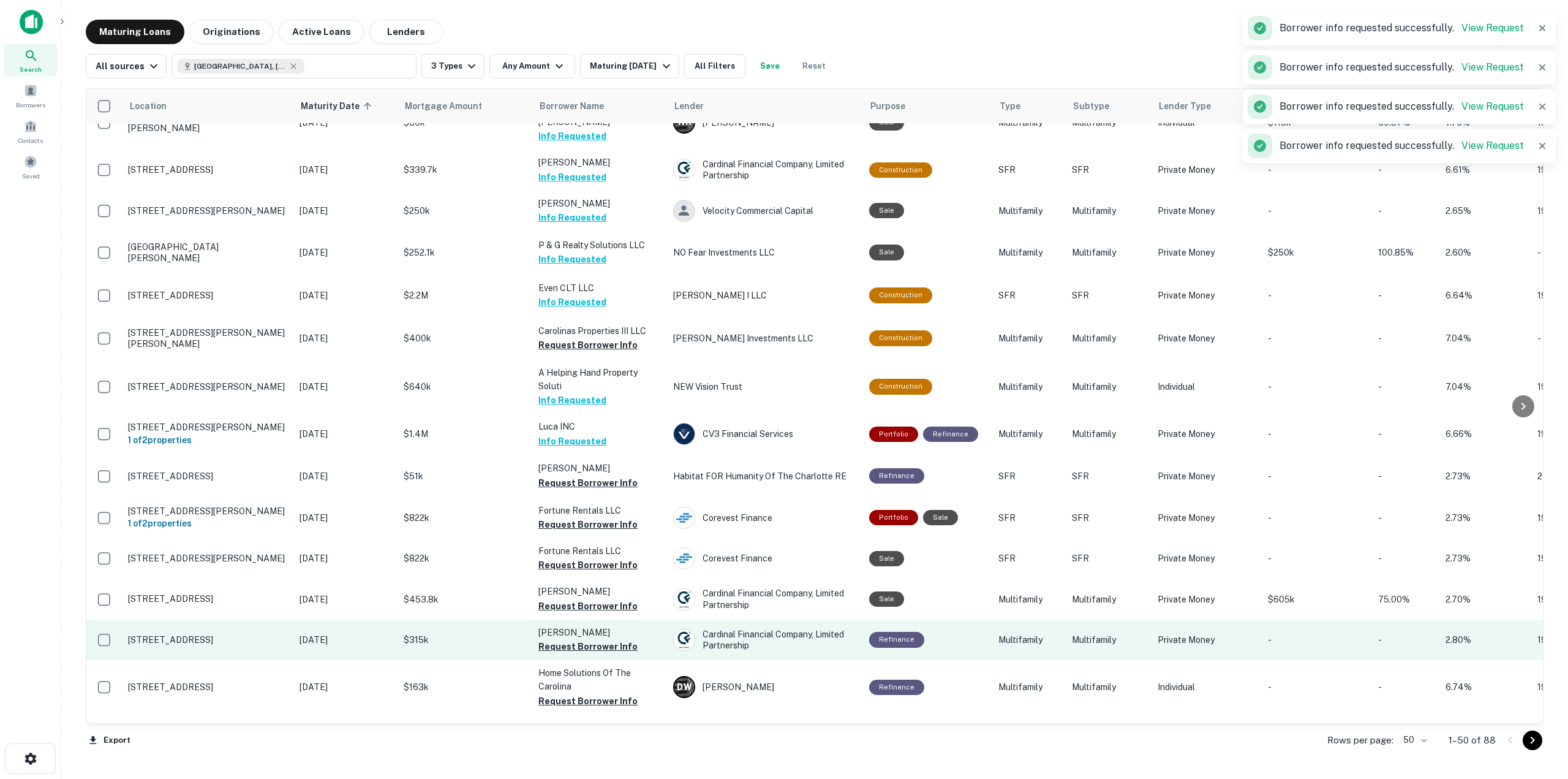
scroll to position [245, 0]
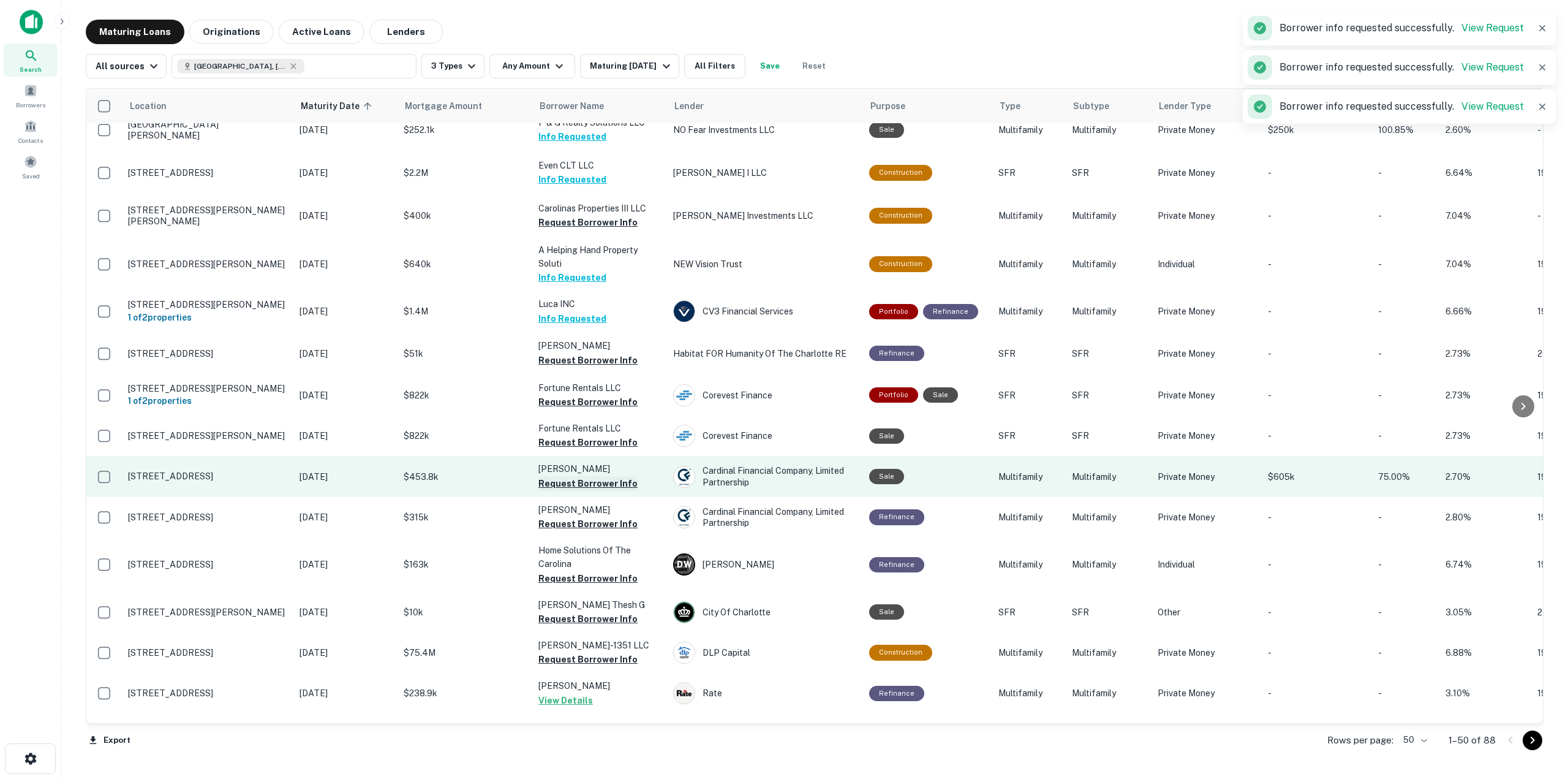
click at [605, 476] on button "Request Borrower Info" at bounding box center [588, 484] width 99 height 15
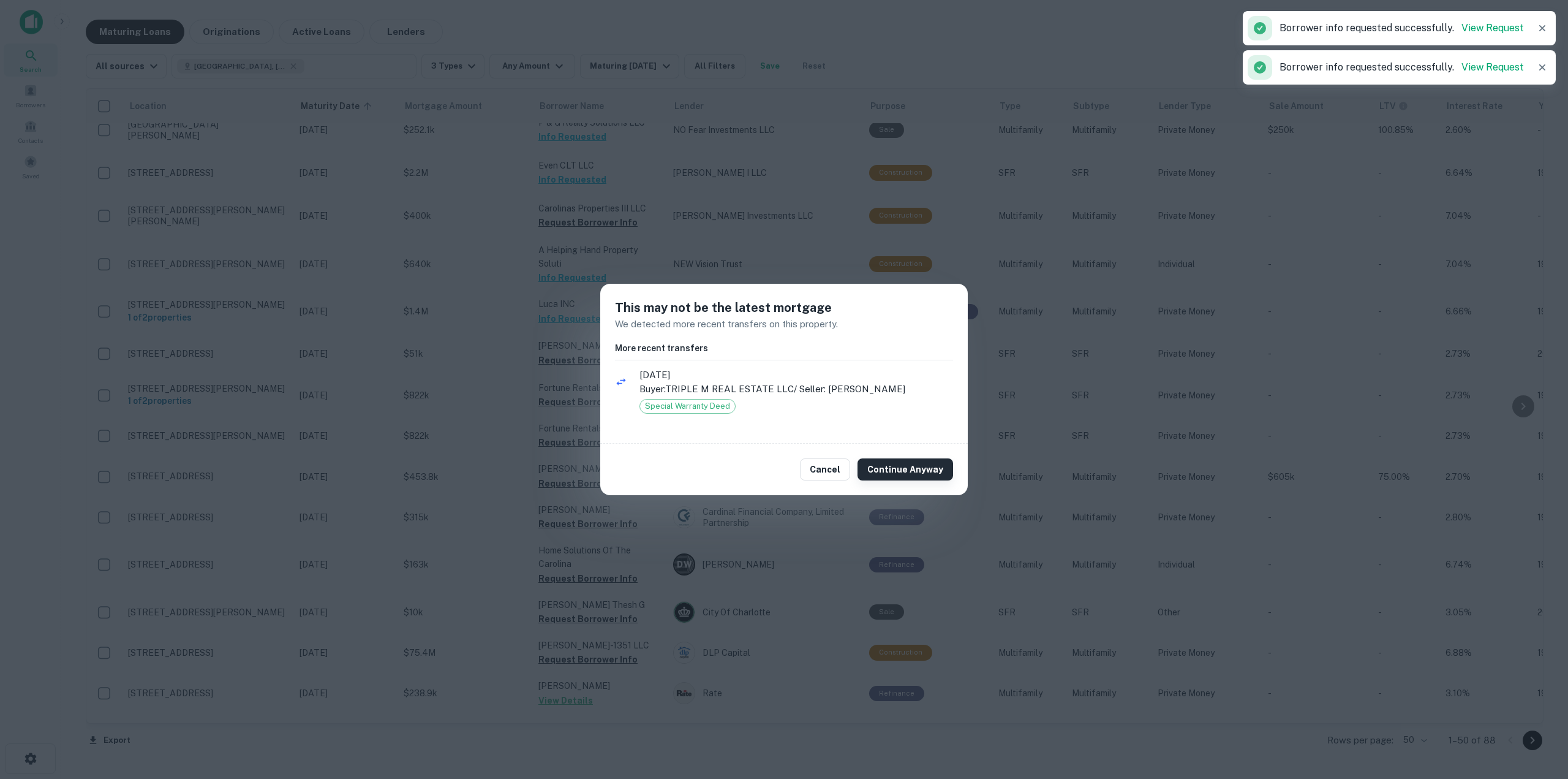
click at [927, 469] on button "Continue Anyway" at bounding box center [905, 469] width 96 height 22
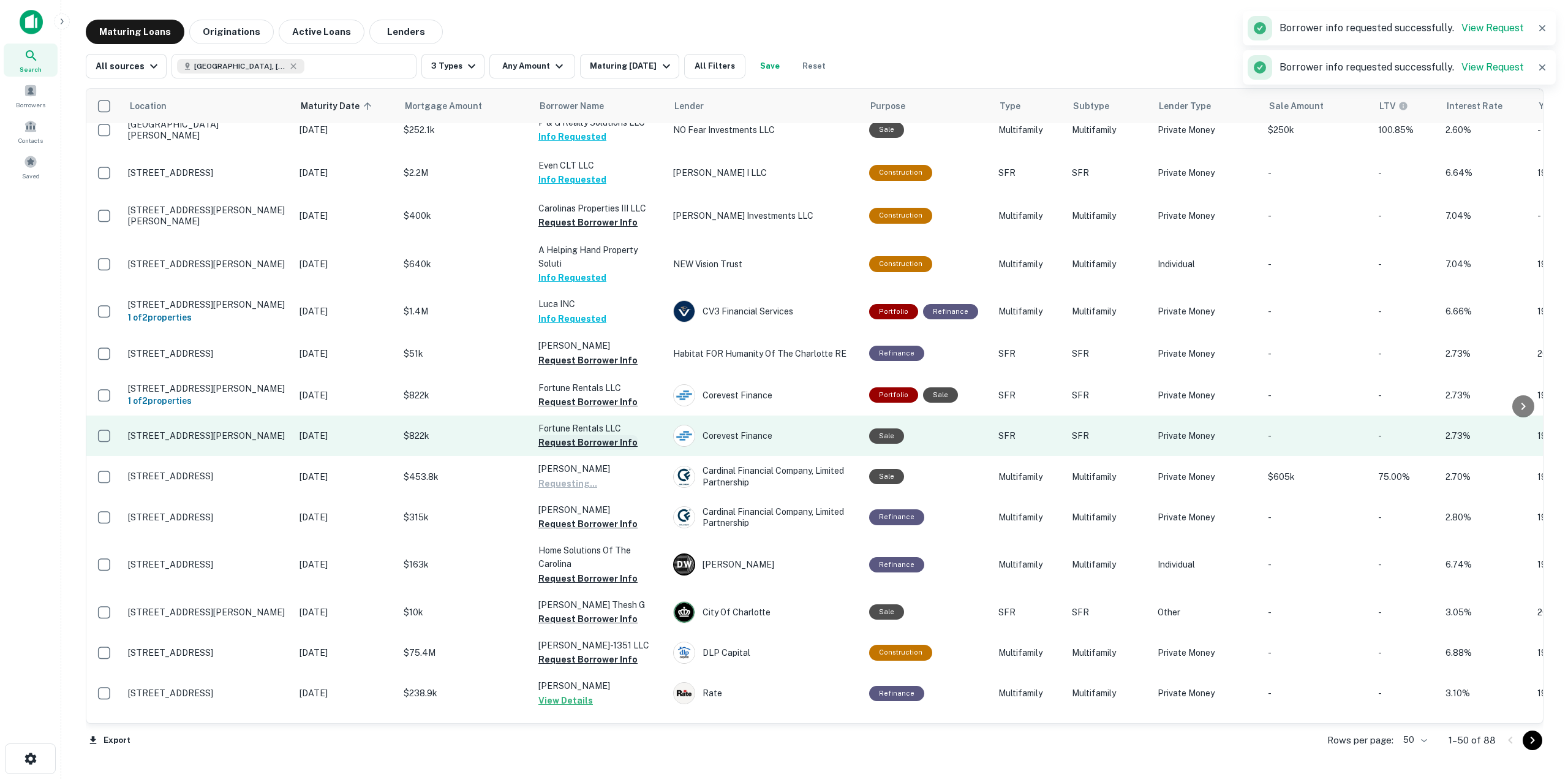
click at [564, 435] on button "Request Borrower Info" at bounding box center [588, 442] width 99 height 15
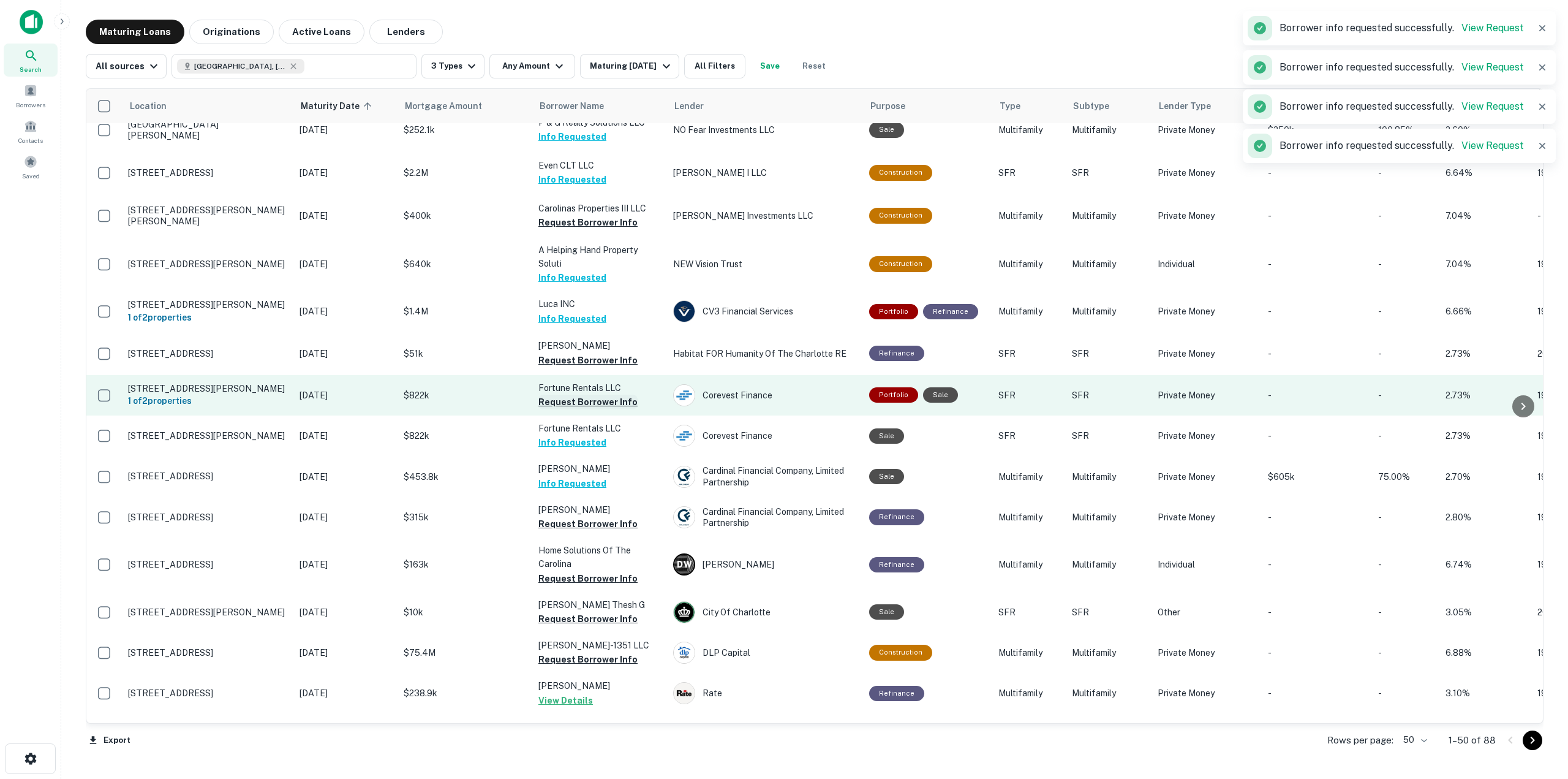
click at [566, 394] on button "Request Borrower Info" at bounding box center [588, 402] width 99 height 15
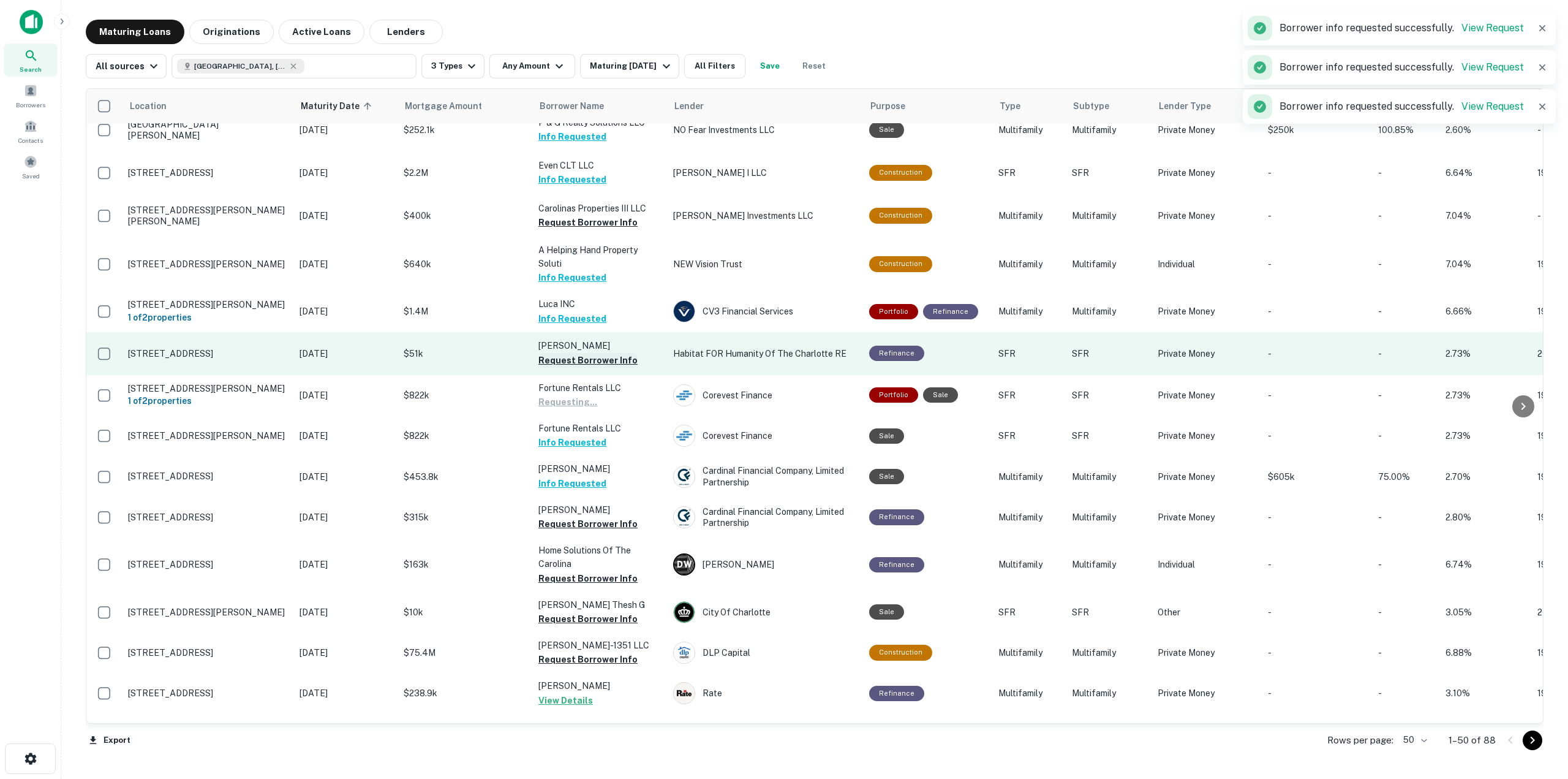
click at [581, 353] on button "Request Borrower Info" at bounding box center [588, 361] width 99 height 15
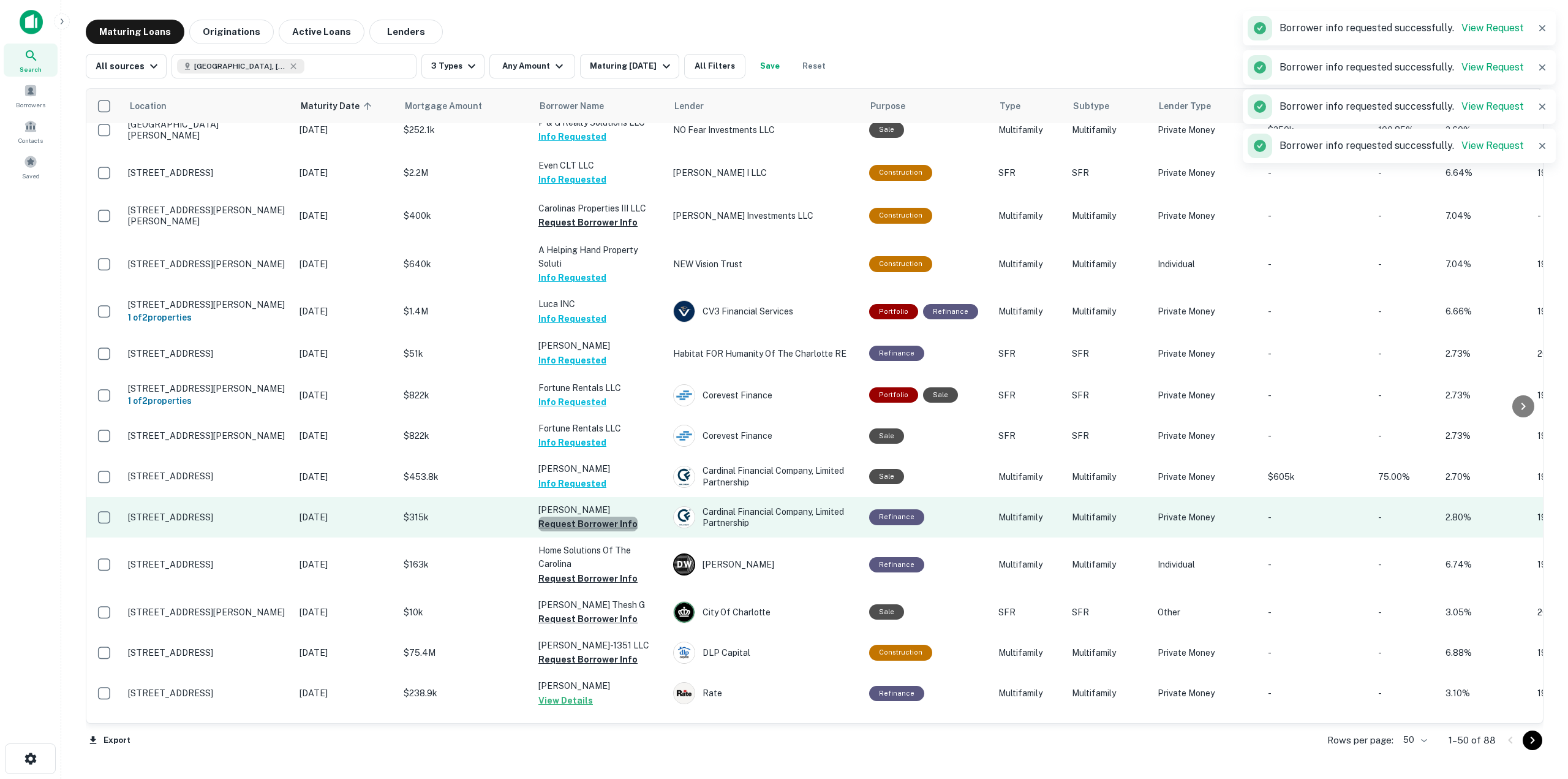
click at [589, 517] on button "Request Borrower Info" at bounding box center [588, 524] width 99 height 15
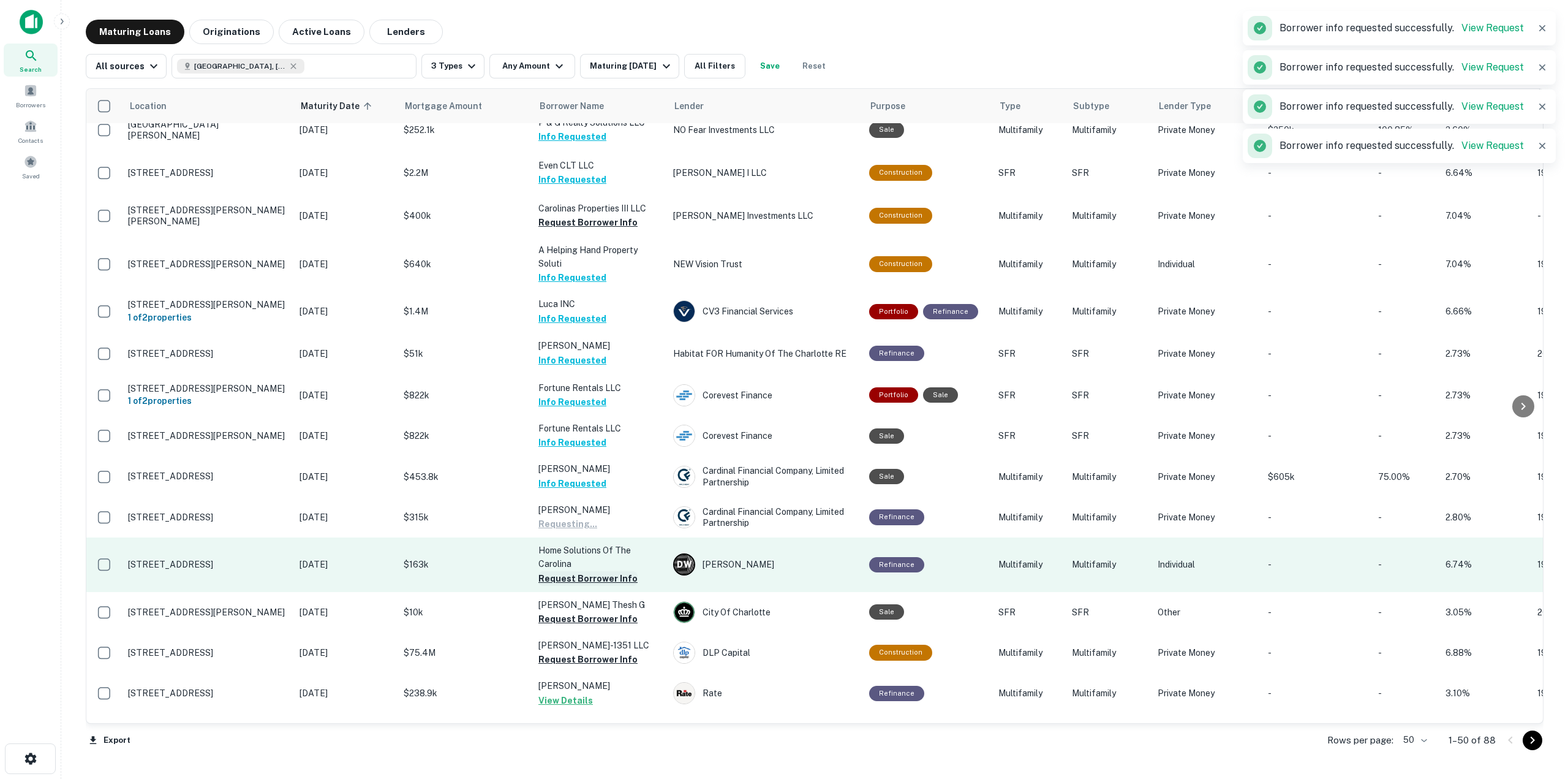
click at [612, 571] on button "Request Borrower Info" at bounding box center [588, 578] width 99 height 15
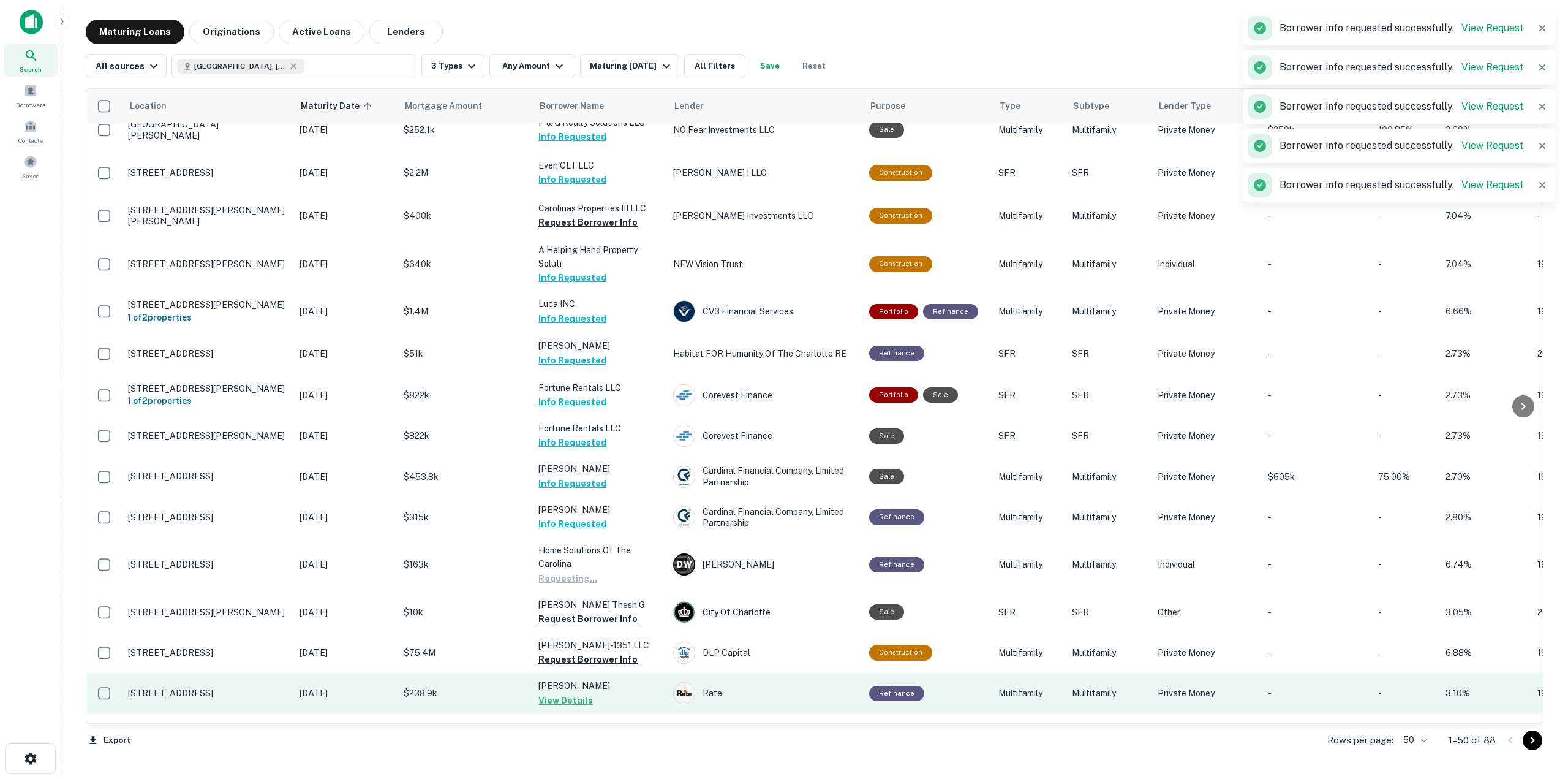
scroll to position [367, 0]
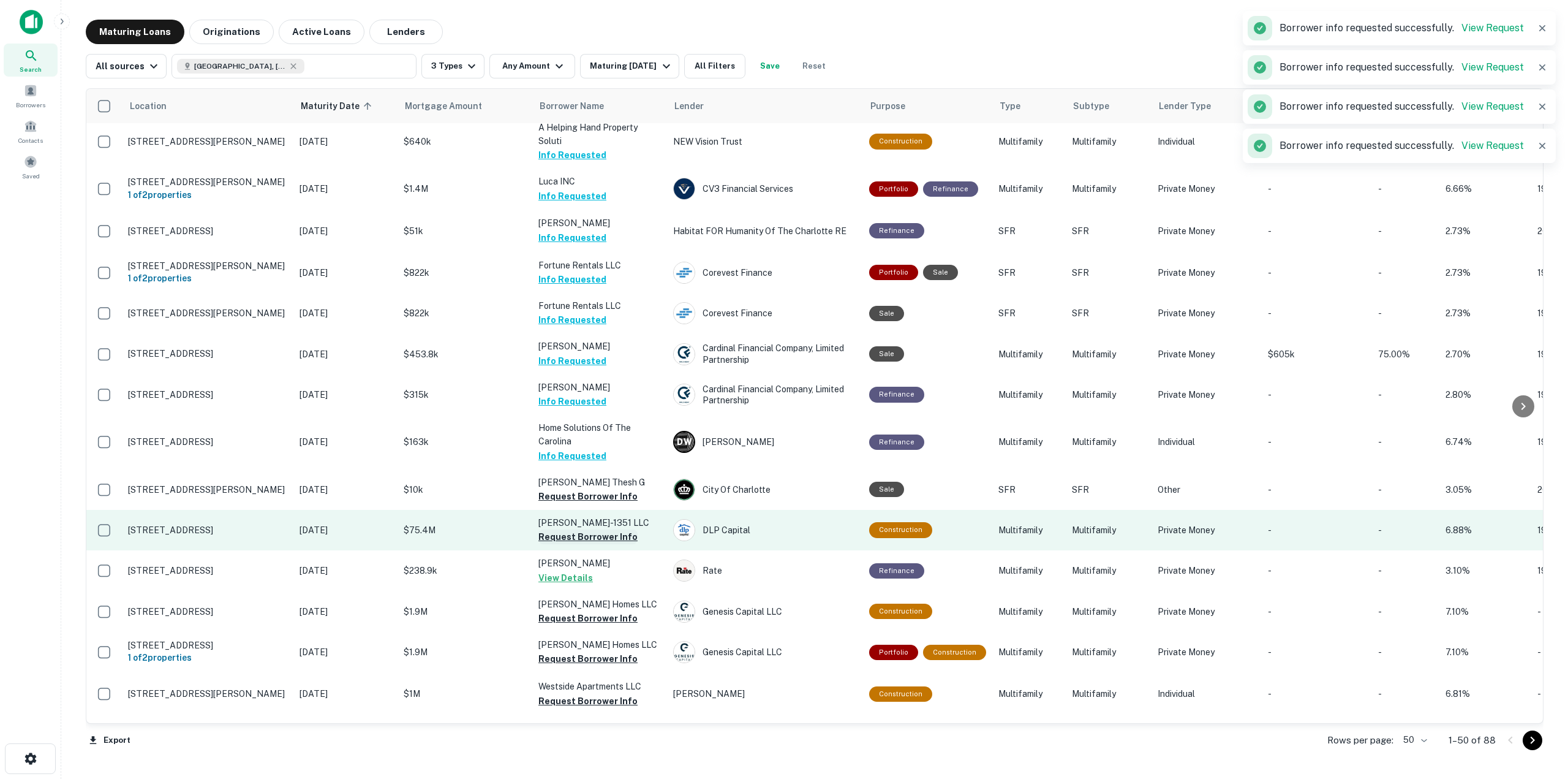
click at [600, 529] on button "Request Borrower Info" at bounding box center [588, 537] width 99 height 15
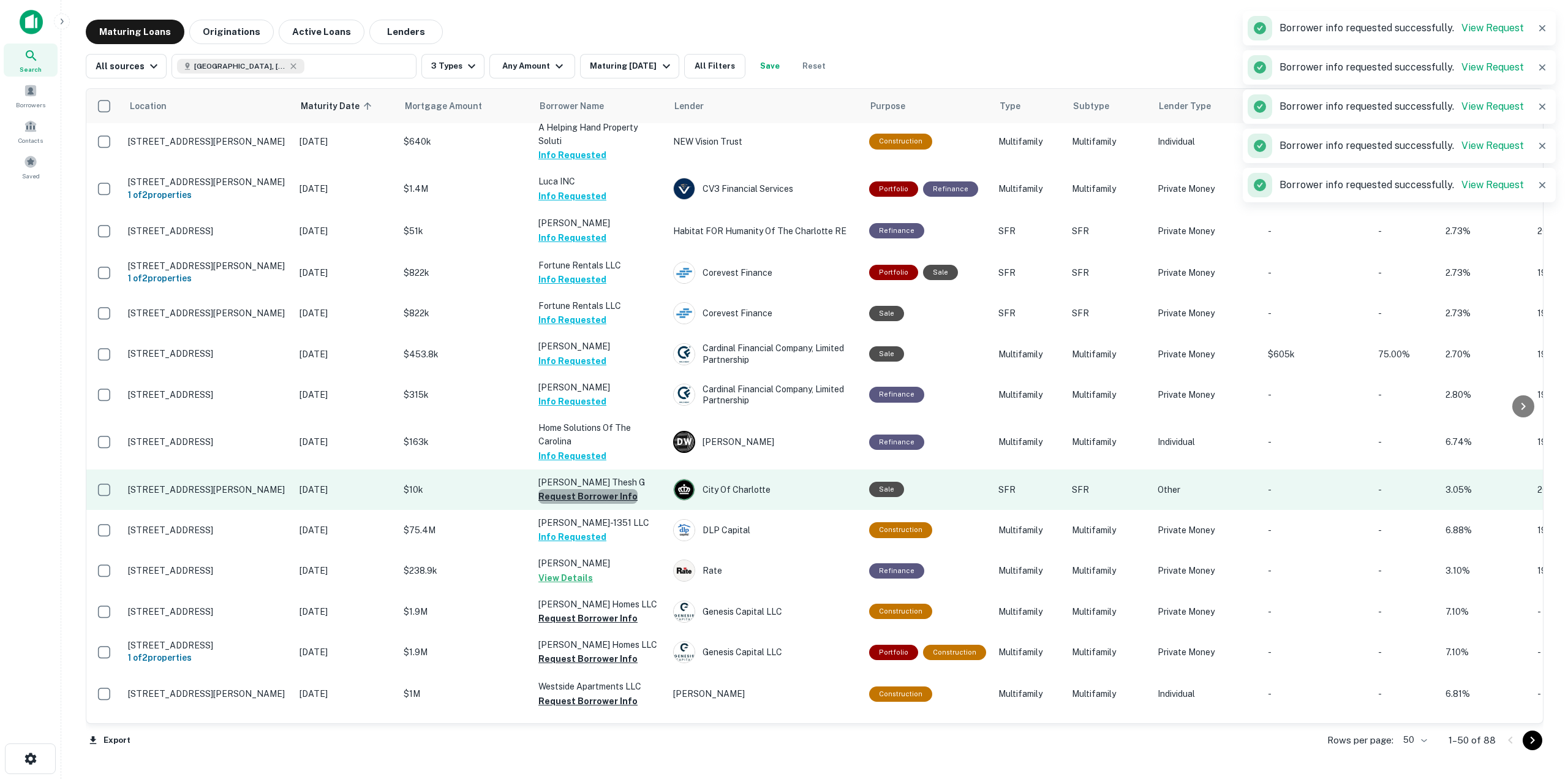
click at [610, 489] on button "Request Borrower Info" at bounding box center [588, 496] width 99 height 15
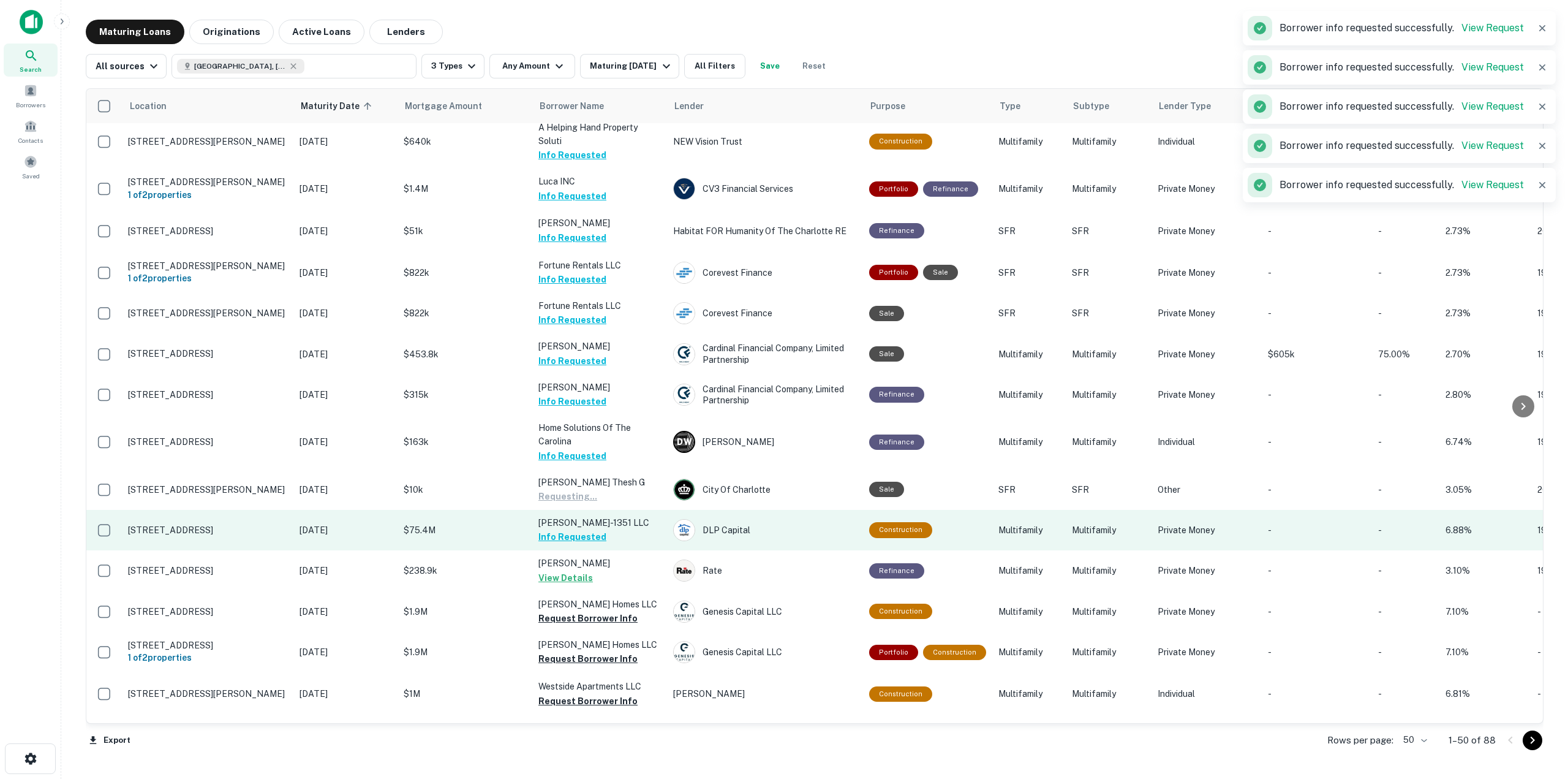
scroll to position [490, 0]
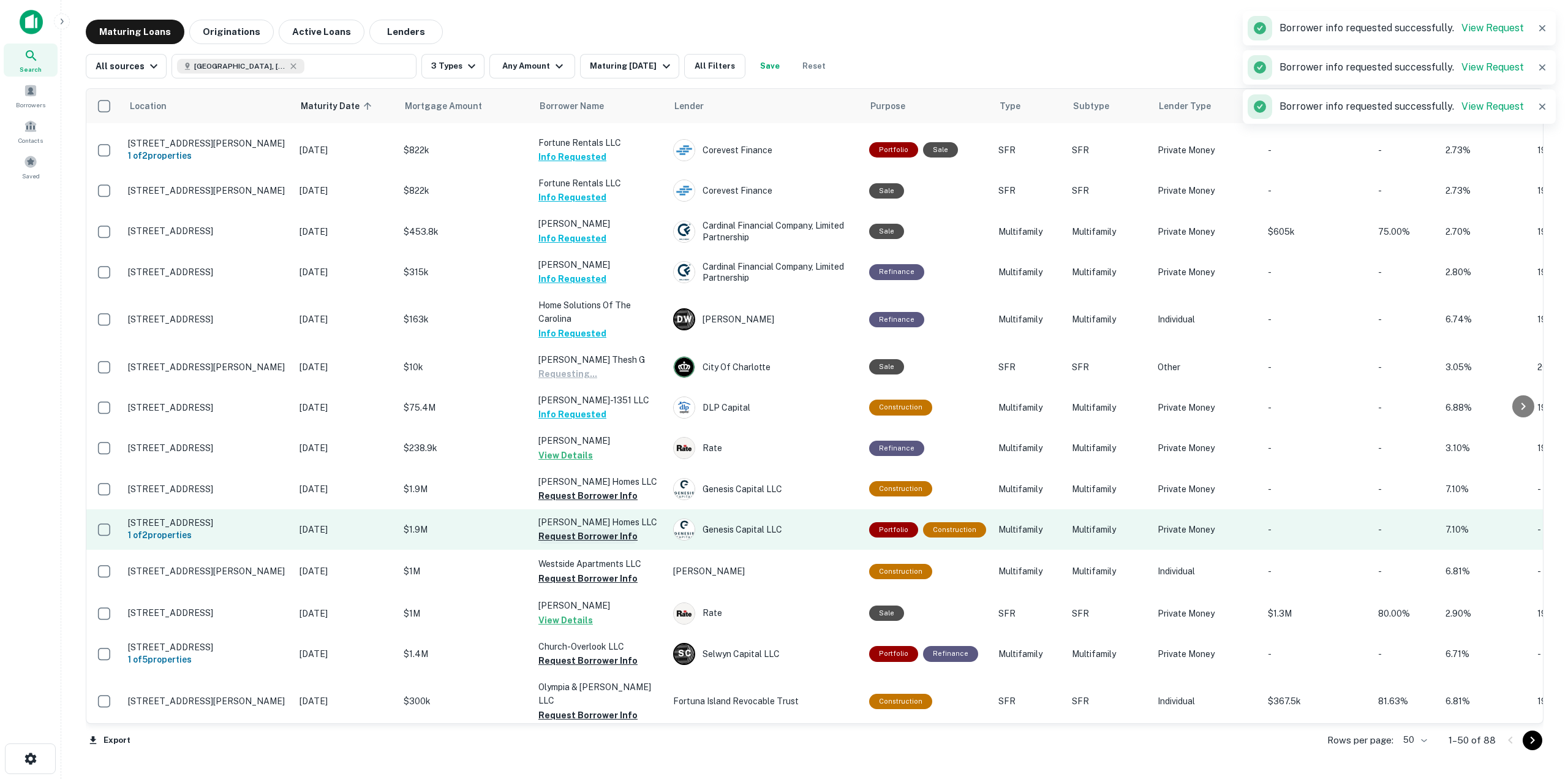
click at [602, 528] on button "Request Borrower Info" at bounding box center [588, 536] width 99 height 15
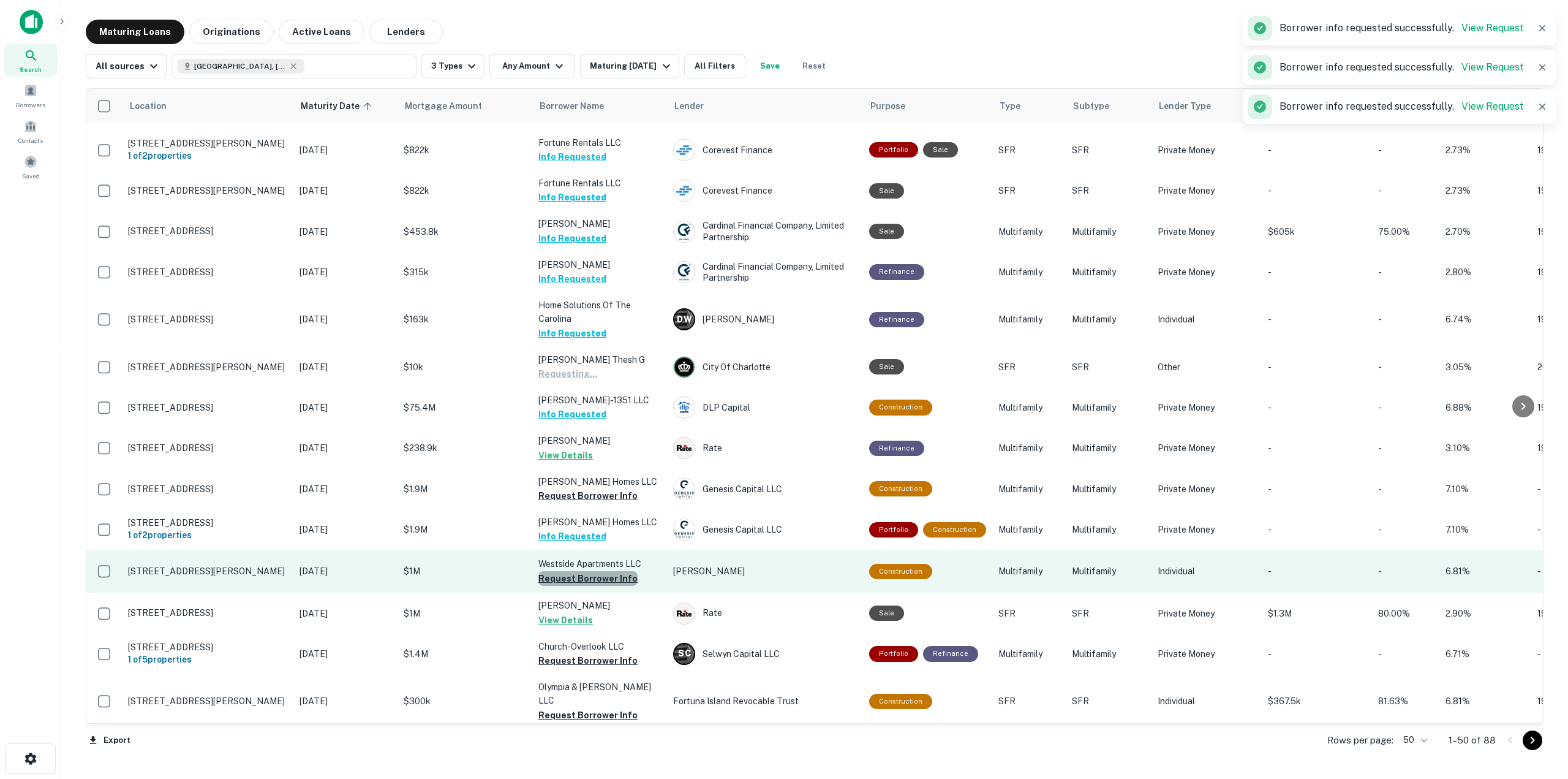
click at [620, 571] on button "Request Borrower Info" at bounding box center [588, 578] width 99 height 15
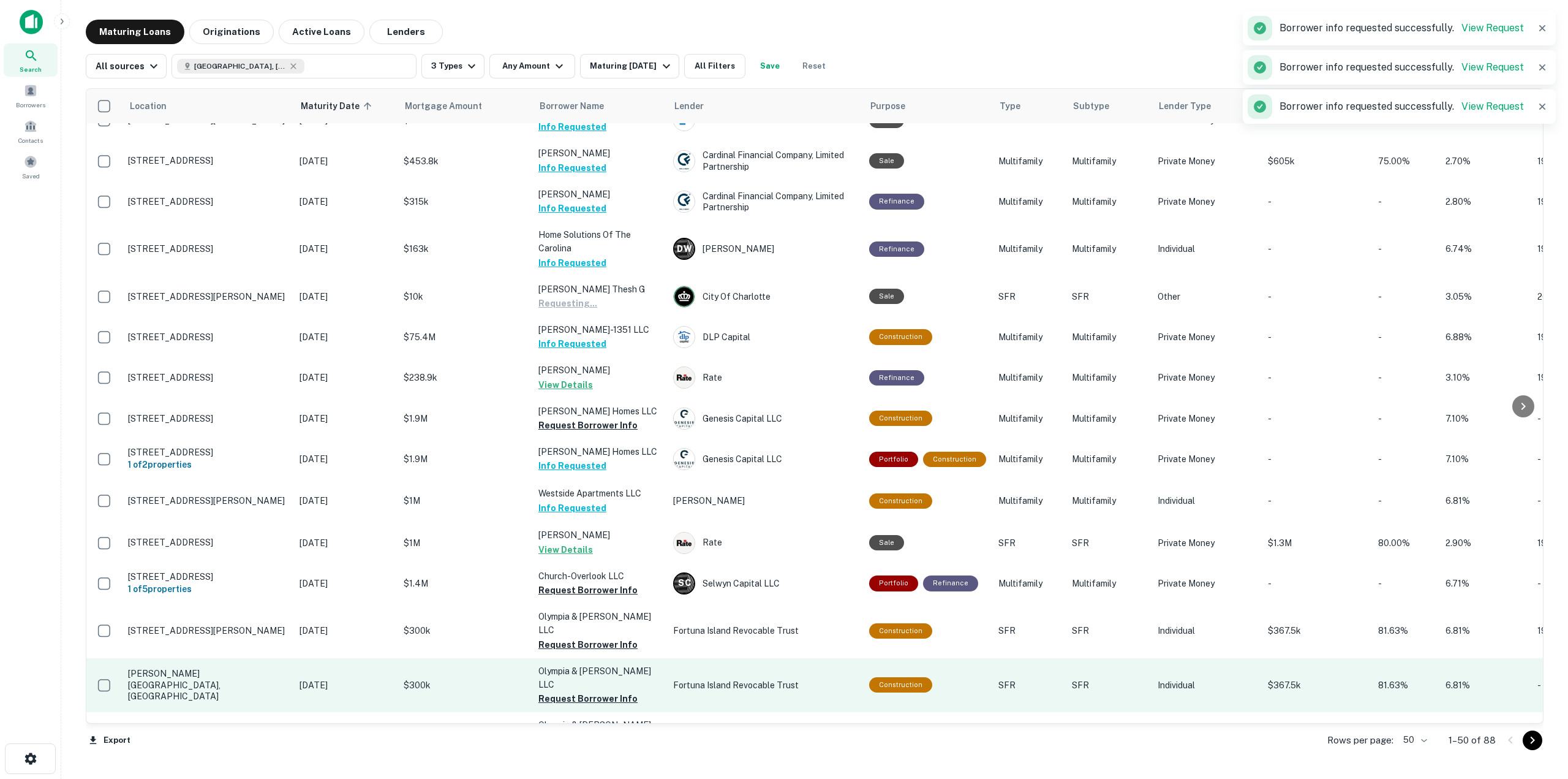
scroll to position [613, 0]
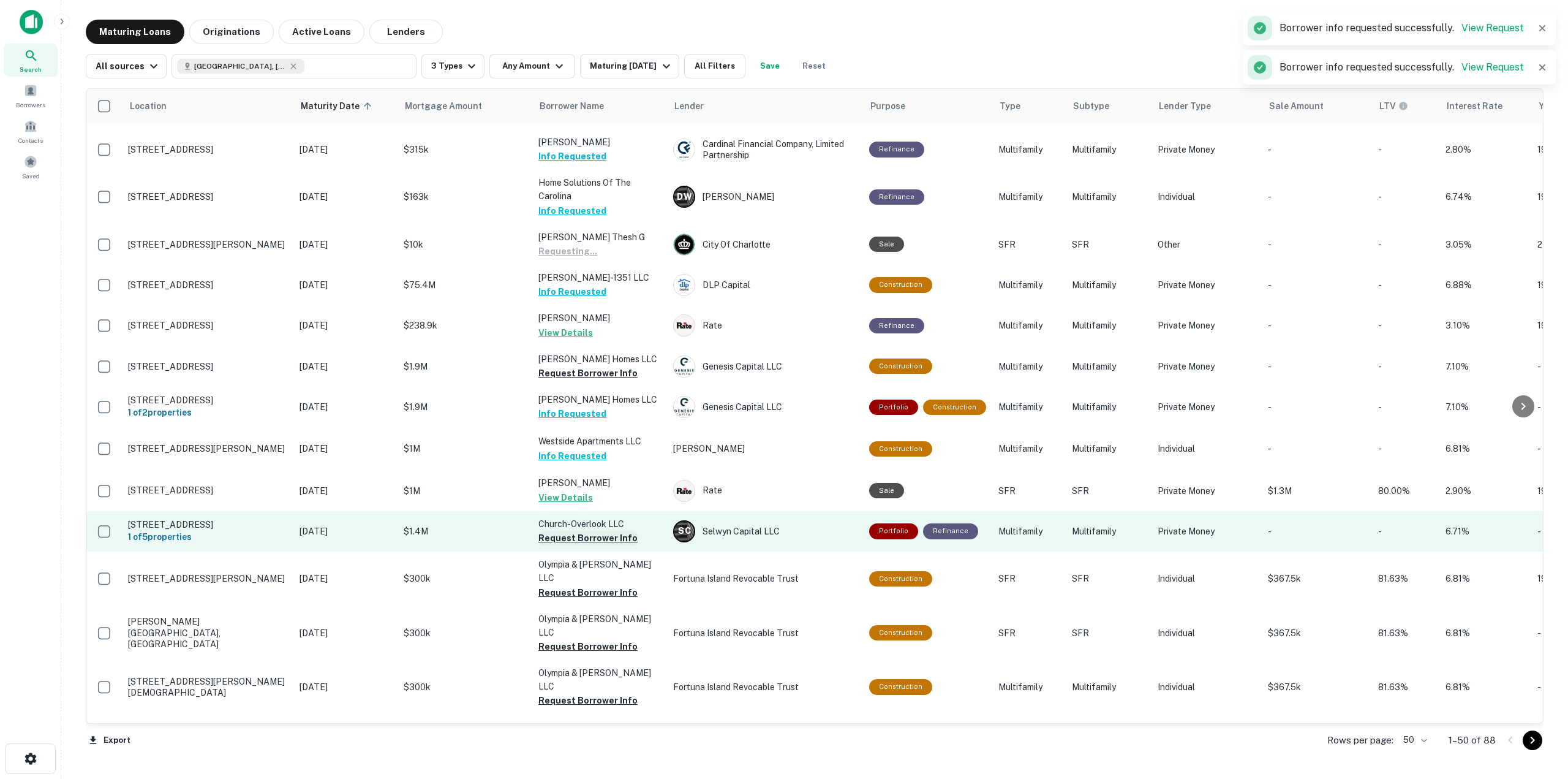
click at [608, 531] on button "Request Borrower Info" at bounding box center [588, 538] width 99 height 15
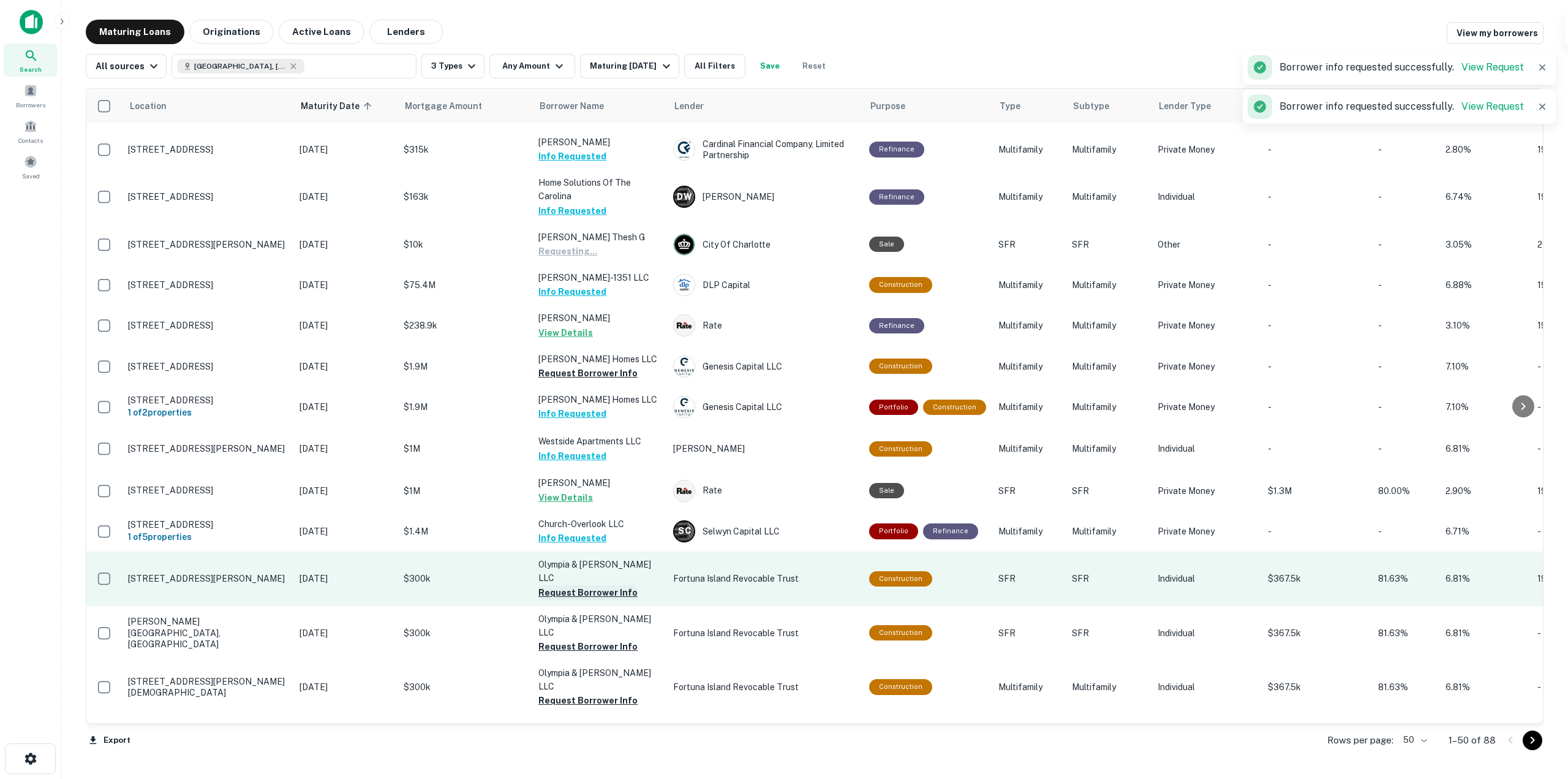
click at [617, 585] on button "Request Borrower Info" at bounding box center [588, 592] width 99 height 15
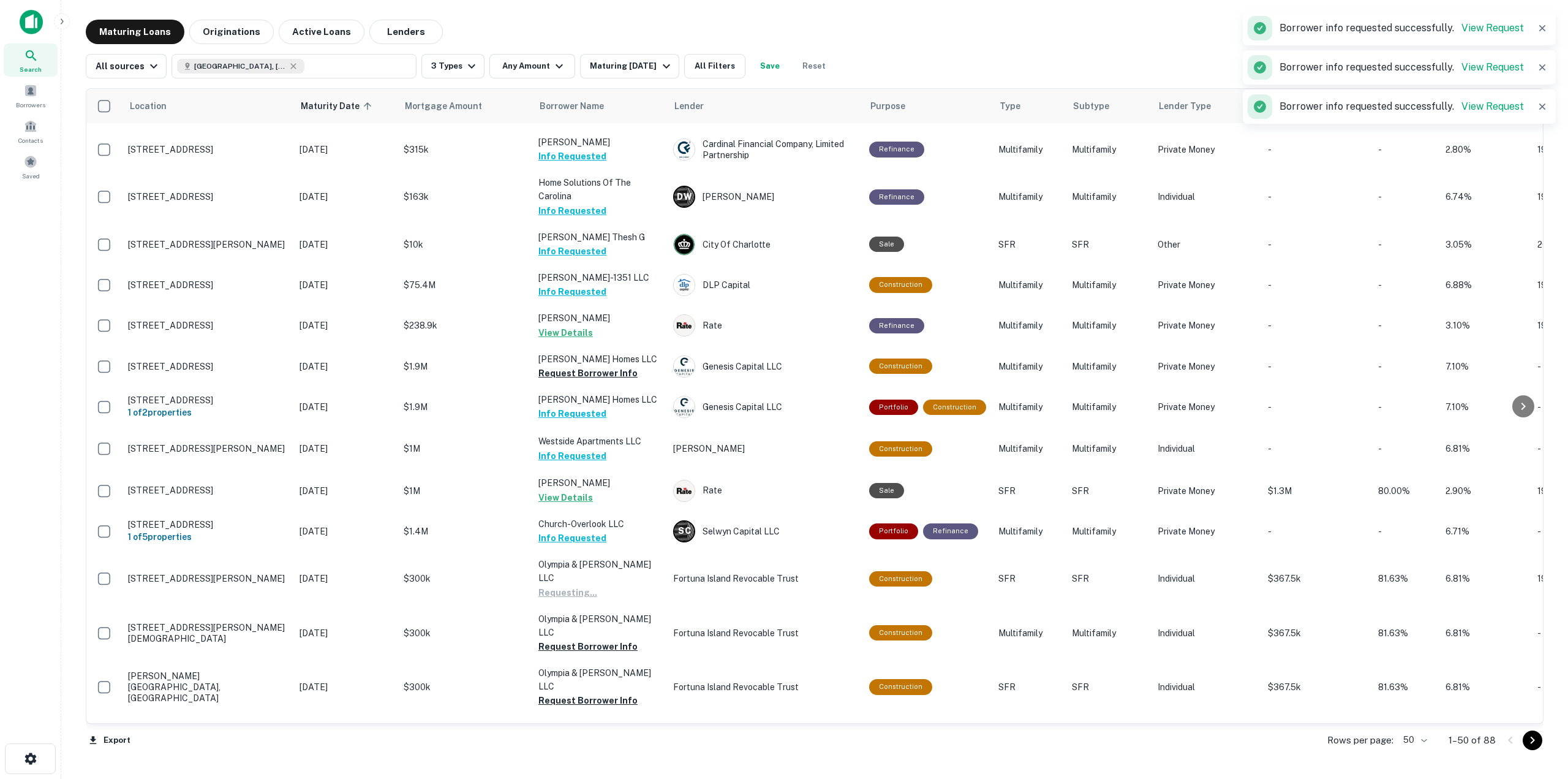
scroll to position [735, 0]
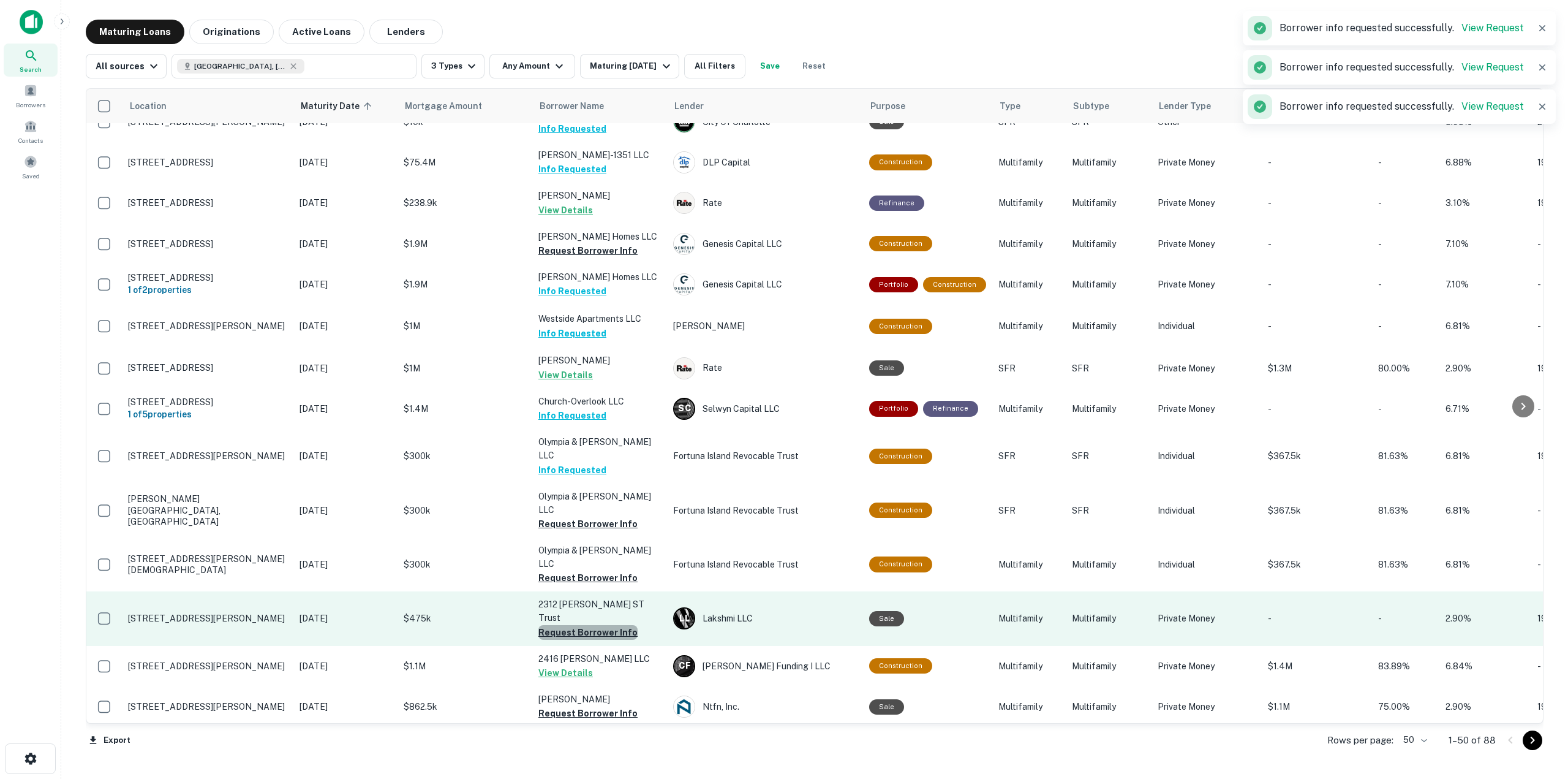
click at [606, 625] on button "Request Borrower Info" at bounding box center [588, 633] width 99 height 15
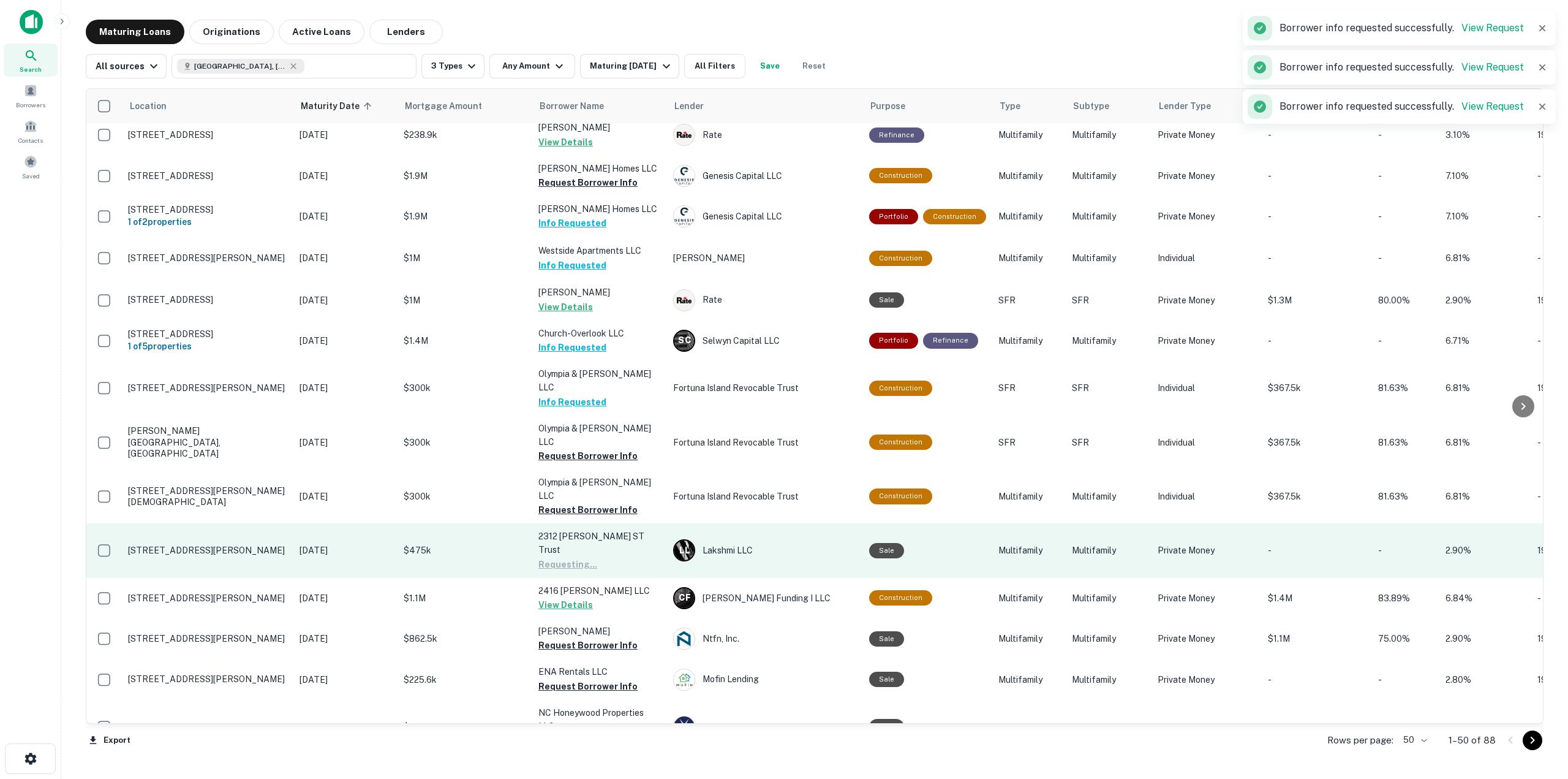
scroll to position [858, 0]
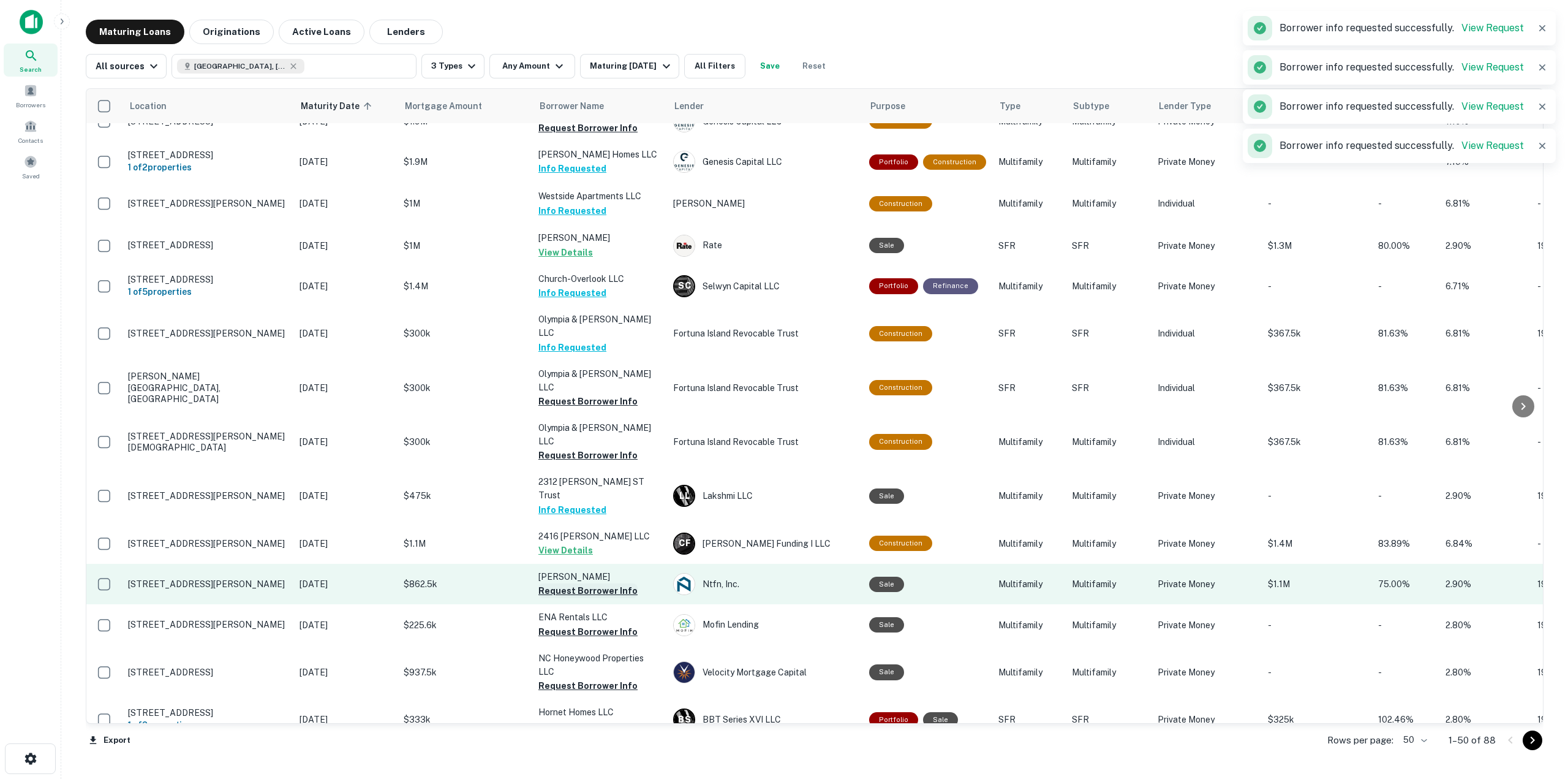
click at [612, 583] on button "Request Borrower Info" at bounding box center [588, 590] width 99 height 15
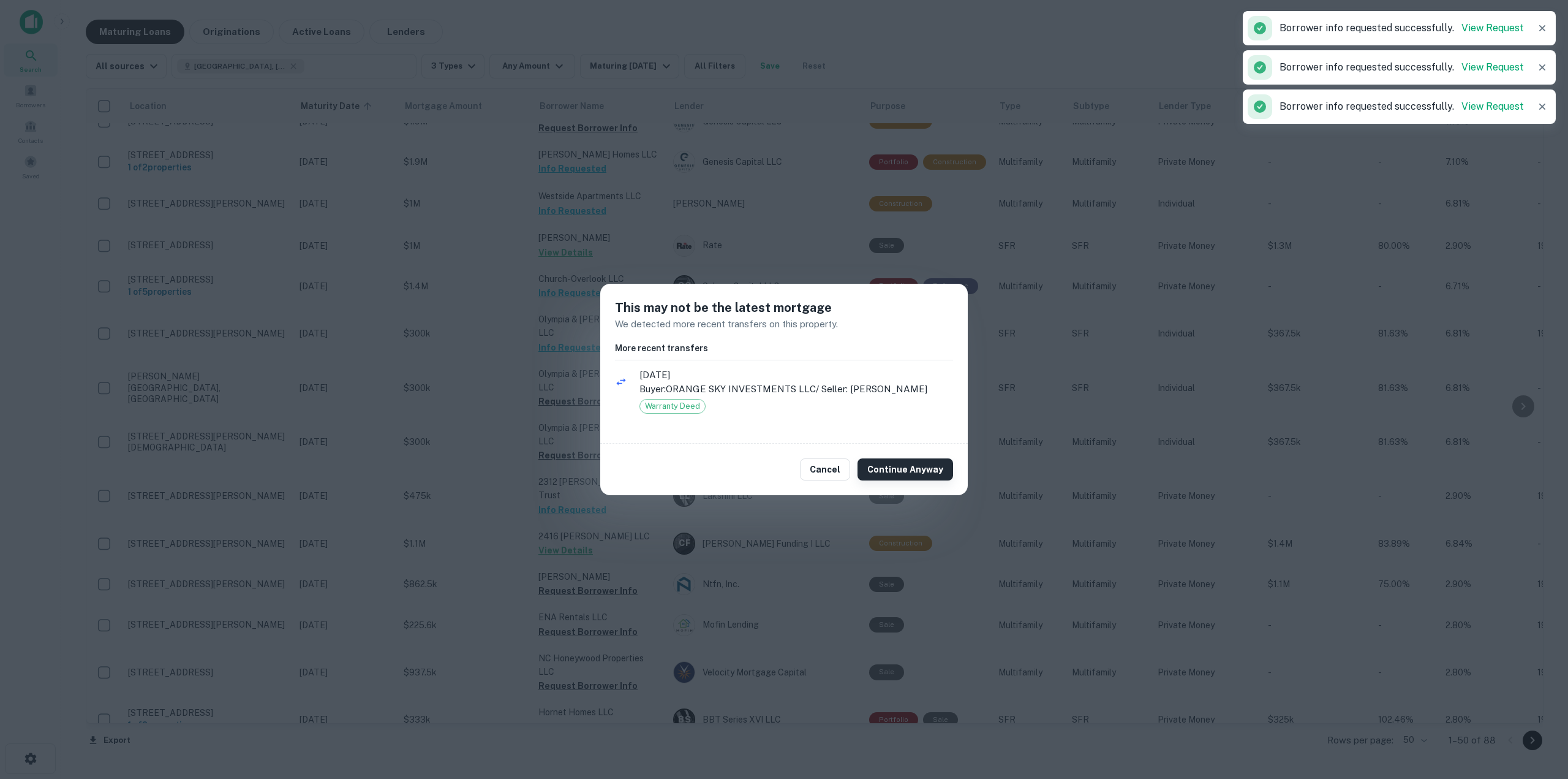
click at [927, 474] on button "Continue Anyway" at bounding box center [905, 469] width 96 height 22
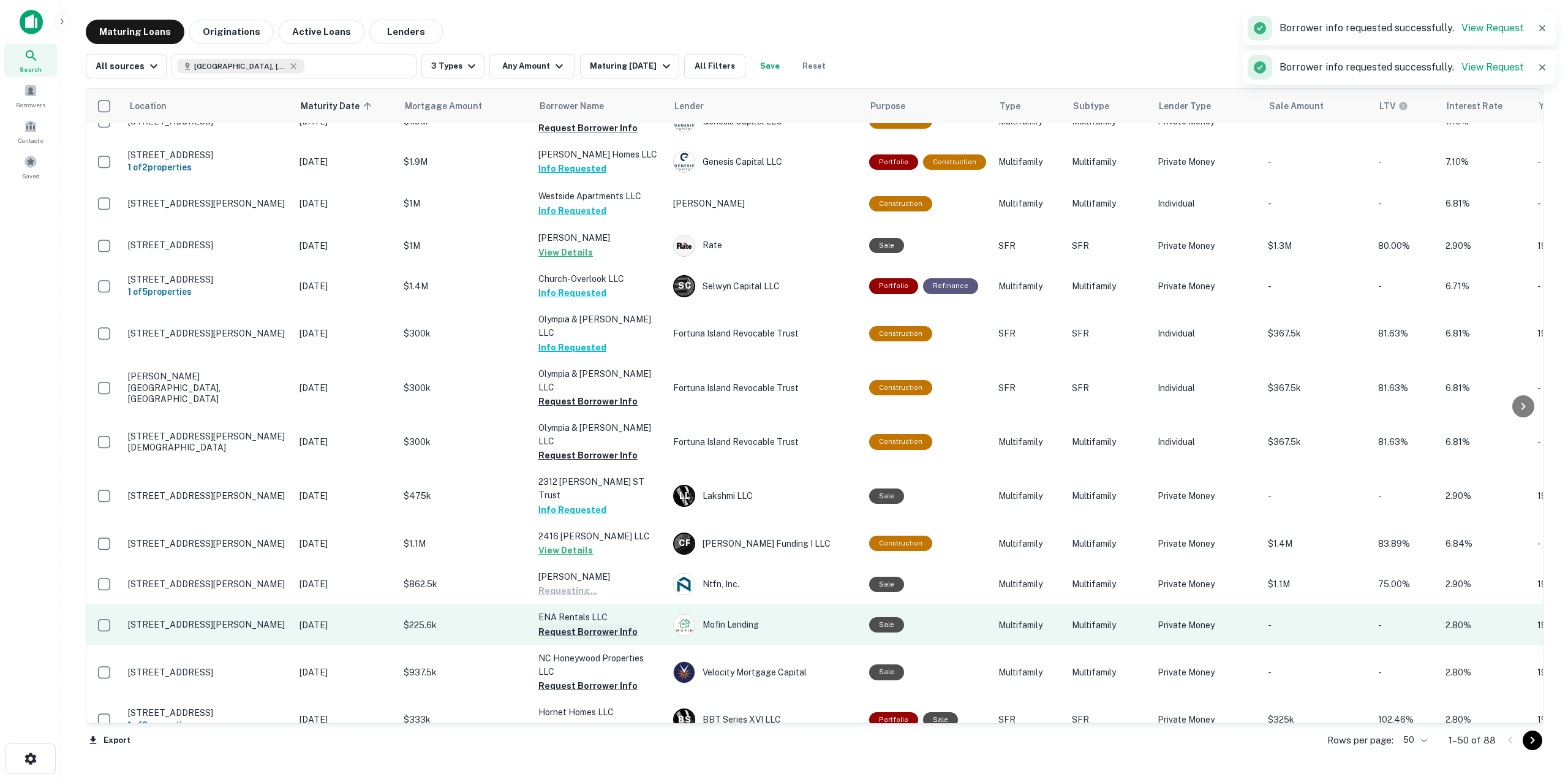
click at [611, 624] on button "Request Borrower Info" at bounding box center [588, 632] width 99 height 15
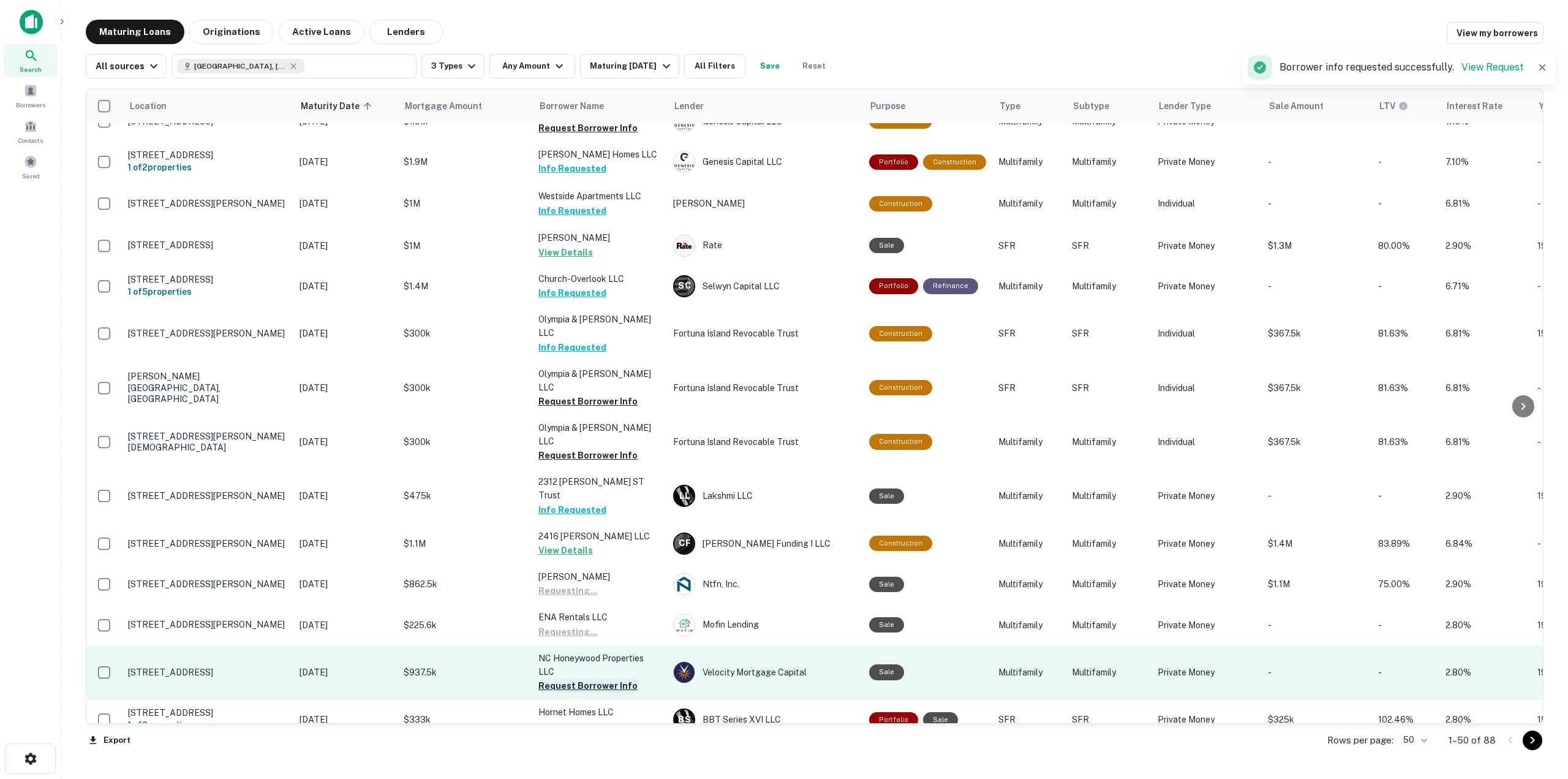
click at [614, 678] on button "Request Borrower Info" at bounding box center [588, 686] width 99 height 15
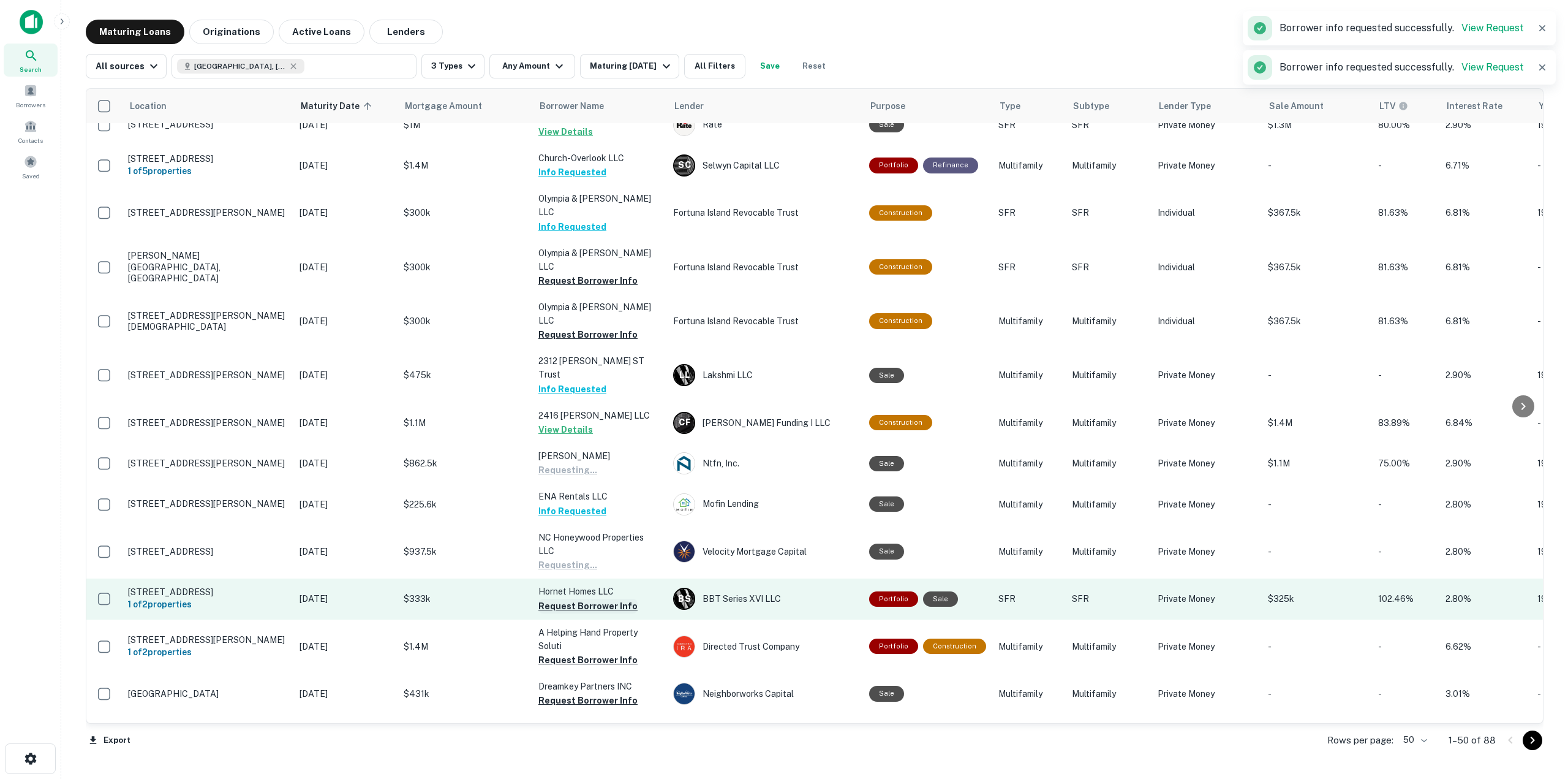
scroll to position [980, 0]
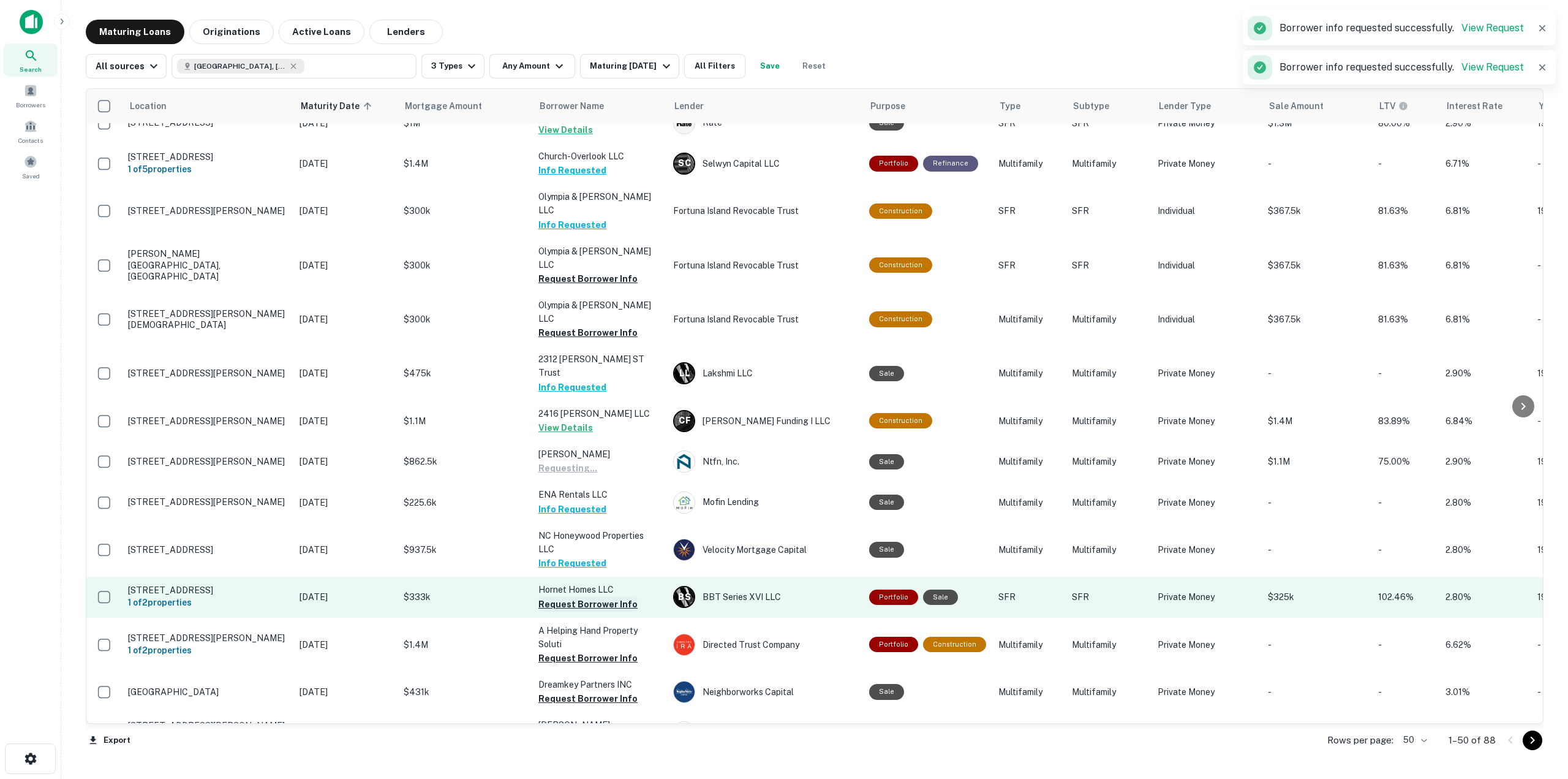
click at [603, 597] on button "Request Borrower Info" at bounding box center [588, 605] width 99 height 15
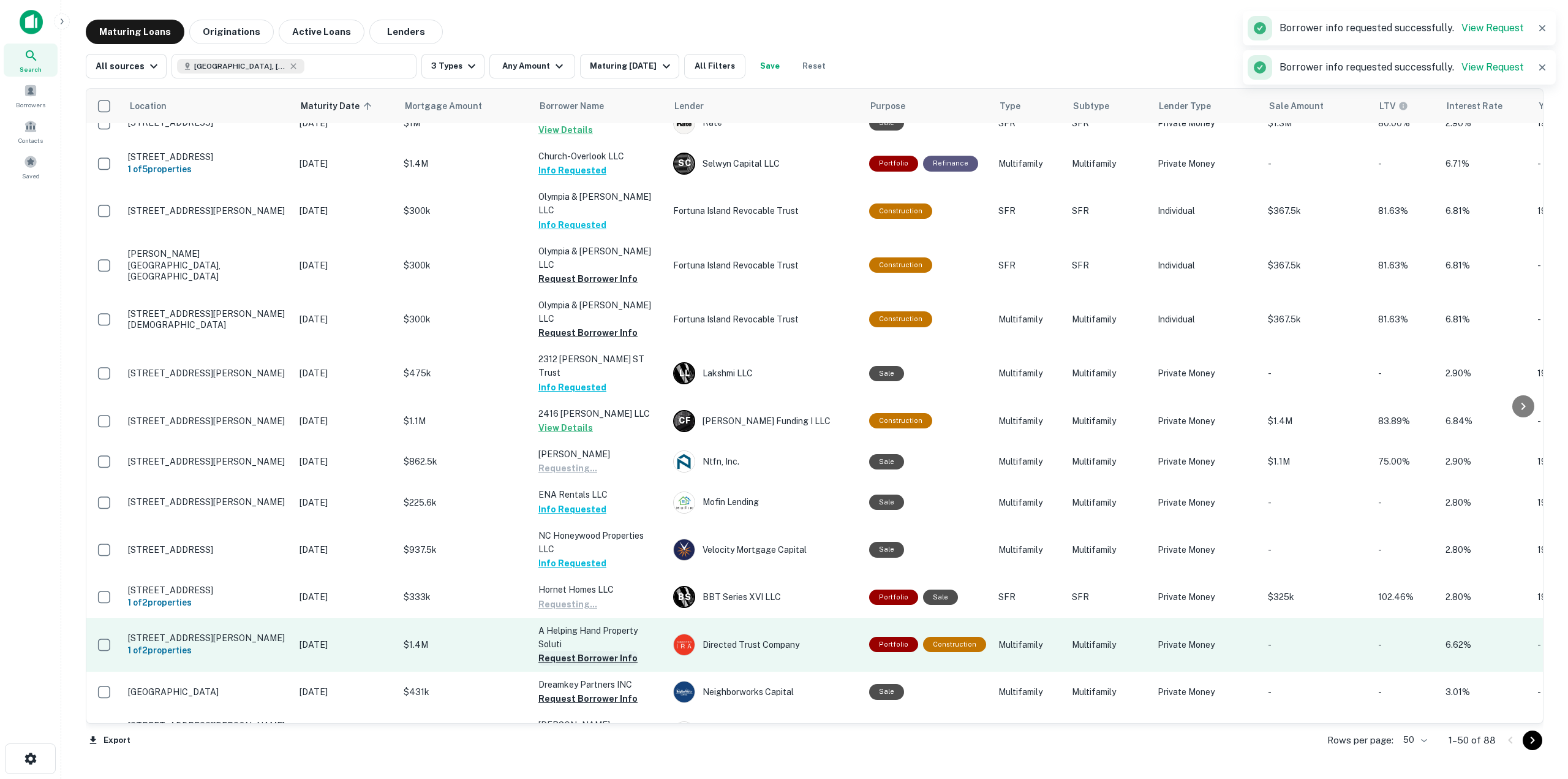
click at [608, 651] on button "Request Borrower Info" at bounding box center [588, 658] width 99 height 15
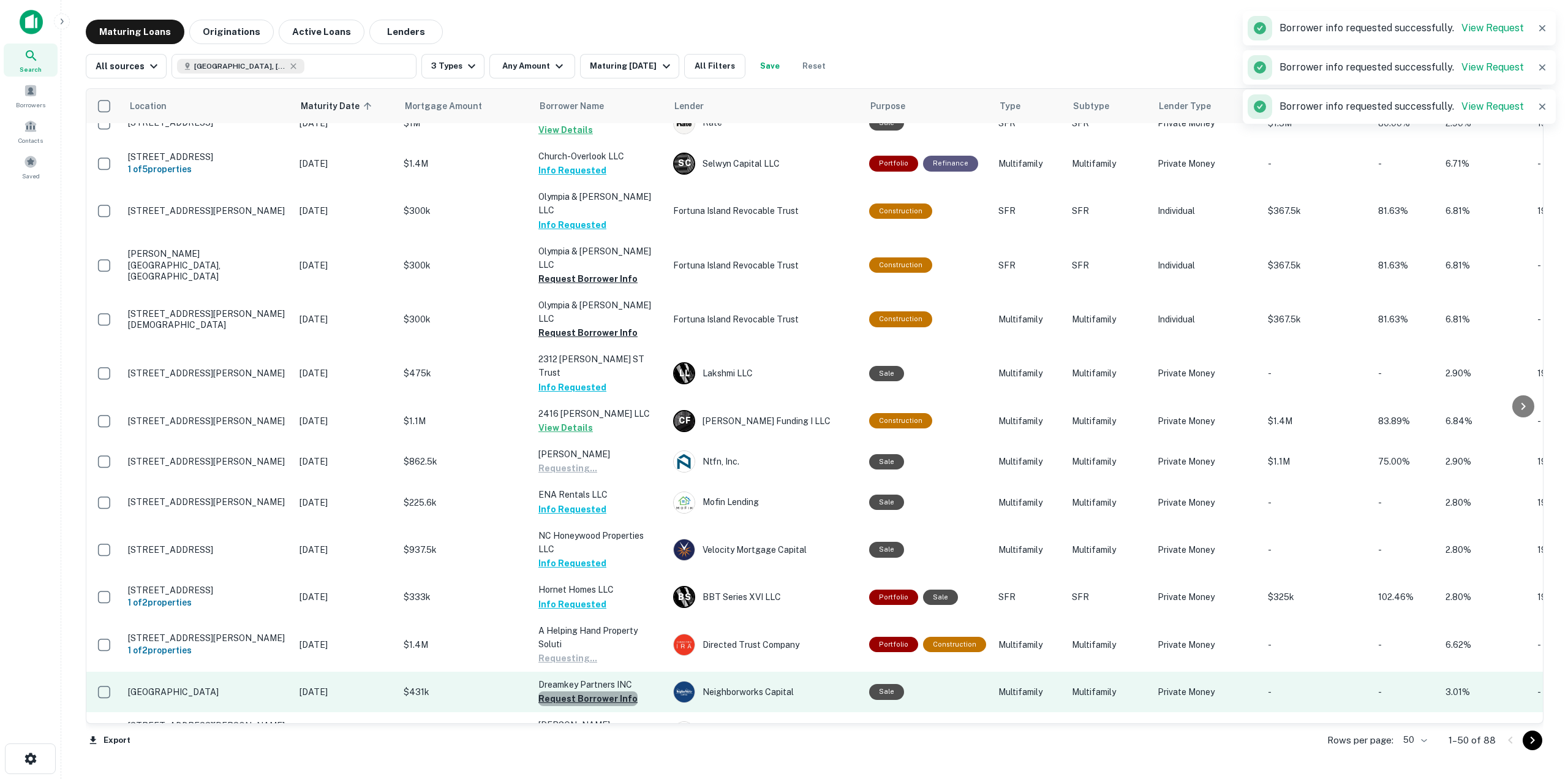
click at [611, 691] on button "Request Borrower Info" at bounding box center [588, 699] width 99 height 15
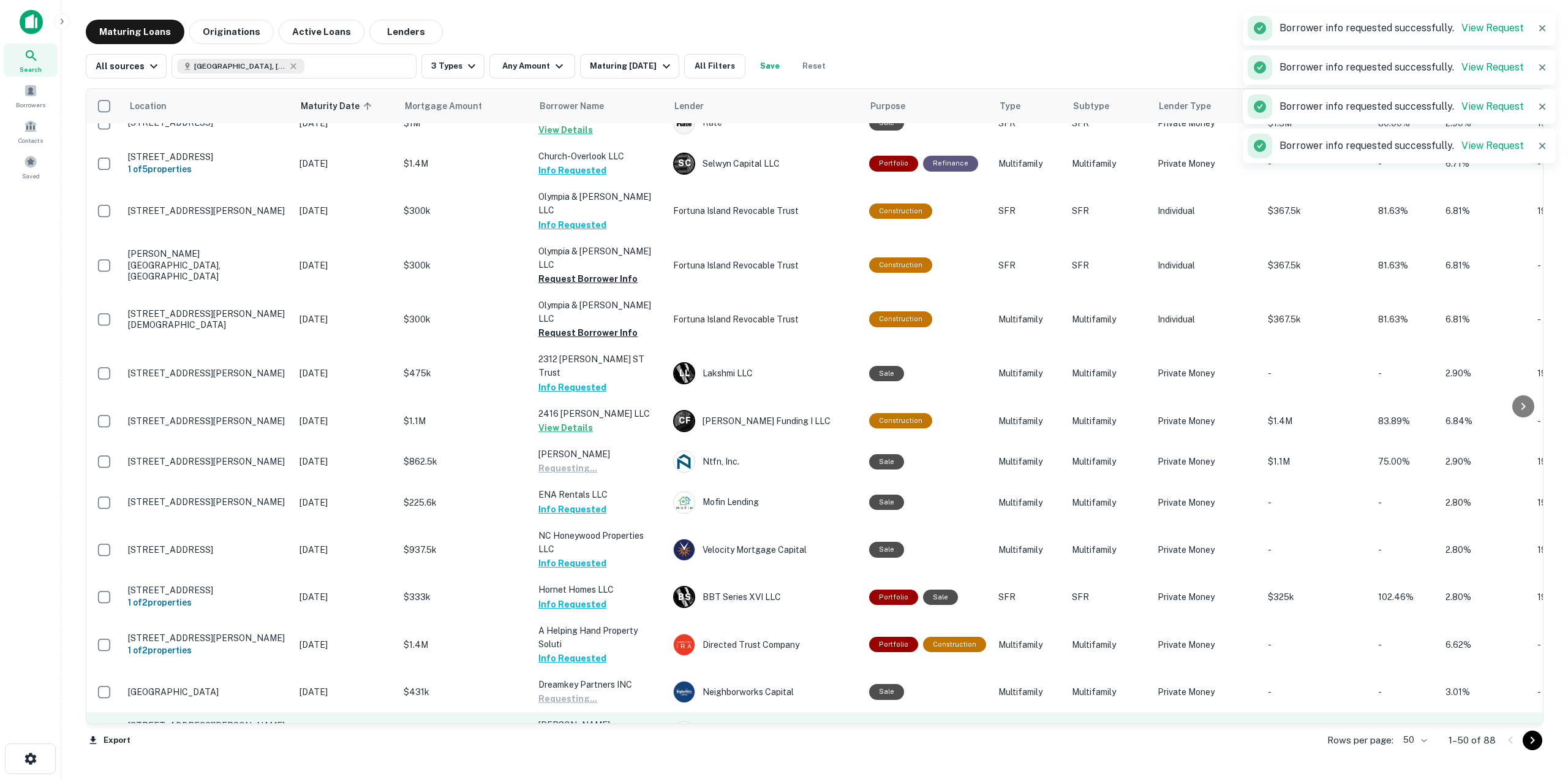
click at [611, 732] on button "Request Borrower Info" at bounding box center [588, 739] width 99 height 15
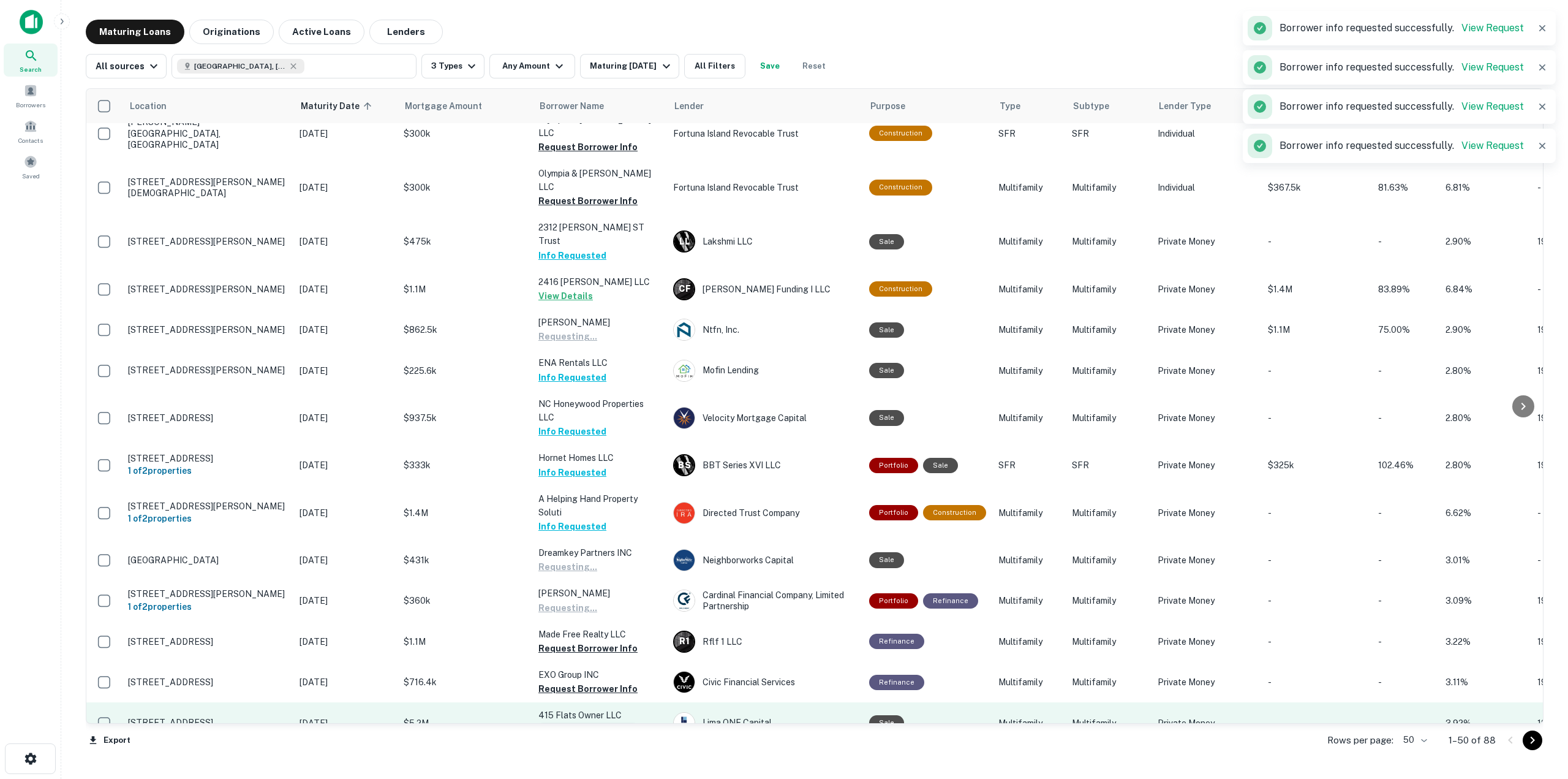
scroll to position [1164, 0]
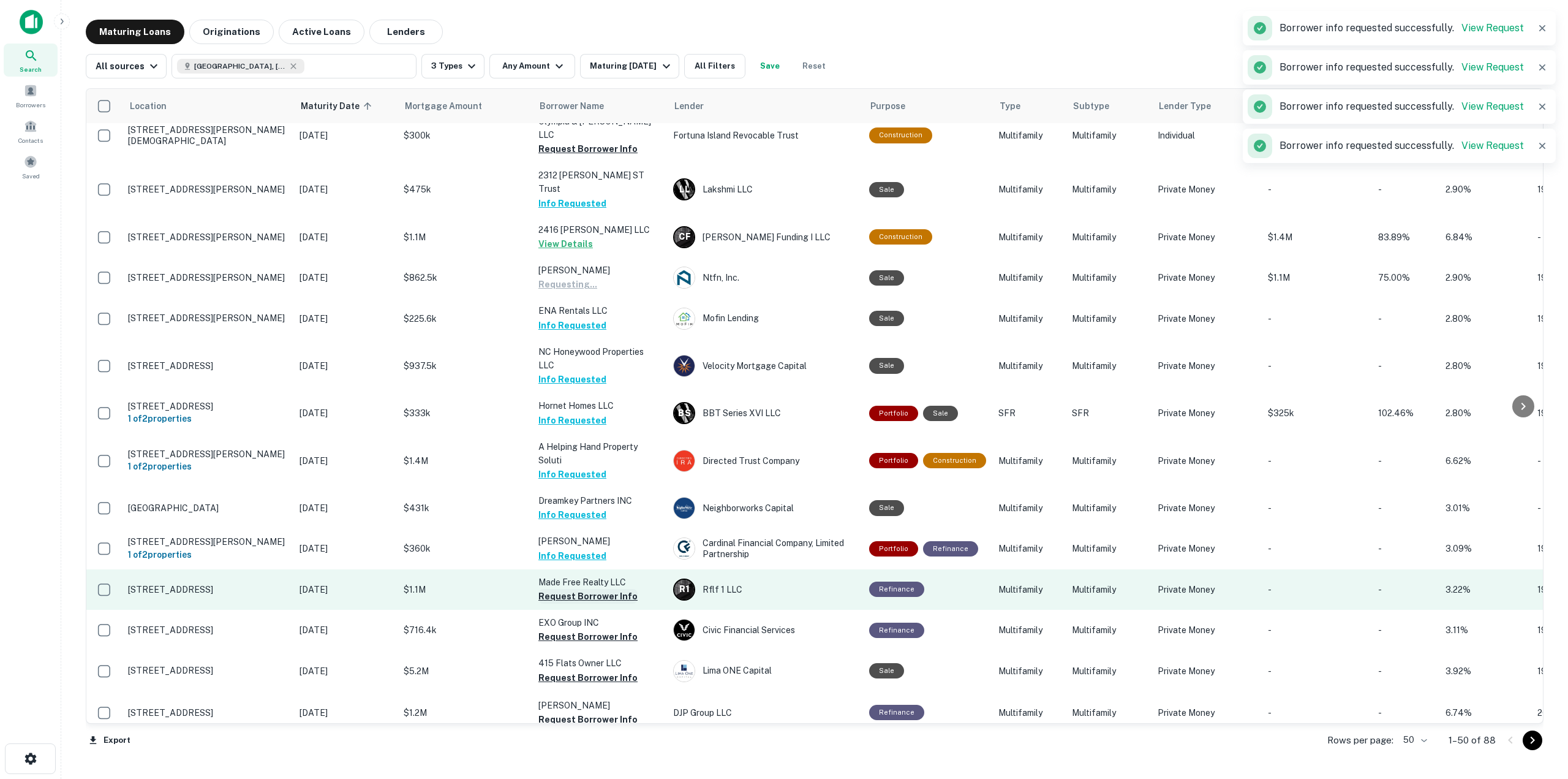
click at [615, 589] on button "Request Borrower Info" at bounding box center [588, 596] width 99 height 15
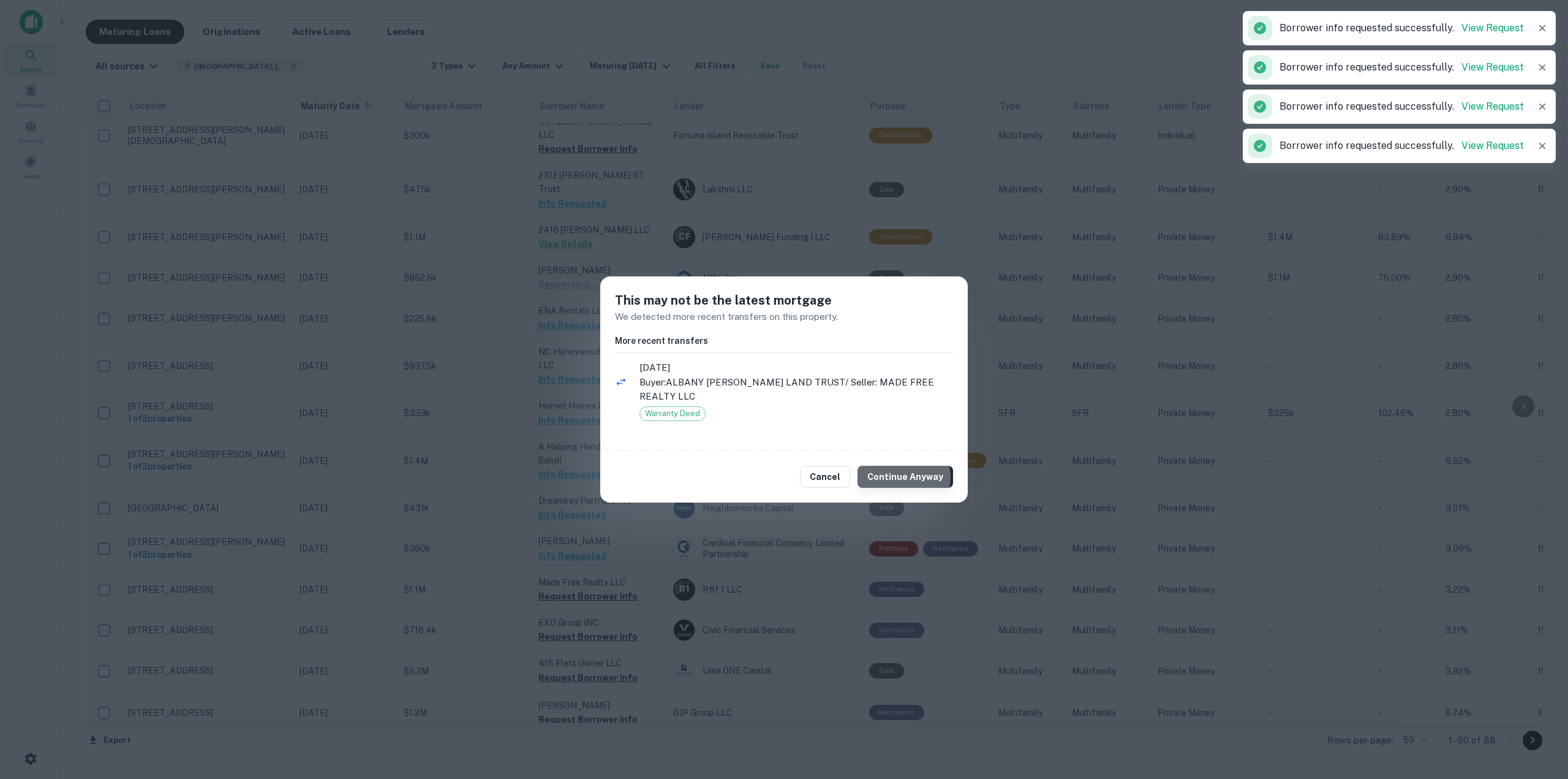
click at [906, 470] on button "Continue Anyway" at bounding box center [905, 476] width 96 height 22
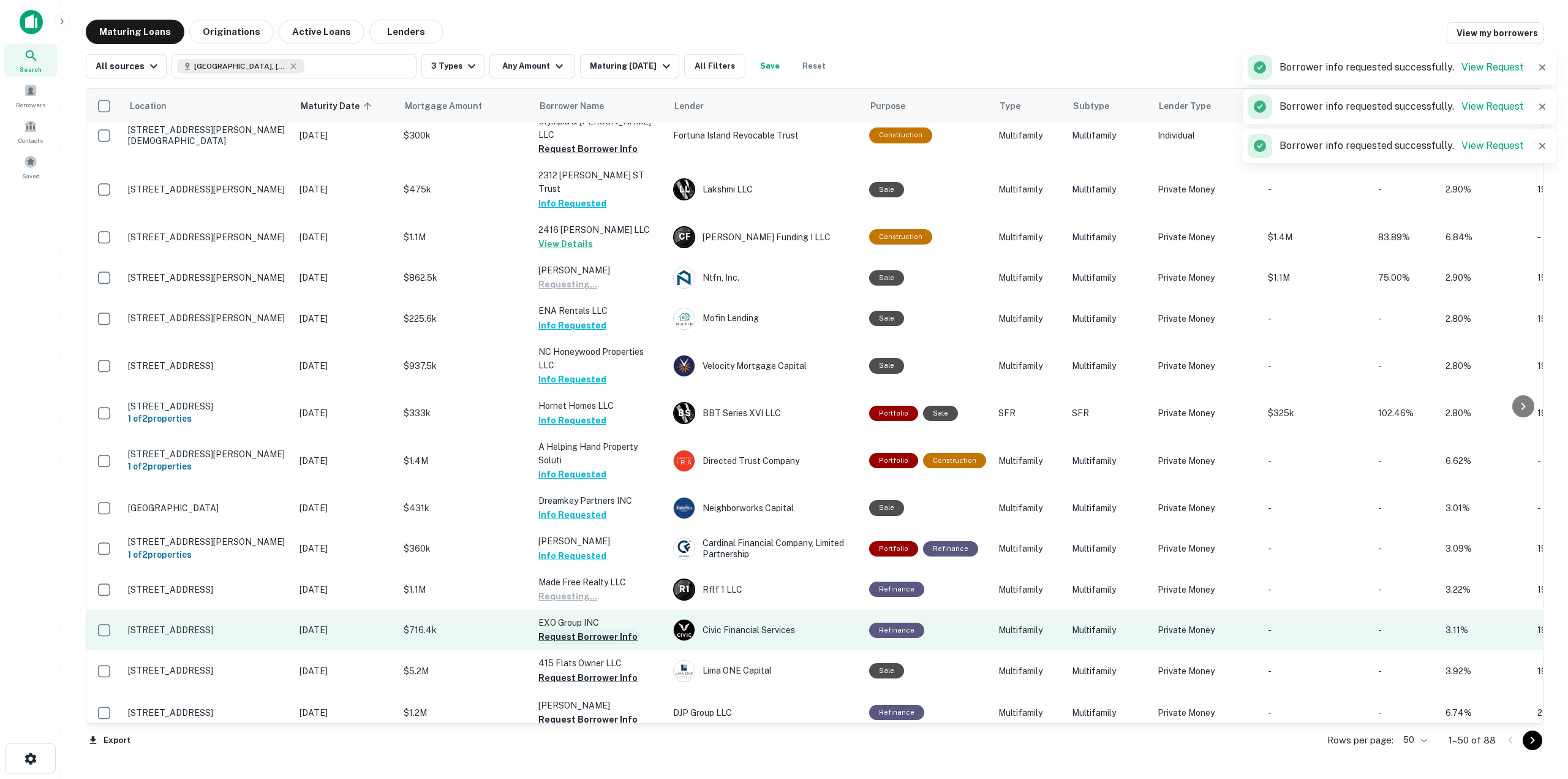
click at [621, 629] on button "Request Borrower Info" at bounding box center [588, 637] width 99 height 15
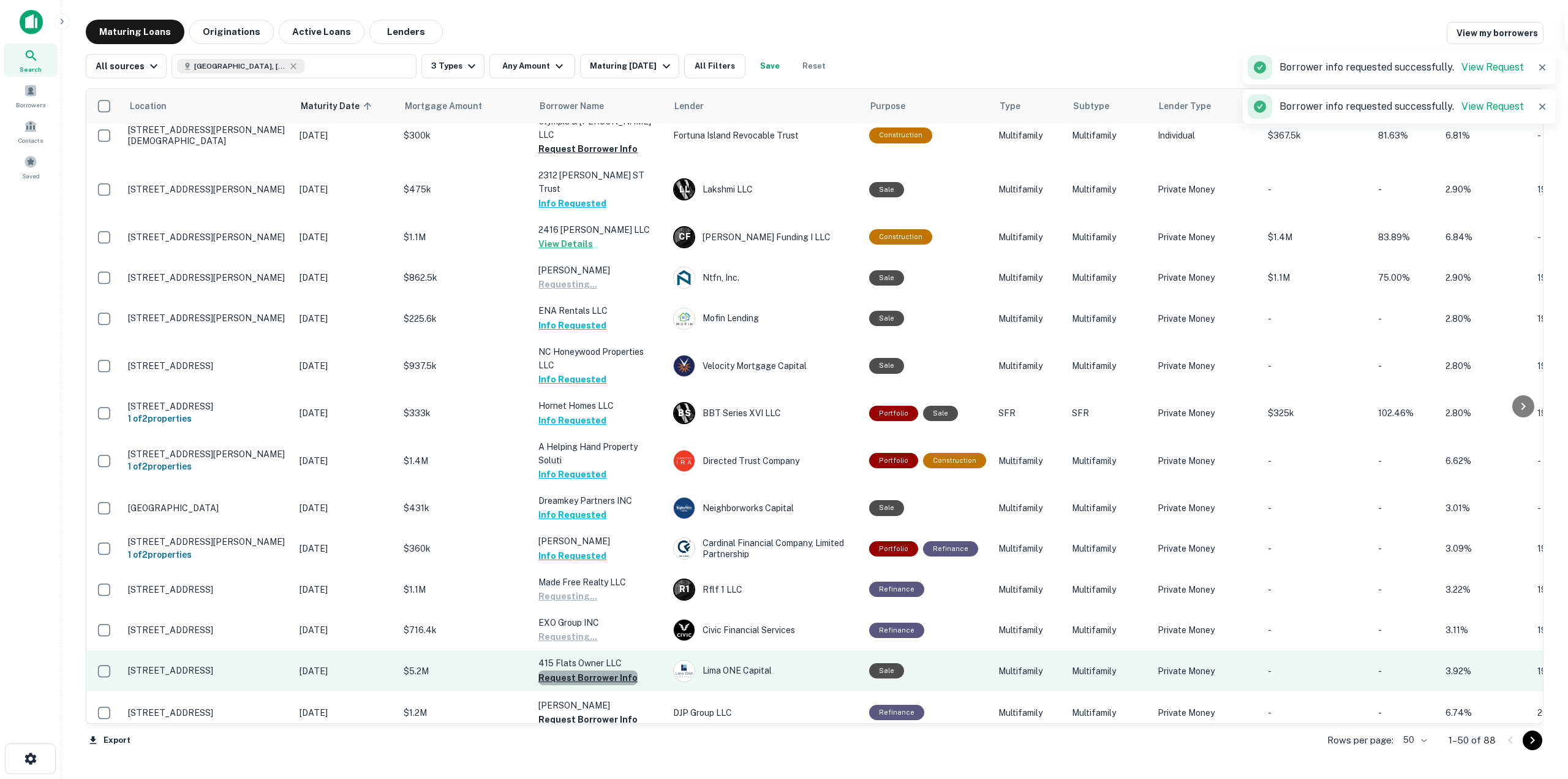
click at [622, 670] on button "Request Borrower Info" at bounding box center [588, 677] width 99 height 15
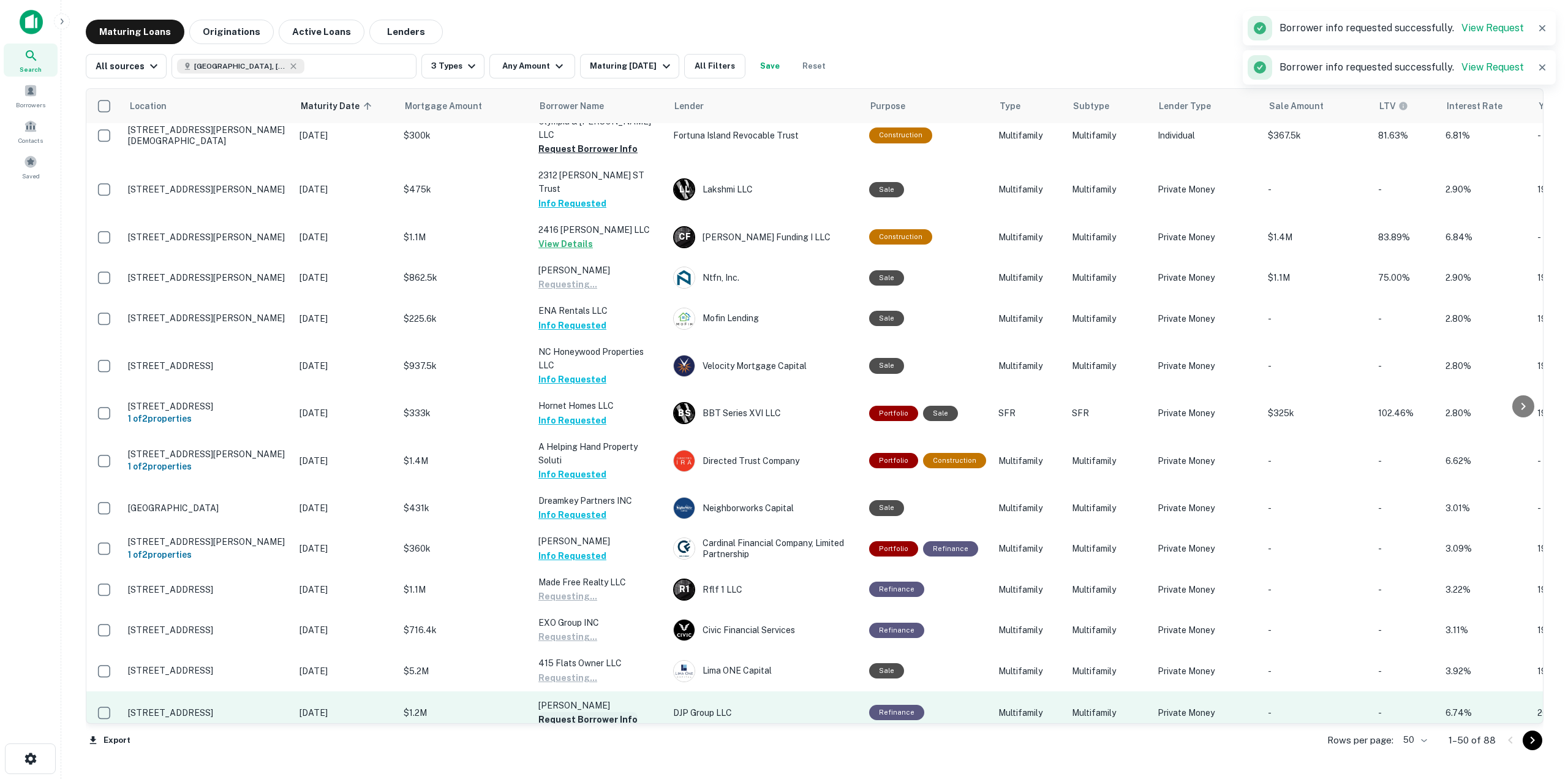
click at [608, 712] on button "Request Borrower Info" at bounding box center [588, 719] width 99 height 15
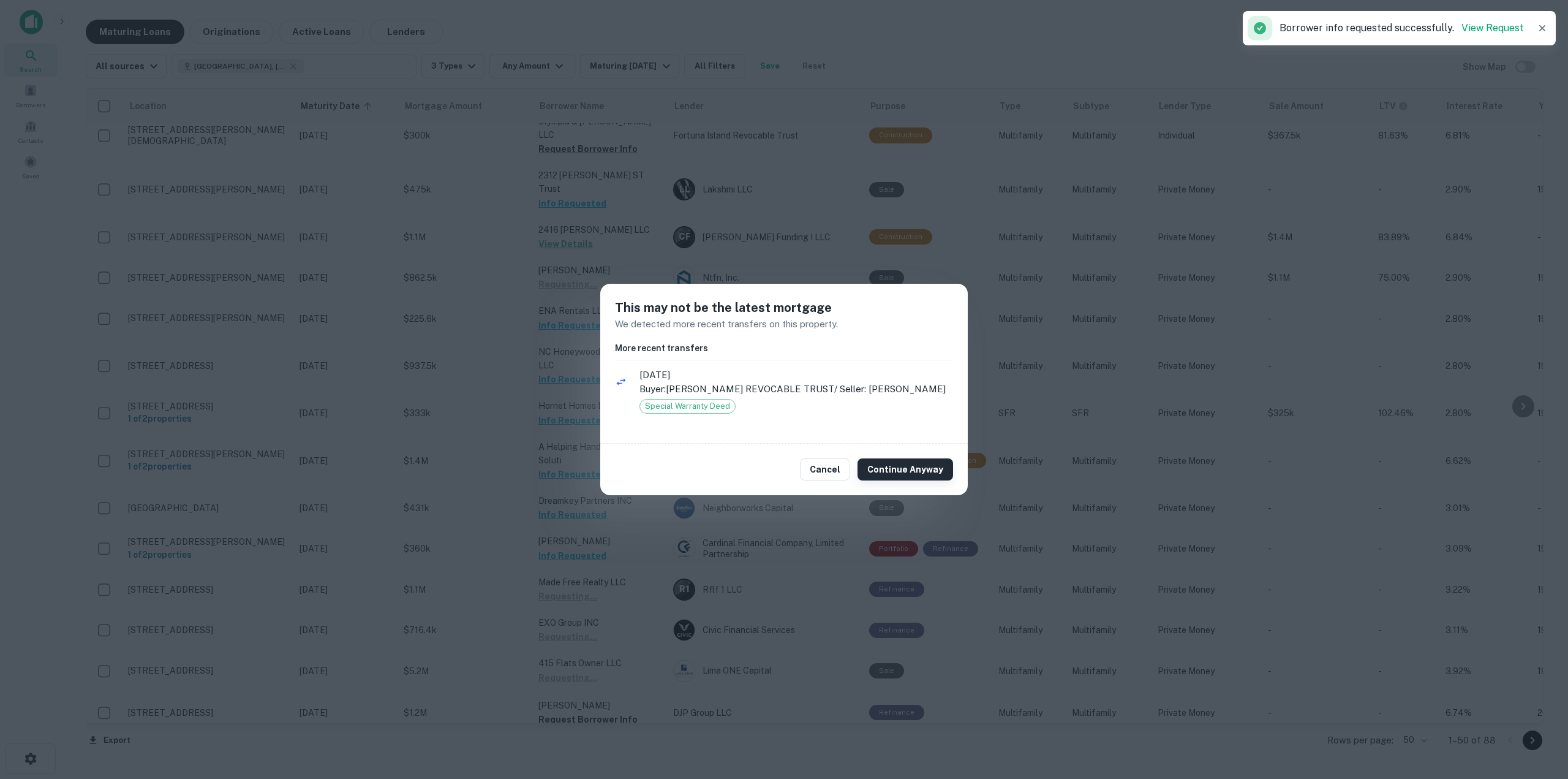
click at [903, 480] on button "Continue Anyway" at bounding box center [905, 469] width 96 height 22
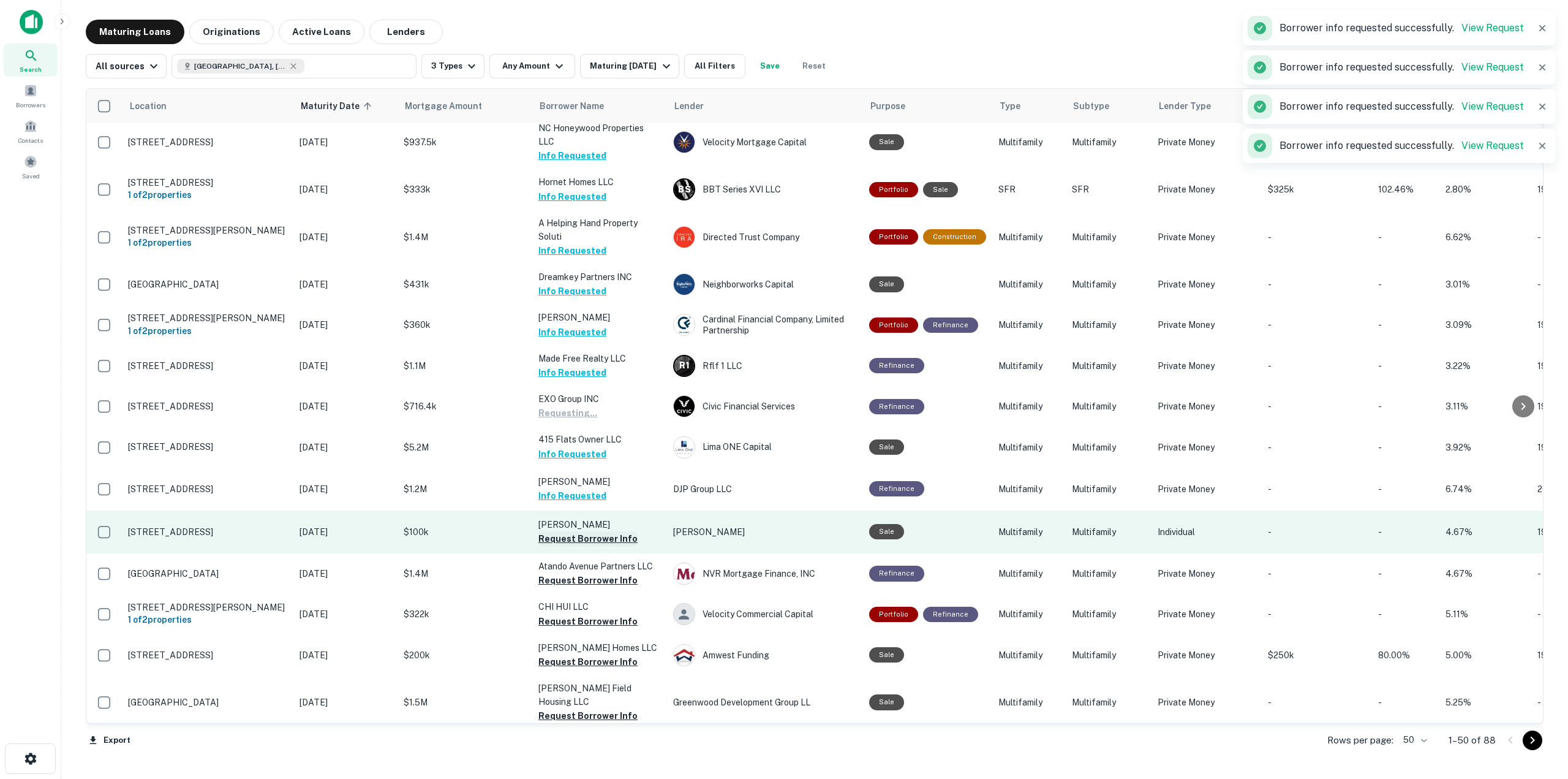
scroll to position [1409, 0]
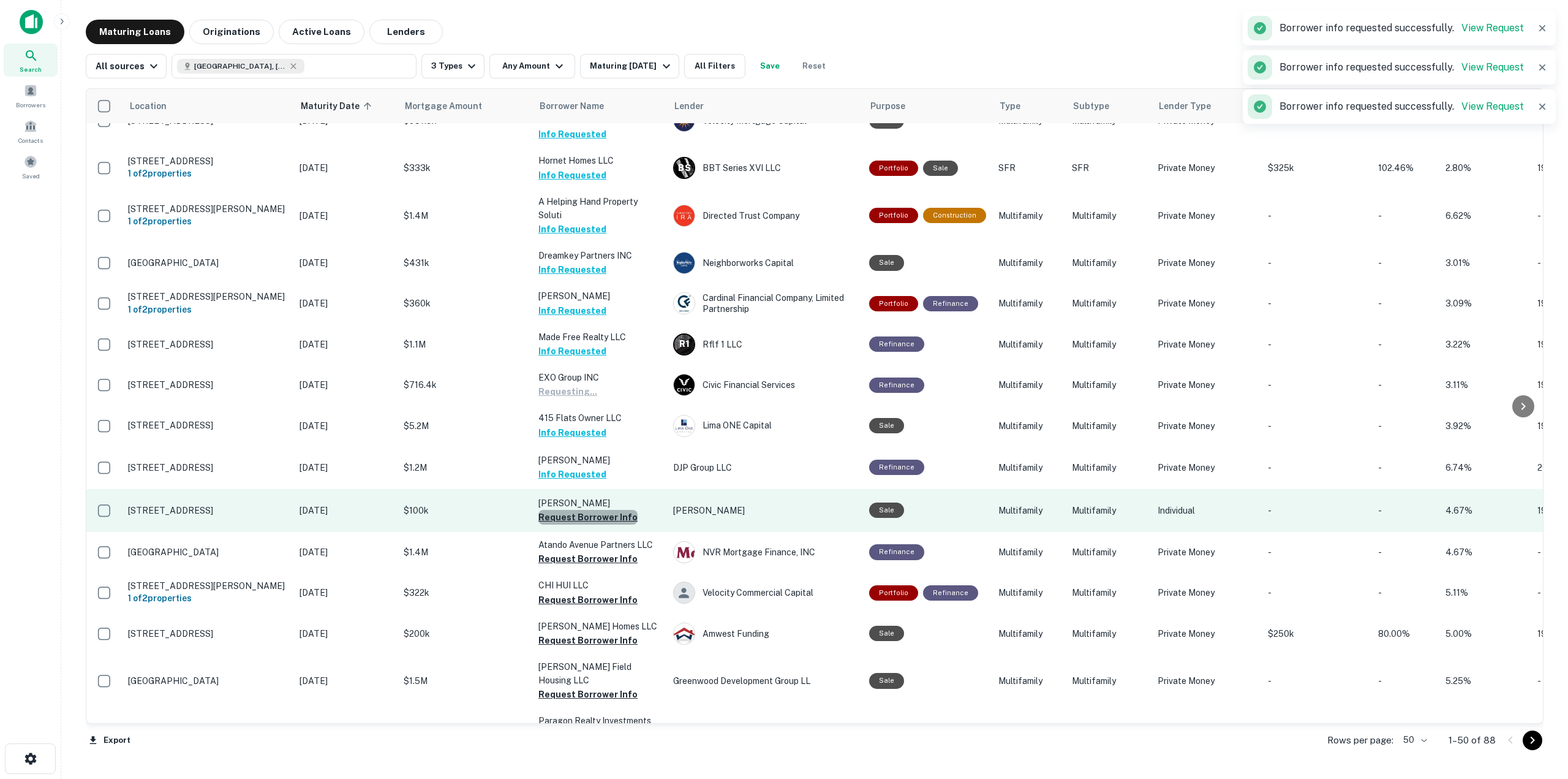
click at [597, 509] on button "Request Borrower Info" at bounding box center [588, 517] width 99 height 15
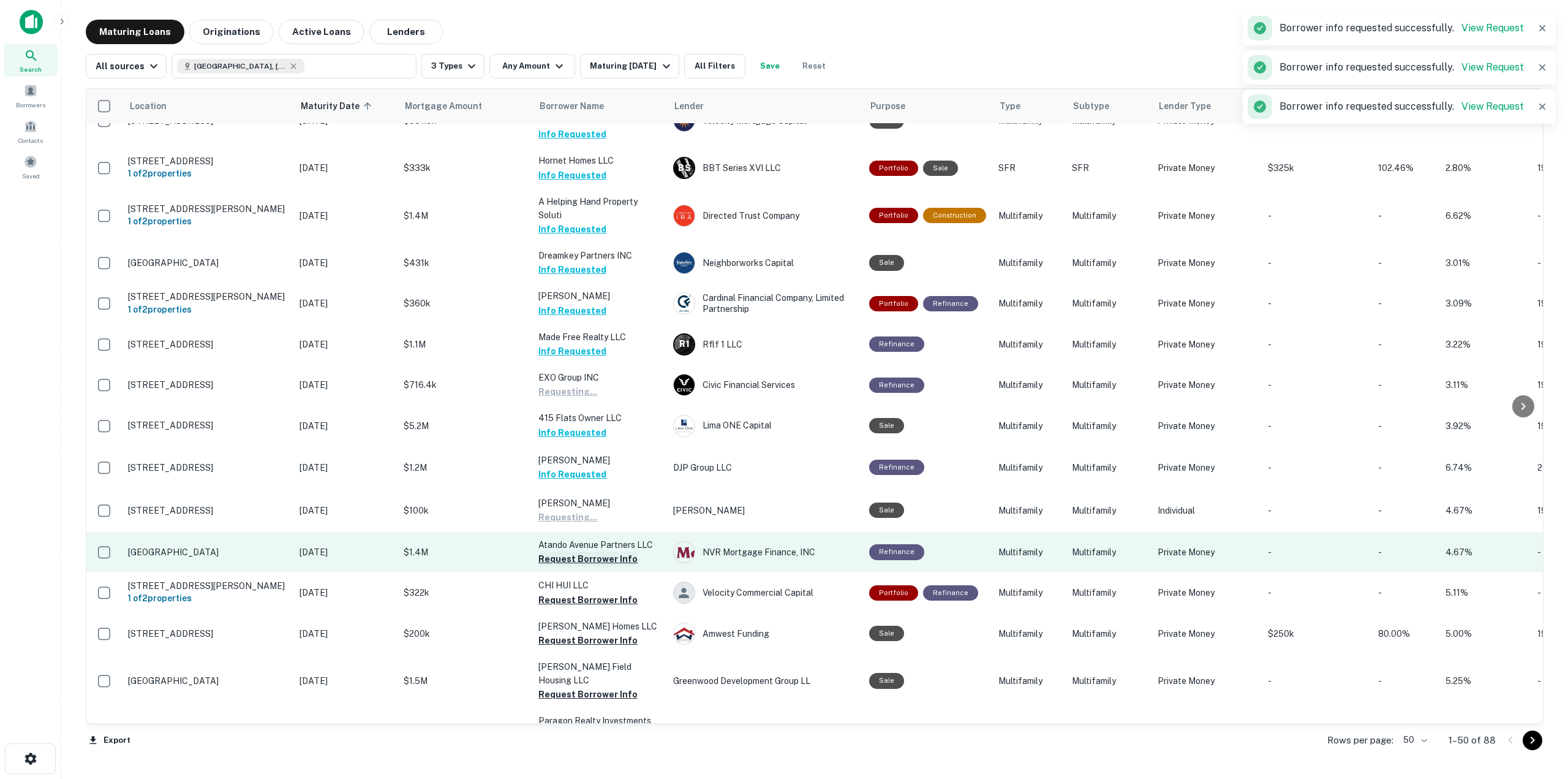
click at [600, 552] on button "Request Borrower Info" at bounding box center [588, 559] width 99 height 15
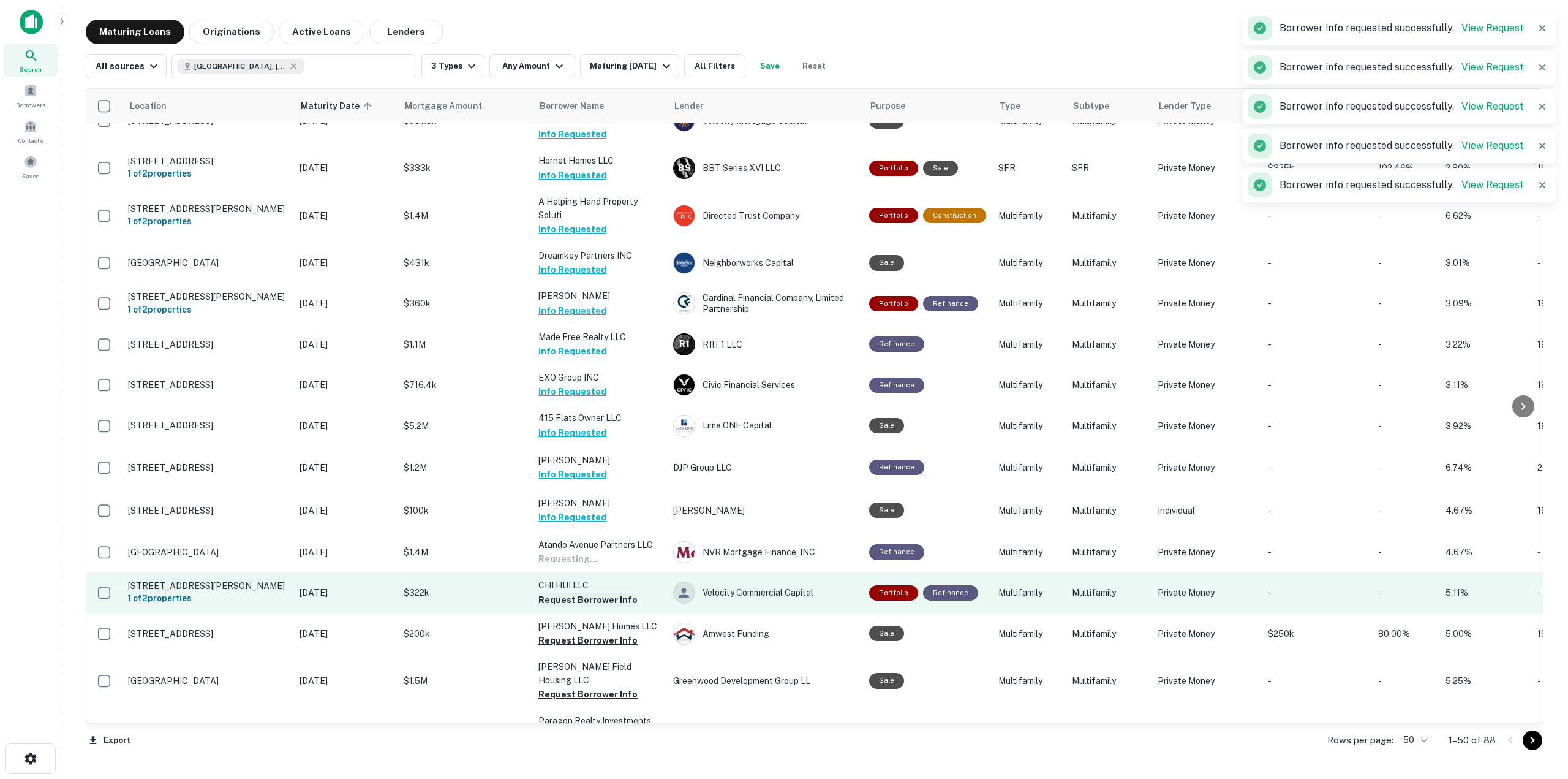
click at [600, 592] on button "Request Borrower Info" at bounding box center [588, 600] width 99 height 15
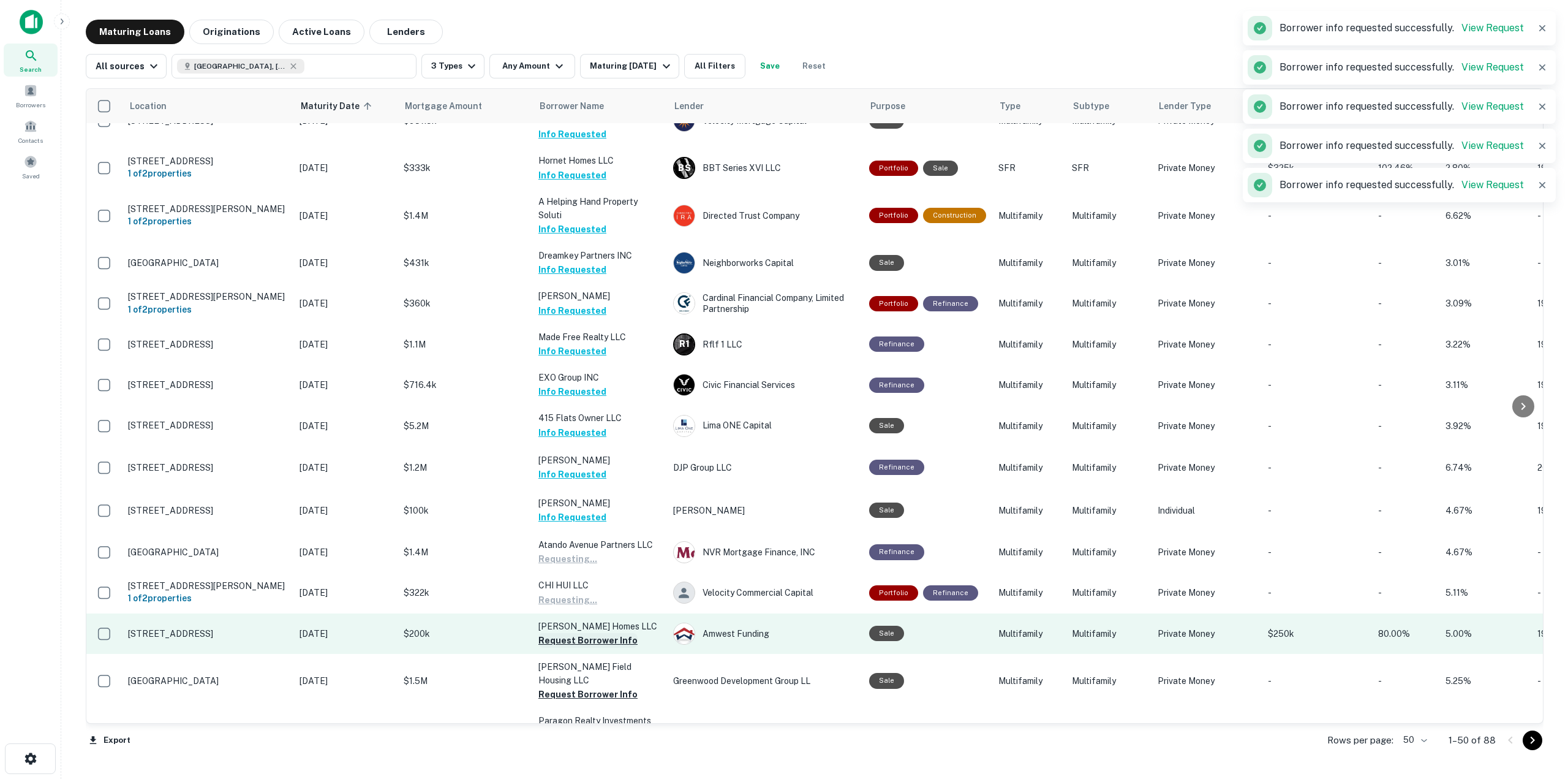
click at [608, 633] on button "Request Borrower Info" at bounding box center [588, 640] width 99 height 15
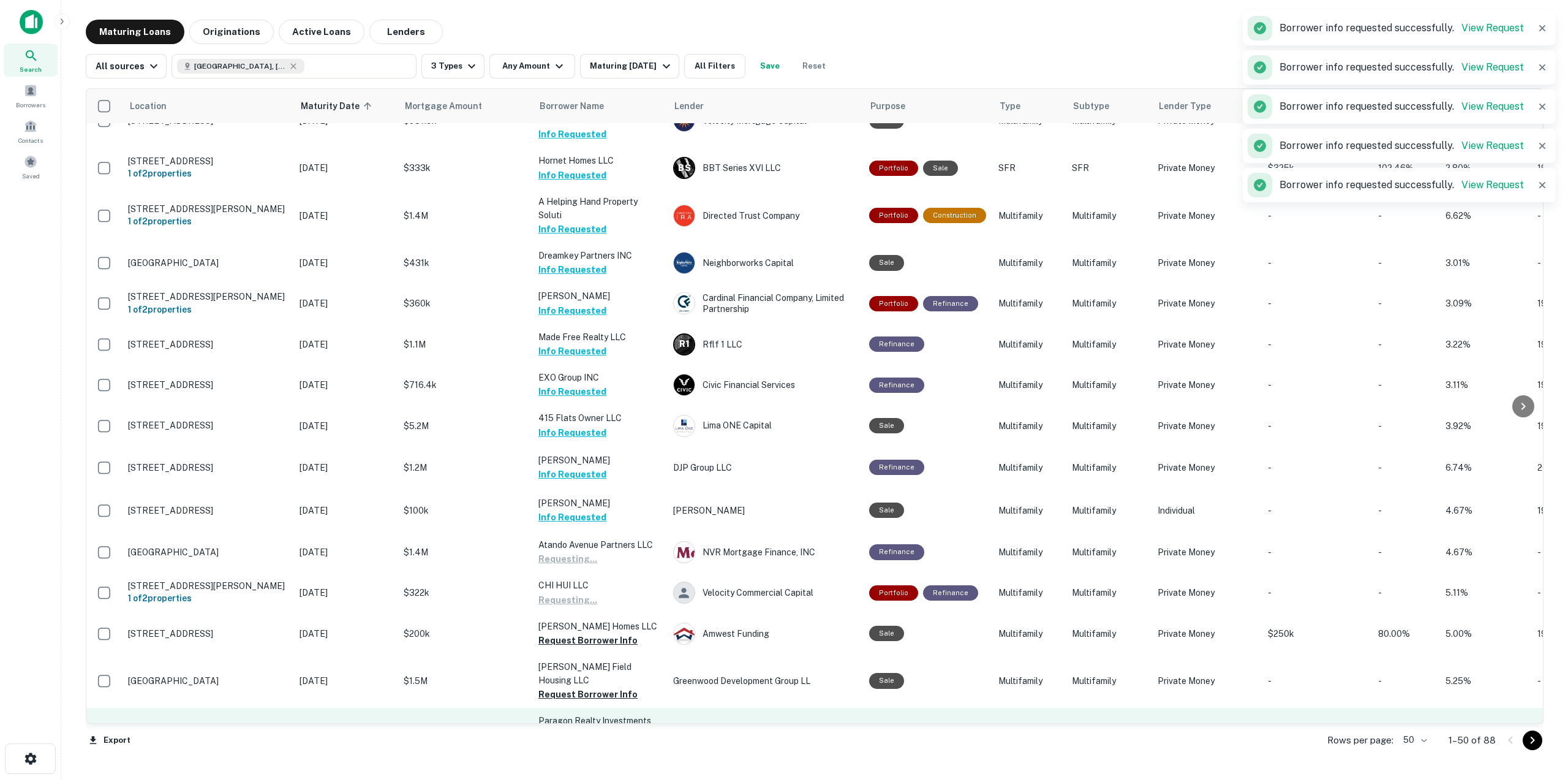
click at [606, 686] on button "Request Borrower Info" at bounding box center [588, 694] width 99 height 15
click at [608, 741] on button "Request Borrower Info" at bounding box center [588, 748] width 99 height 15
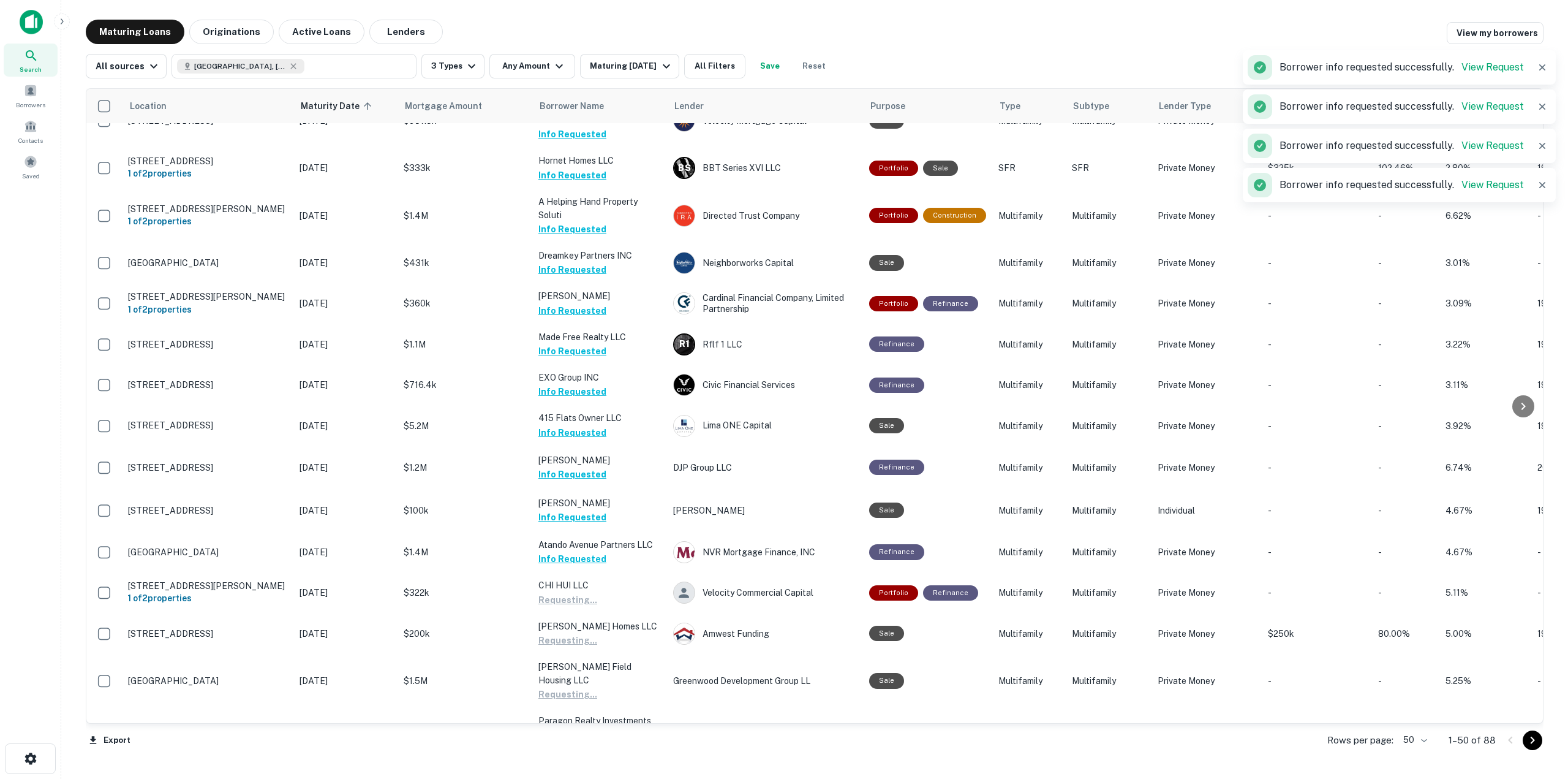
scroll to position [1583, 0]
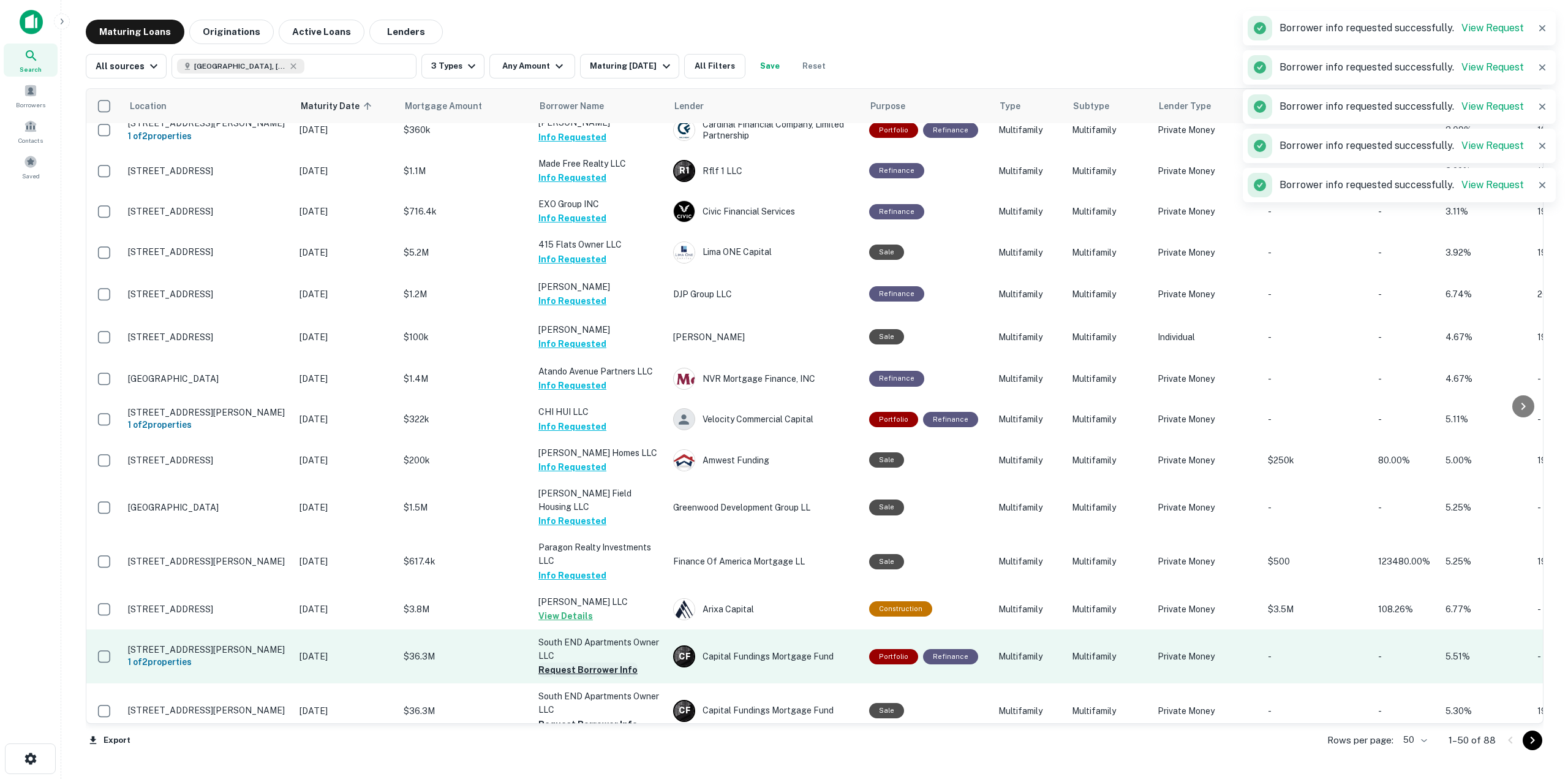
click at [622, 662] on button "Request Borrower Info" at bounding box center [588, 670] width 99 height 15
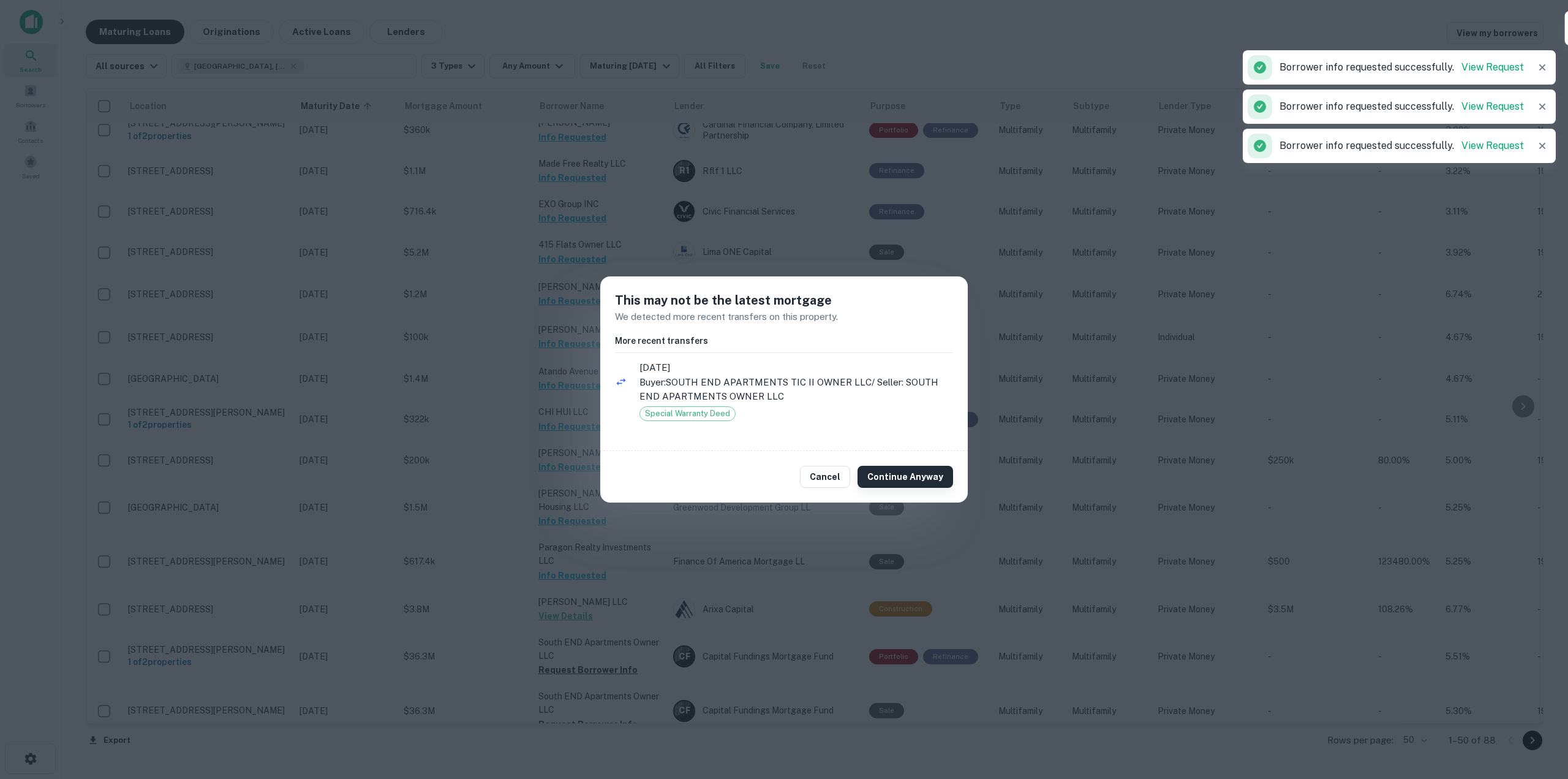
click at [917, 471] on button "Continue Anyway" at bounding box center [905, 476] width 96 height 22
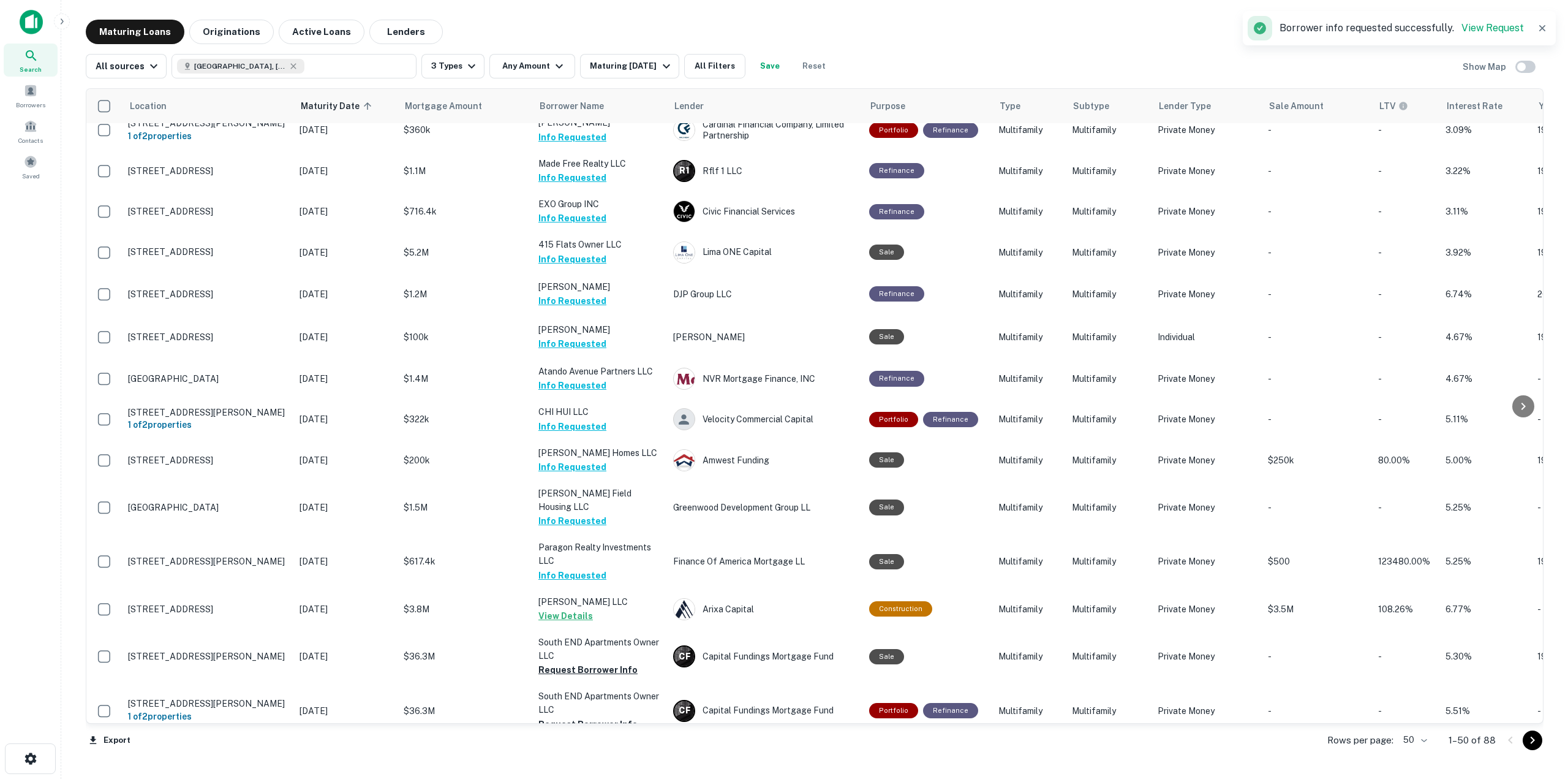
click at [598, 757] on button "Request Borrower Info" at bounding box center [588, 765] width 99 height 15
click at [585, 757] on button "Request Borrower Info" at bounding box center [588, 765] width 99 height 15
drag, startPoint x: 14, startPoint y: 27, endPoint x: 21, endPoint y: 25, distance: 7.3
click at [14, 27] on div at bounding box center [31, 26] width 61 height 34
click at [21, 22] on img at bounding box center [31, 22] width 23 height 25
